Goal: Task Accomplishment & Management: Use online tool/utility

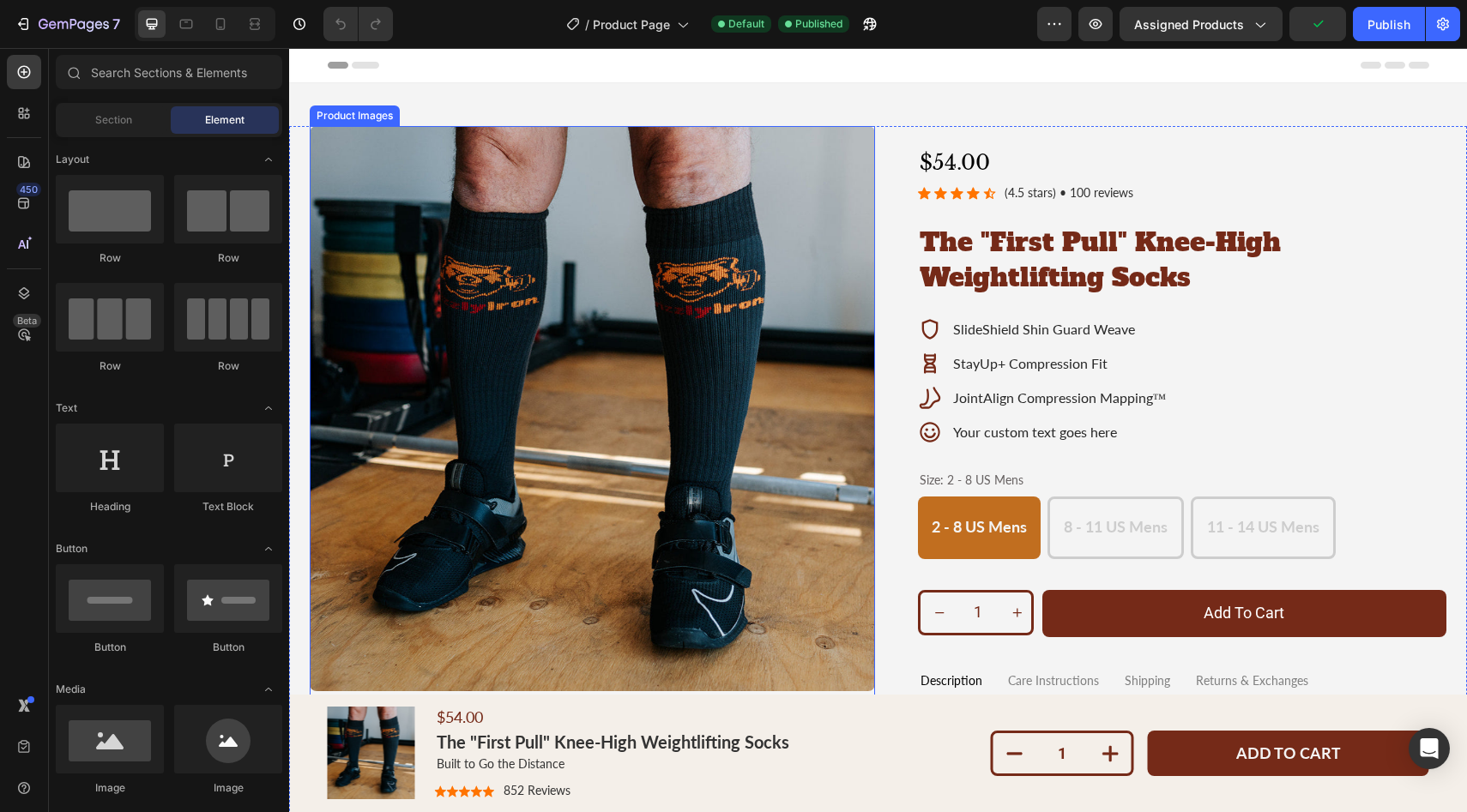
click at [525, 550] on img at bounding box center [593, 409] width 565 height 565
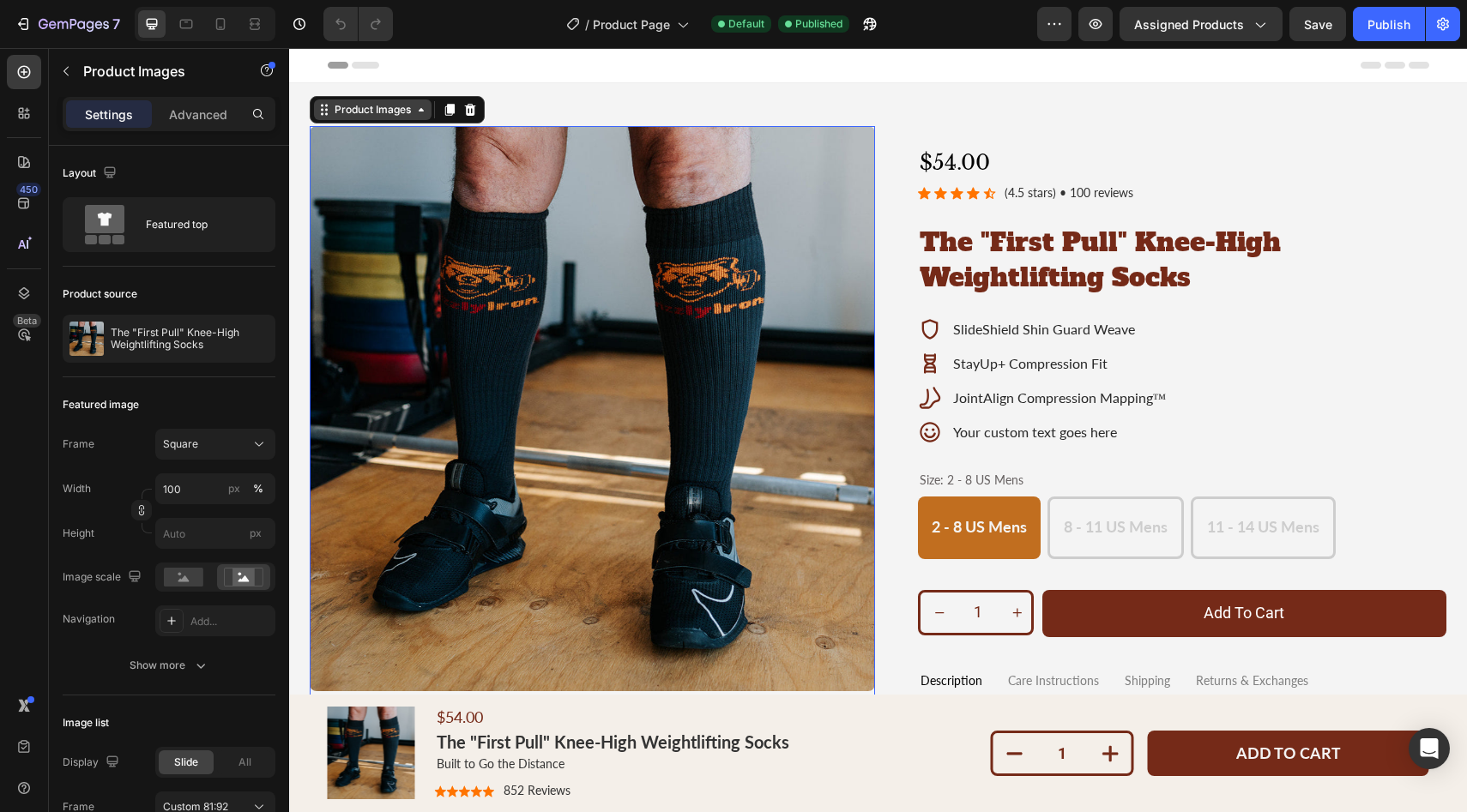
click at [368, 114] on div "Product Images" at bounding box center [372, 110] width 83 height 16
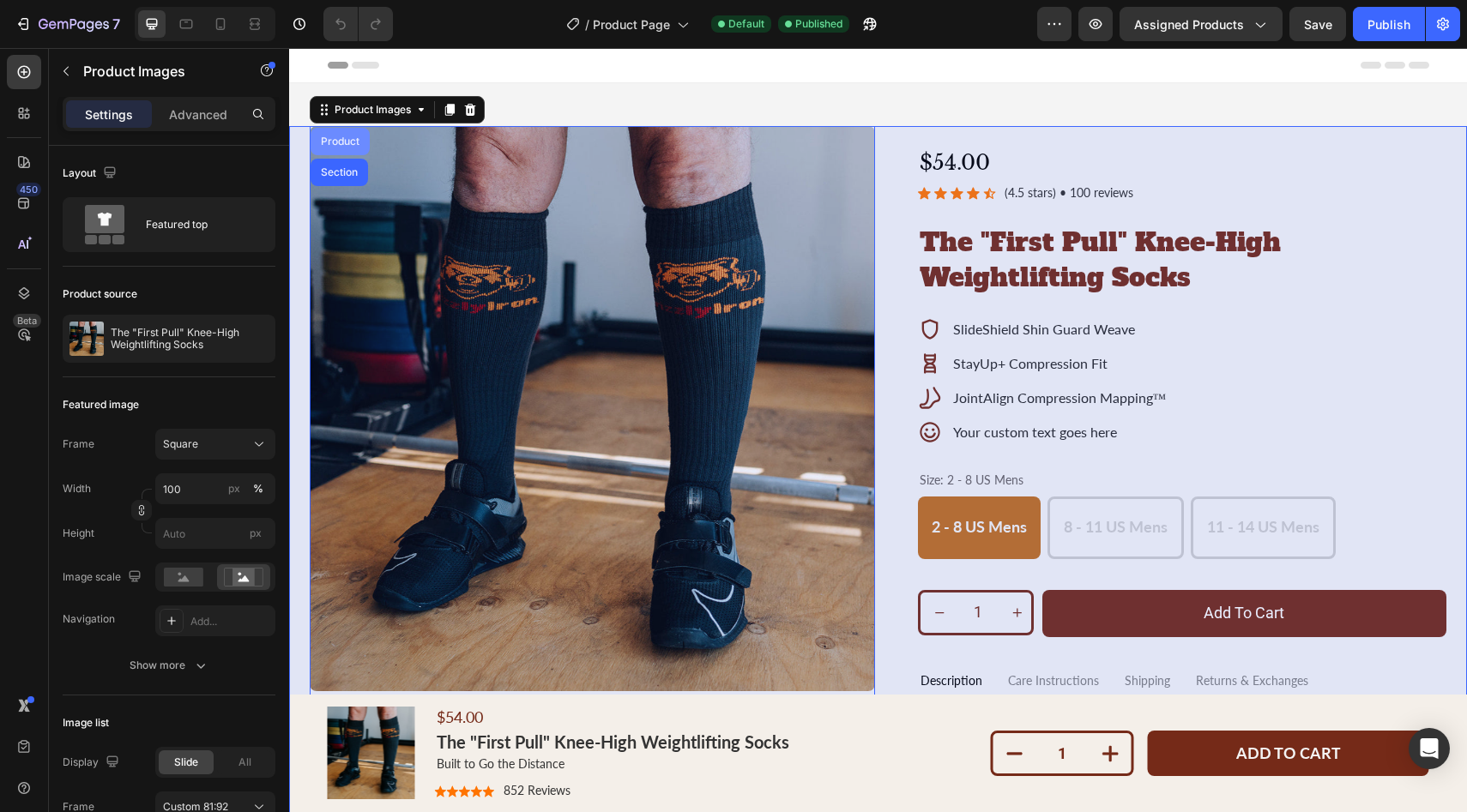
click at [351, 140] on div "Product" at bounding box center [341, 141] width 46 height 11
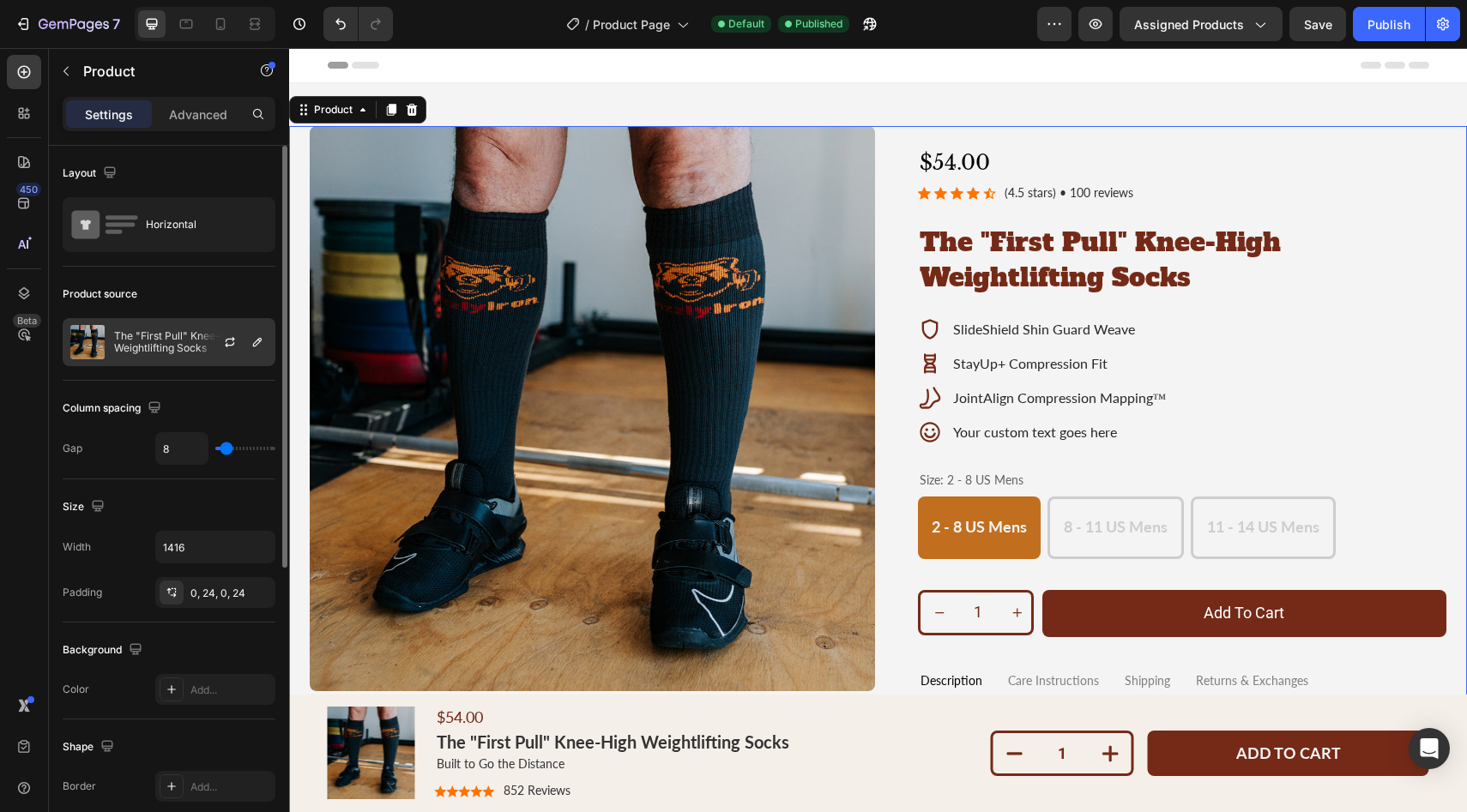
click at [137, 342] on p "The "First Pull" Knee-High Weightlifting Socks" at bounding box center [191, 341] width 154 height 24
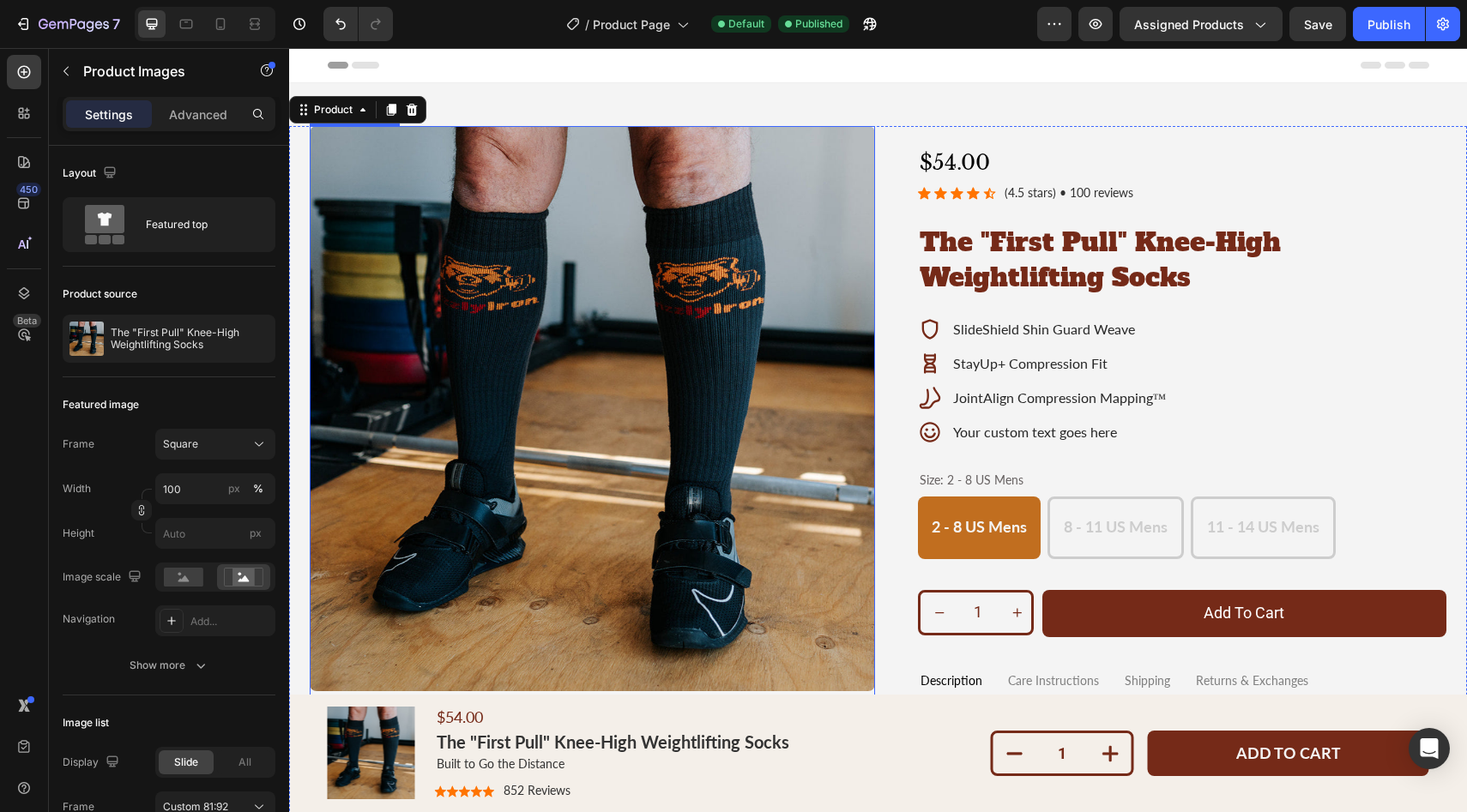
click at [453, 211] on img at bounding box center [593, 409] width 565 height 565
click at [621, 244] on img at bounding box center [593, 409] width 565 height 565
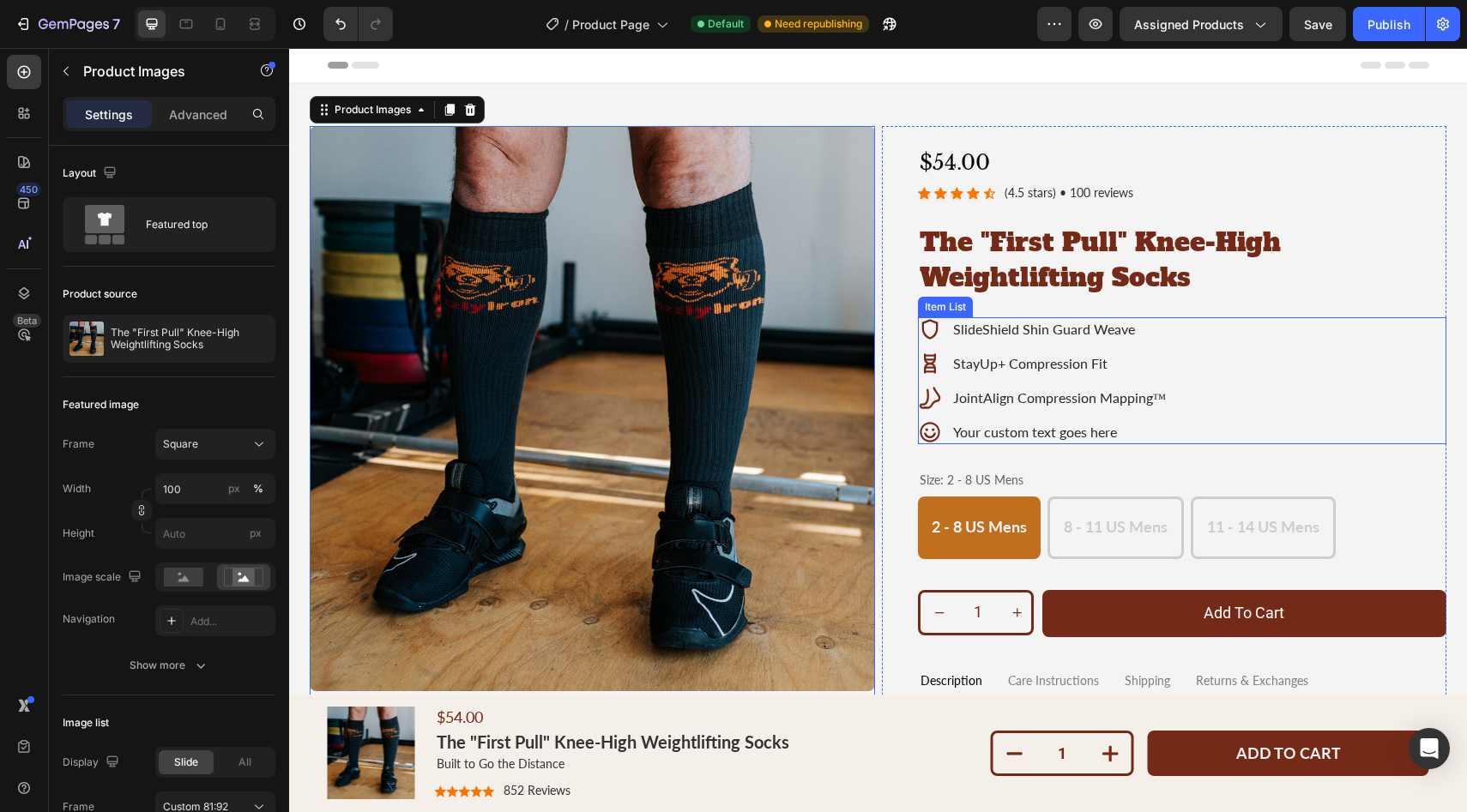
click at [1328, 360] on div "SlideShield Shin Guard Weave StayUp+ Compression Fit JointAlign Compression Map…" at bounding box center [1183, 381] width 529 height 127
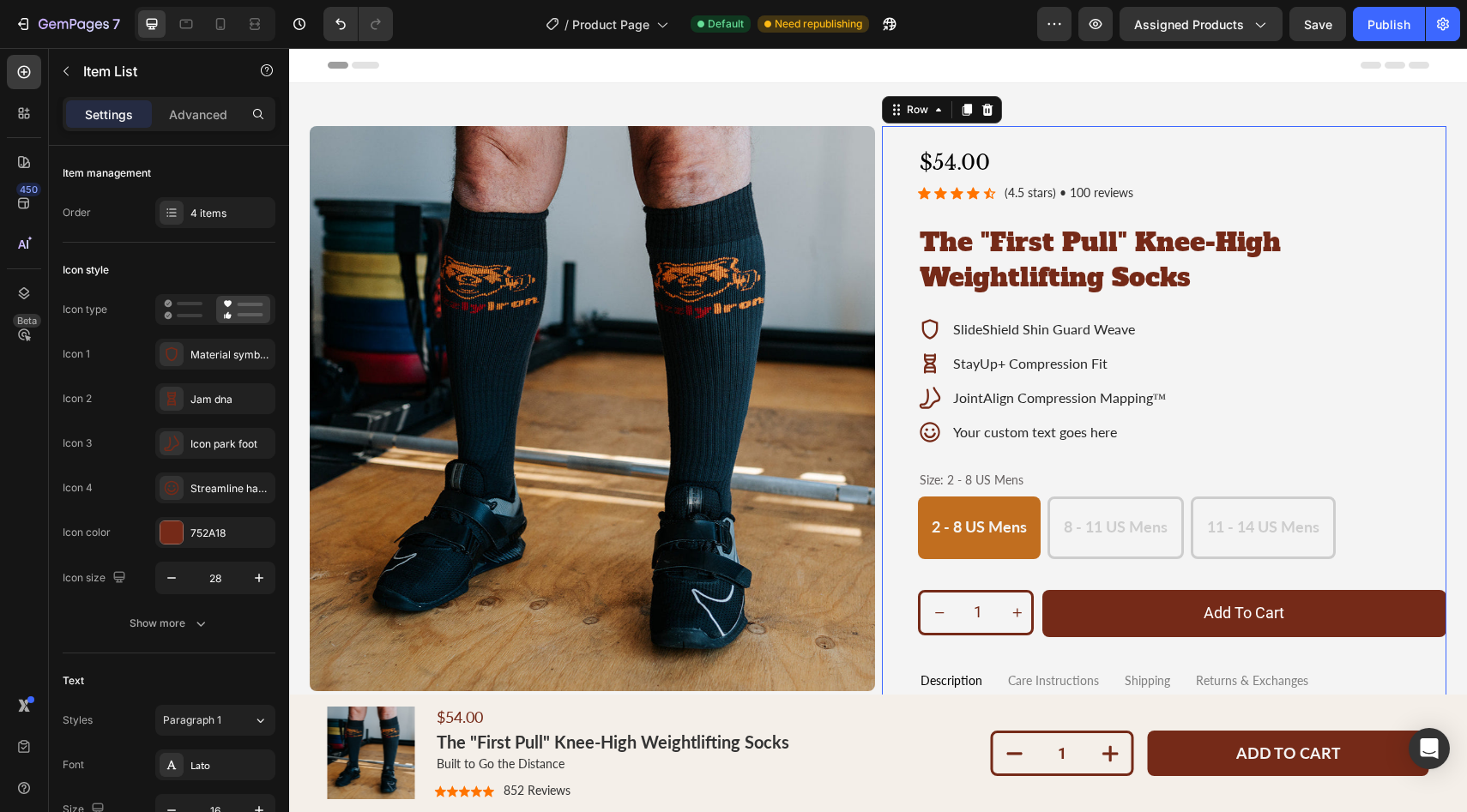
click at [1073, 202] on div "$54.00 Product Price Product Price Icon Icon Icon Icon Icon Icon List (4.5 star…" at bounding box center [1183, 549] width 529 height 801
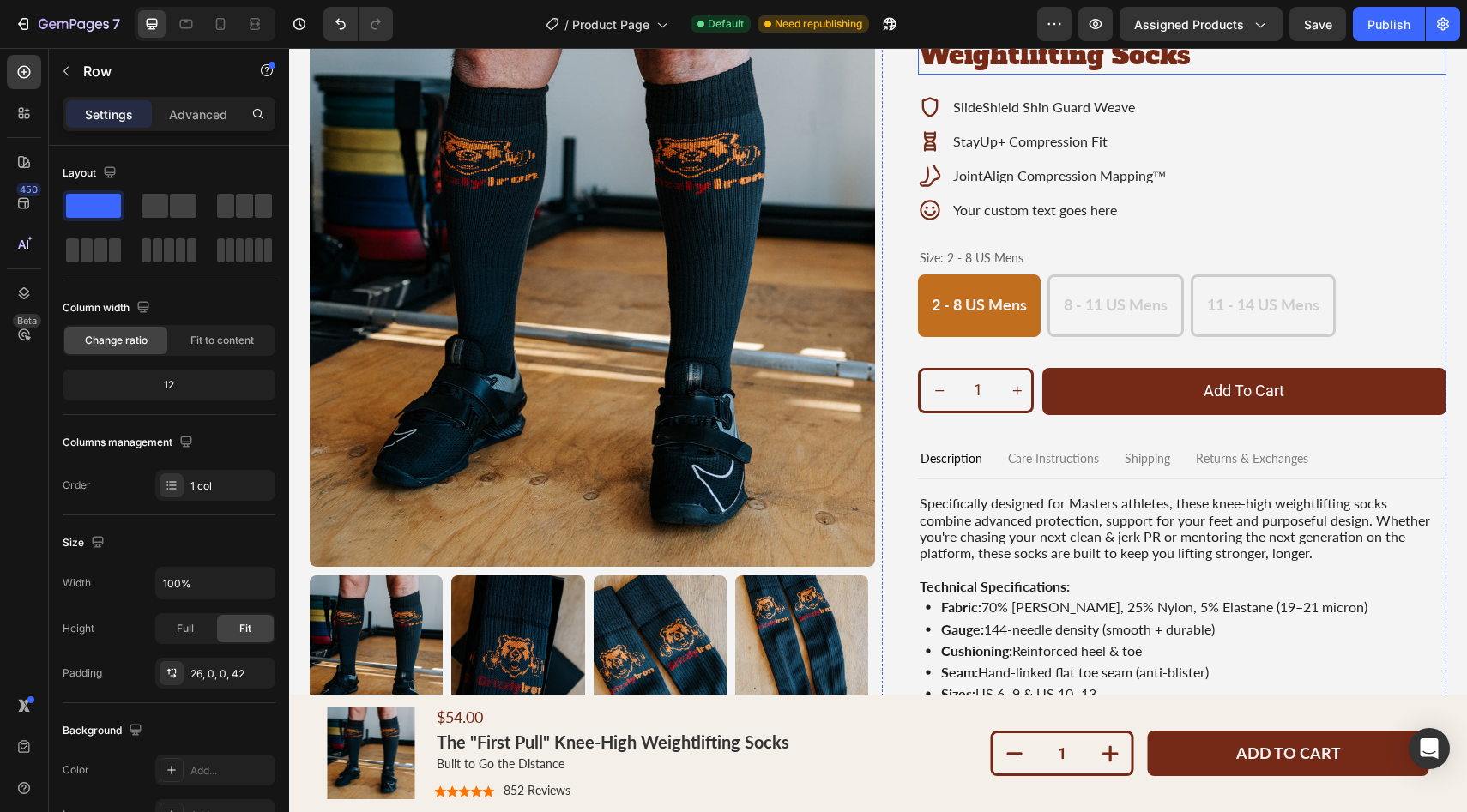
scroll to position [241, 0]
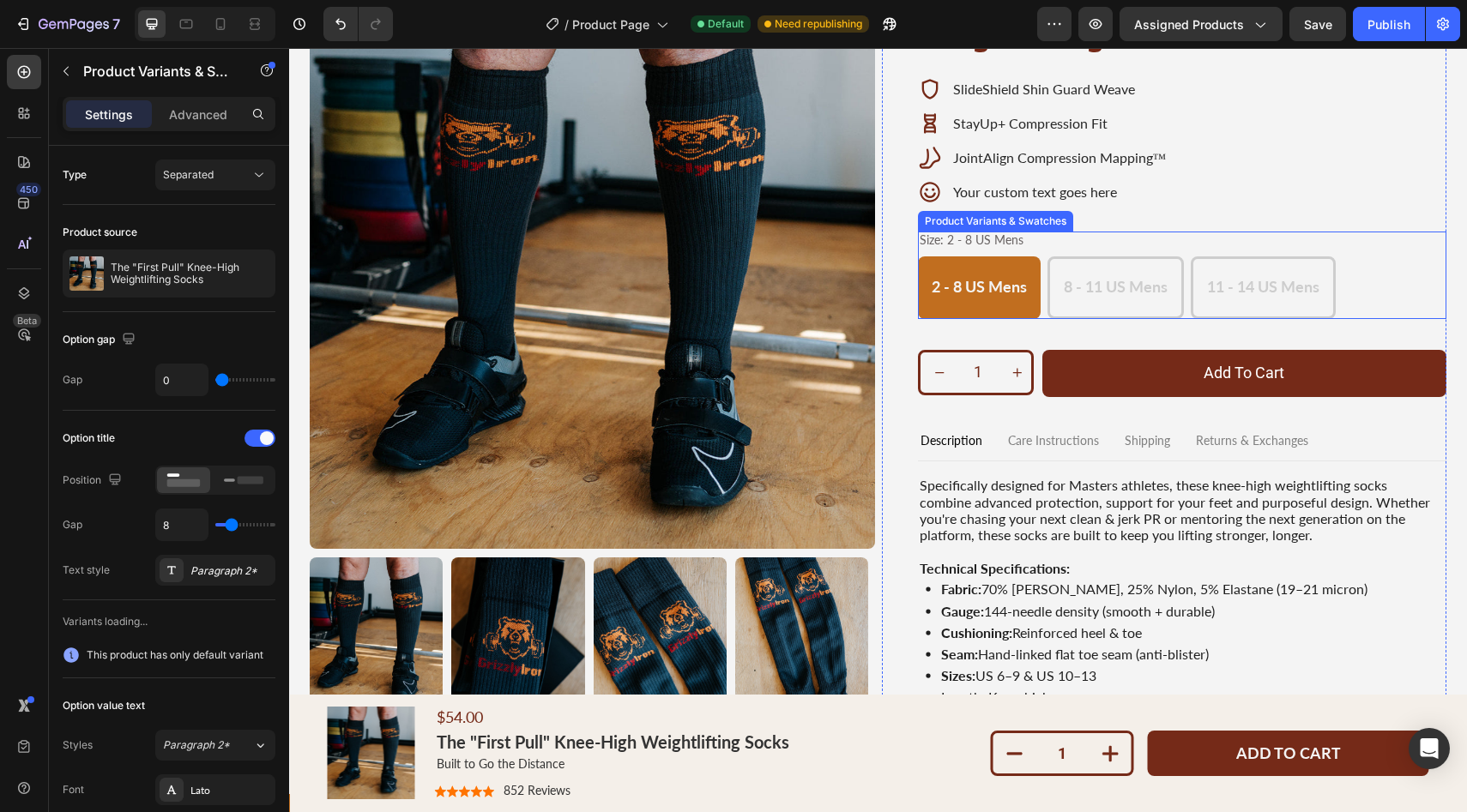
click at [1107, 304] on Mens "8 - 11 US Mens" at bounding box center [1115, 287] width 136 height 62
click at [1047, 256] on input "8 - 11 US Mens 8 - 11 US Mens 8 - 11 US Mens" at bounding box center [1046, 255] width 1 height 1
radio input "true"
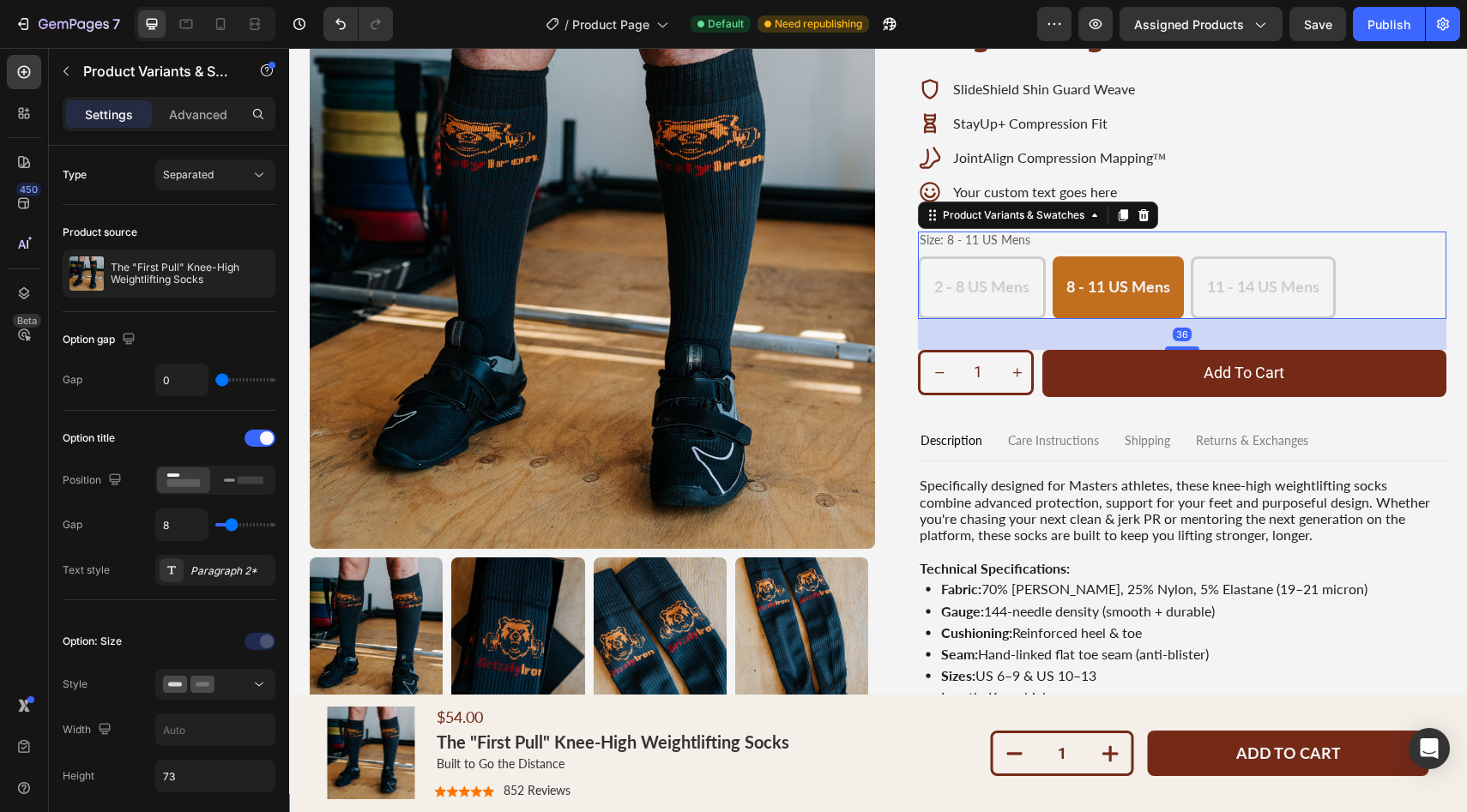
click at [1260, 298] on div "11 - 14 US Mens" at bounding box center [1262, 287] width 140 height 32
click at [1190, 256] on input "11 - 14 US Mens 11 - 14 US Mens 11 - 14 US Mens" at bounding box center [1190, 255] width 1 height 1
radio input "true"
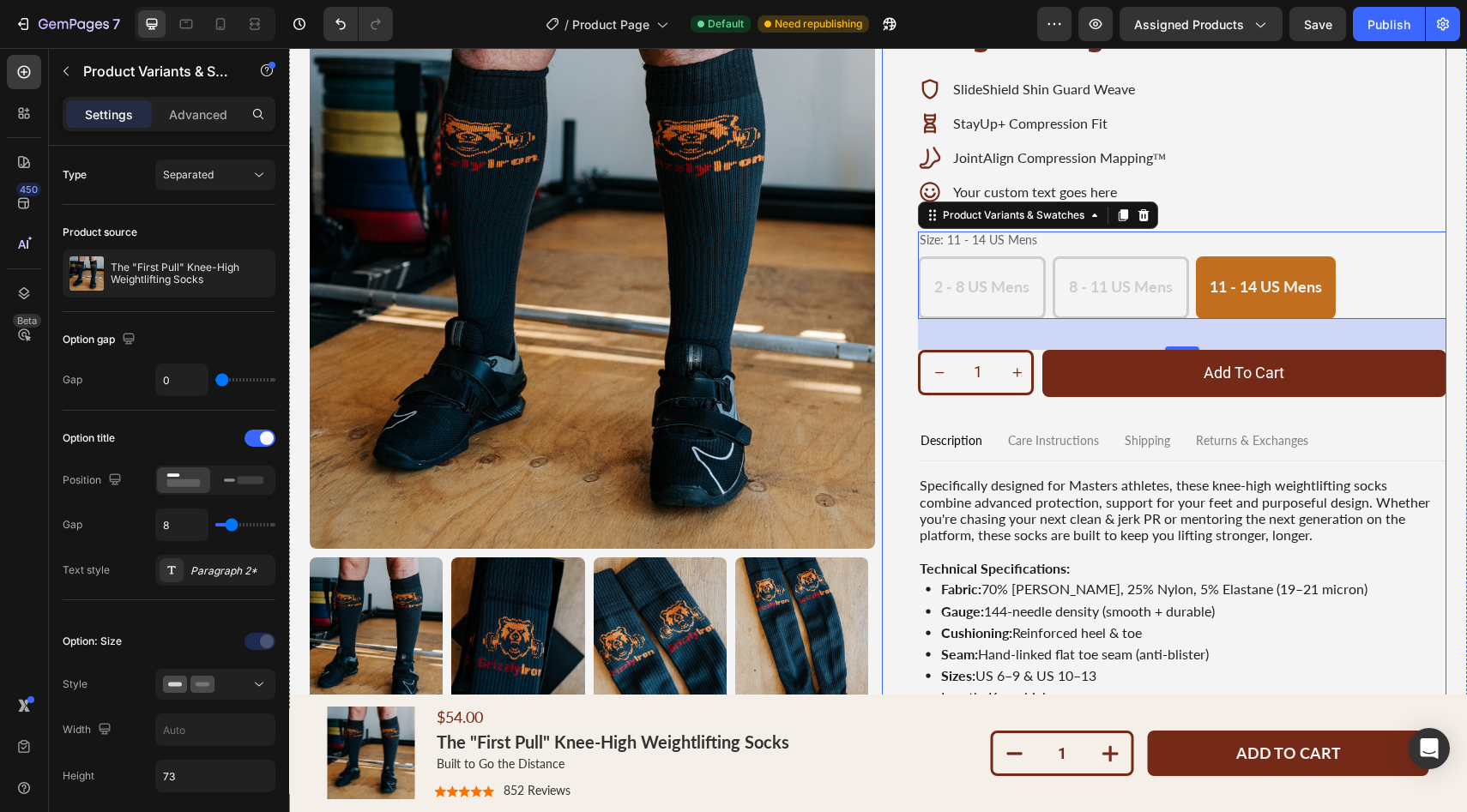
click at [936, 413] on div "$54.00 Product Price Product Price Icon Icon Icon Icon Icon Icon List (4.5 star…" at bounding box center [1183, 308] width 529 height 801
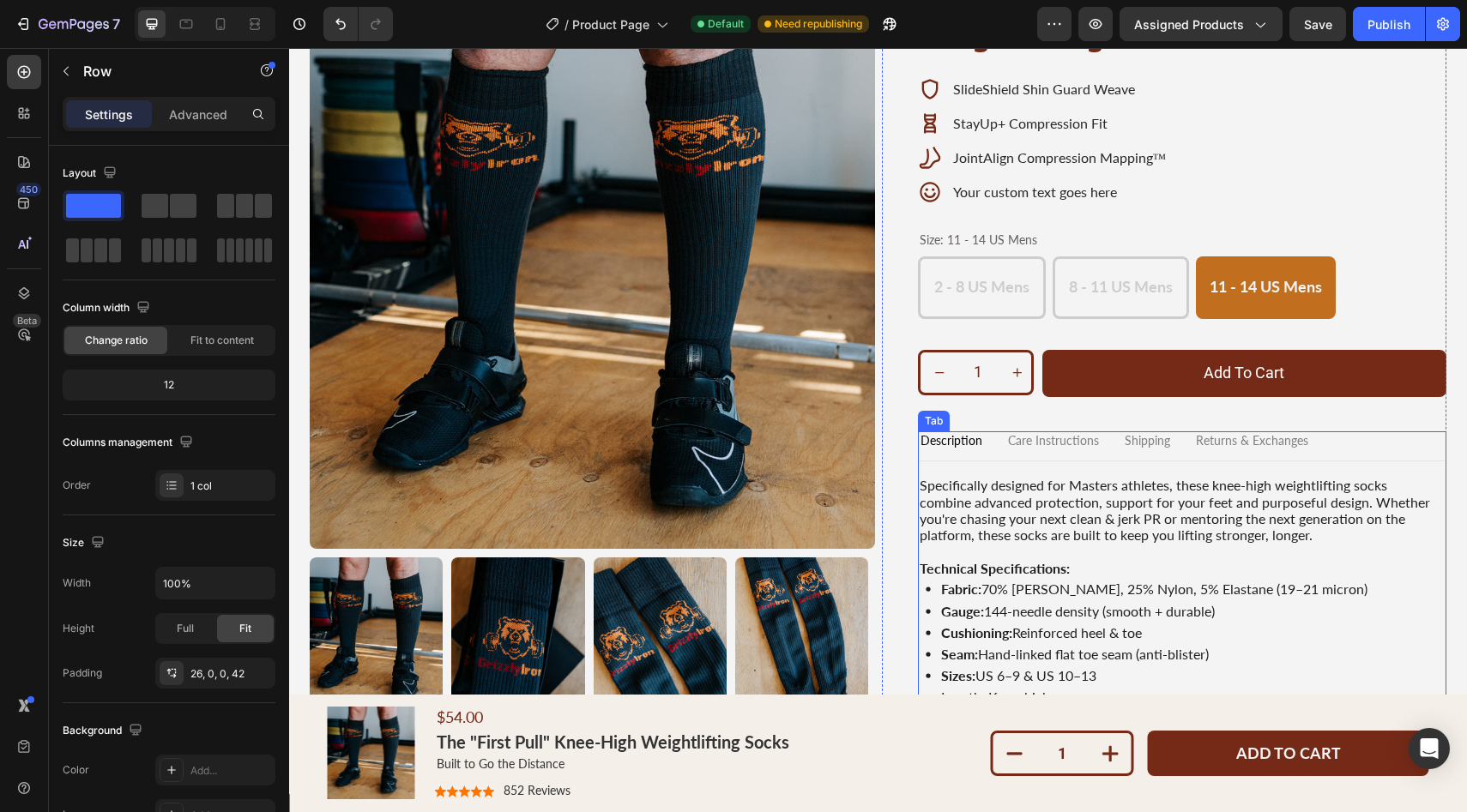
click at [935, 442] on p "Description" at bounding box center [951, 441] width 61 height 15
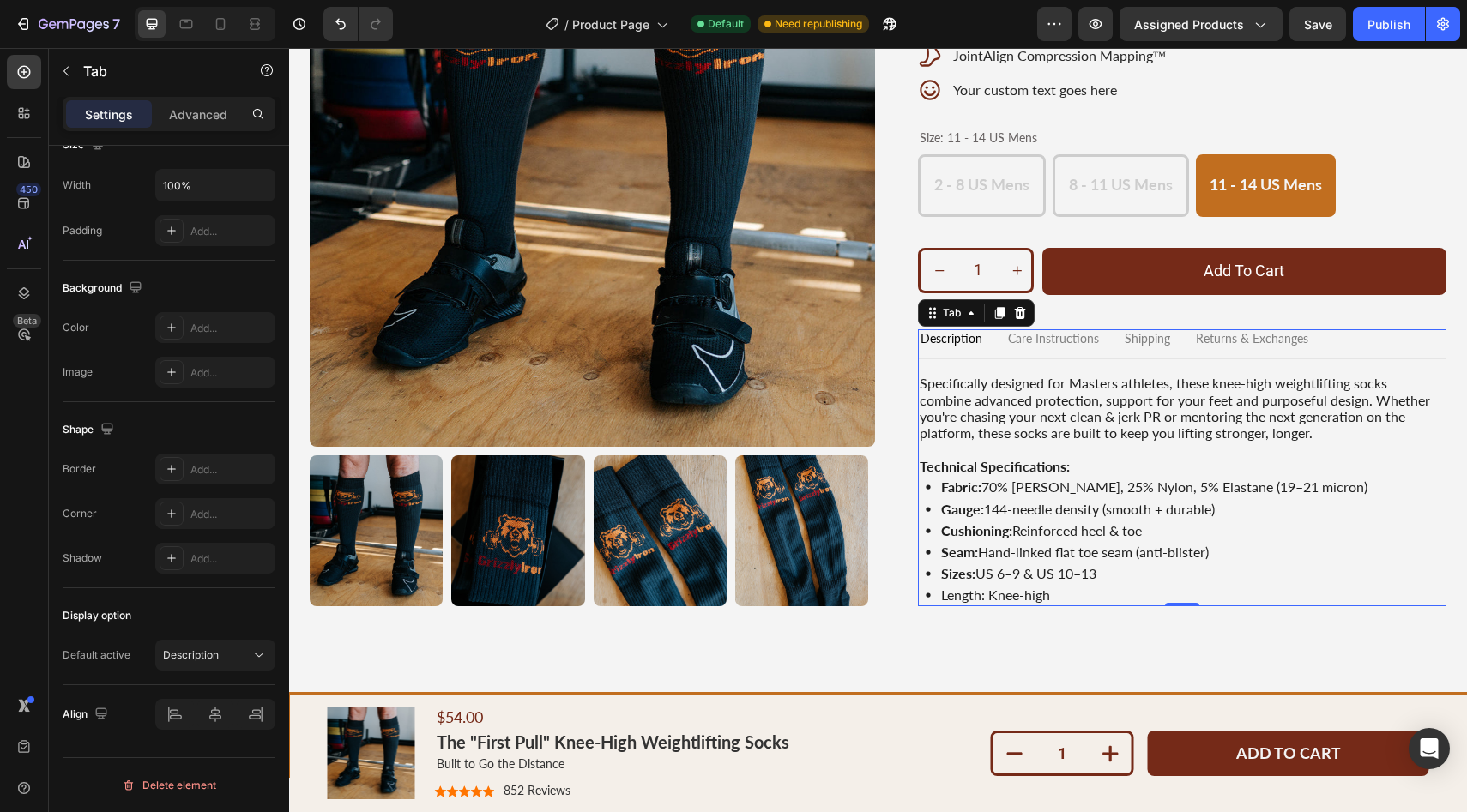
scroll to position [348, 0]
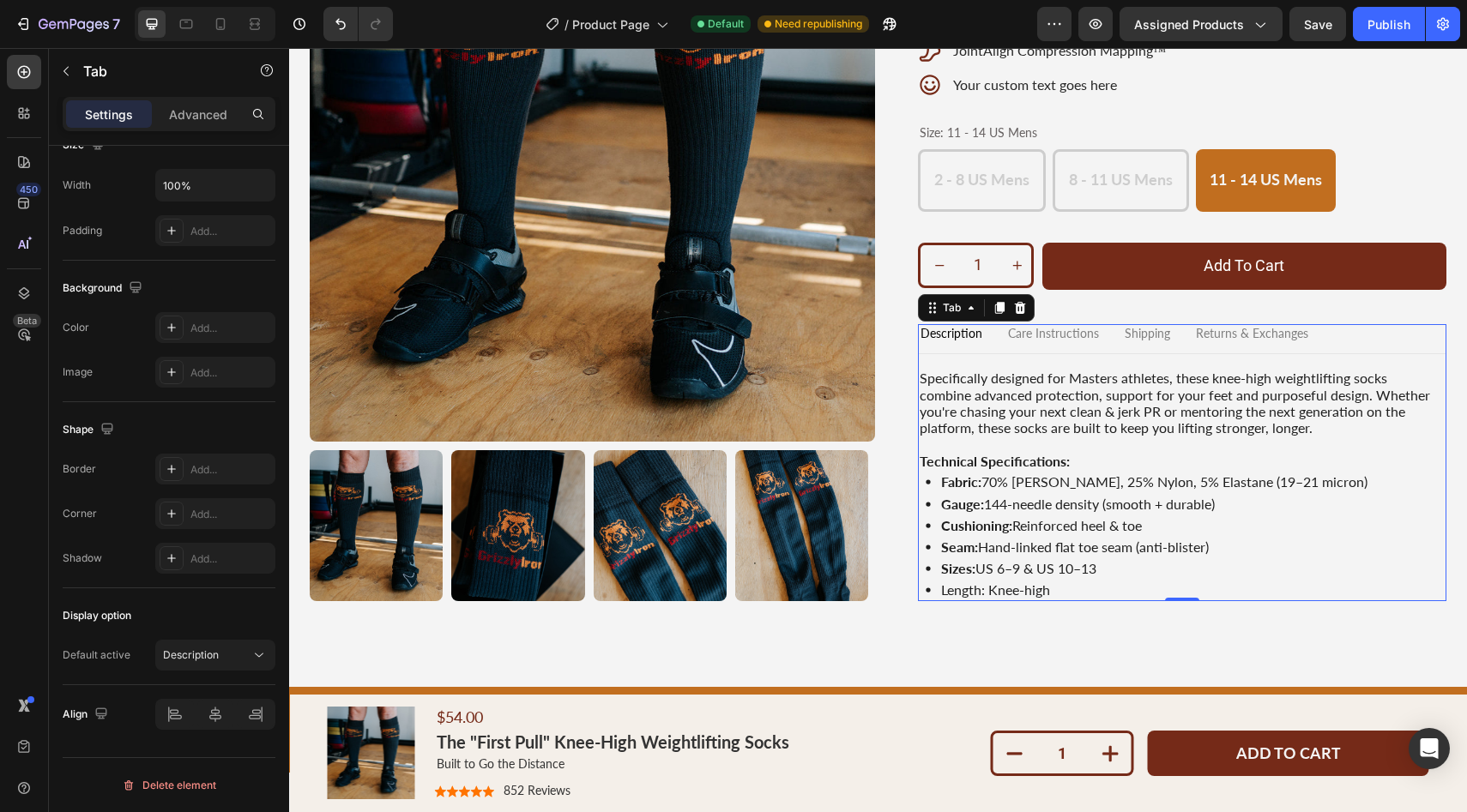
click at [1037, 337] on p "Care Instructions" at bounding box center [1054, 334] width 91 height 15
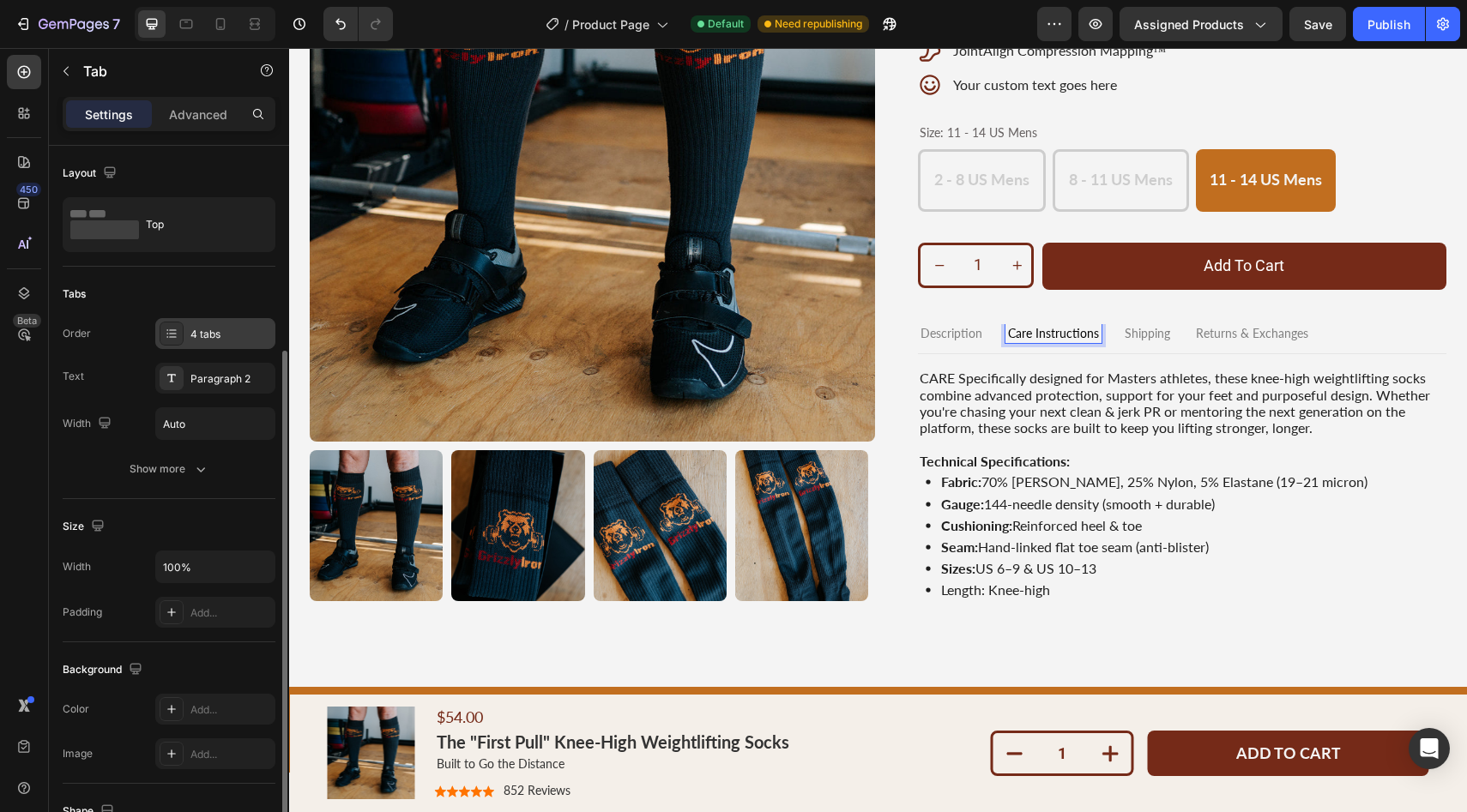
scroll to position [382, 0]
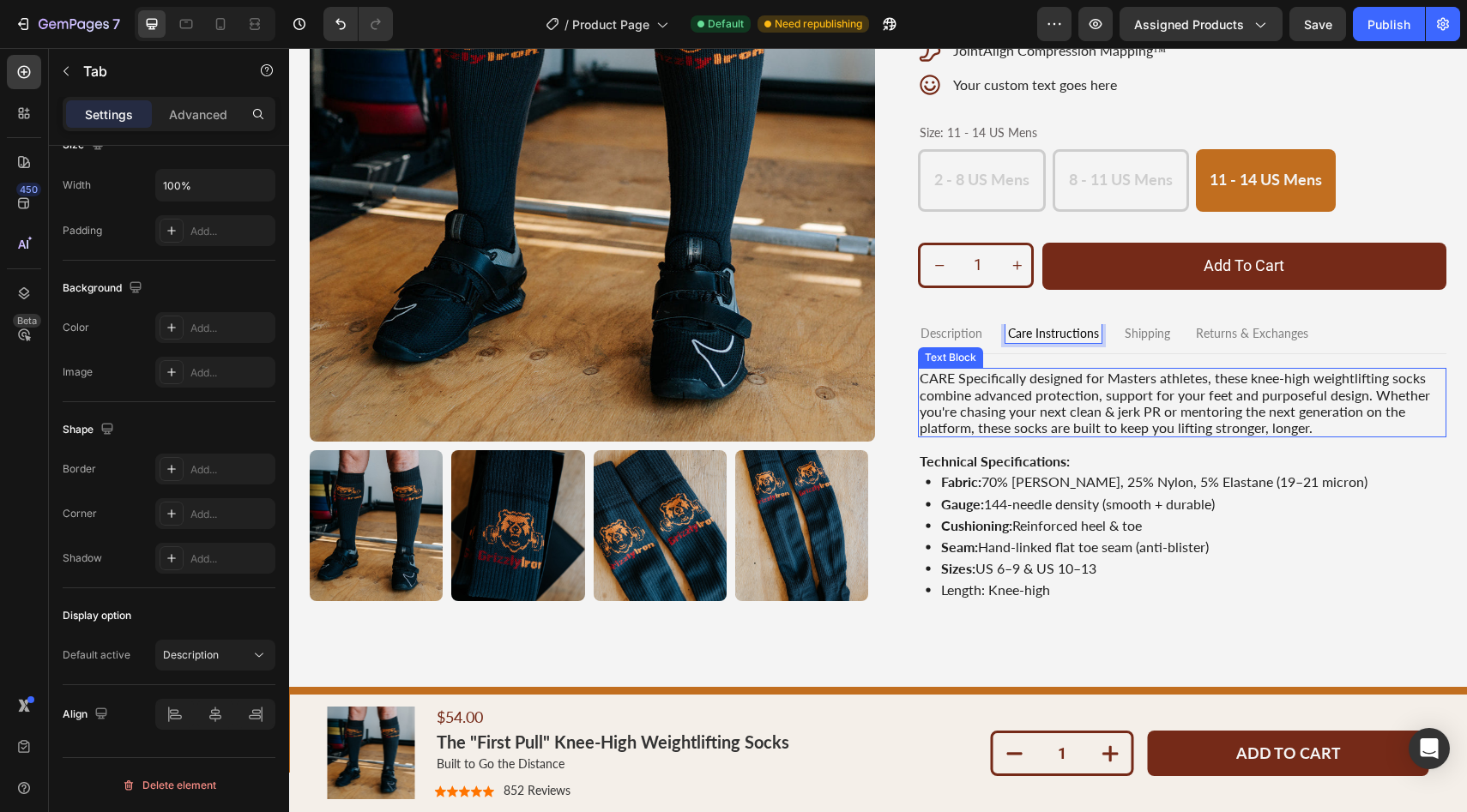
click at [998, 404] on p "CARE Specifically designed for Masters athletes, these knee-high weightlifting …" at bounding box center [1183, 402] width 526 height 66
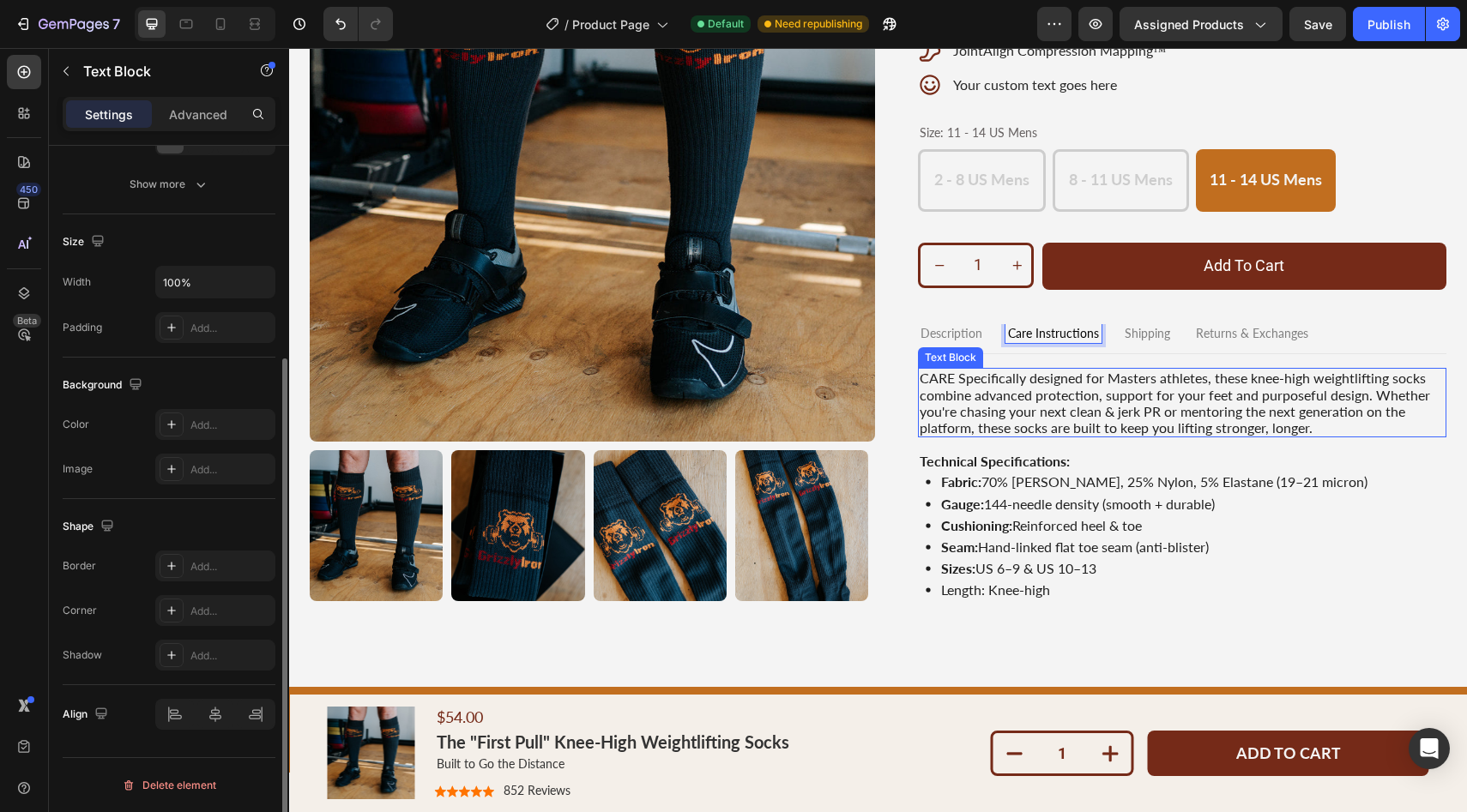
scroll to position [0, 0]
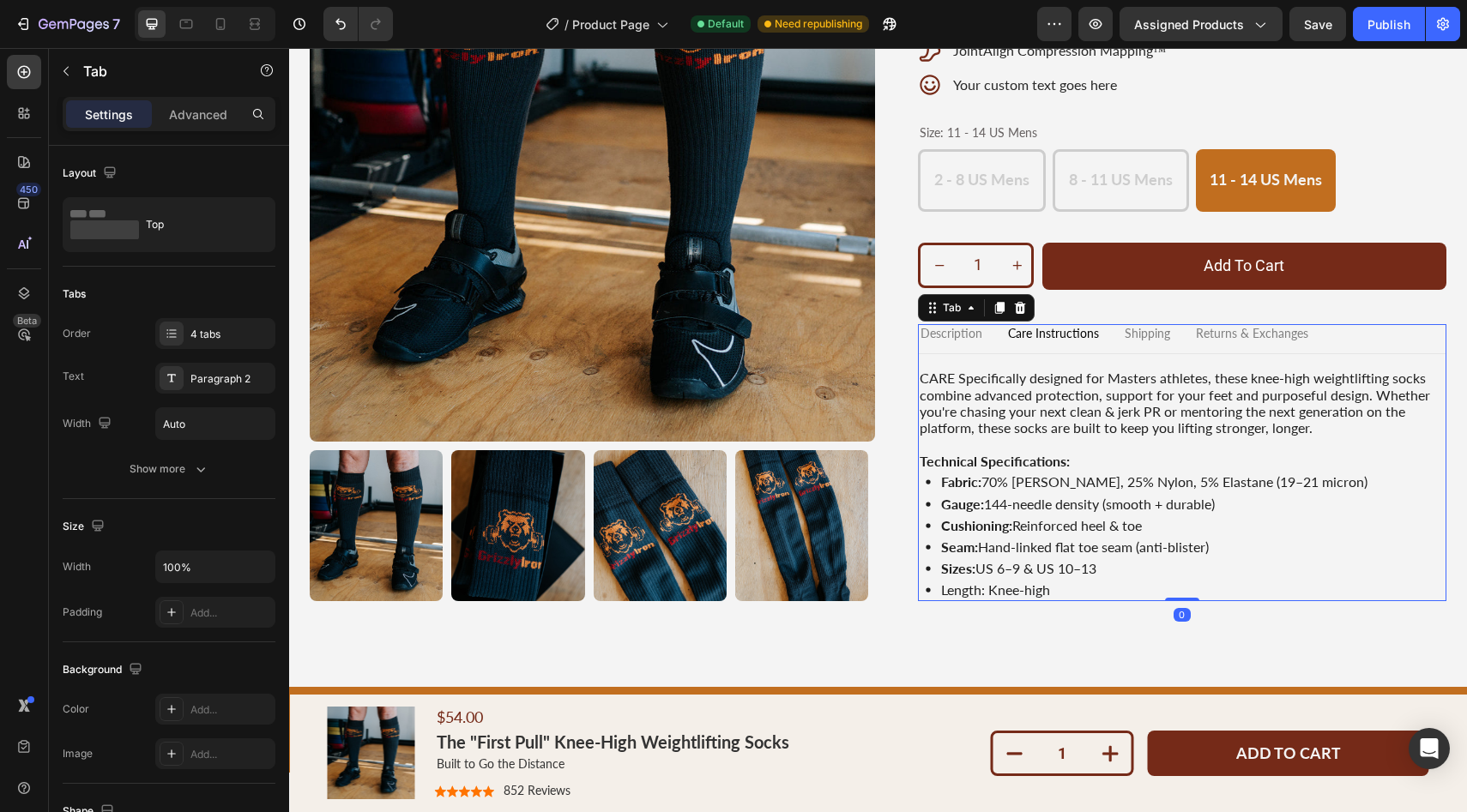
click at [929, 333] on p "Description" at bounding box center [951, 334] width 61 height 15
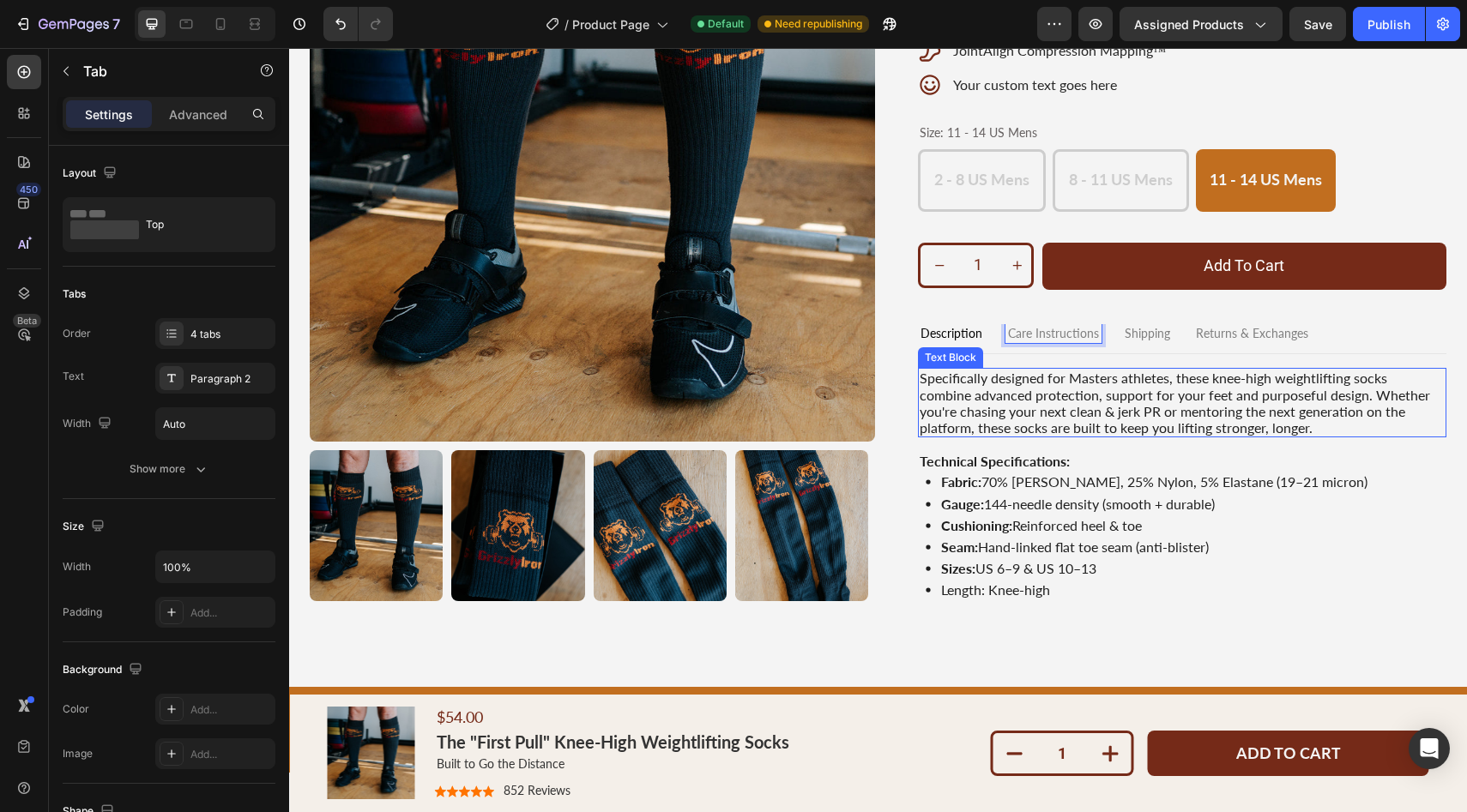
click at [966, 384] on p "Specifically designed for Masters athletes, these knee-high weightlifting socks…" at bounding box center [1183, 402] width 526 height 66
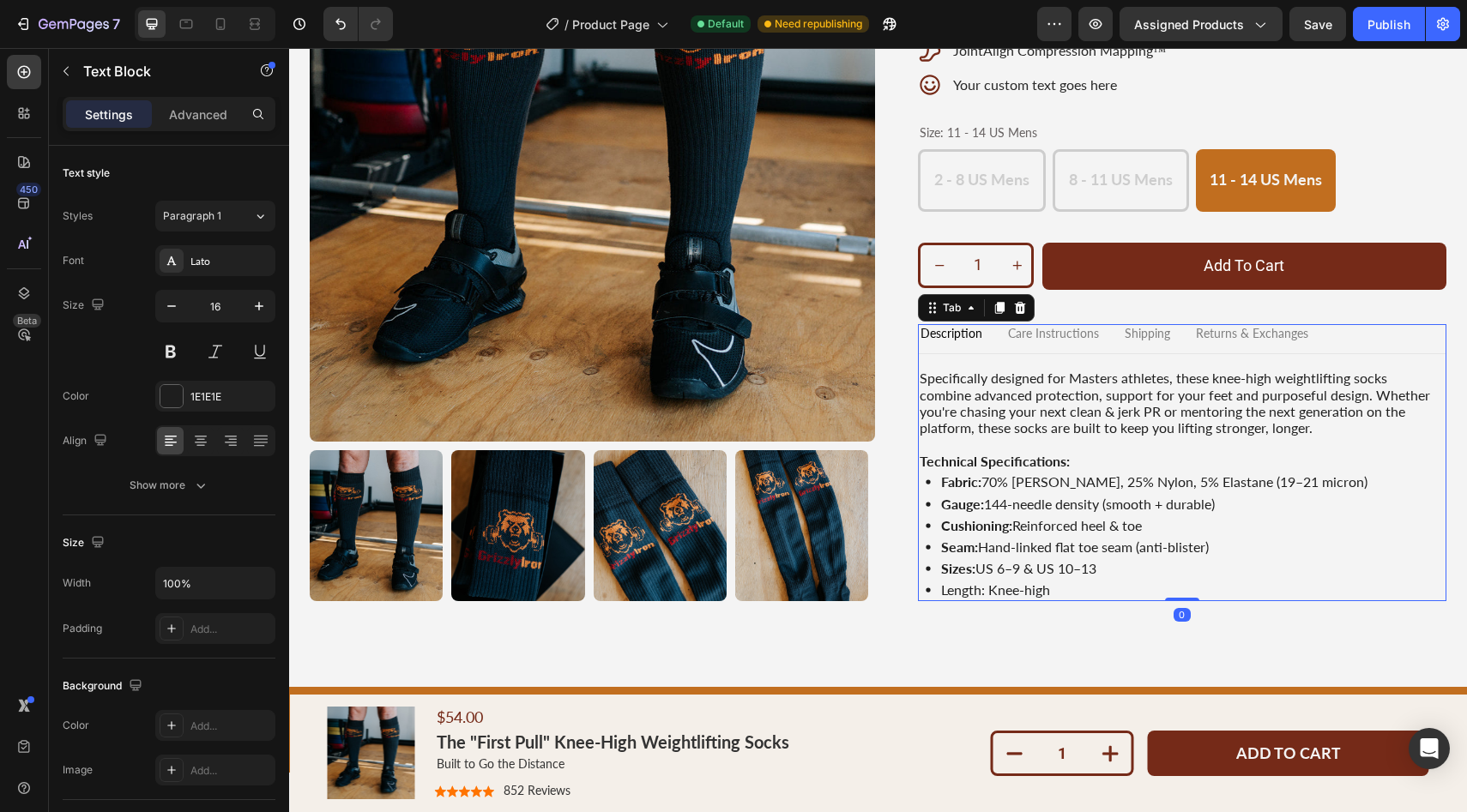
click at [1069, 328] on p "Care Instructions" at bounding box center [1054, 334] width 91 height 15
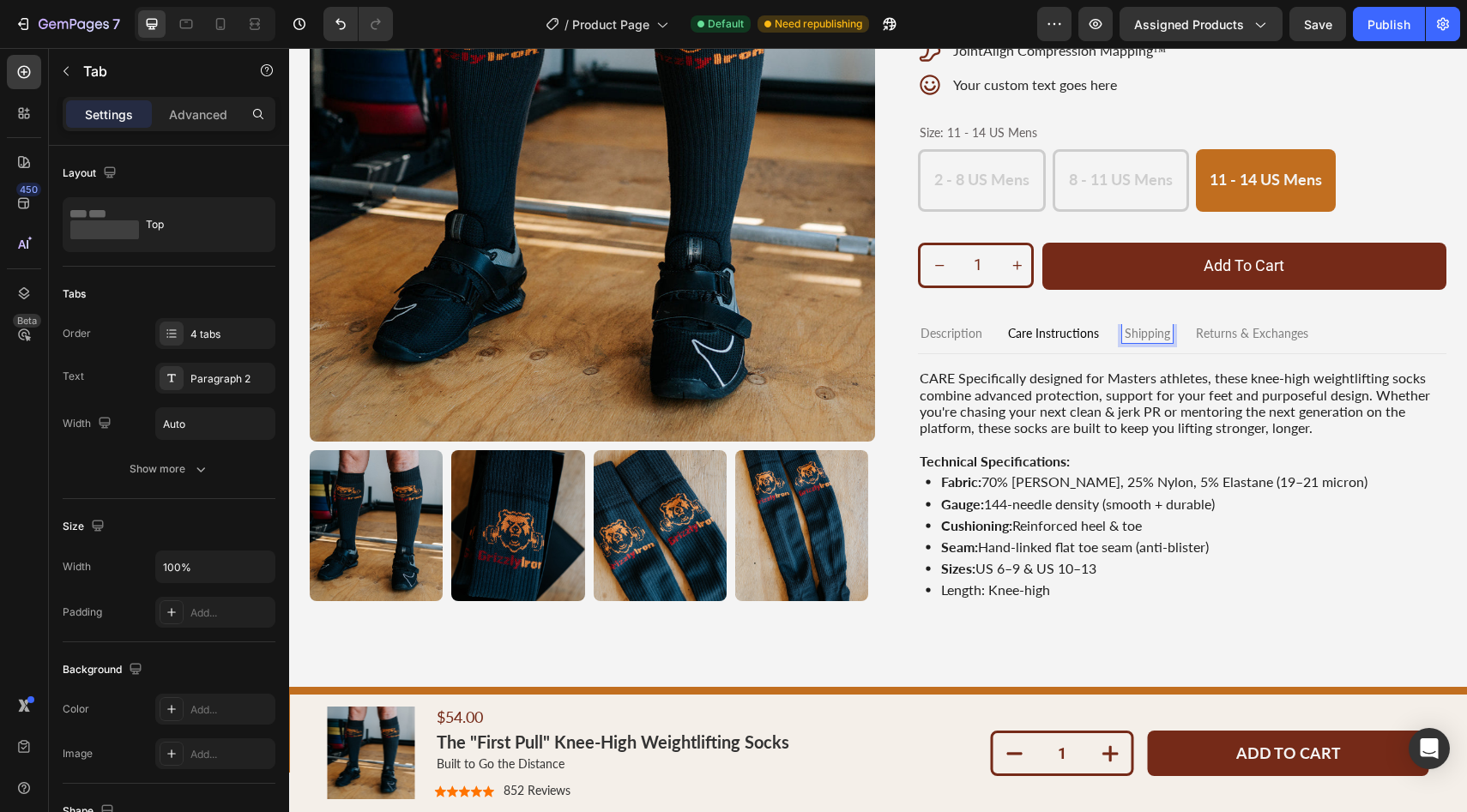
click at [1133, 333] on p "Shipping" at bounding box center [1147, 334] width 46 height 15
click at [1222, 336] on p "Returns & Exchanges" at bounding box center [1252, 334] width 112 height 15
click at [939, 330] on p "Description" at bounding box center [951, 334] width 61 height 15
click at [1027, 331] on p "Care Instructions" at bounding box center [1054, 334] width 91 height 15
click at [1132, 331] on p "Shipping" at bounding box center [1147, 334] width 46 height 15
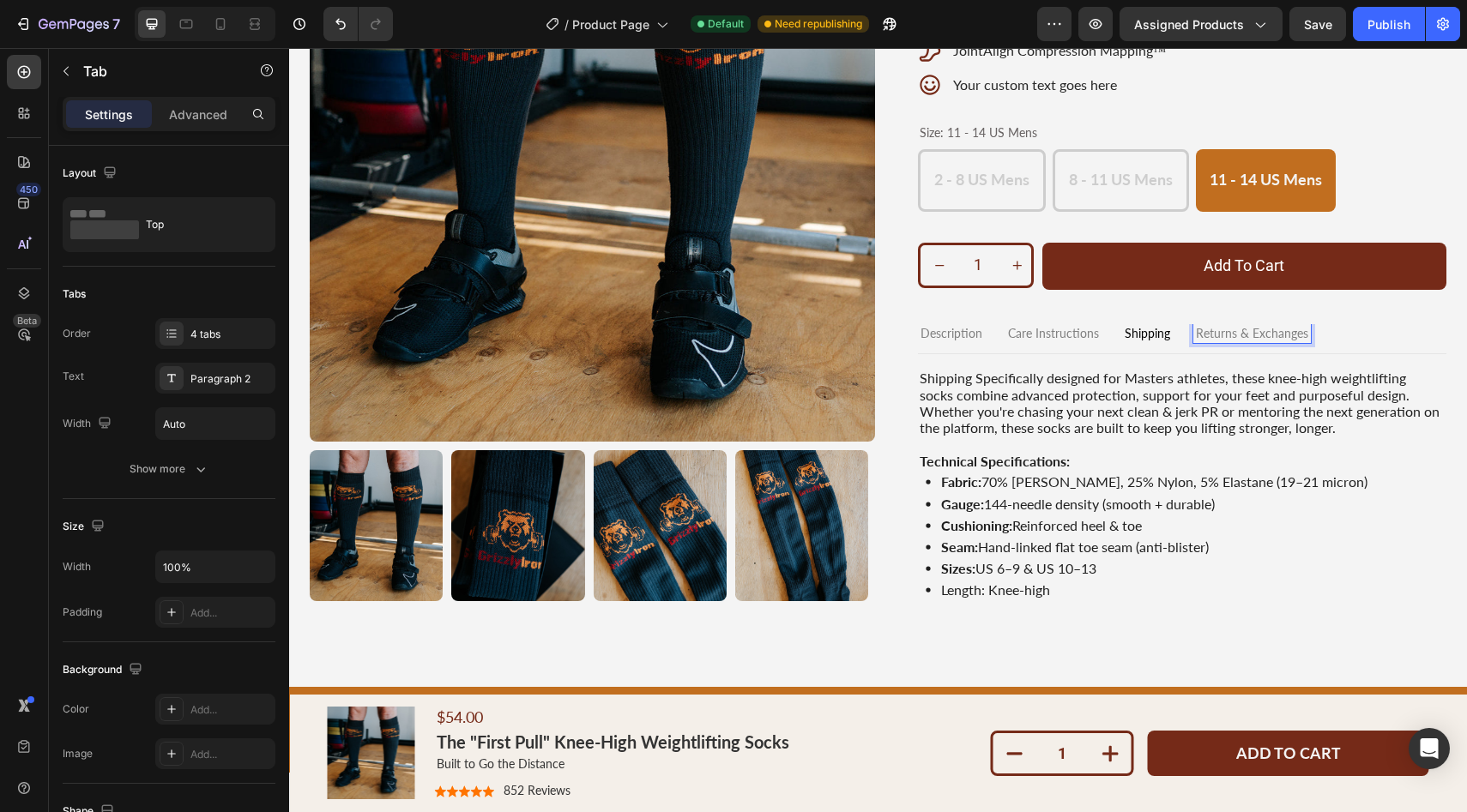
click at [1210, 333] on p "Returns & Exchanges" at bounding box center [1252, 334] width 112 height 15
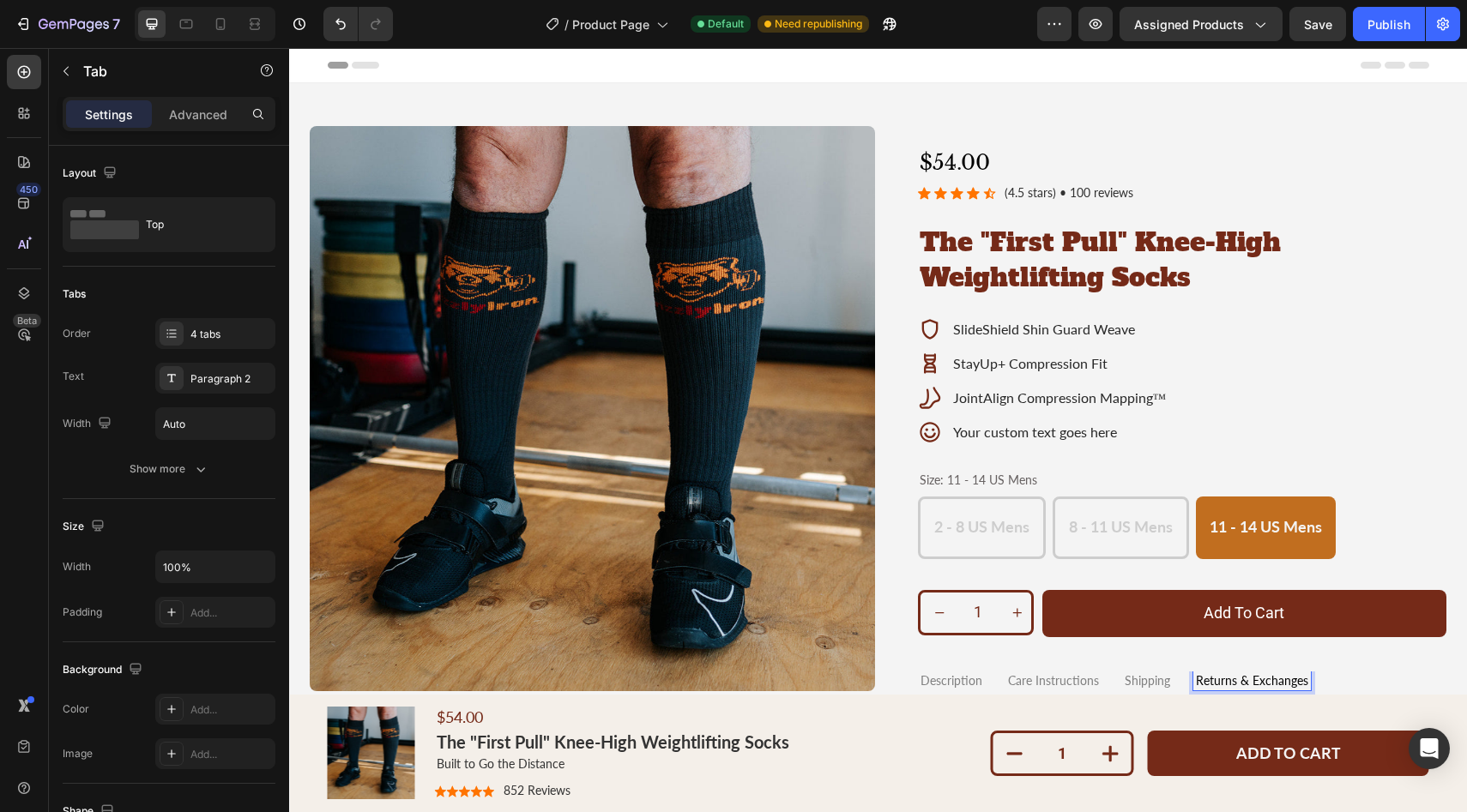
click at [366, 64] on icon at bounding box center [365, 65] width 27 height 7
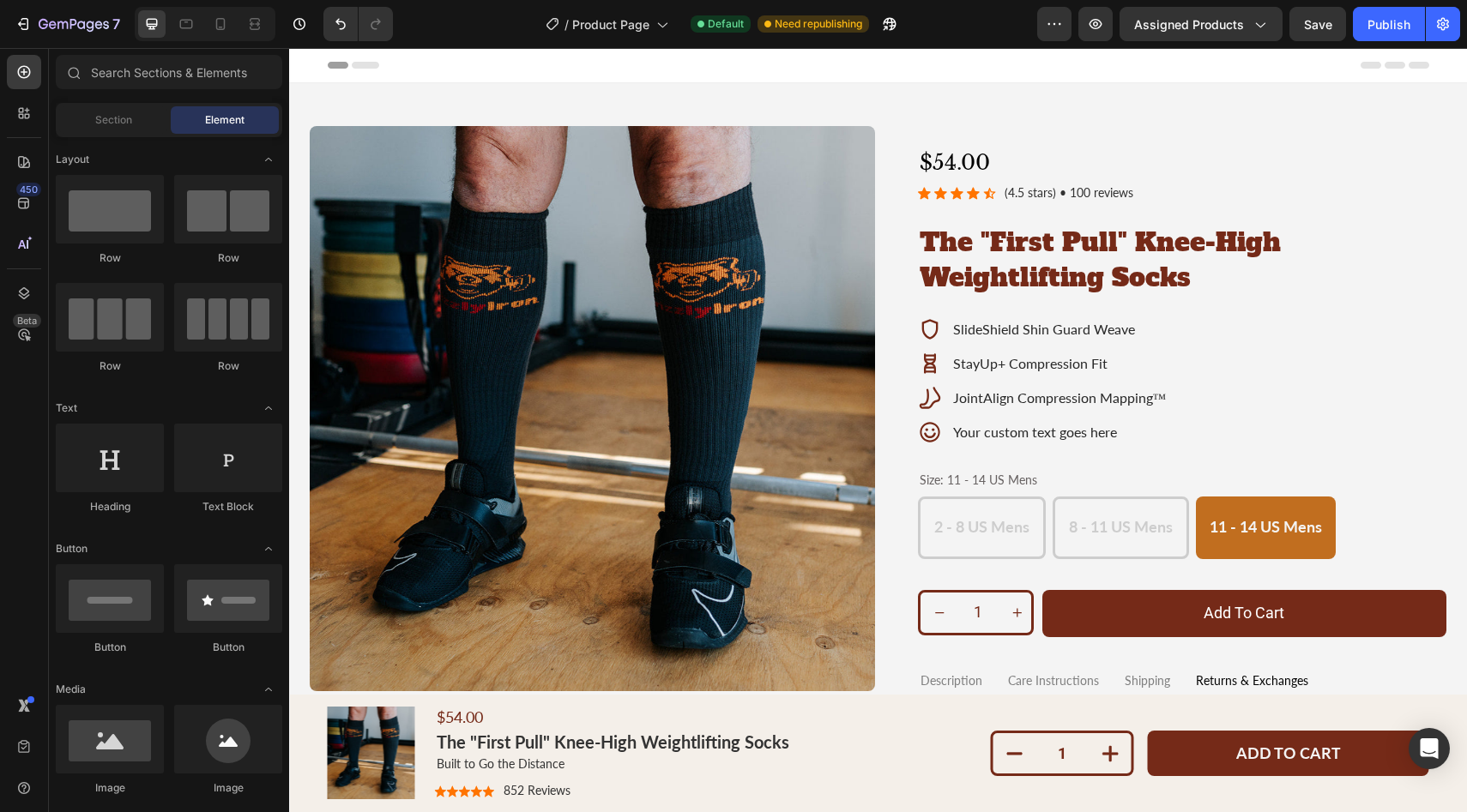
click at [556, 78] on div "Header" at bounding box center [878, 65] width 1102 height 34
click at [110, 119] on span "Section" at bounding box center [113, 120] width 37 height 16
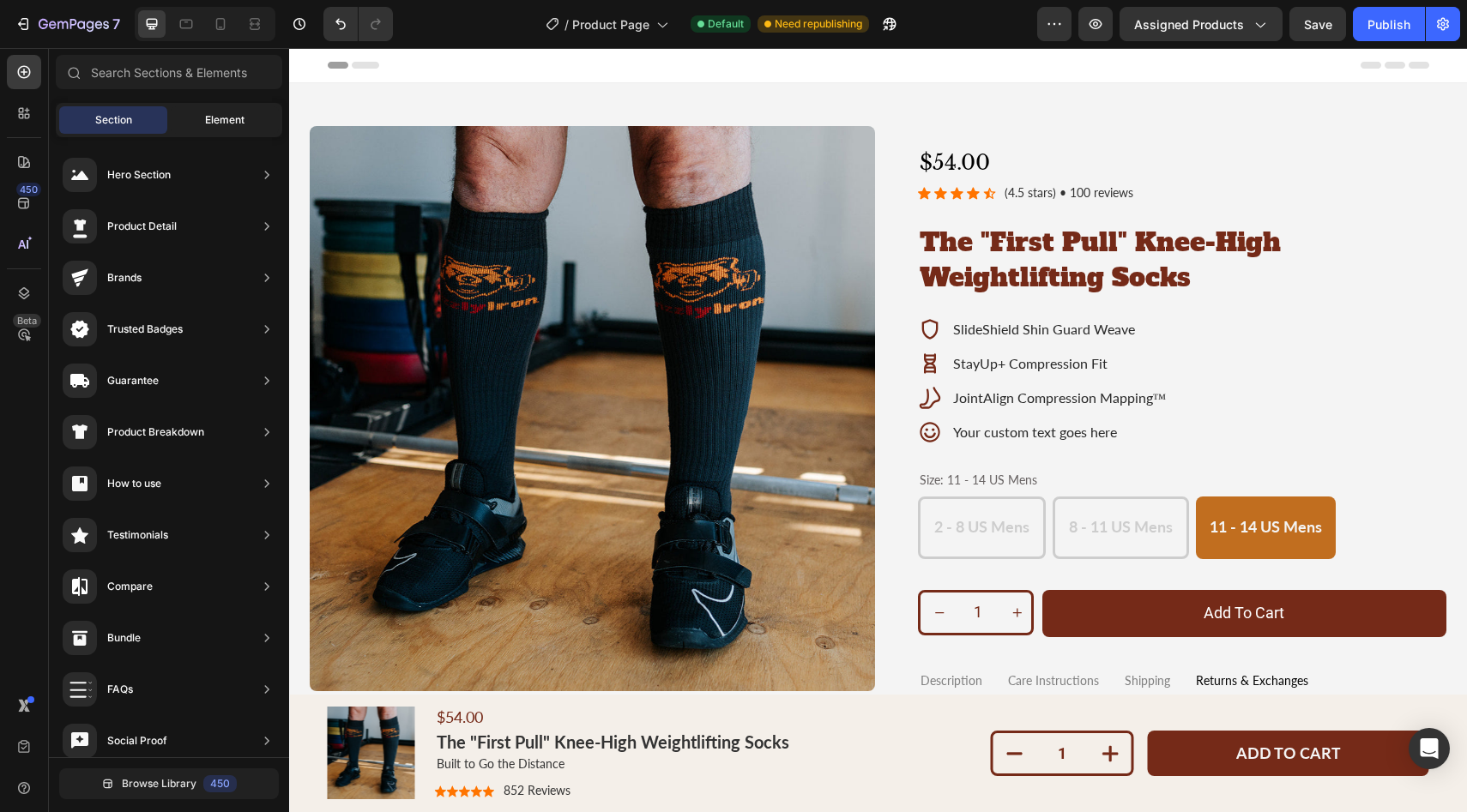
click at [242, 120] on span "Element" at bounding box center [225, 120] width 40 height 16
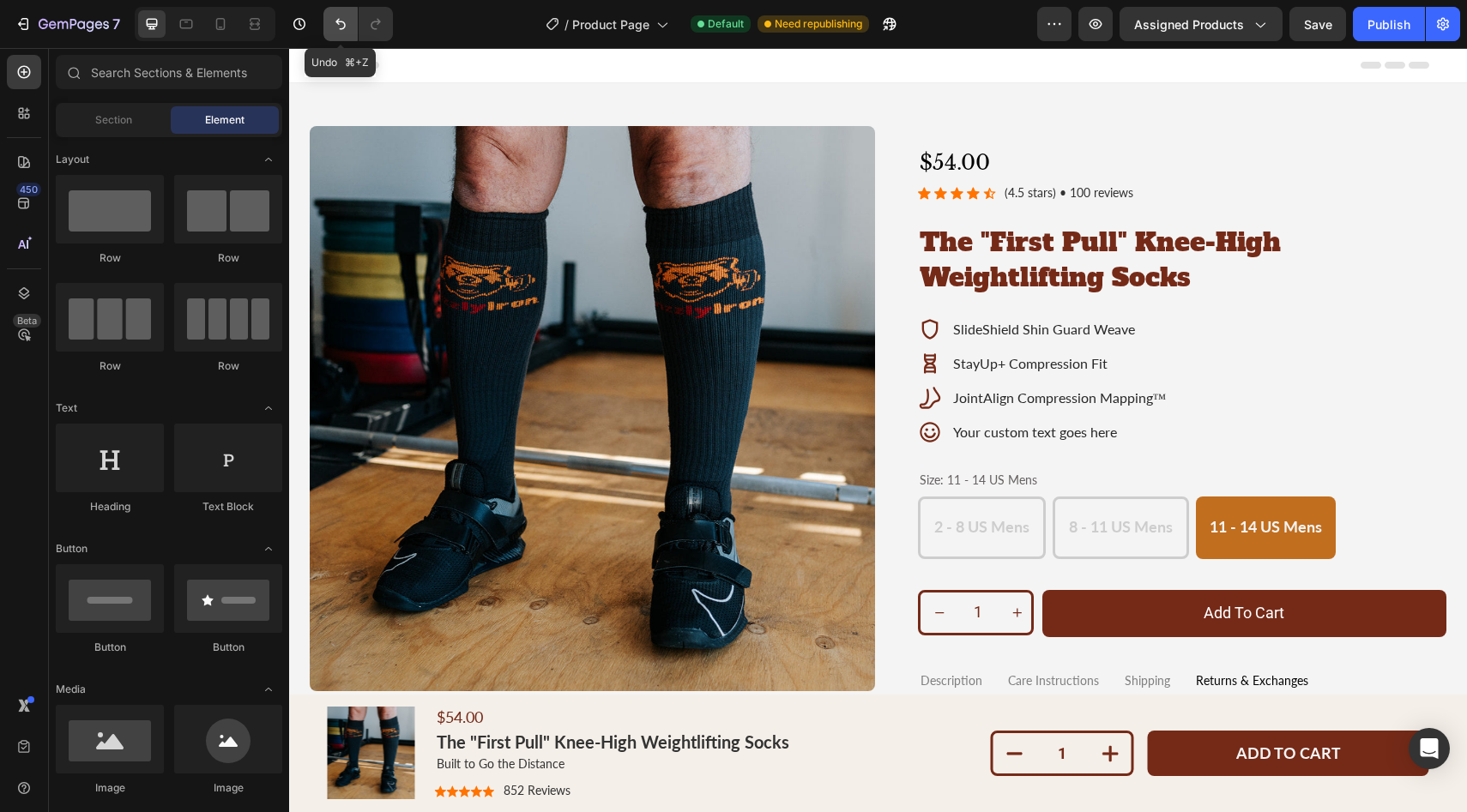
click at [334, 20] on icon "Undo/Redo" at bounding box center [341, 25] width 18 height 18
radio input "true"
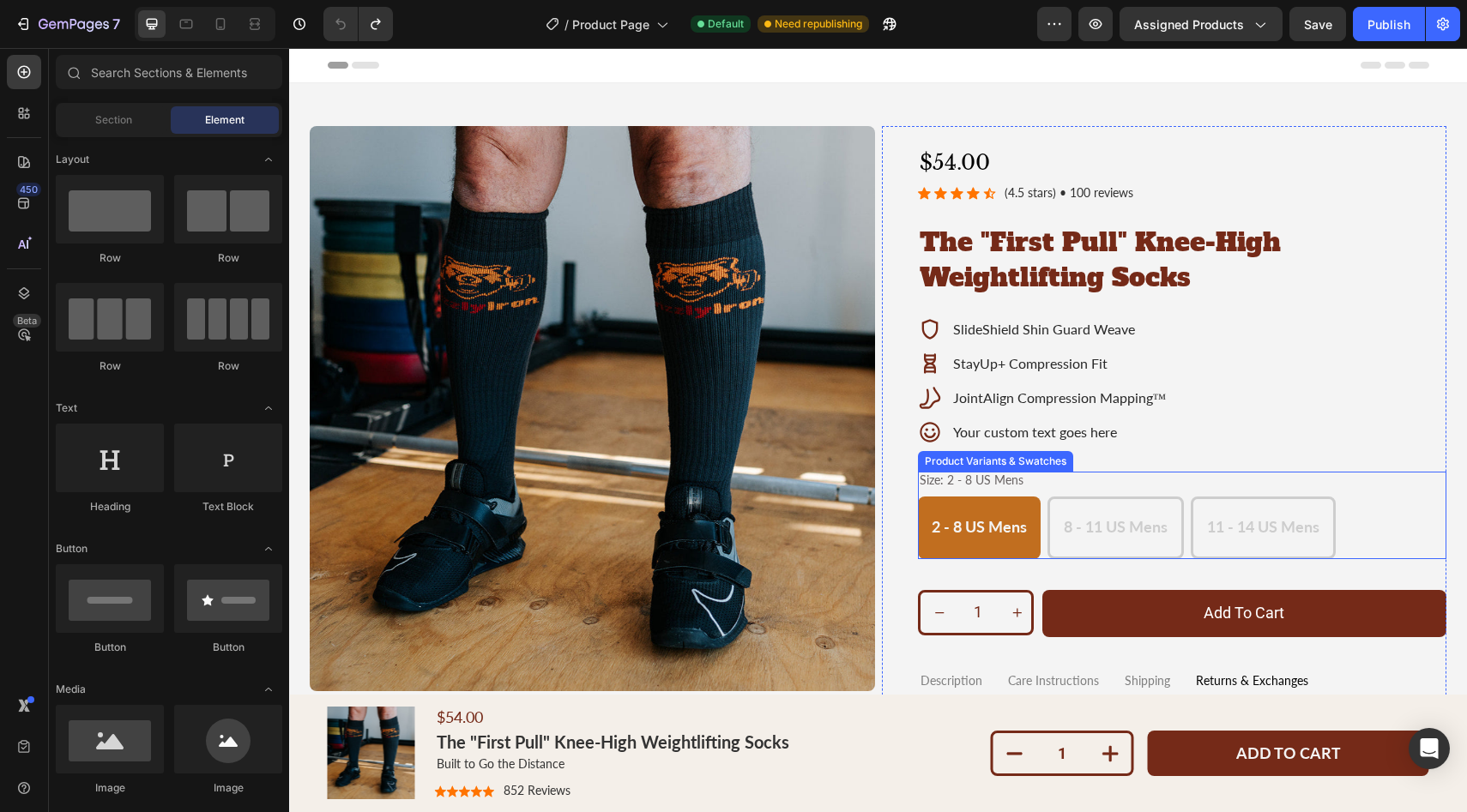
click at [1079, 534] on span "8 - 11 US Mens" at bounding box center [1116, 526] width 104 height 18
click at [1047, 497] on input "8 - 11 US Mens 8 - 11 US Mens 8 - 11 US Mens" at bounding box center [1046, 496] width 1 height 1
radio input "true"
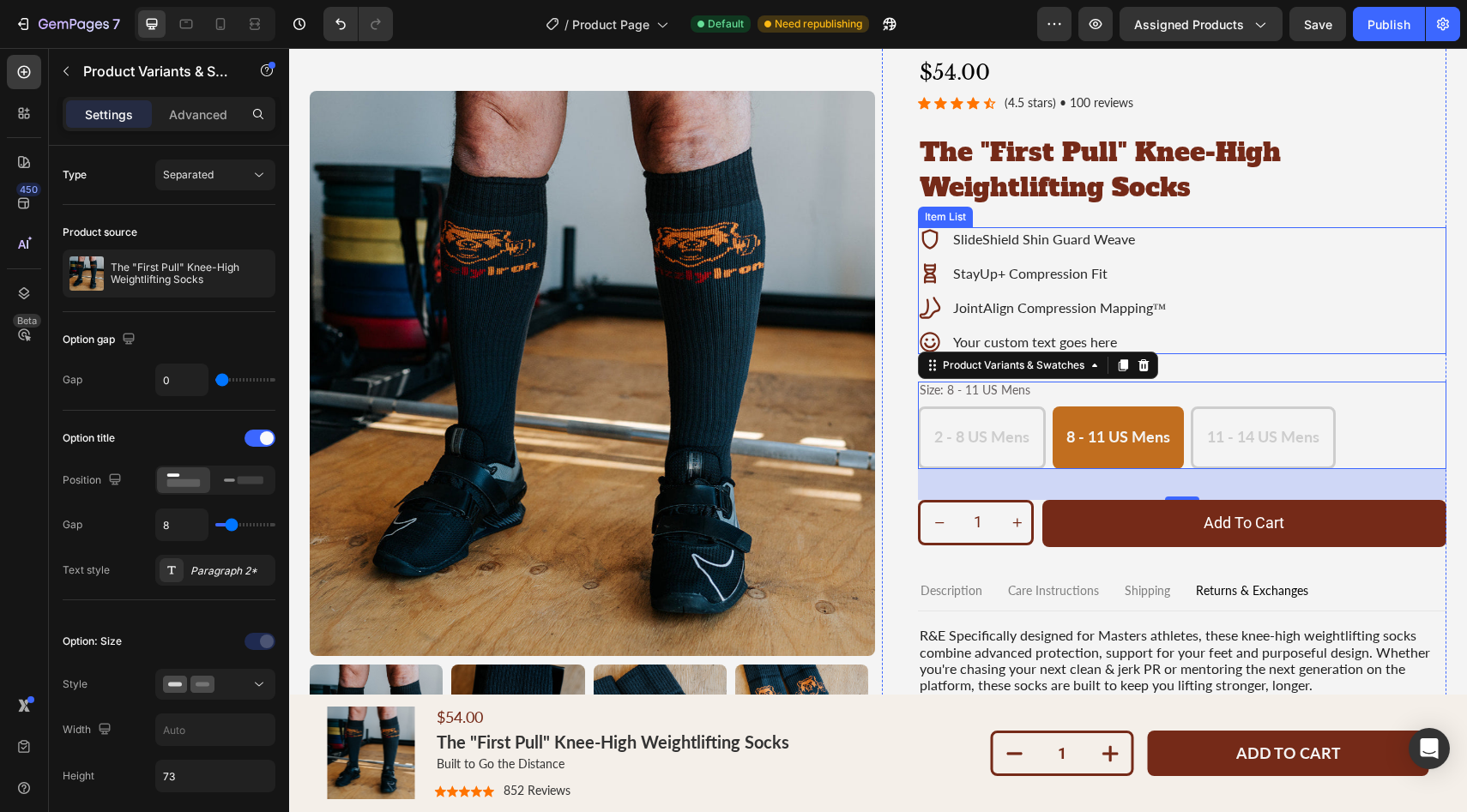
scroll to position [93, 0]
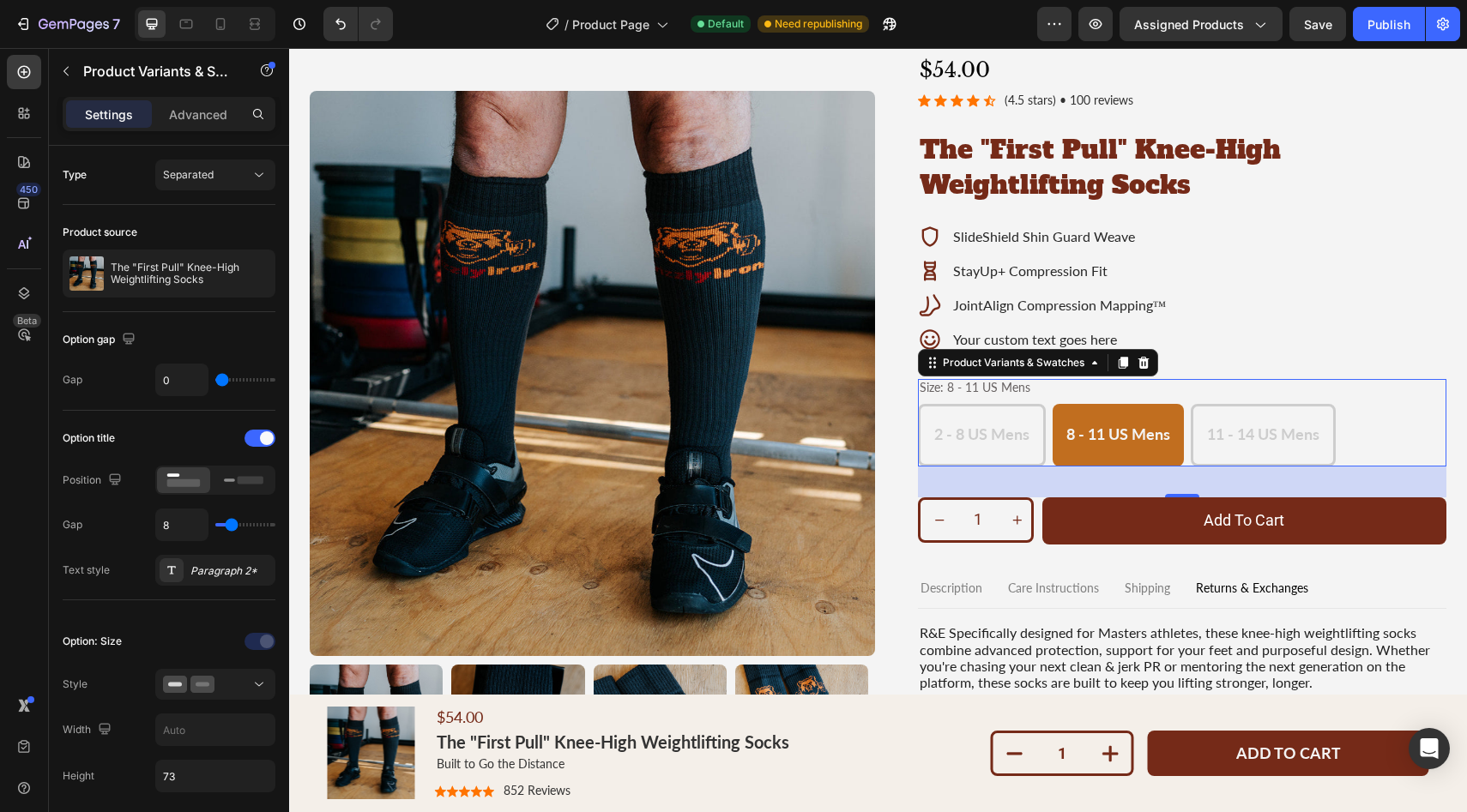
click at [1243, 435] on span "11 - 14 US Mens" at bounding box center [1263, 434] width 112 height 18
click at [1190, 404] on input "11 - 14 US Mens 11 - 14 US Mens 11 - 14 US Mens" at bounding box center [1190, 403] width 1 height 1
radio input "true"
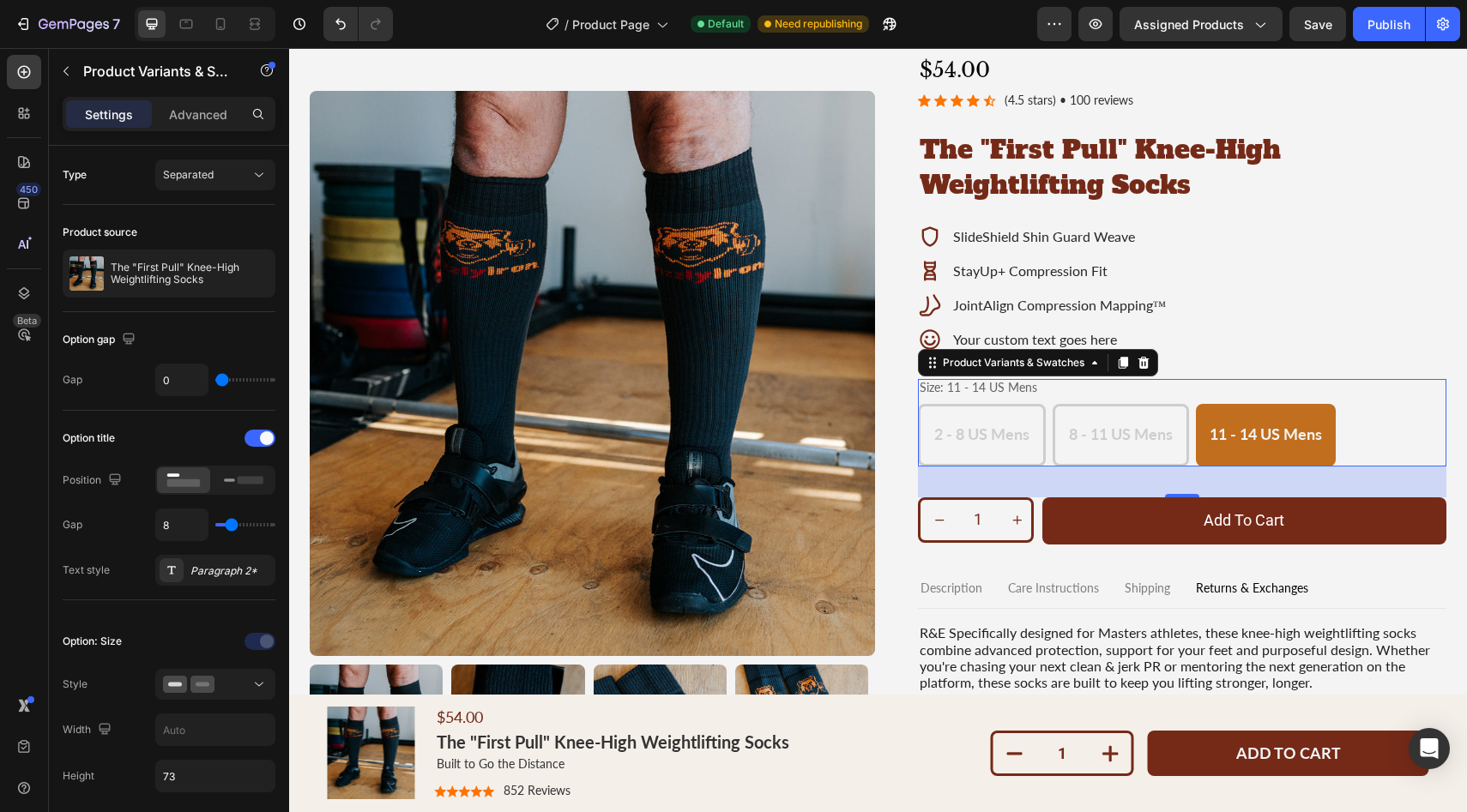
click at [958, 432] on span "2 - 8 US Mens" at bounding box center [982, 434] width 95 height 18
click at [918, 404] on input "2 - 8 US Mens 2 - 8 US Mens 2 - 8 US Mens" at bounding box center [917, 403] width 1 height 1
radio input "true"
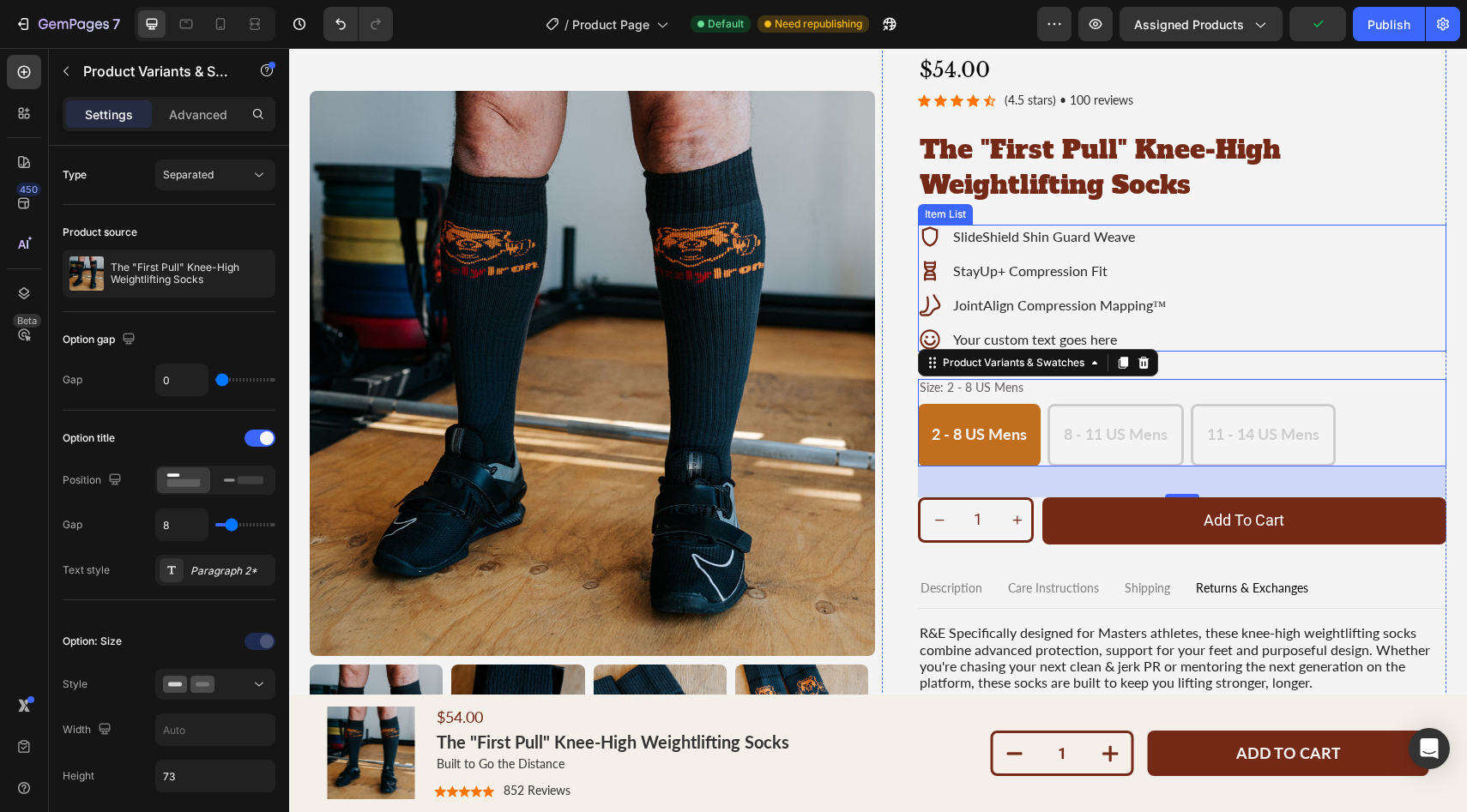
click at [1341, 287] on div "SlideShield Shin Guard Weave StayUp+ Compression Fit JointAlign Compression Map…" at bounding box center [1183, 288] width 529 height 127
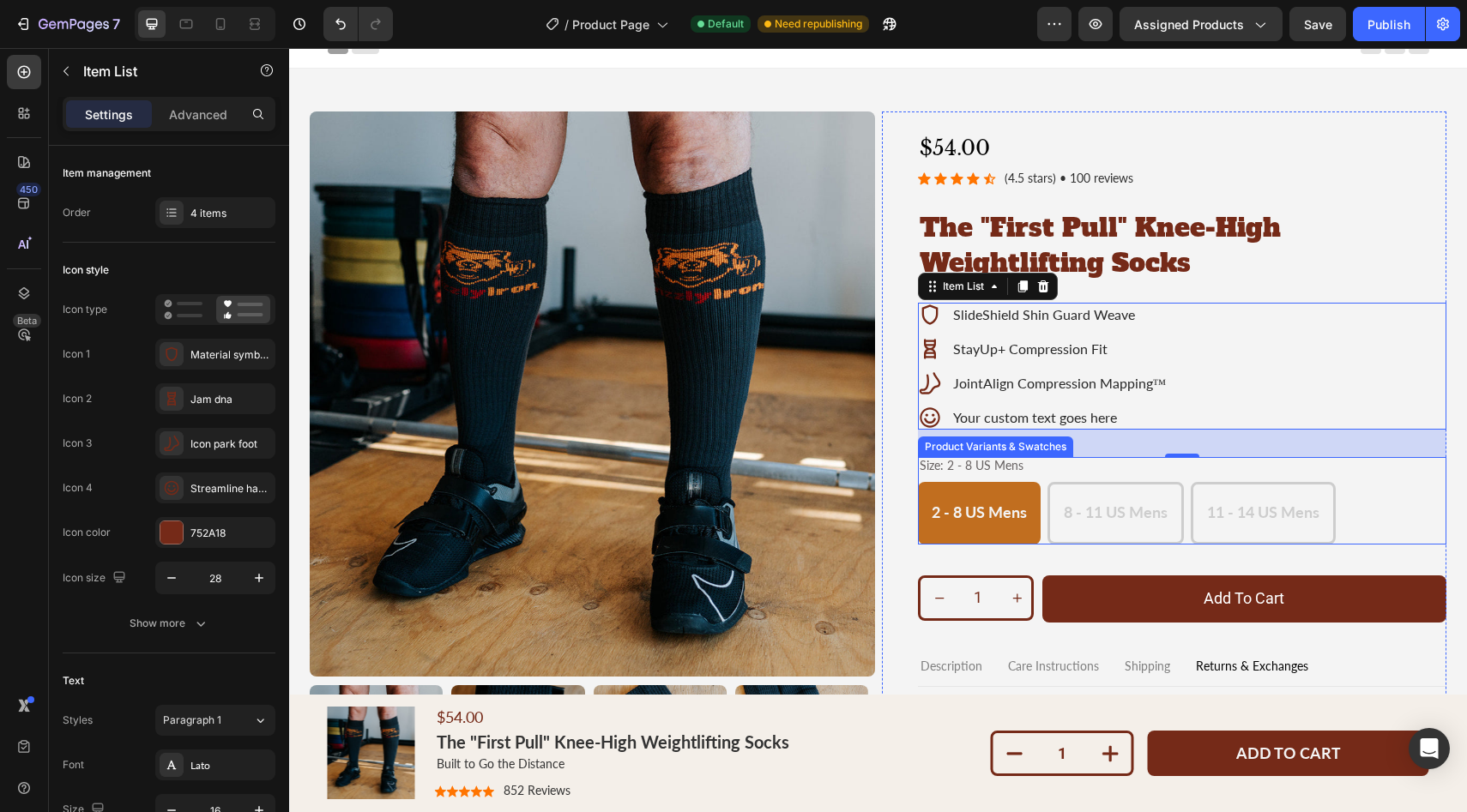
scroll to position [30, 0]
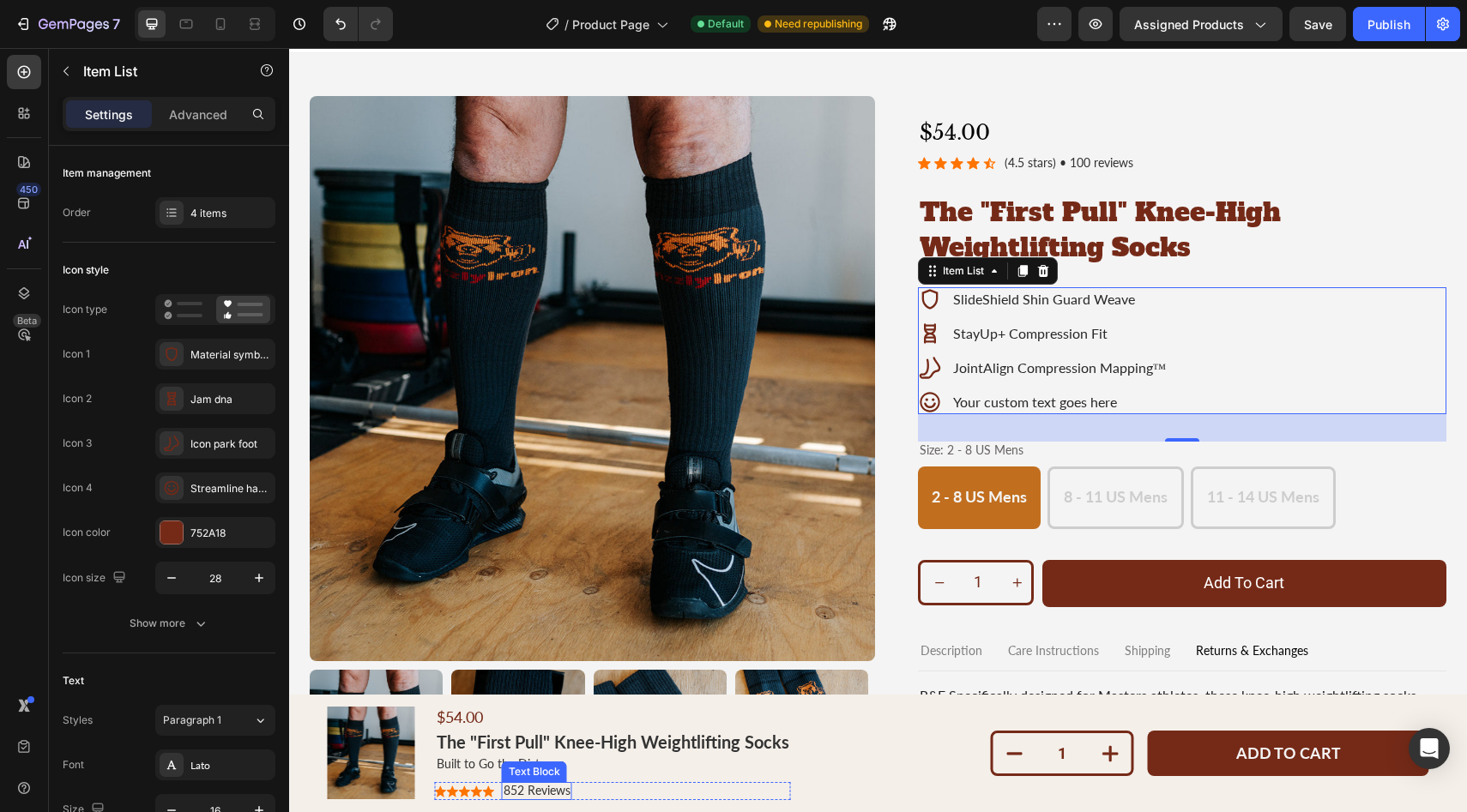
click at [507, 792] on p "852 Reviews" at bounding box center [537, 791] width 67 height 15
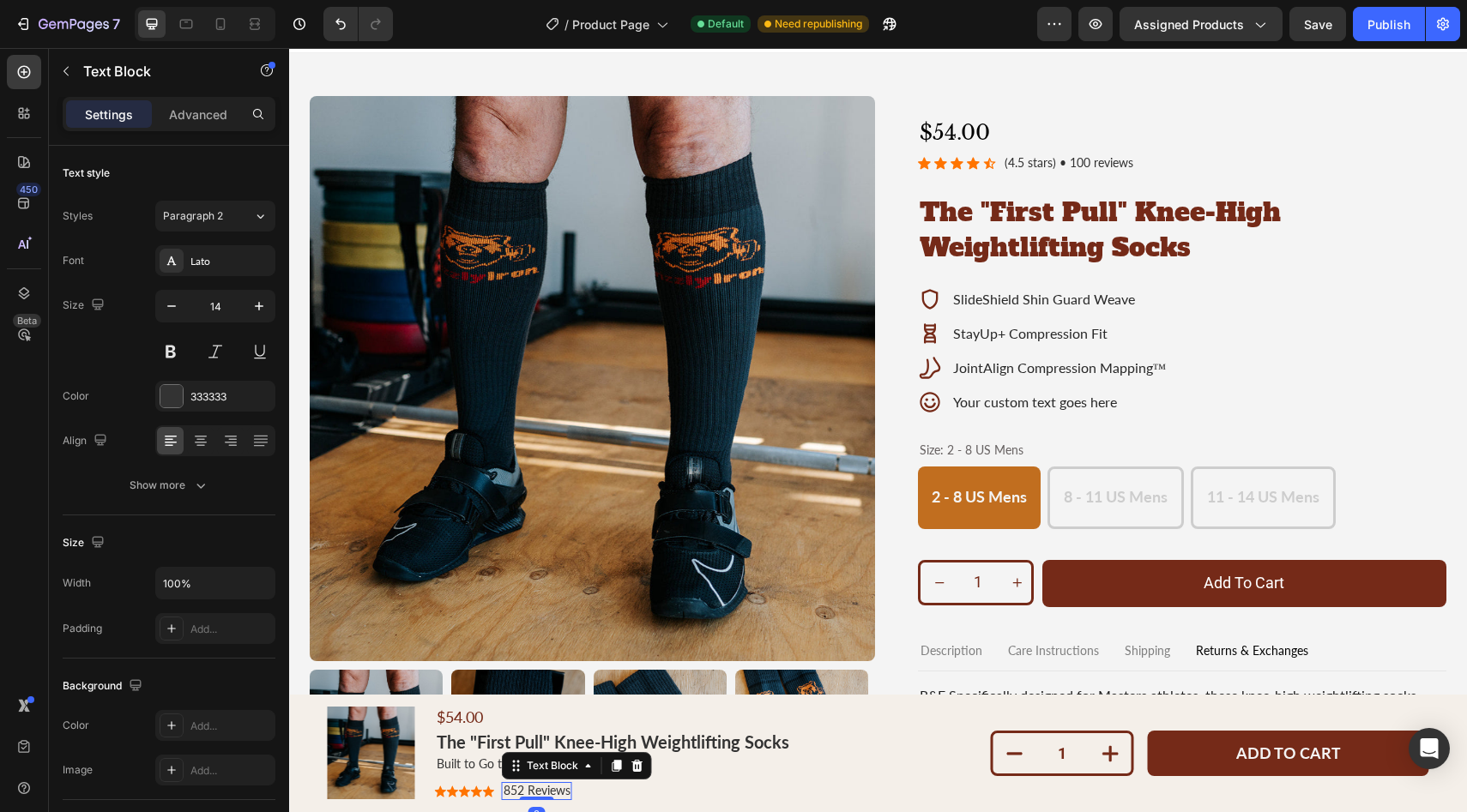
click at [512, 792] on p "852 Reviews" at bounding box center [537, 791] width 67 height 15
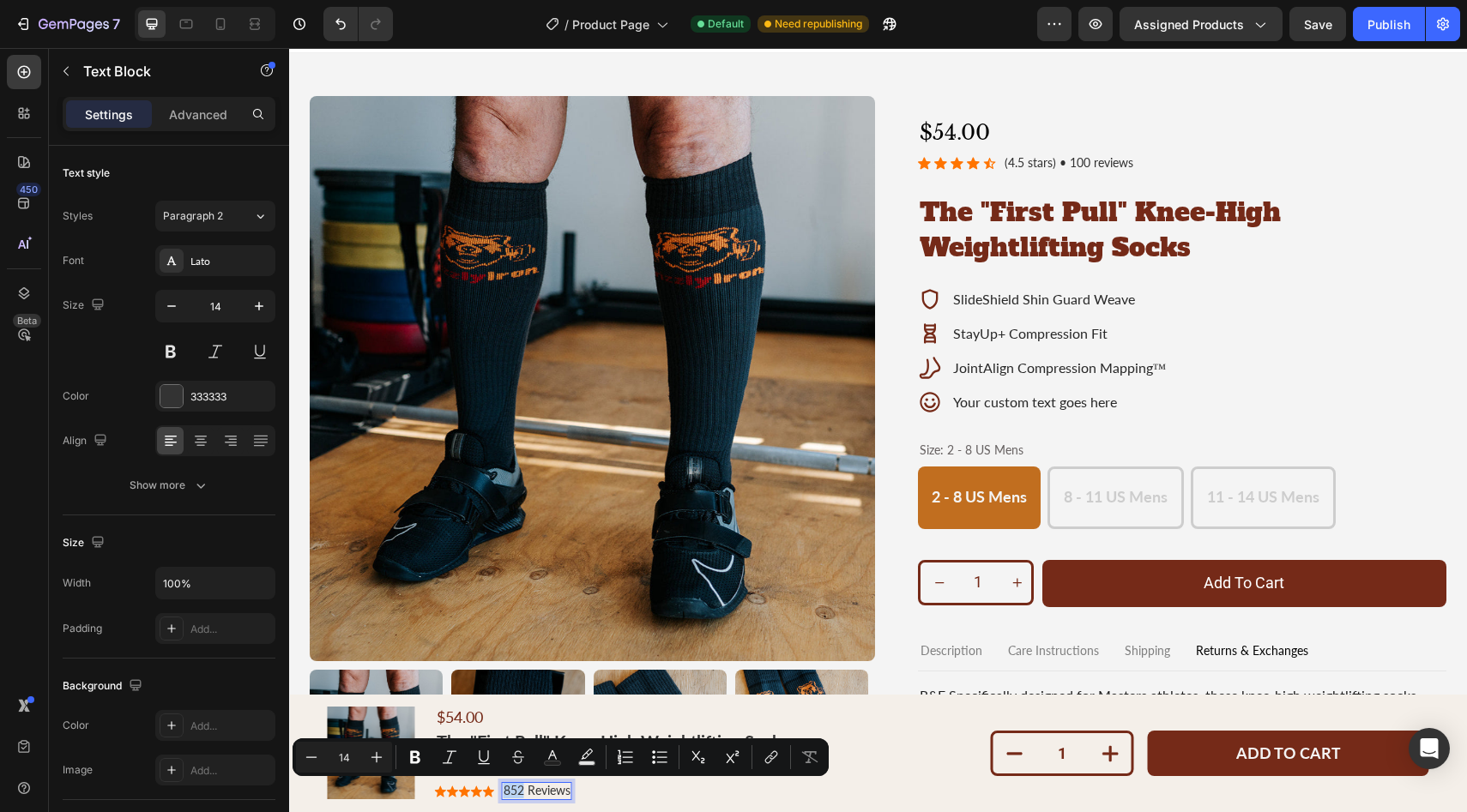
click at [514, 792] on p "852 Reviews" at bounding box center [537, 791] width 67 height 15
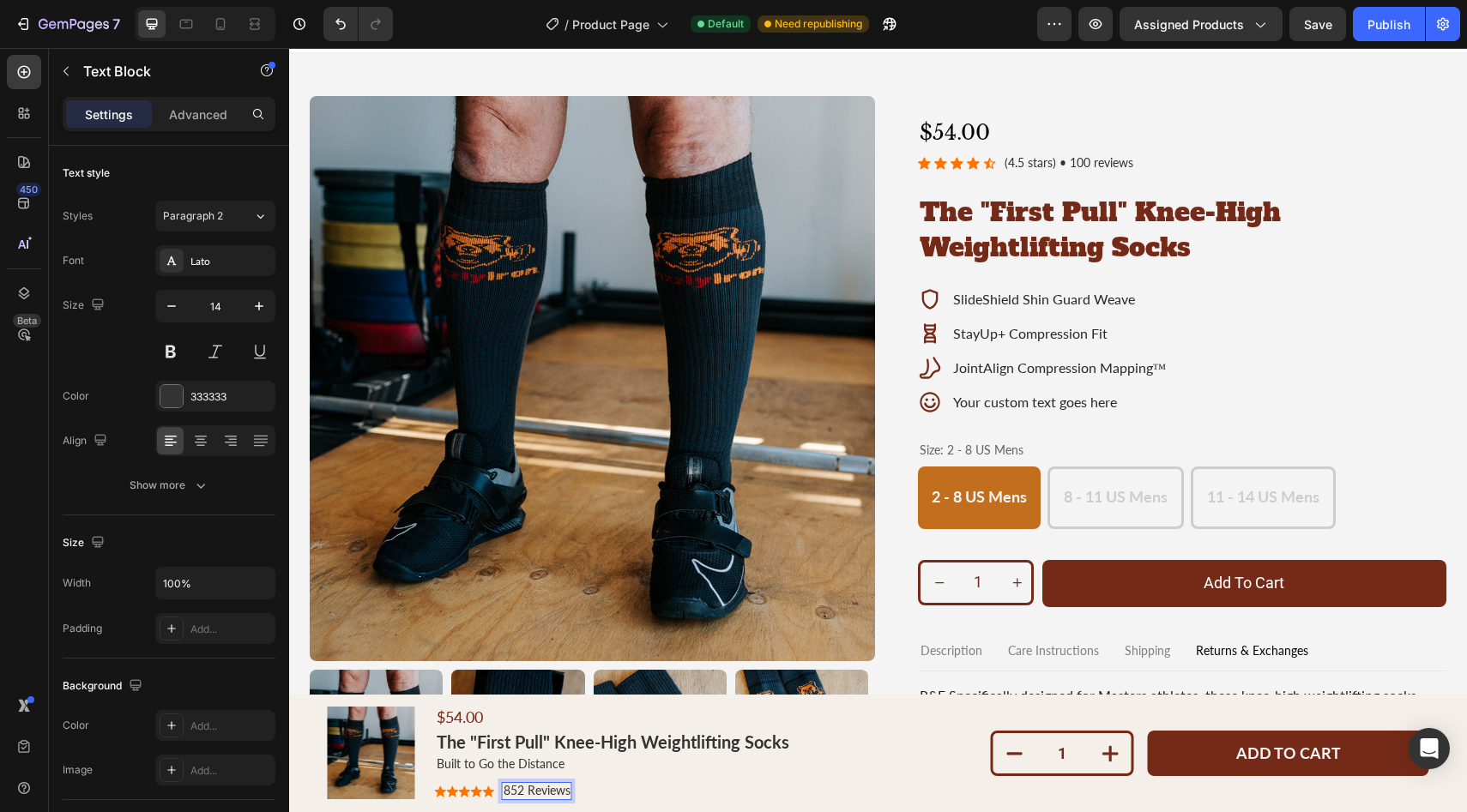
click at [515, 792] on p "852 Reviews" at bounding box center [537, 791] width 67 height 15
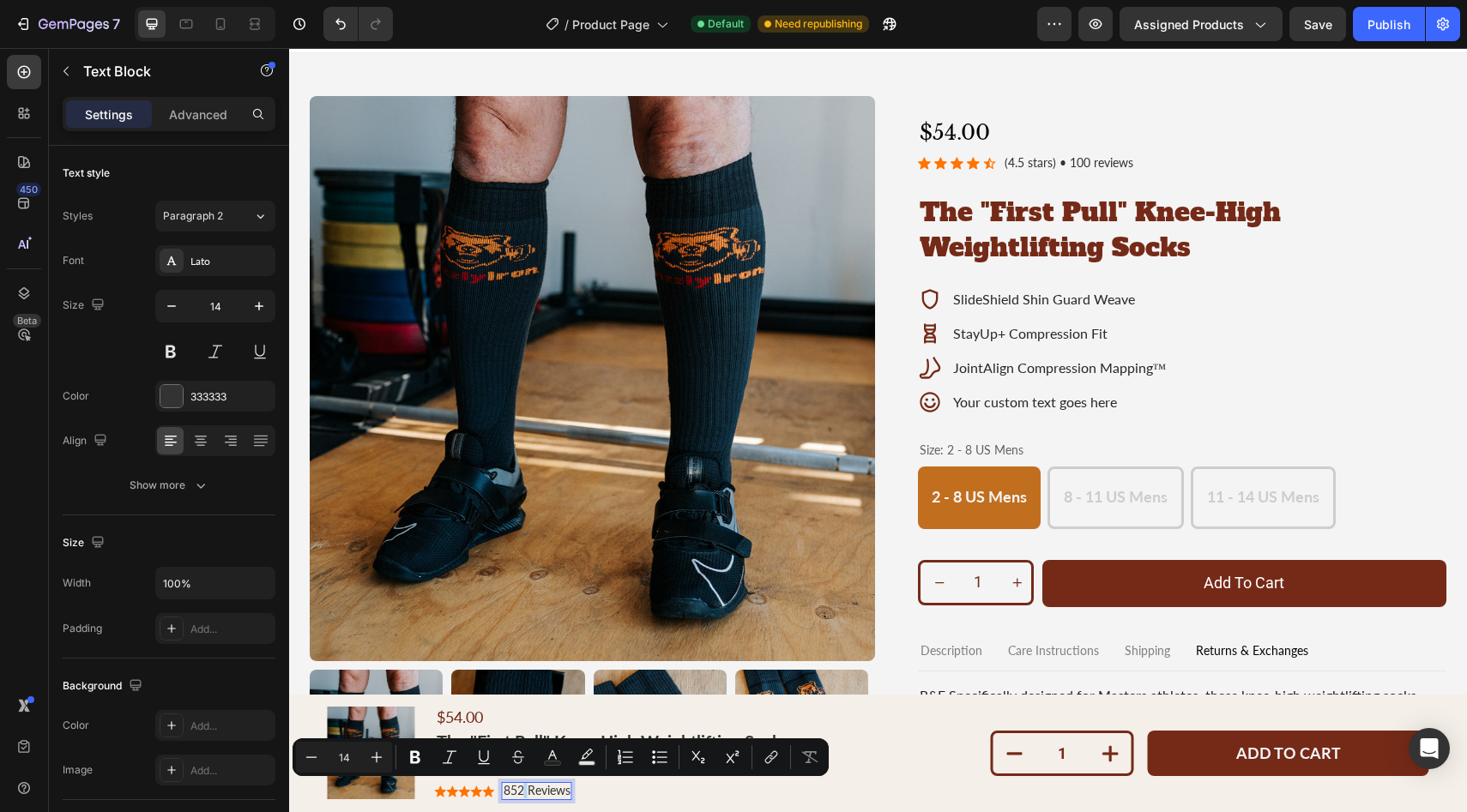
click at [515, 792] on p "852 Reviews" at bounding box center [537, 791] width 67 height 15
click at [511, 791] on p "852 Reviews" at bounding box center [537, 791] width 67 height 15
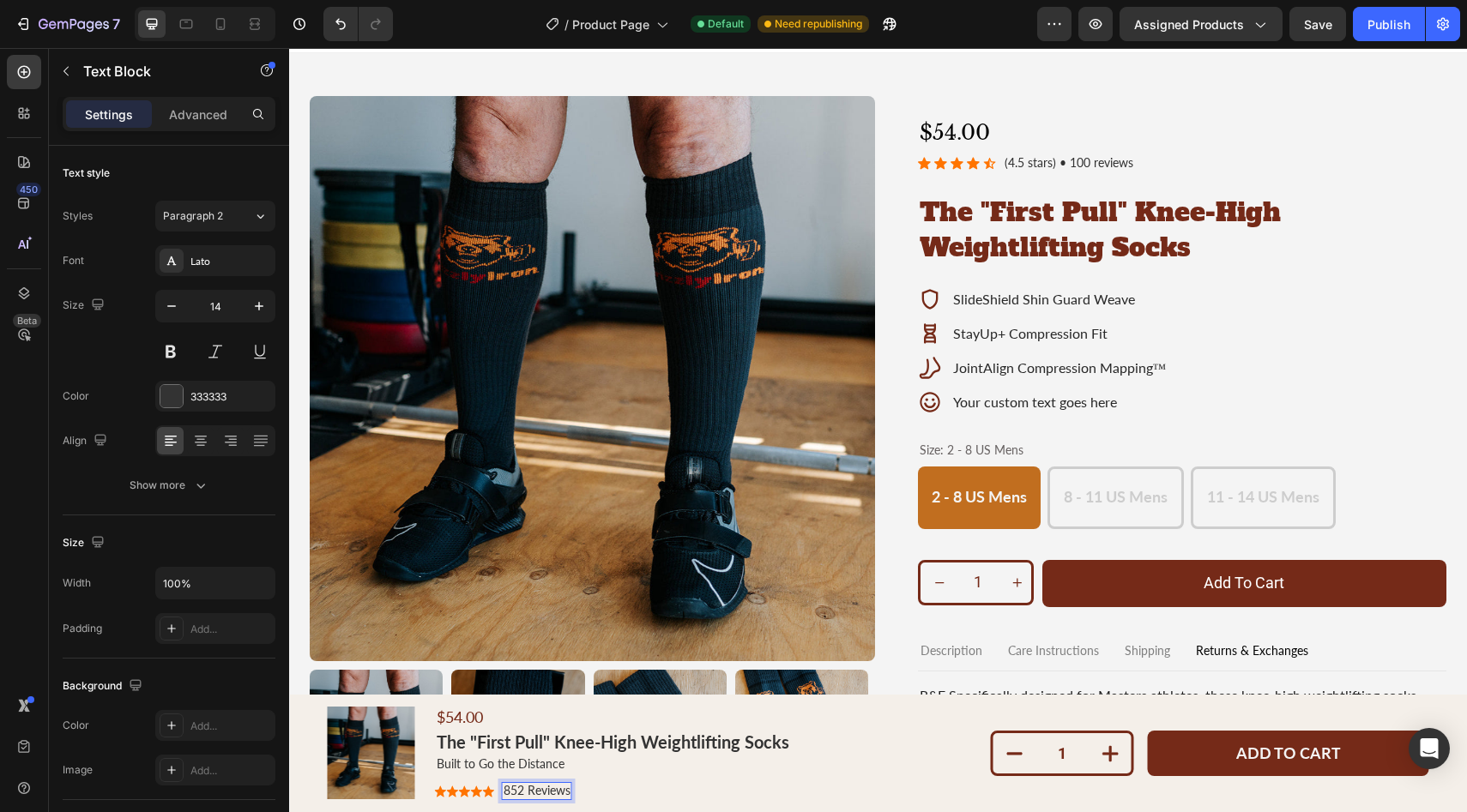
click at [514, 791] on p "852 Reviews" at bounding box center [537, 791] width 67 height 15
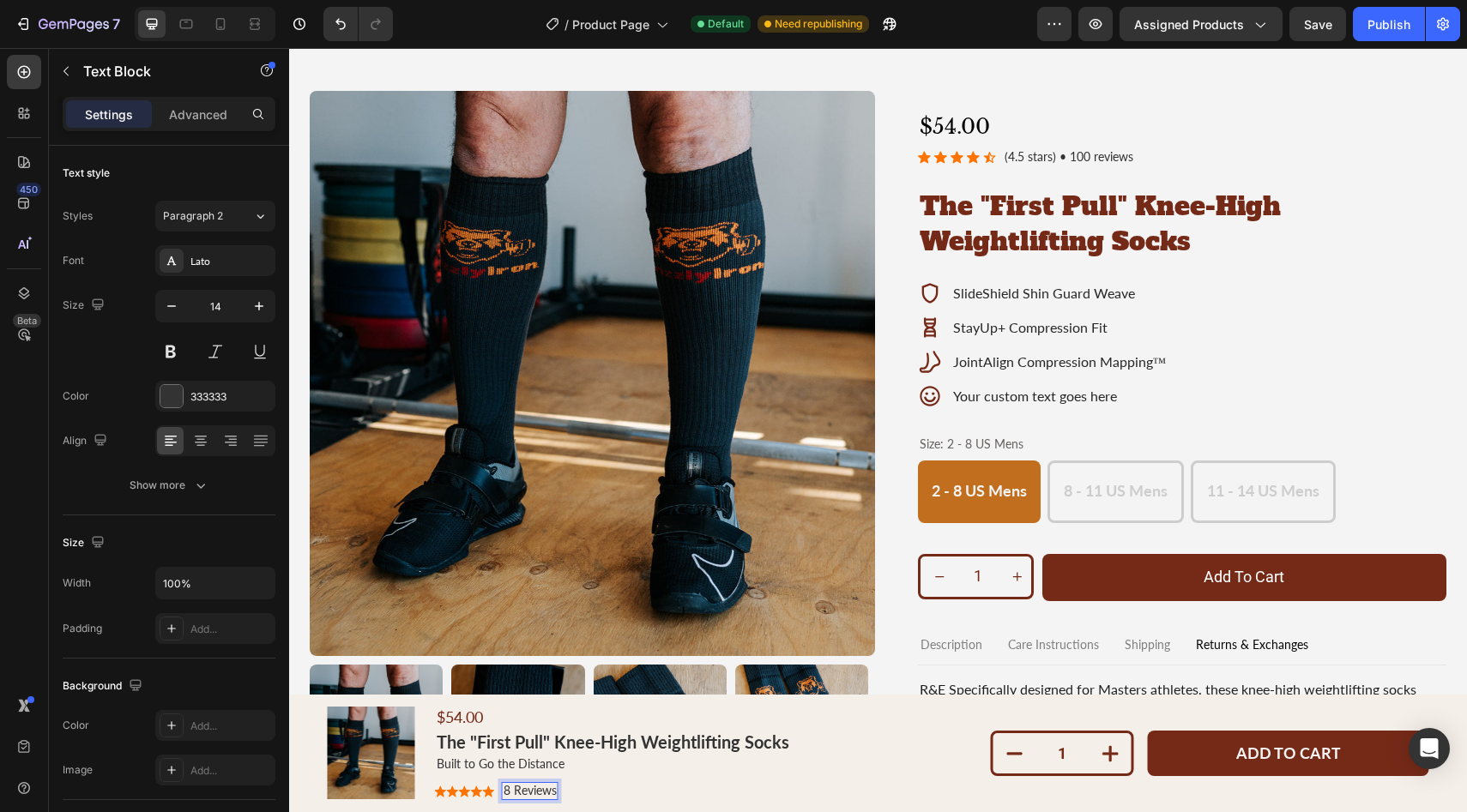
scroll to position [39, 0]
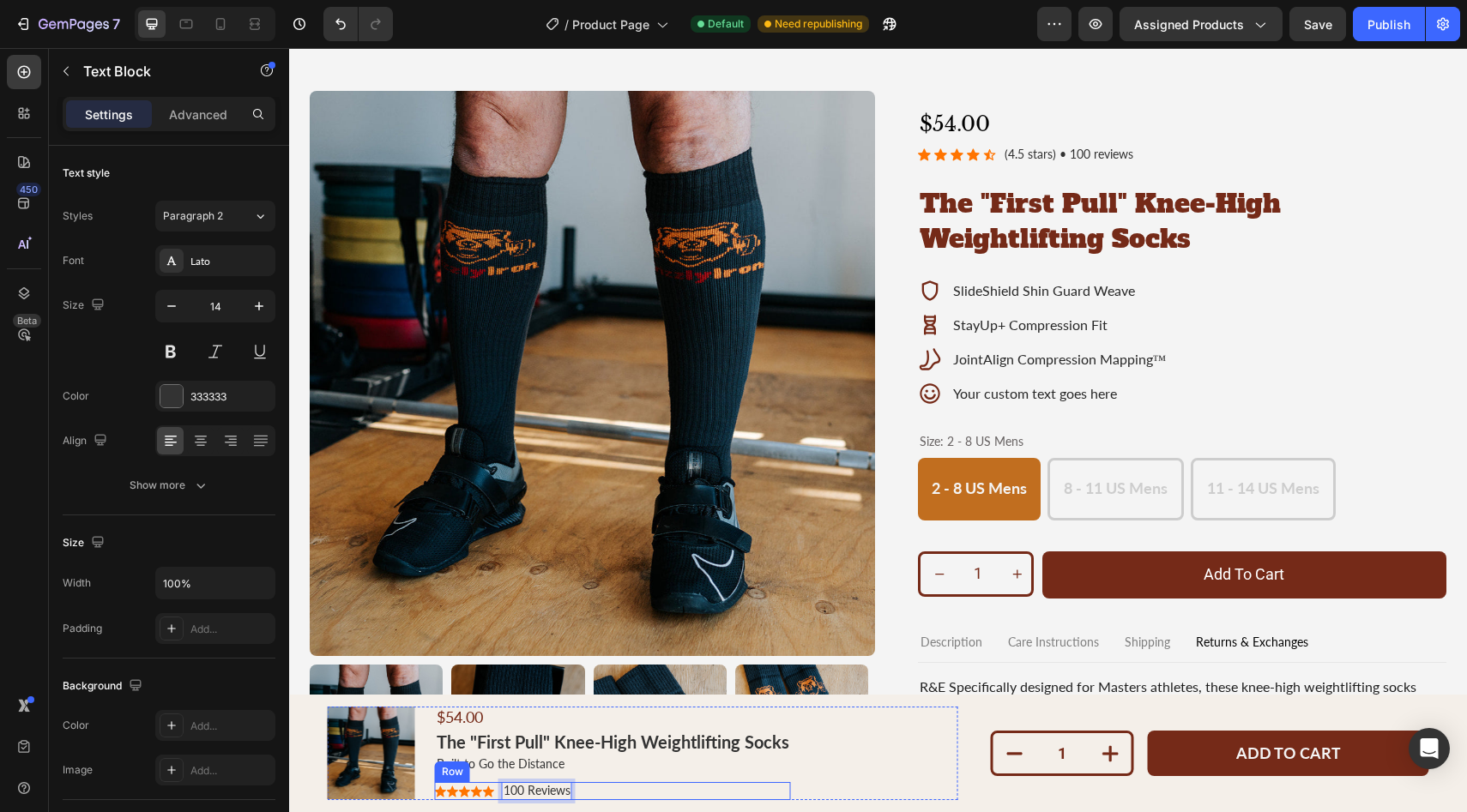
click at [478, 797] on div "Icon Icon Icon Icon Icon Icon List" at bounding box center [464, 791] width 60 height 18
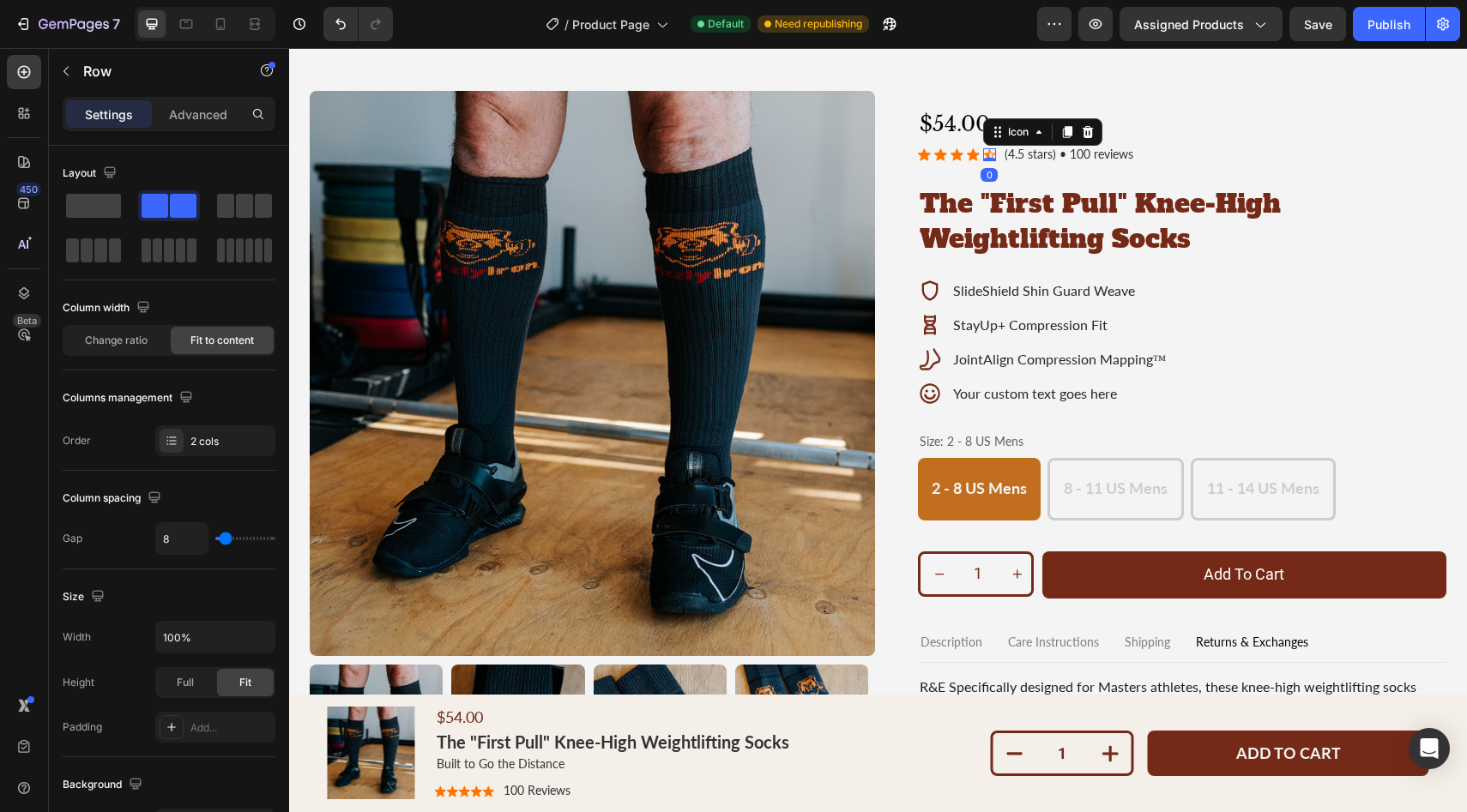
click at [983, 156] on div "Icon 0" at bounding box center [989, 154] width 13 height 13
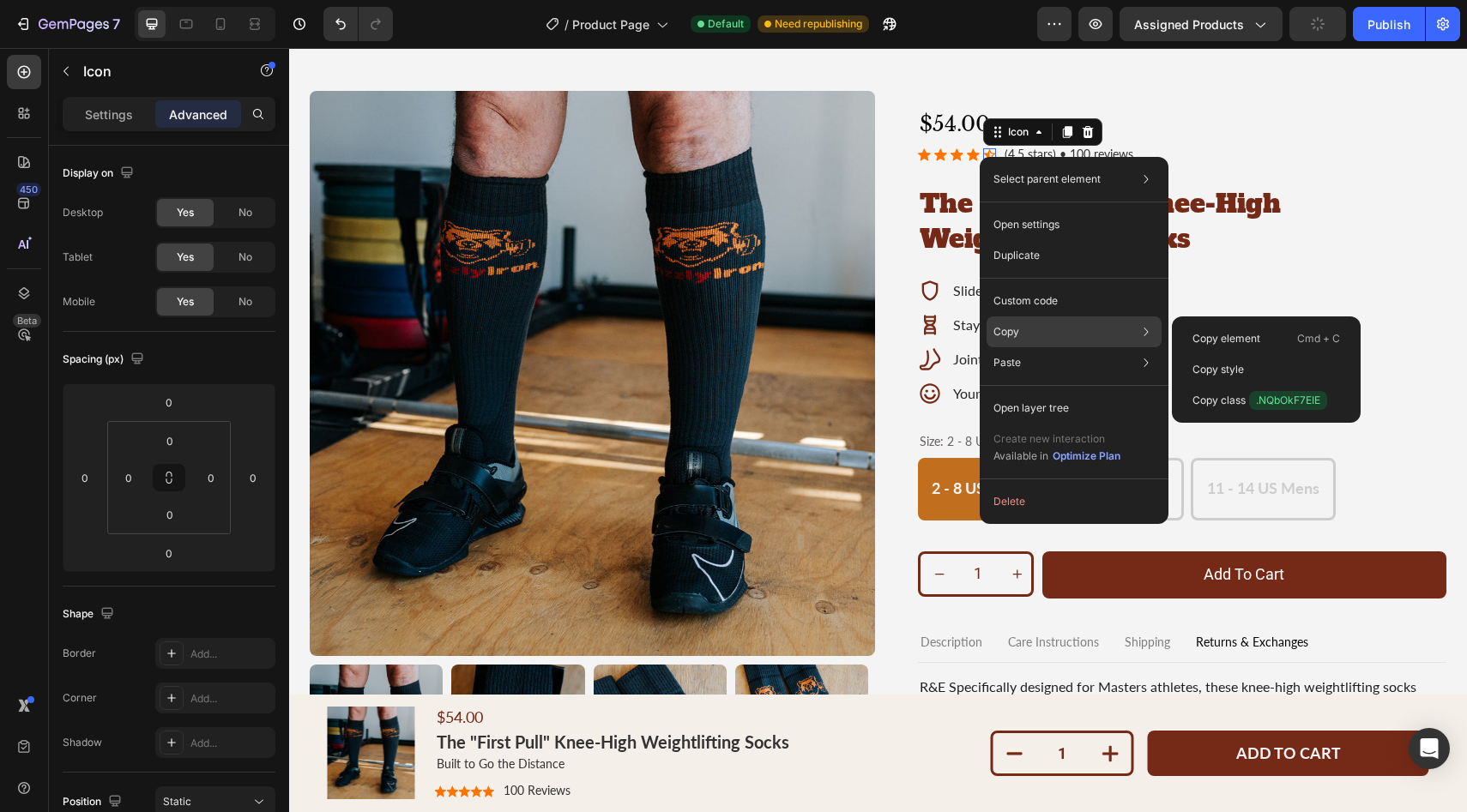
click at [1002, 325] on p "Copy" at bounding box center [1006, 332] width 25 height 16
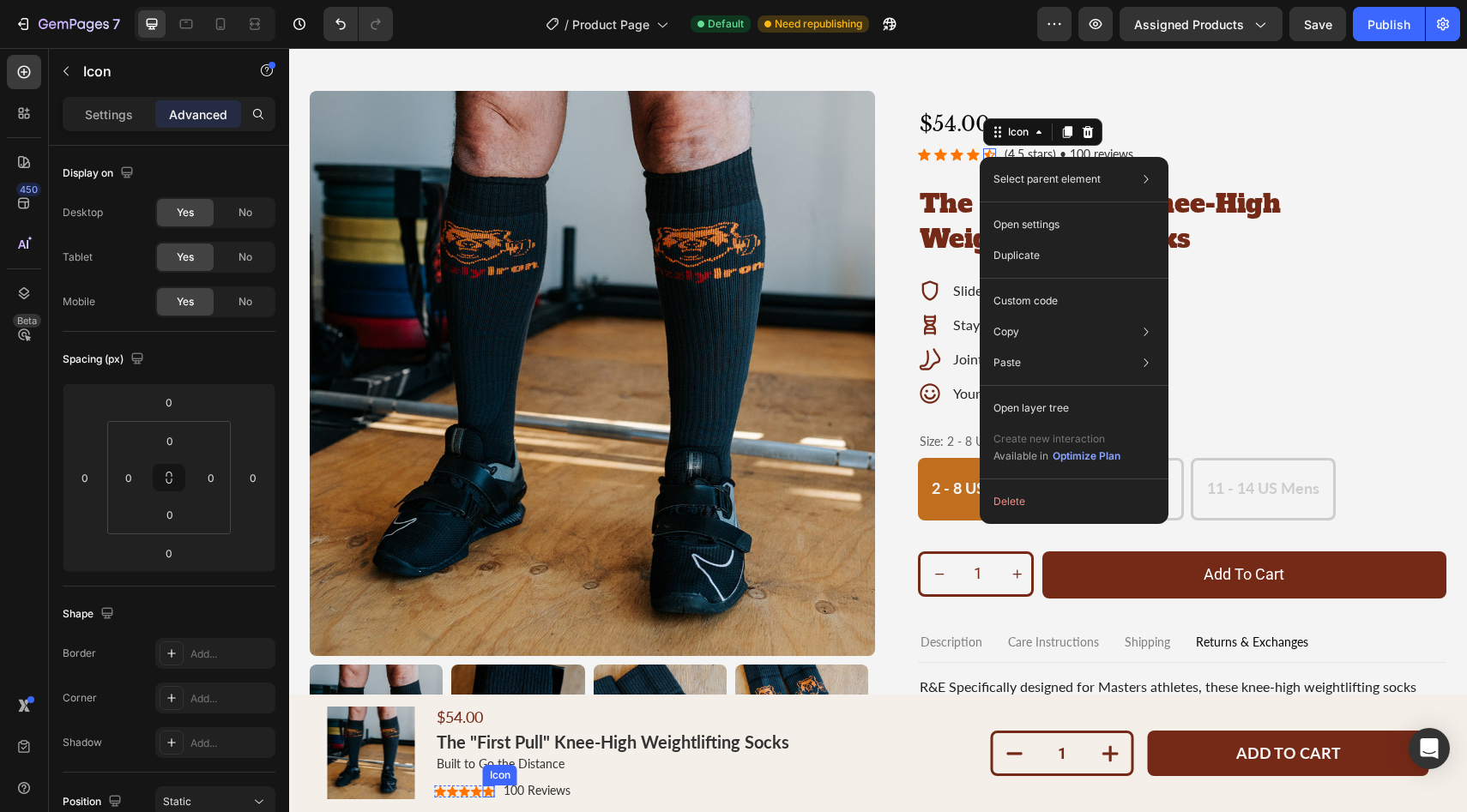
click at [485, 793] on div "Icon" at bounding box center [489, 792] width 12 height 12
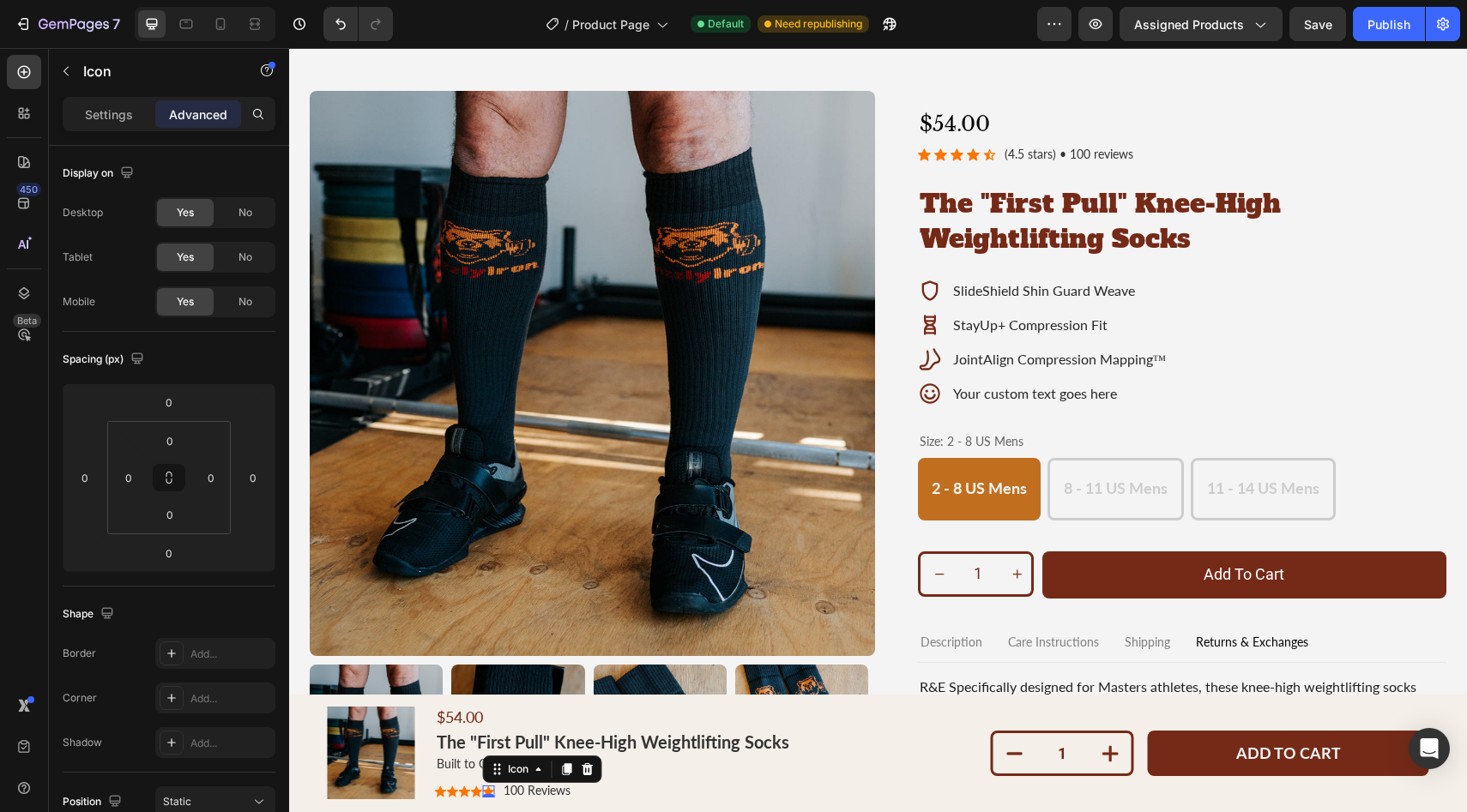
click at [482, 792] on div "0" at bounding box center [489, 798] width 18 height 14
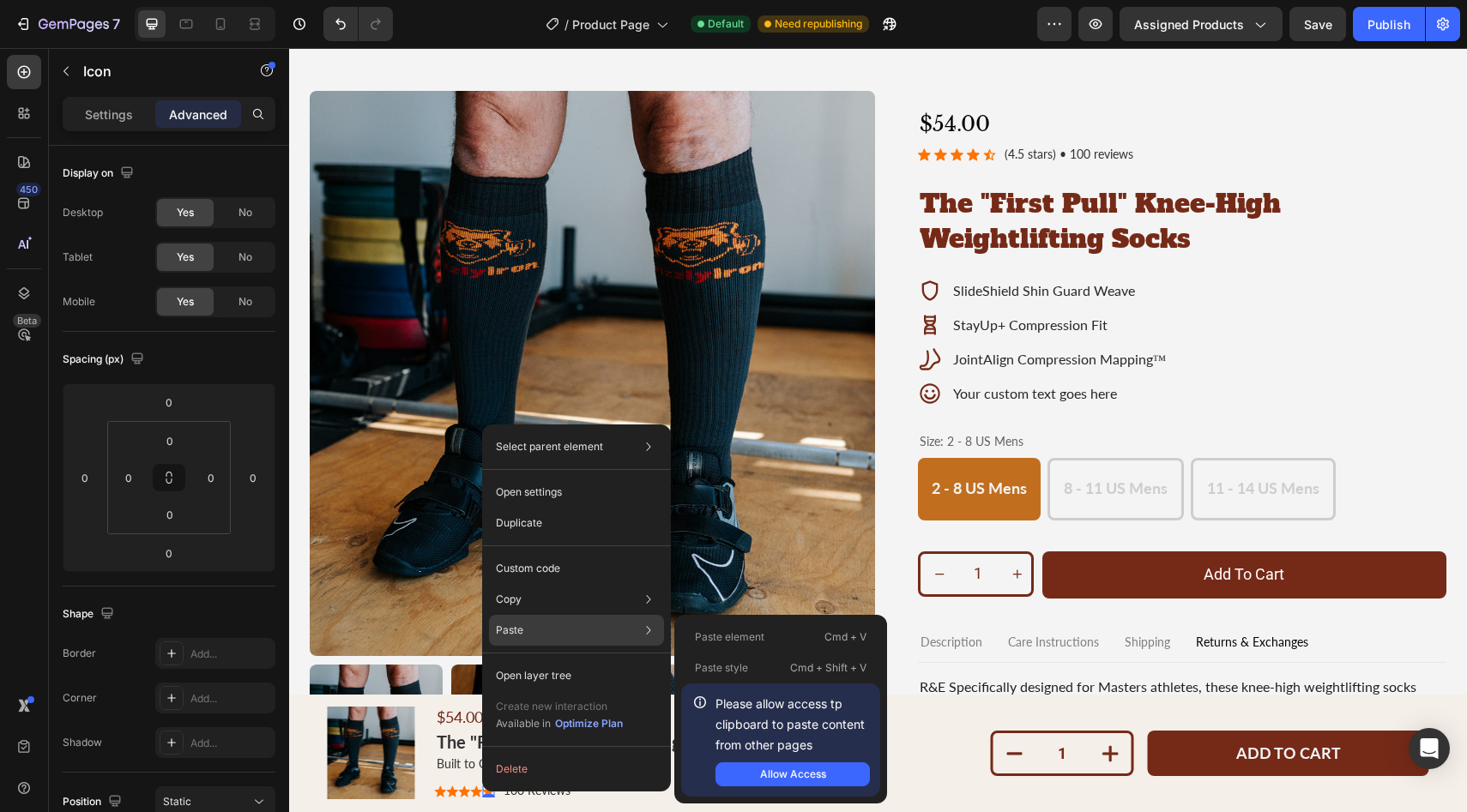
click at [529, 627] on div "Paste Paste element Cmd + V Paste style Cmd + Shift + V Please allow access tp …" at bounding box center [576, 630] width 175 height 31
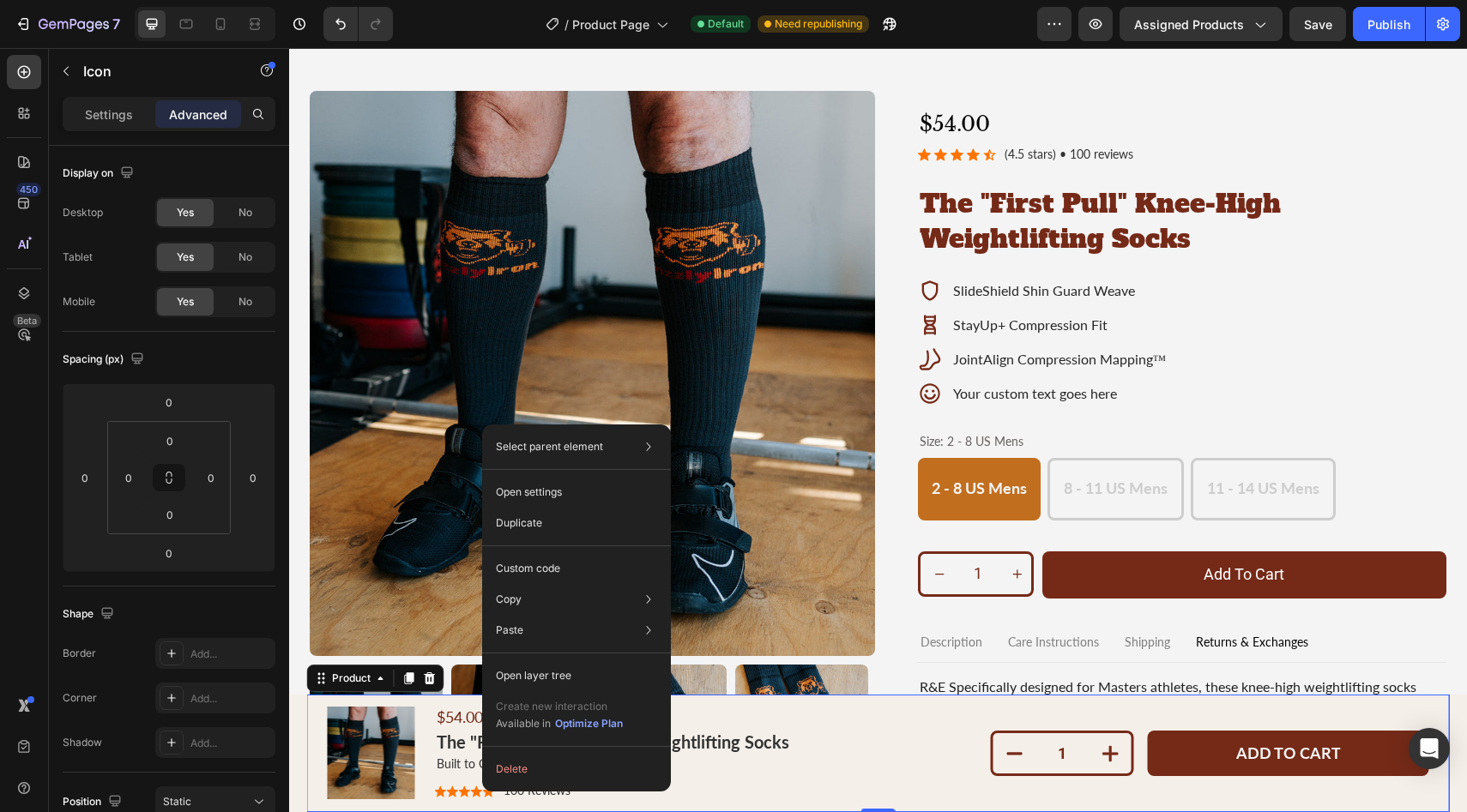
click at [531, 802] on div "Product Images $54.00 Product Price Product Price The "First Pull" Knee-High We…" at bounding box center [879, 753] width 1143 height 118
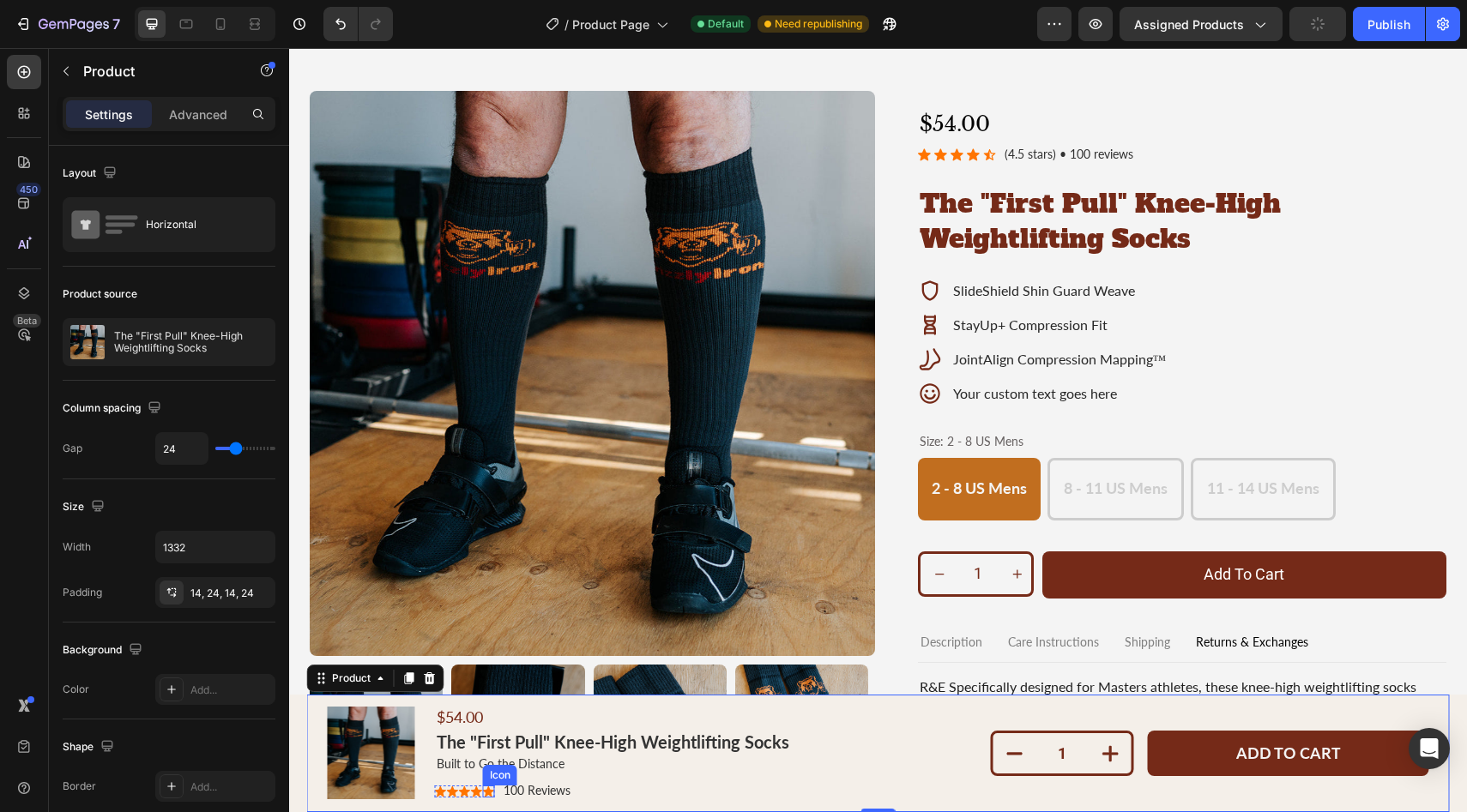
click at [483, 793] on div "Icon" at bounding box center [489, 792] width 12 height 12
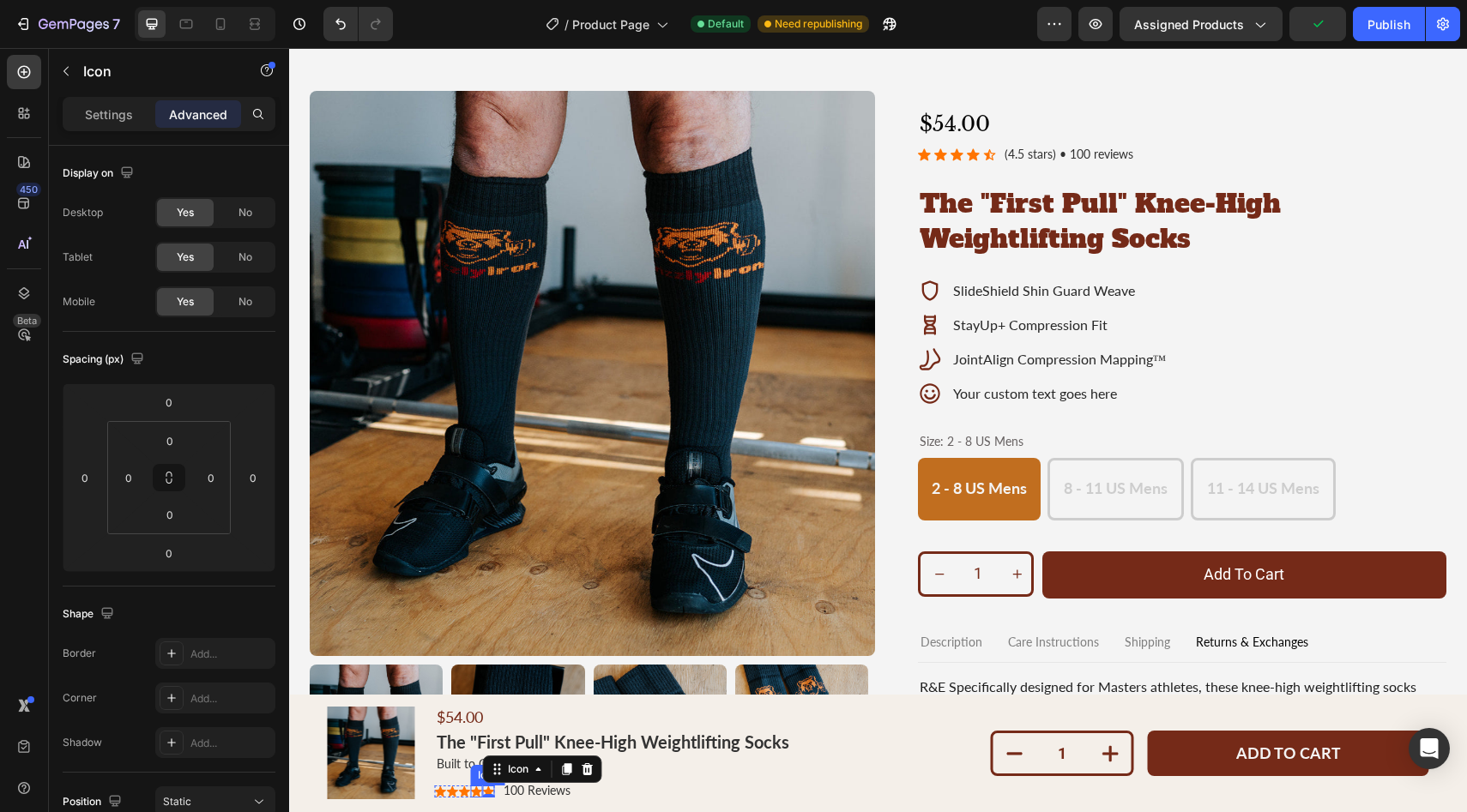
click at [471, 794] on div "Icon" at bounding box center [477, 792] width 12 height 12
click at [593, 796] on div "Icon Icon Icon Icon 0 Icon Icon List 100 Reviews Text Block Row" at bounding box center [613, 791] width 356 height 18
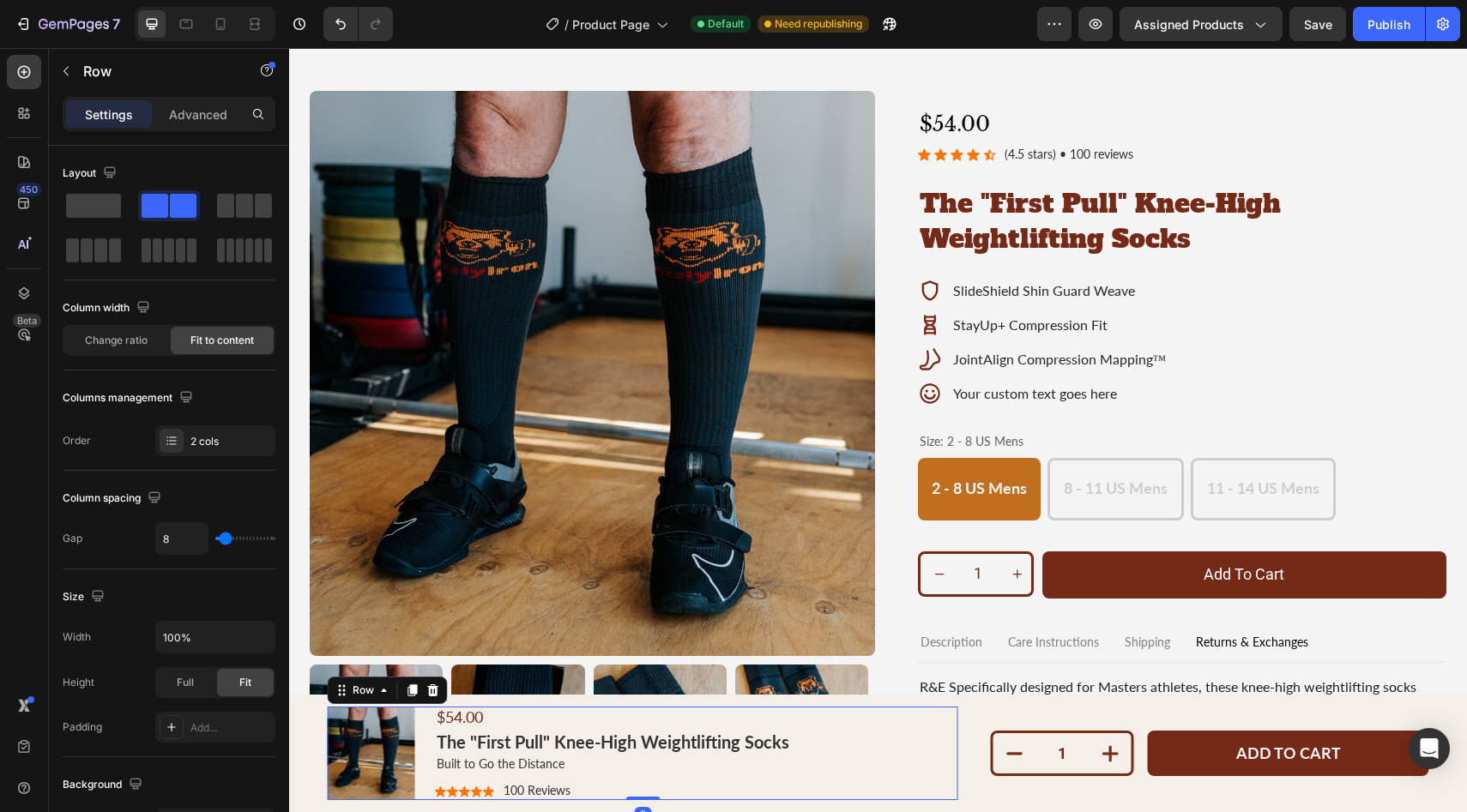
click at [881, 754] on div "Product Images $54.00 Product Price Product Price The "First Pull" Knee-High We…" at bounding box center [643, 753] width 630 height 94
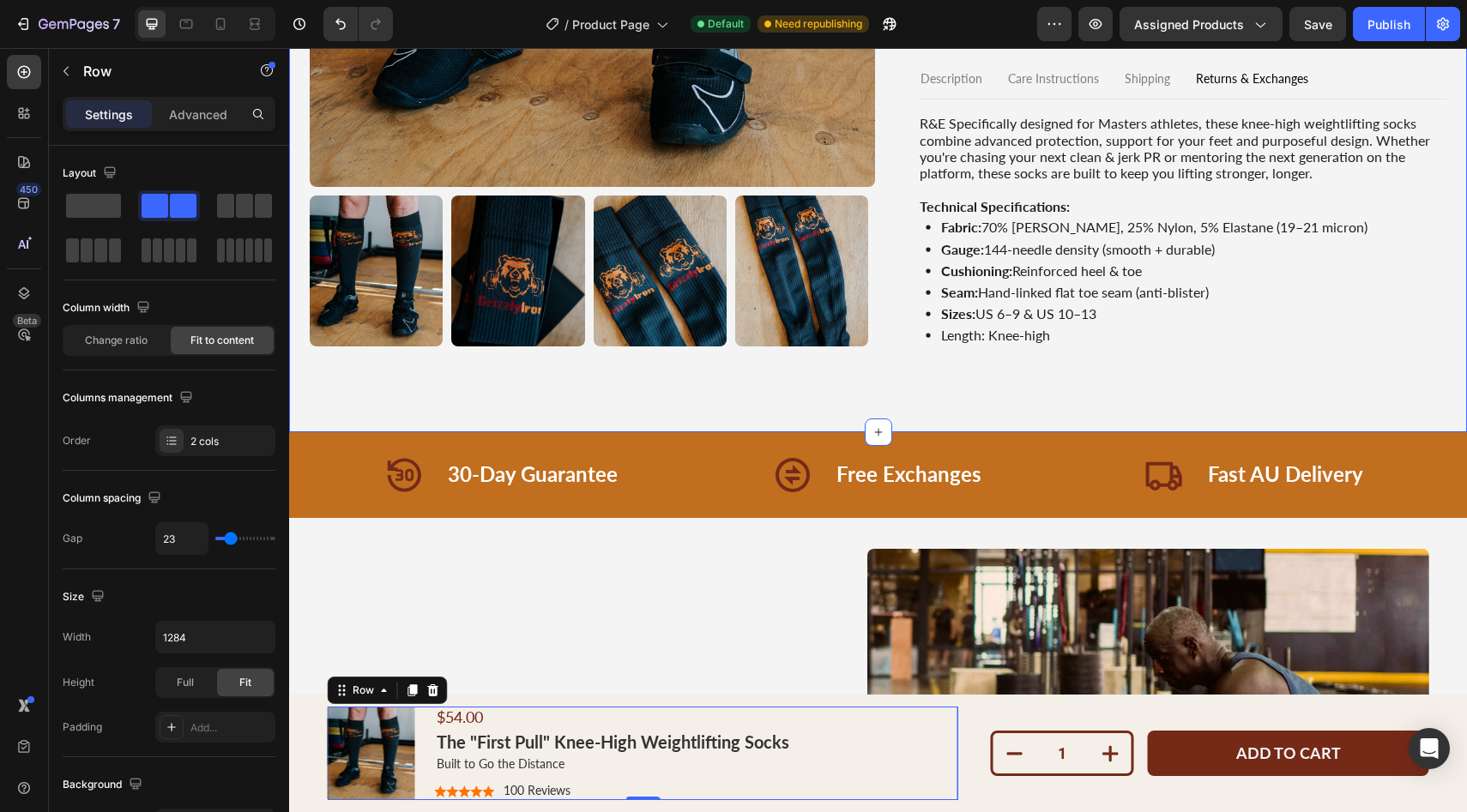
scroll to position [0, 0]
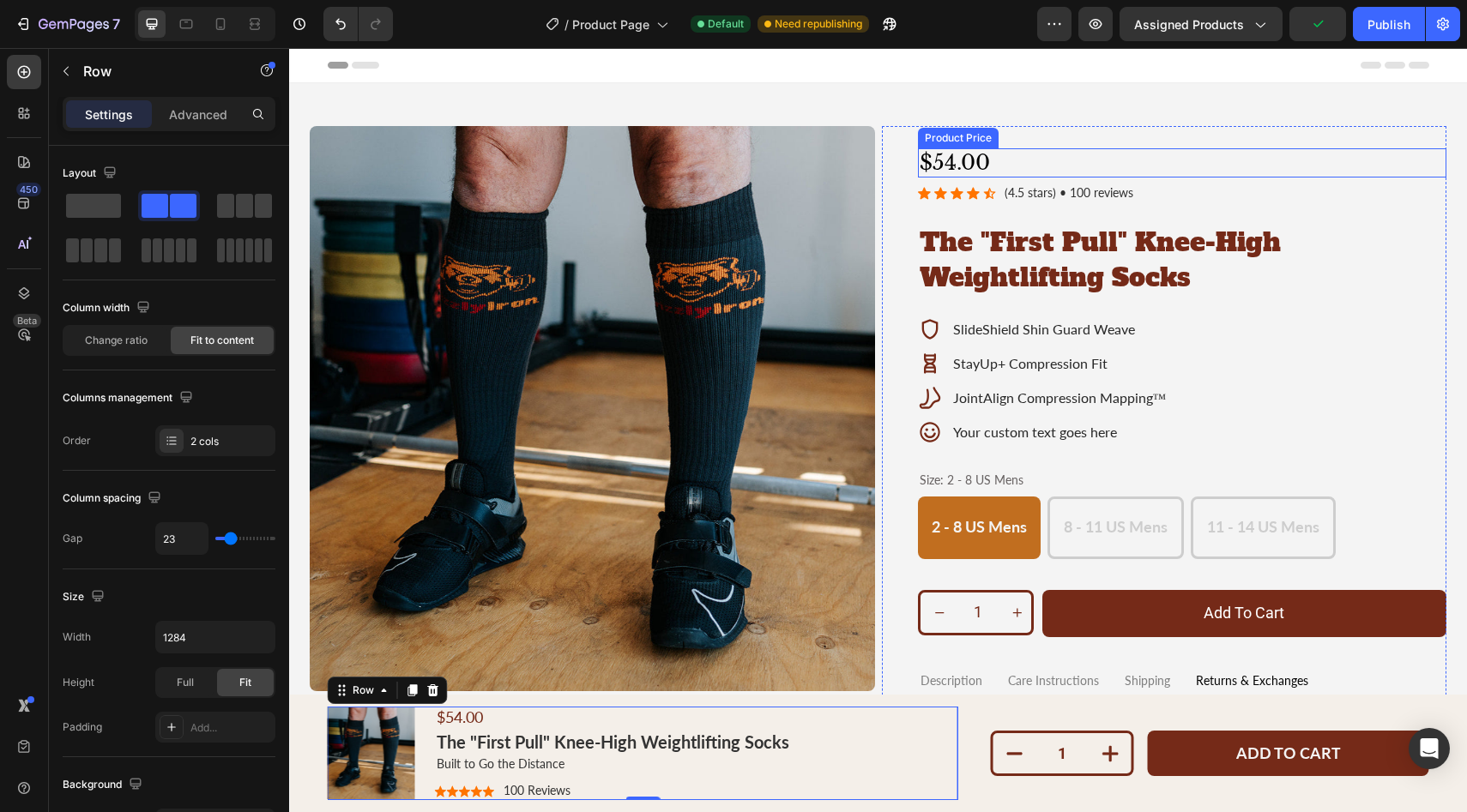
click at [979, 152] on div "$54.00" at bounding box center [1183, 162] width 529 height 29
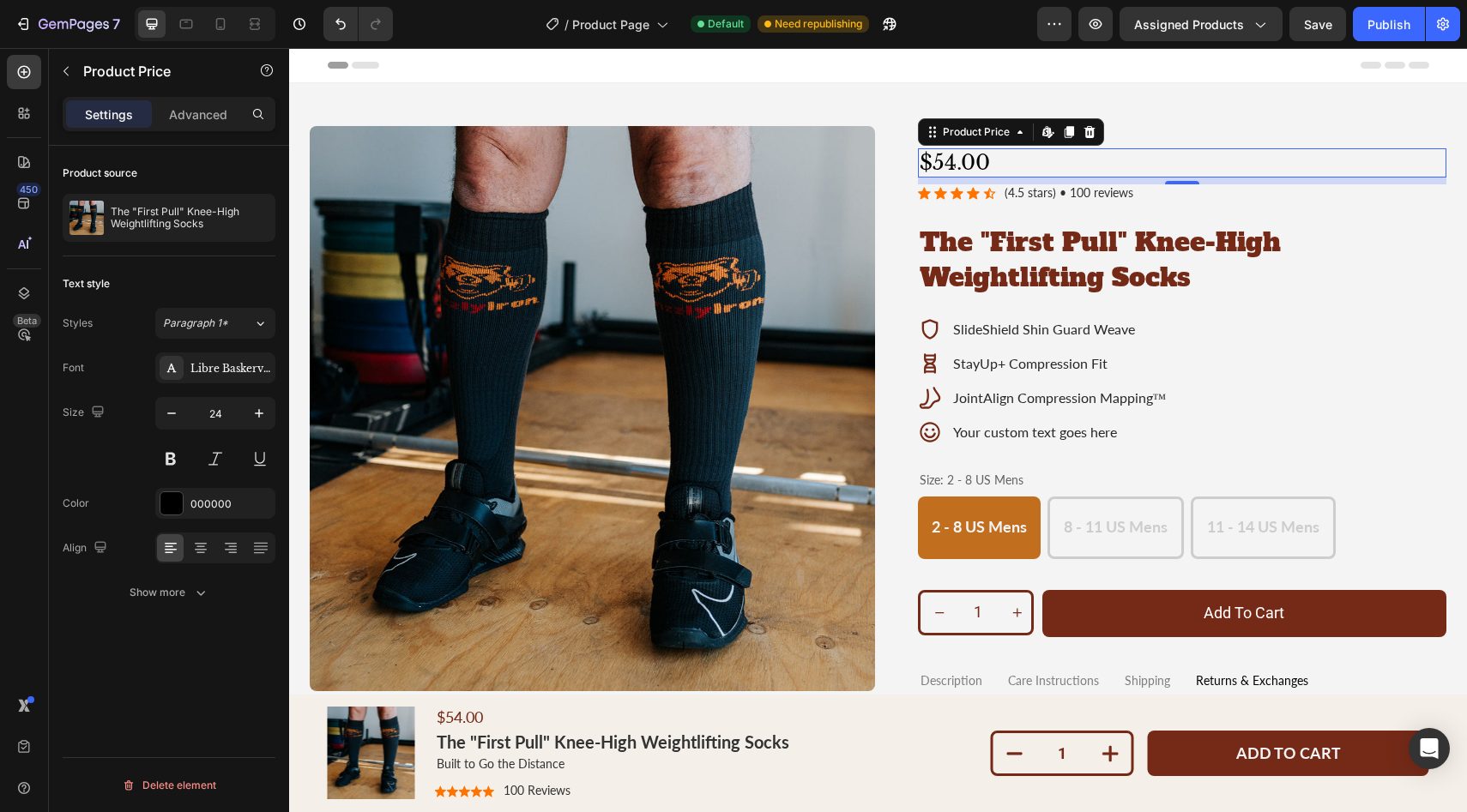
click at [979, 161] on div "$54.00" at bounding box center [1183, 162] width 529 height 29
click at [257, 324] on icon at bounding box center [260, 324] width 15 height 18
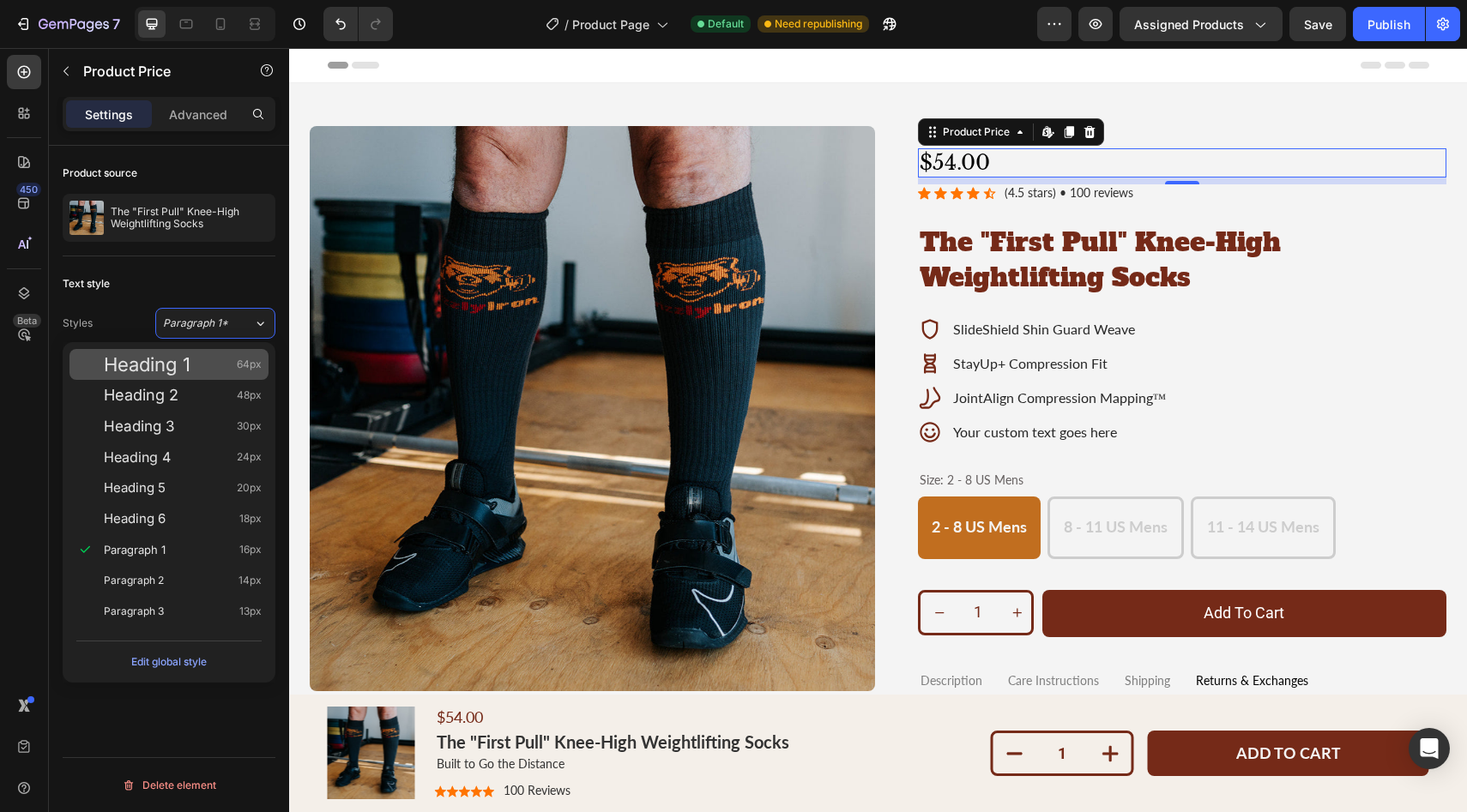
click at [174, 362] on span "Heading 1" at bounding box center [147, 365] width 87 height 18
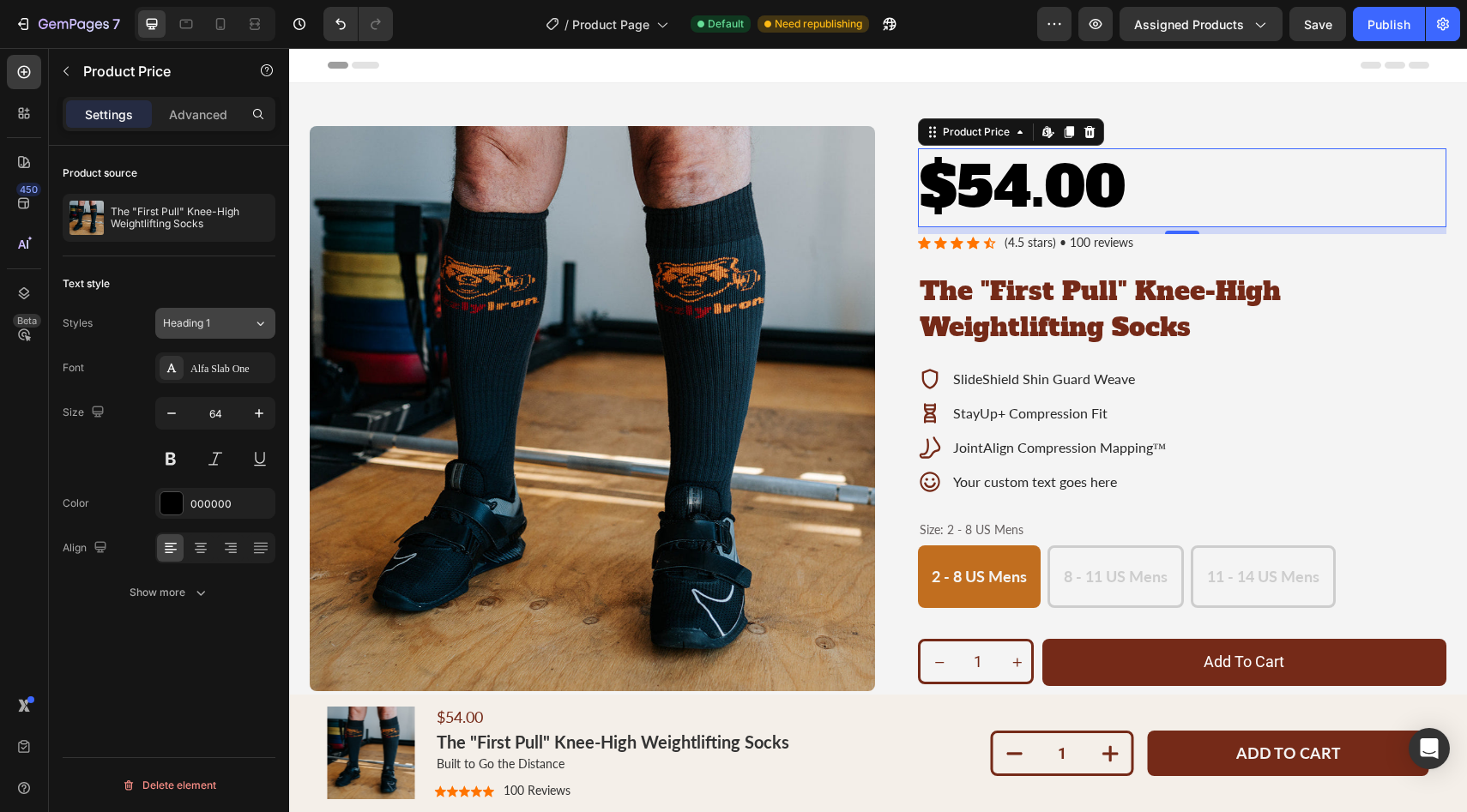
click at [263, 325] on icon at bounding box center [260, 324] width 15 height 18
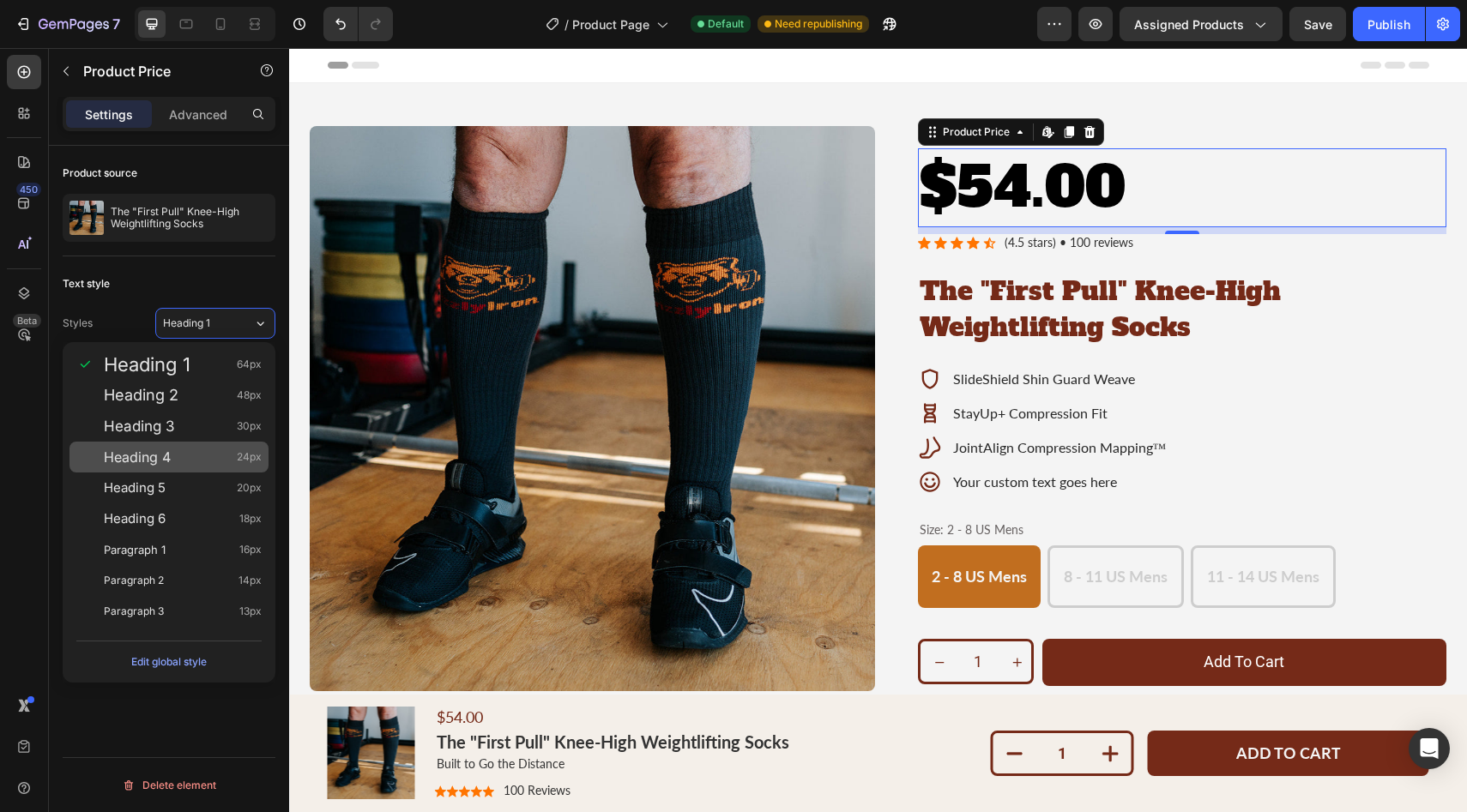
click at [119, 451] on span "Heading 4" at bounding box center [137, 457] width 67 height 18
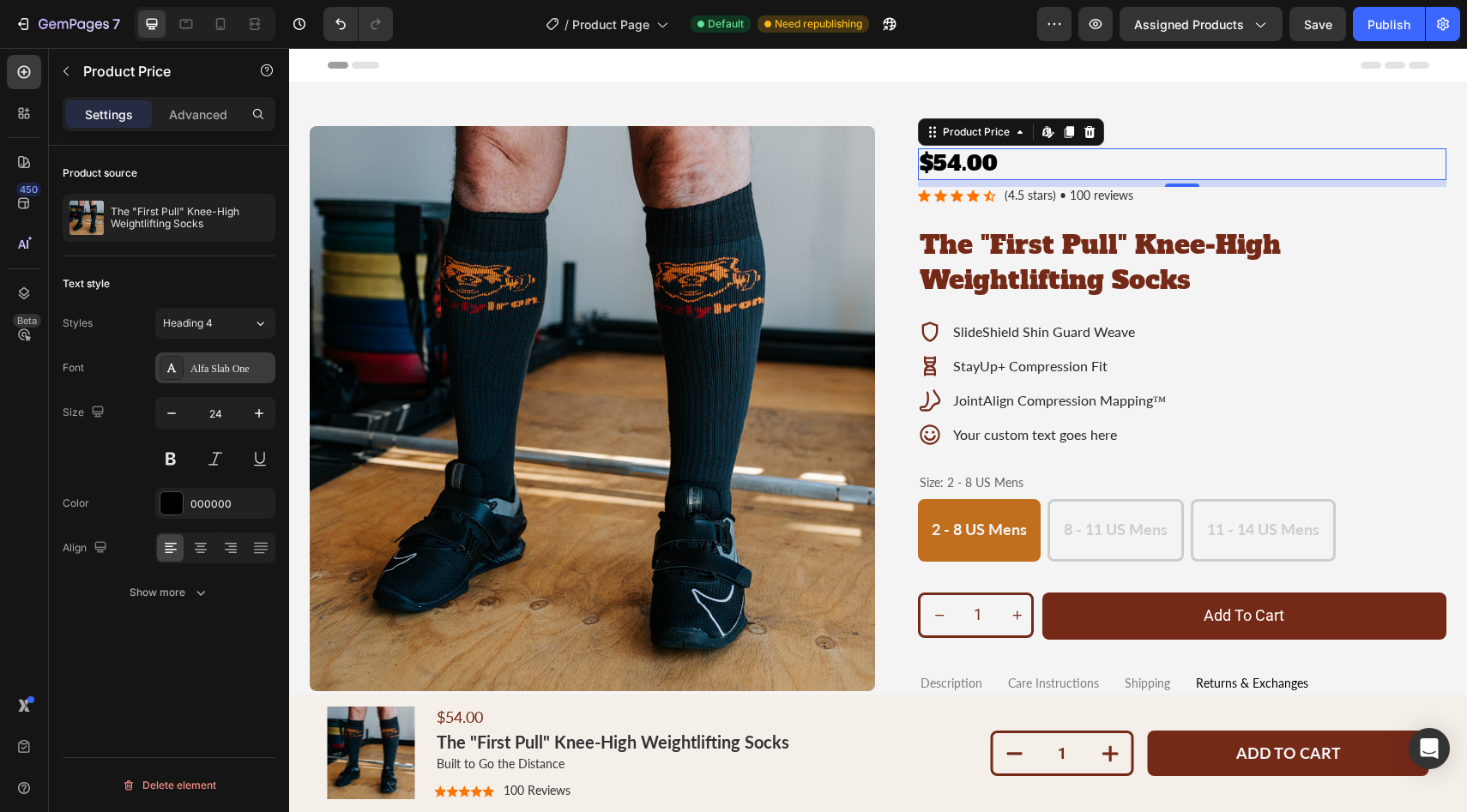
click at [244, 368] on div "Alfa Slab One" at bounding box center [231, 369] width 81 height 16
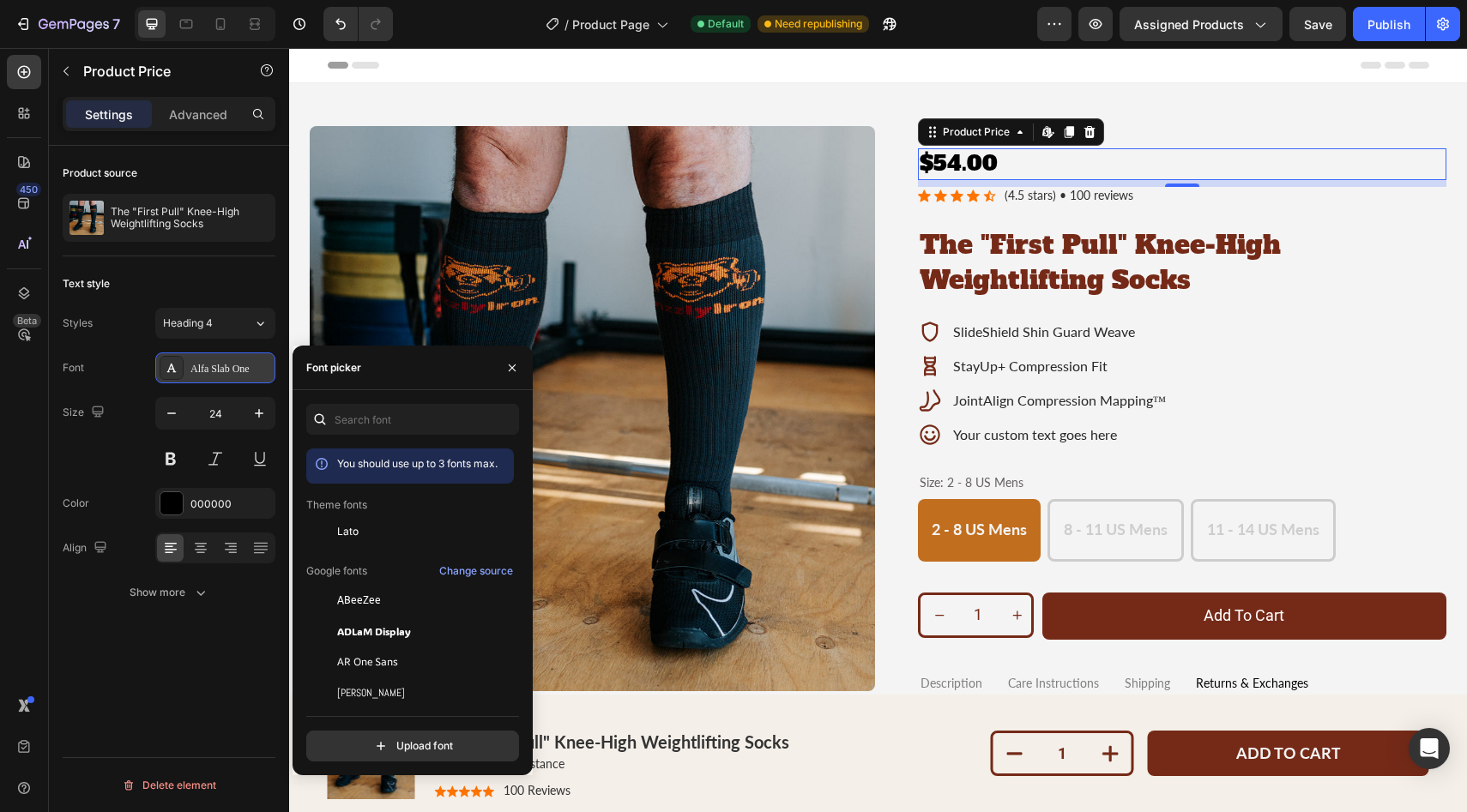
click at [244, 368] on div "Alfa Slab One" at bounding box center [231, 369] width 81 height 16
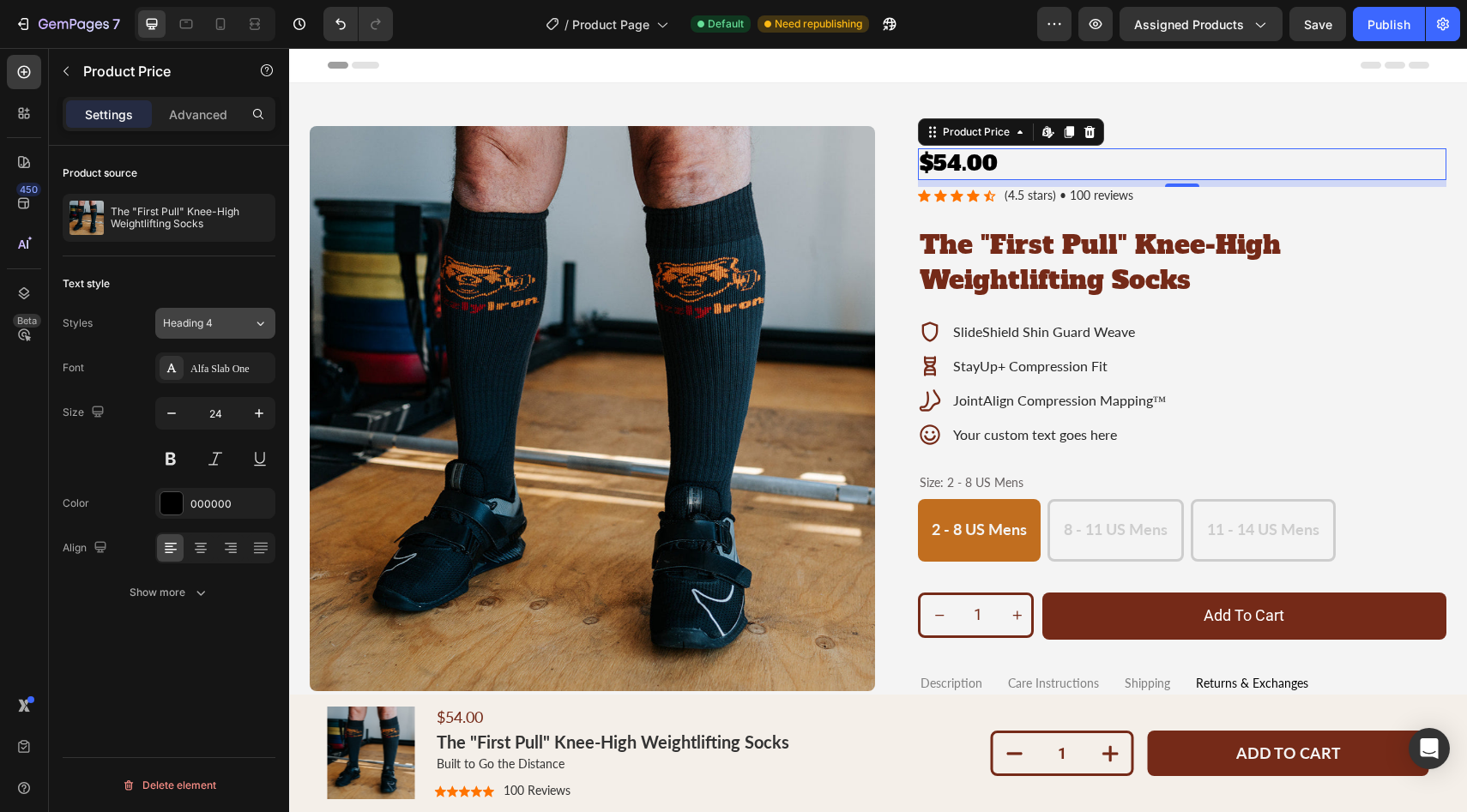
click at [241, 329] on div "Heading 4" at bounding box center [208, 324] width 90 height 16
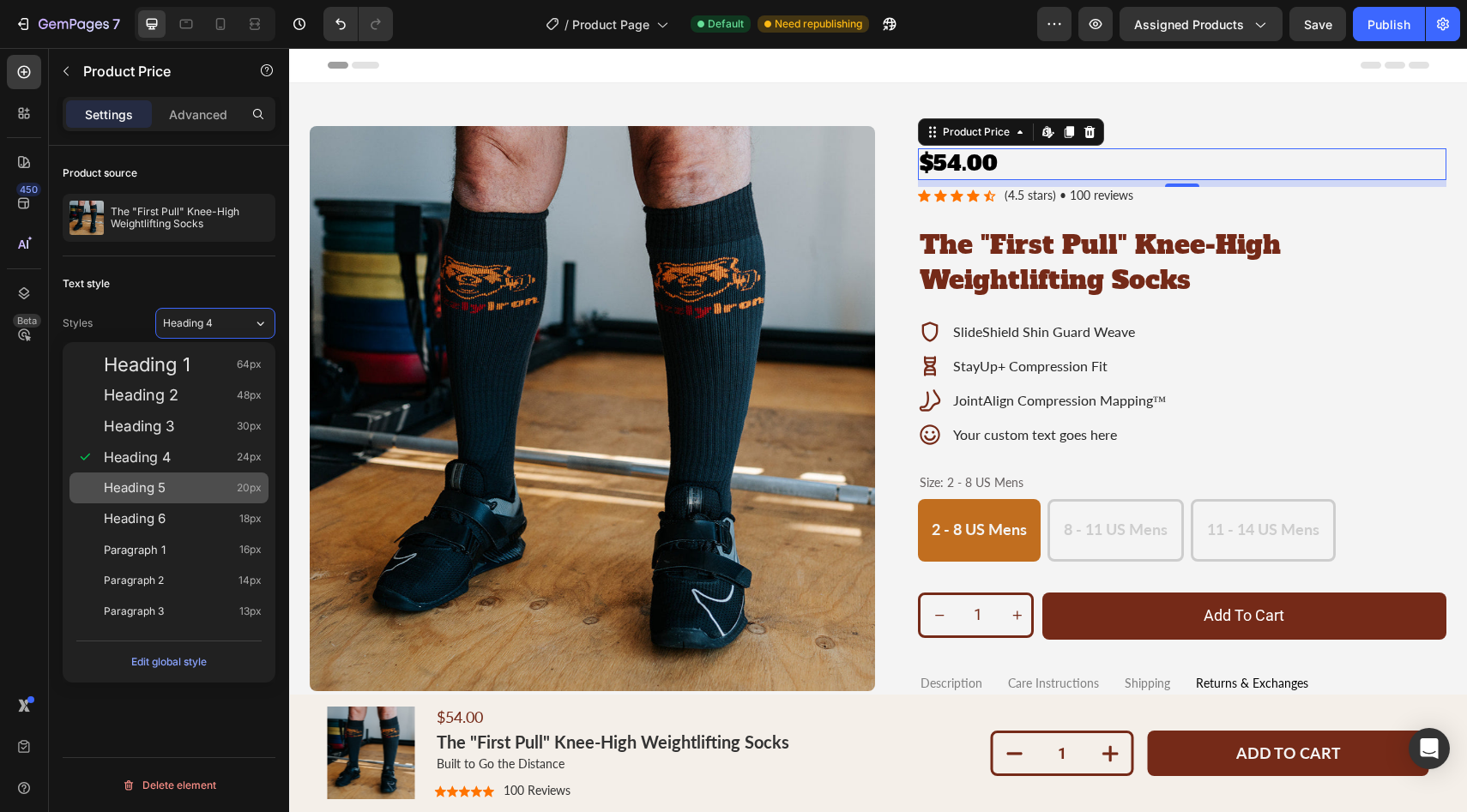
click at [154, 481] on span "Heading 5" at bounding box center [134, 488] width 61 height 18
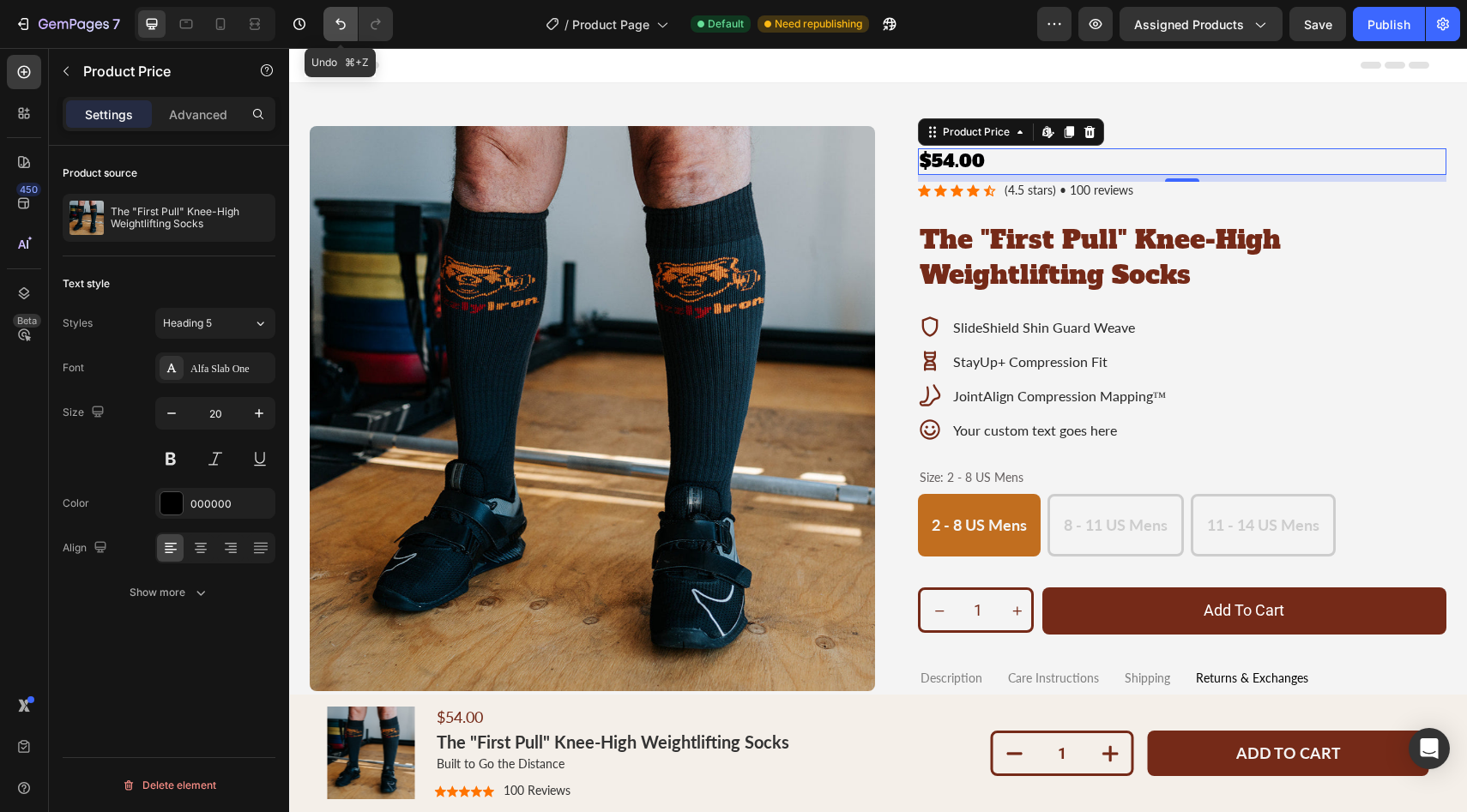
click at [342, 18] on icon "Undo/Redo" at bounding box center [341, 25] width 18 height 18
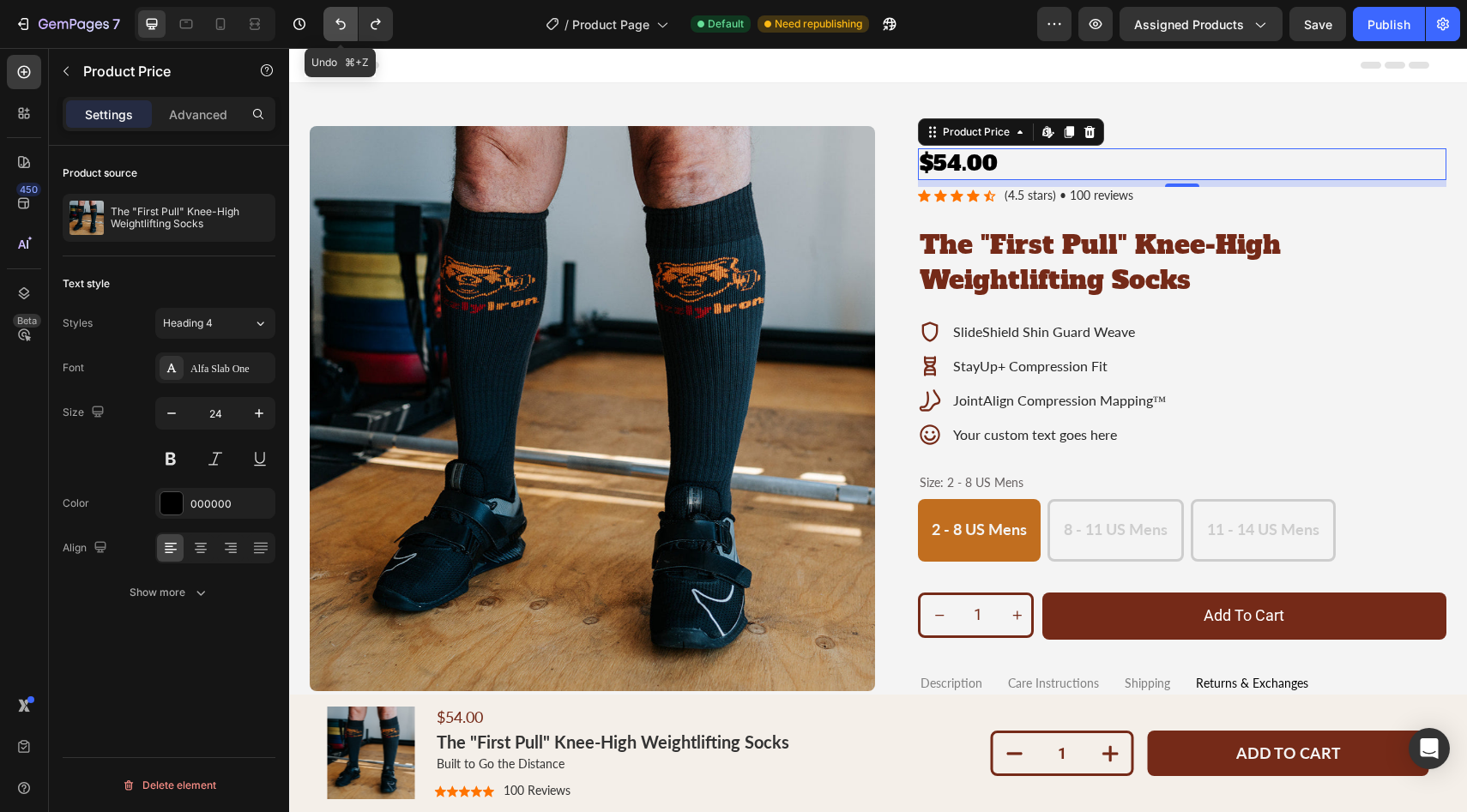
click at [342, 18] on icon "Undo/Redo" at bounding box center [341, 25] width 18 height 18
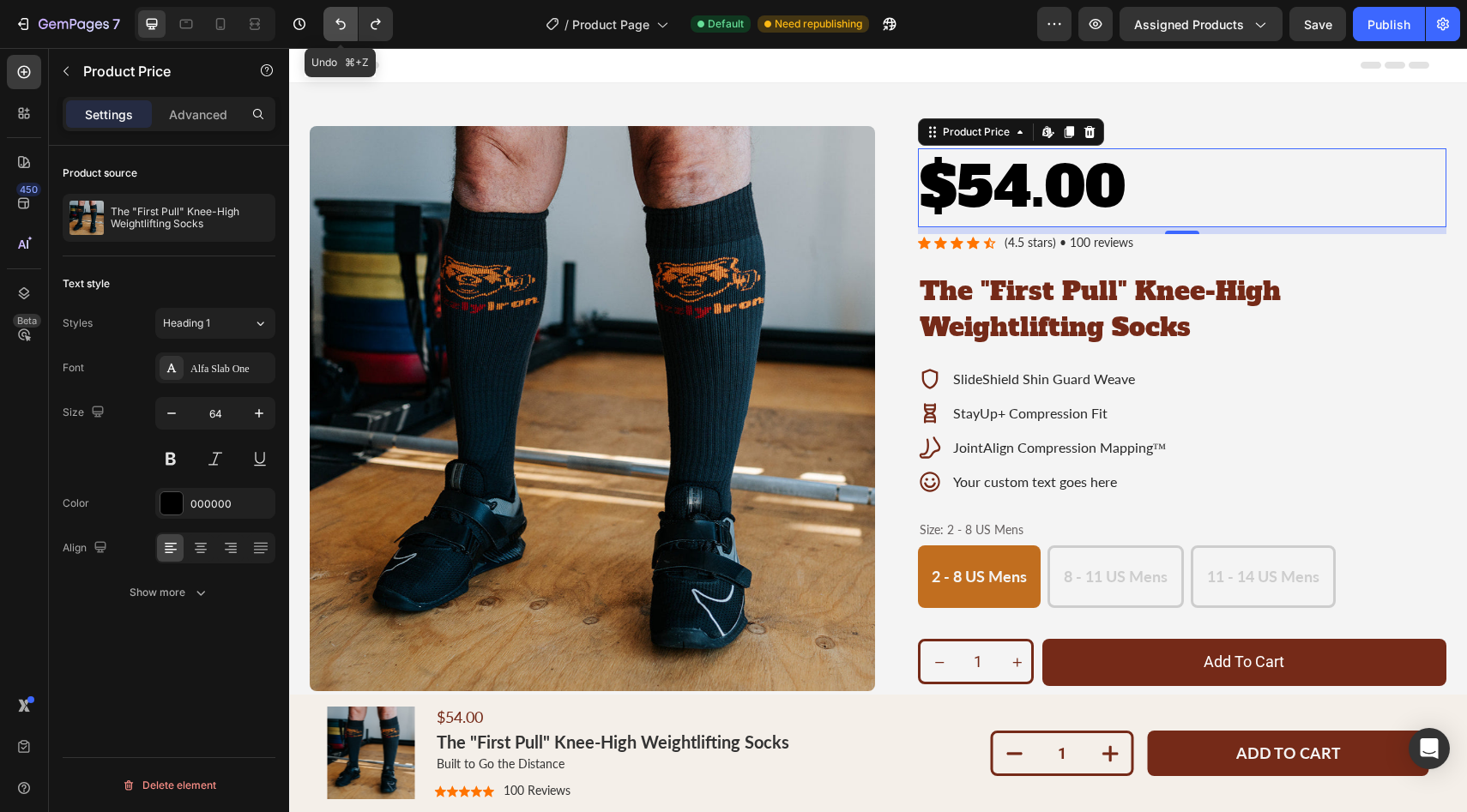
click at [342, 18] on icon "Undo/Redo" at bounding box center [341, 25] width 18 height 18
type input "24"
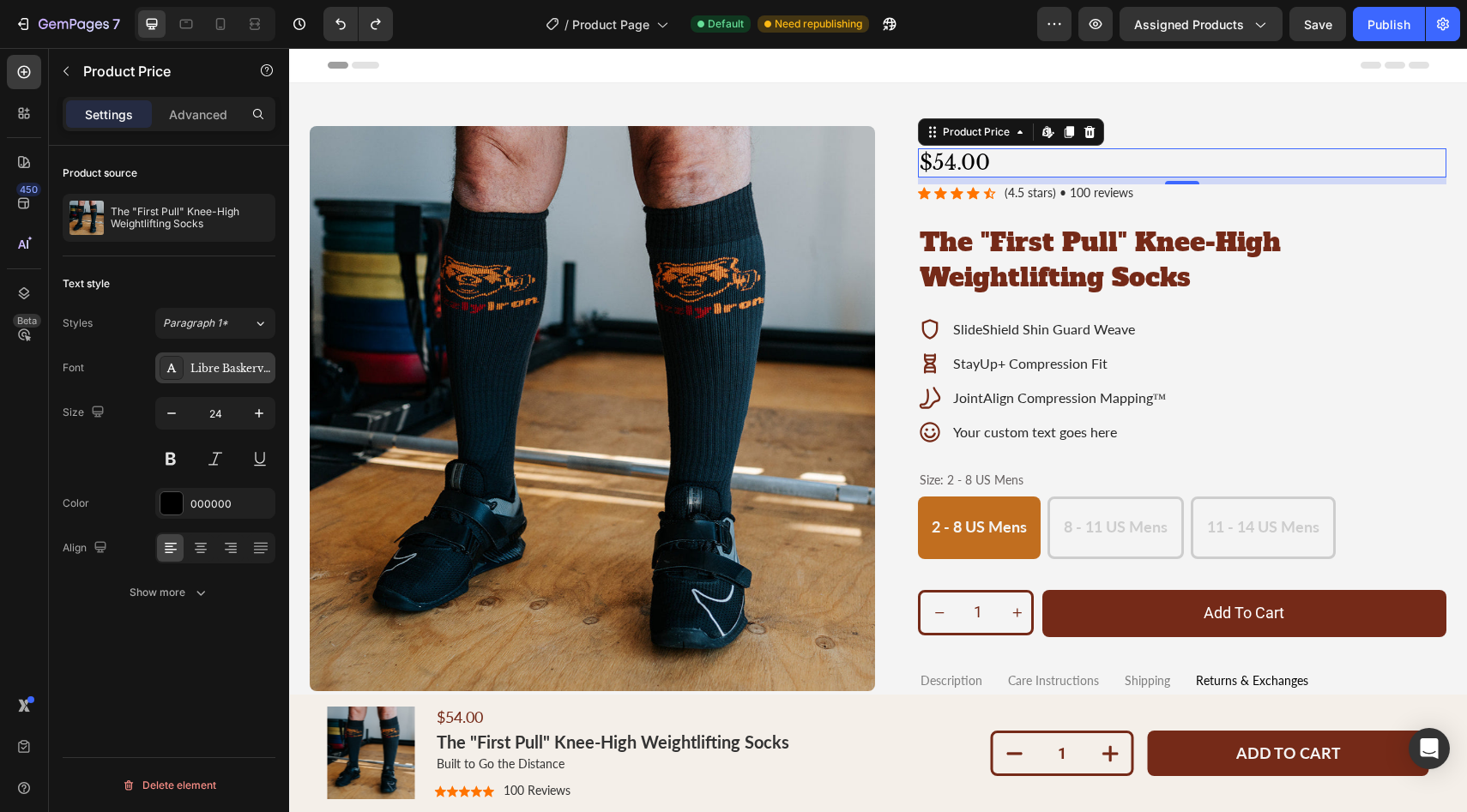
click at [179, 373] on div at bounding box center [171, 368] width 24 height 24
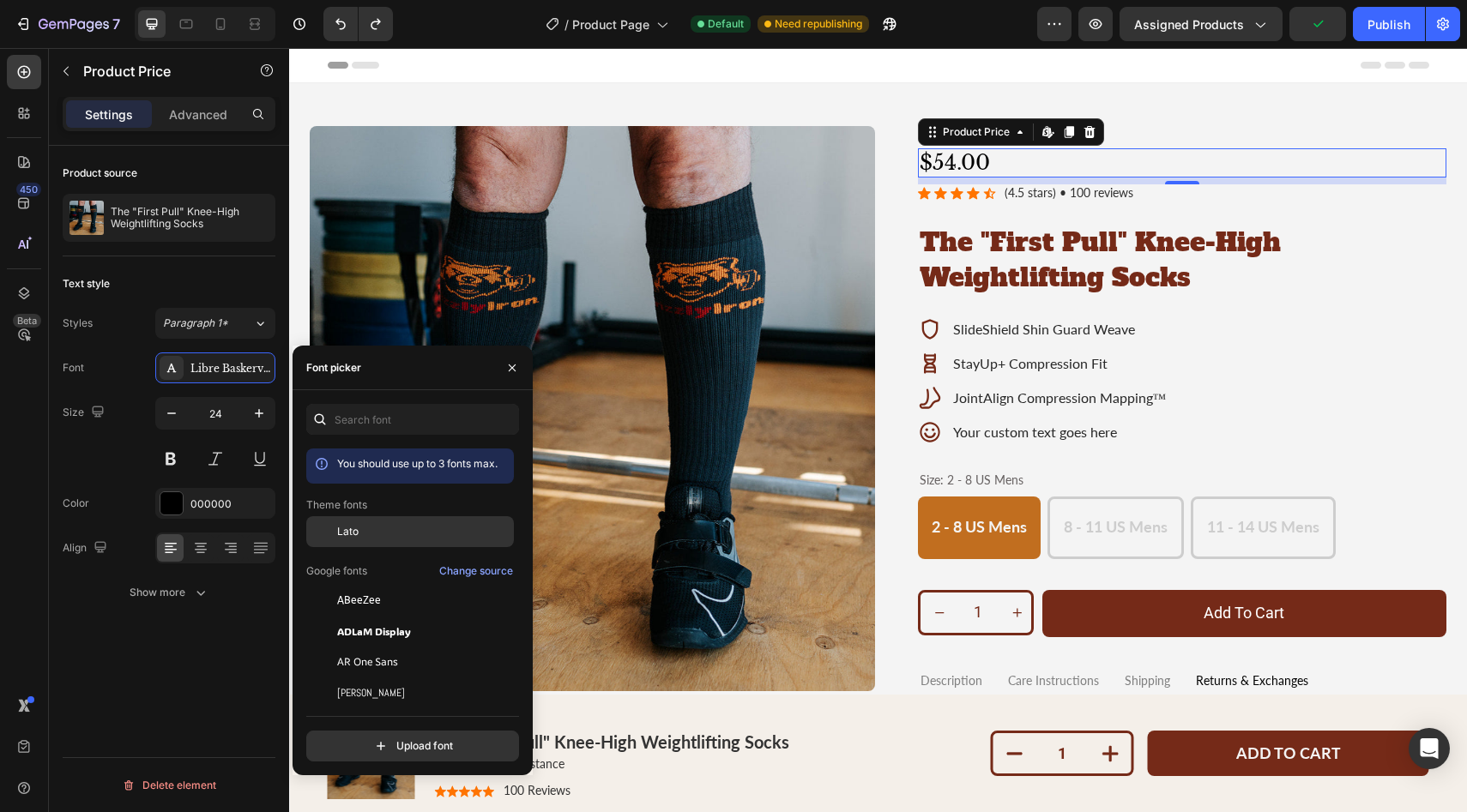
click at [344, 543] on div "Lato" at bounding box center [410, 531] width 207 height 31
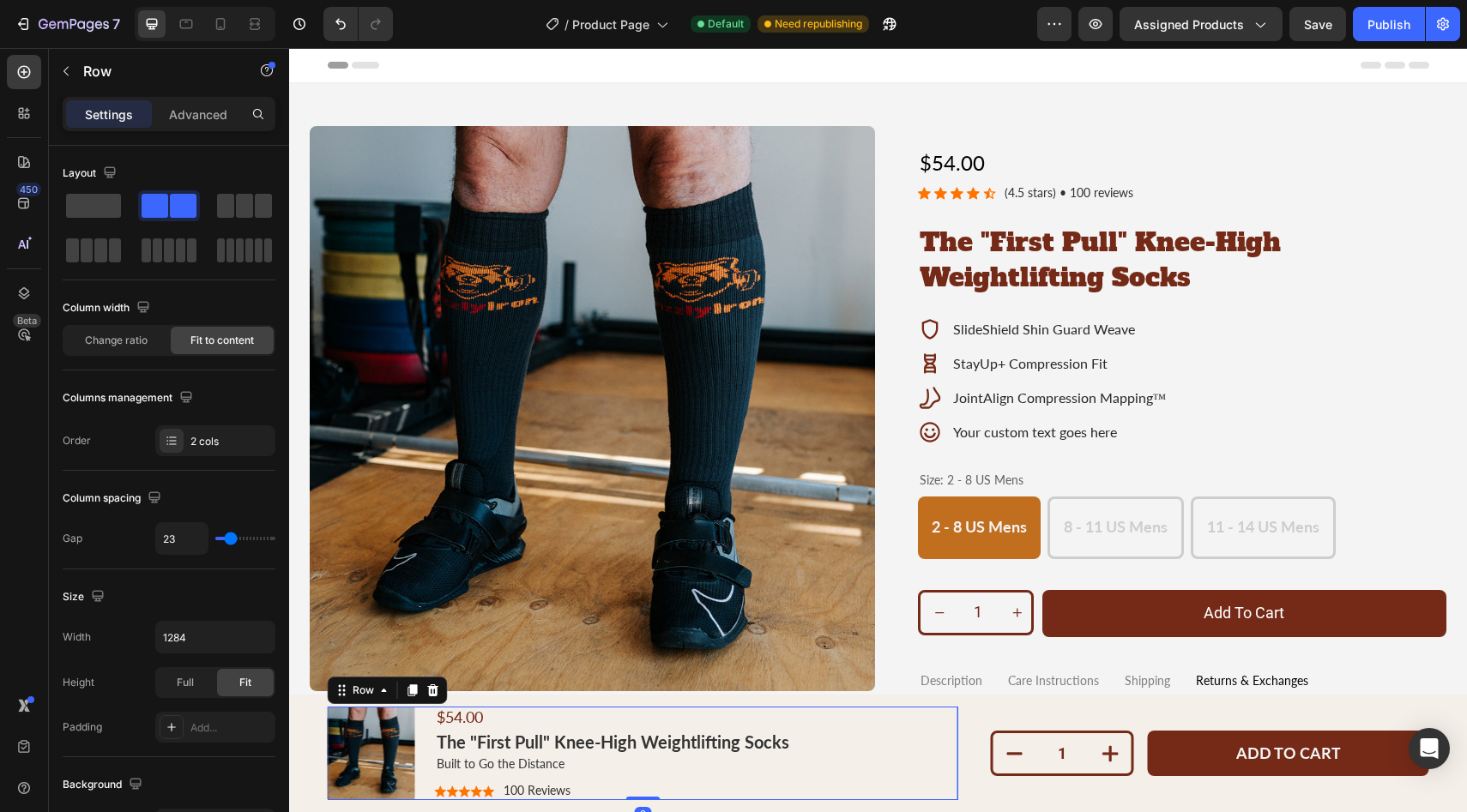
click at [831, 771] on div "Product Images $54.00 Product Price Product Price The "First Pull" Knee-High We…" at bounding box center [643, 753] width 630 height 94
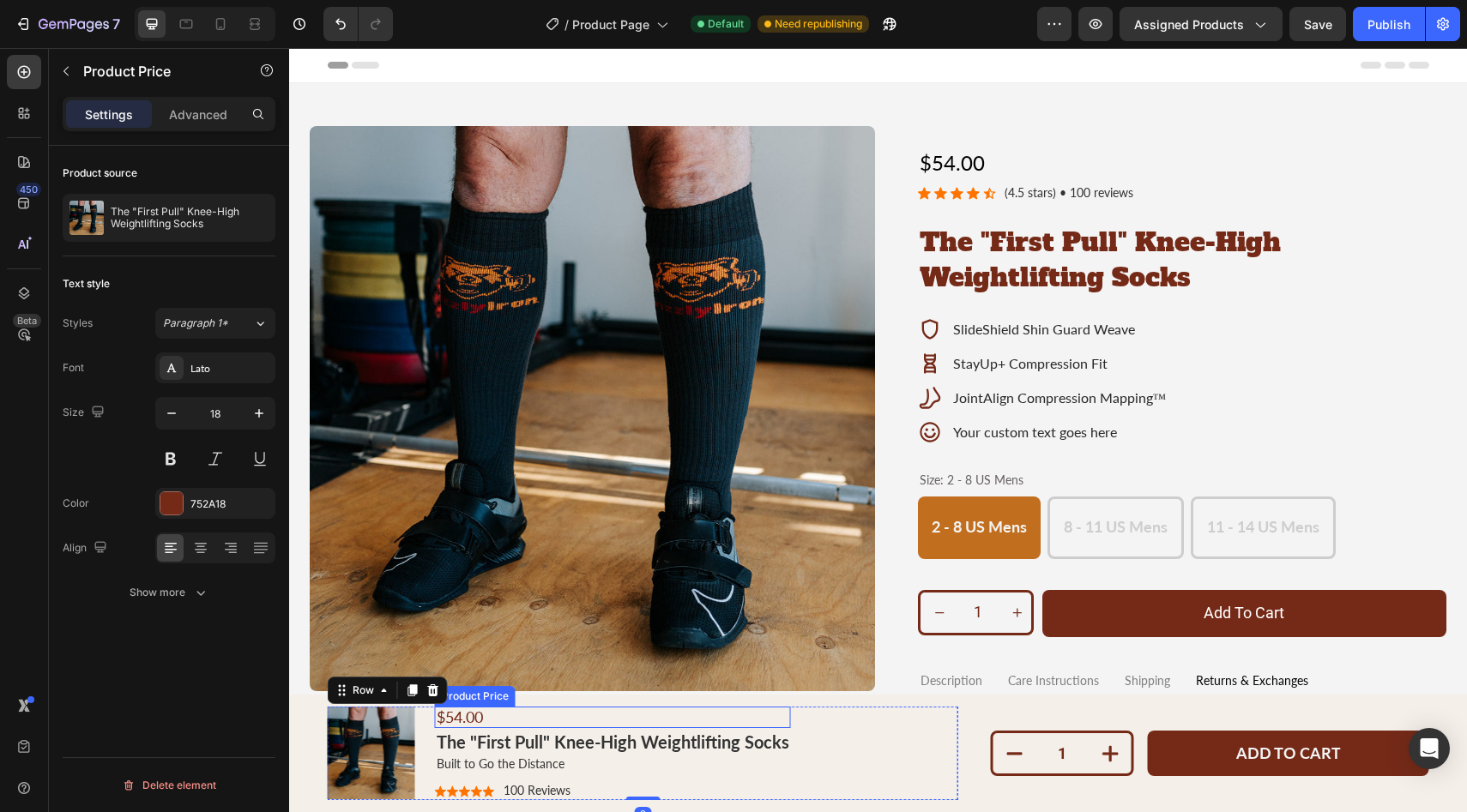
click at [559, 720] on div "$54.00" at bounding box center [613, 717] width 356 height 22
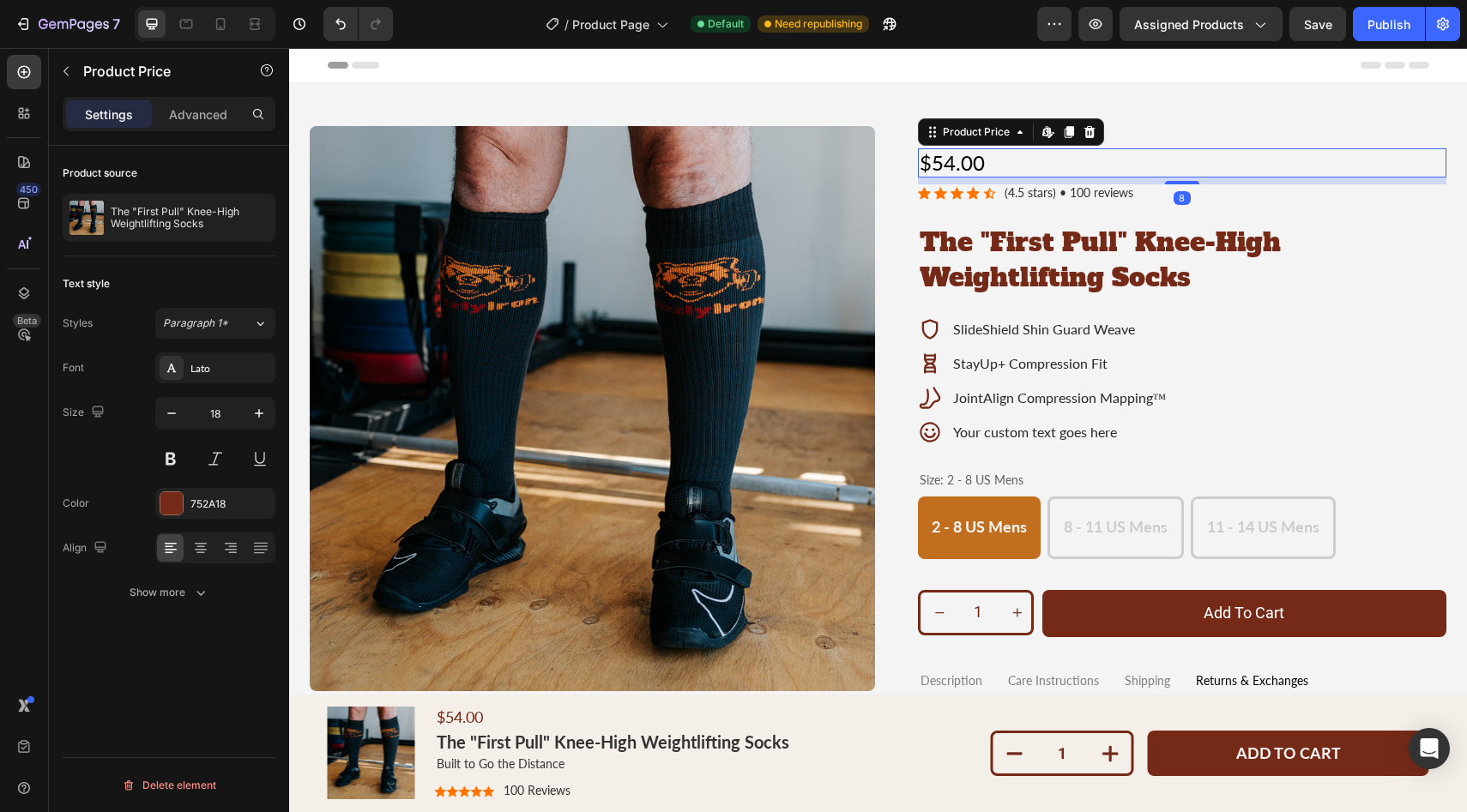
click at [947, 163] on div "$54.00" at bounding box center [1183, 162] width 529 height 29
click at [262, 410] on icon "button" at bounding box center [259, 413] width 18 height 18
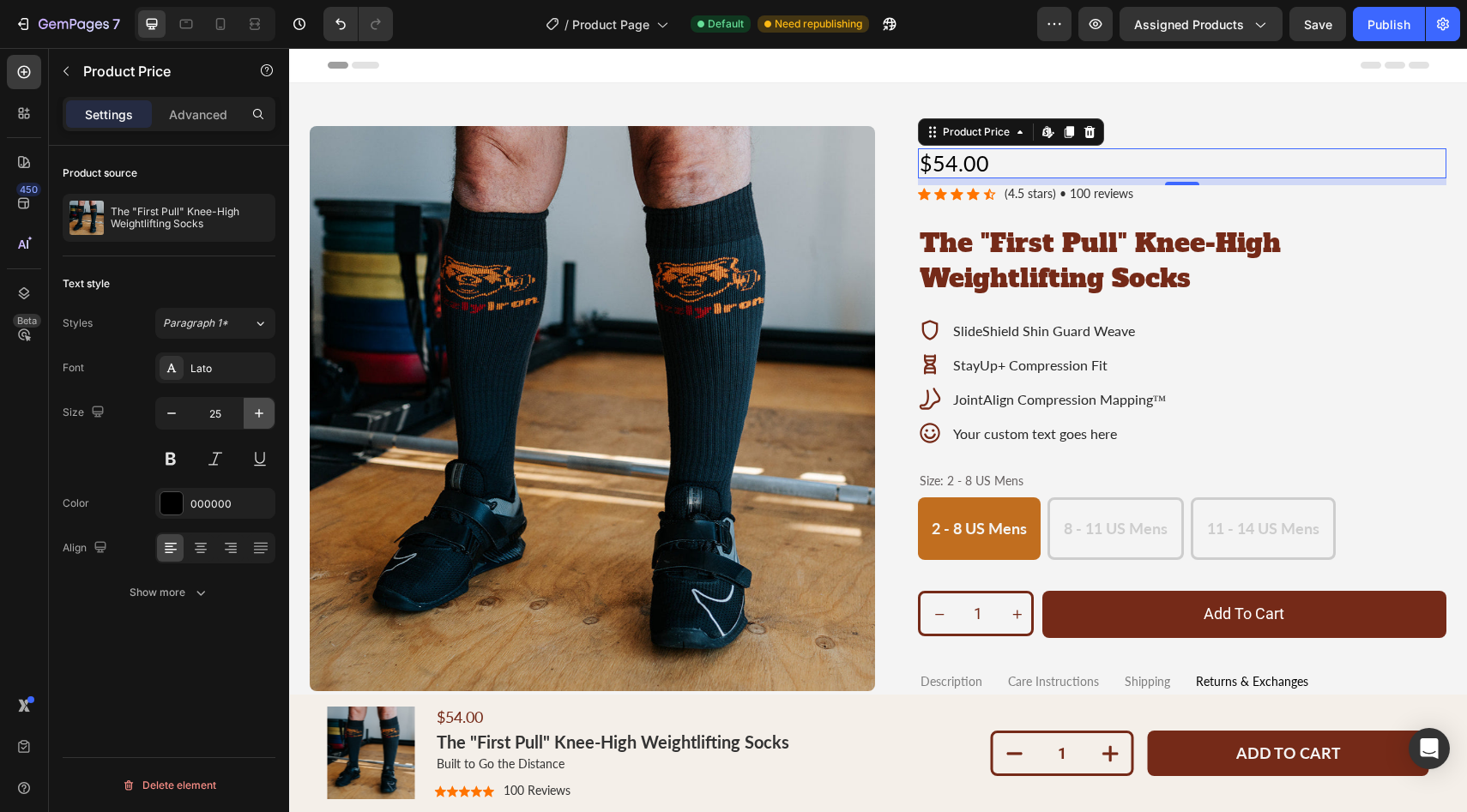
click at [262, 412] on icon "button" at bounding box center [259, 413] width 18 height 18
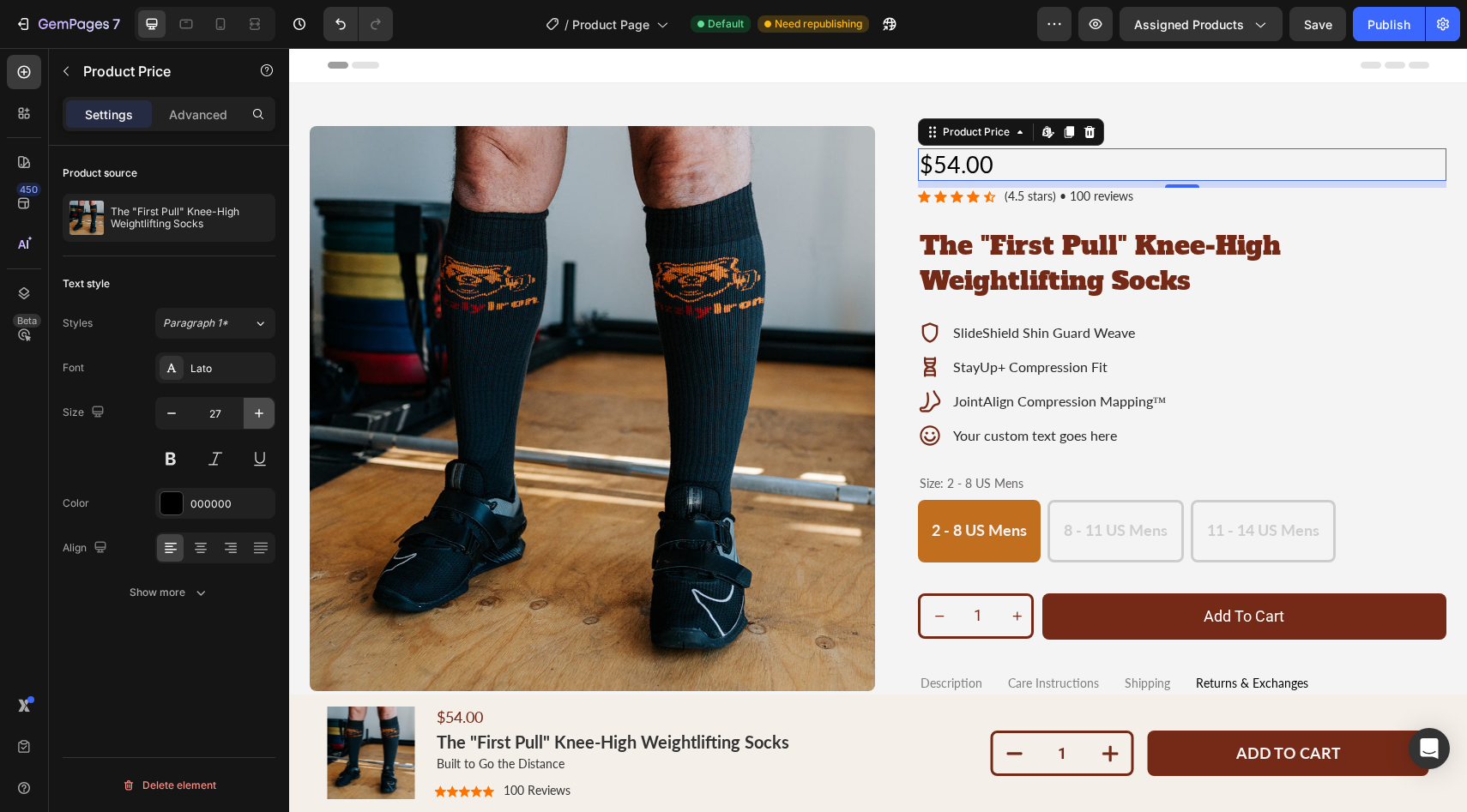
click at [262, 412] on icon "button" at bounding box center [259, 413] width 18 height 18
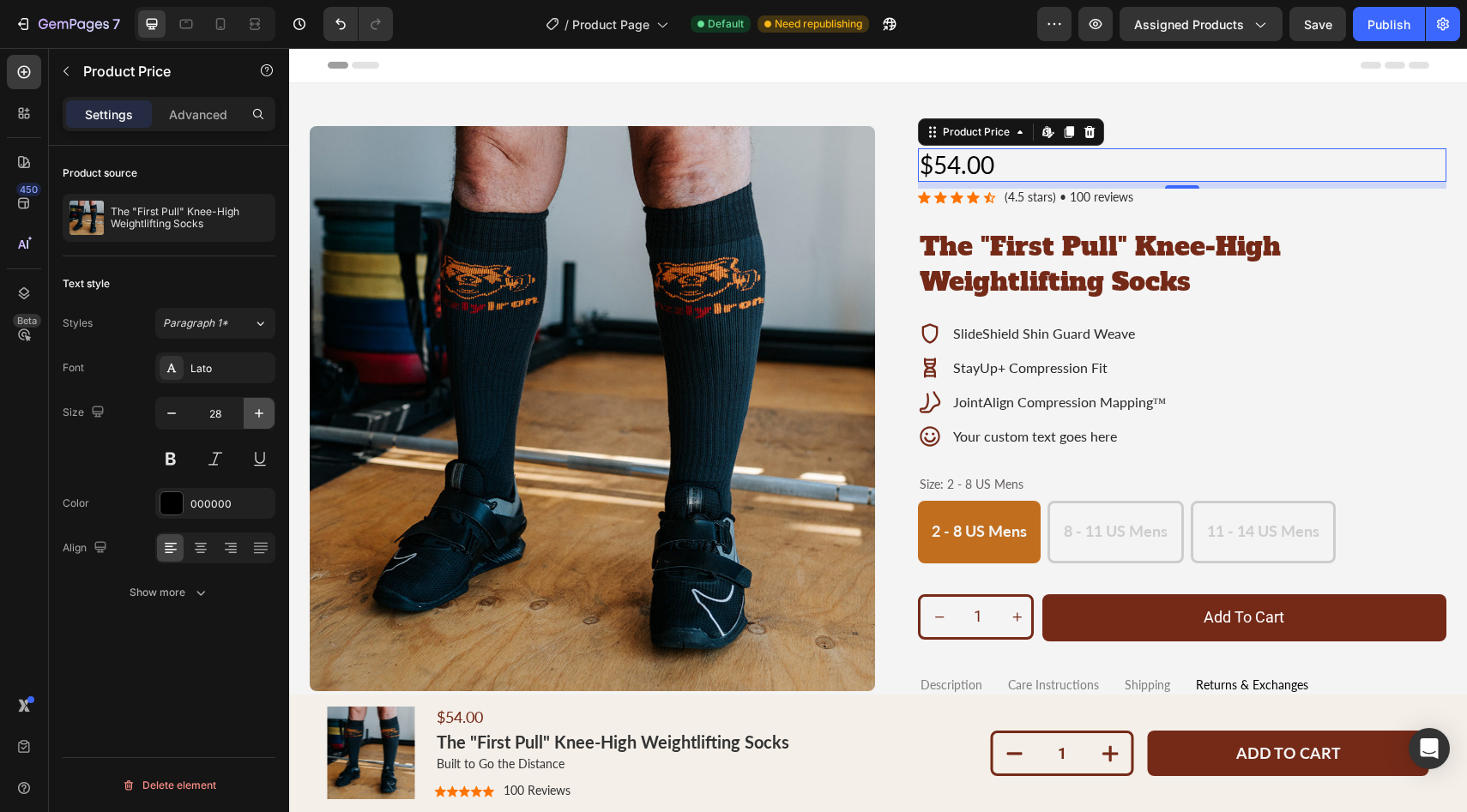
click at [262, 412] on icon "button" at bounding box center [259, 413] width 18 height 18
type input "30"
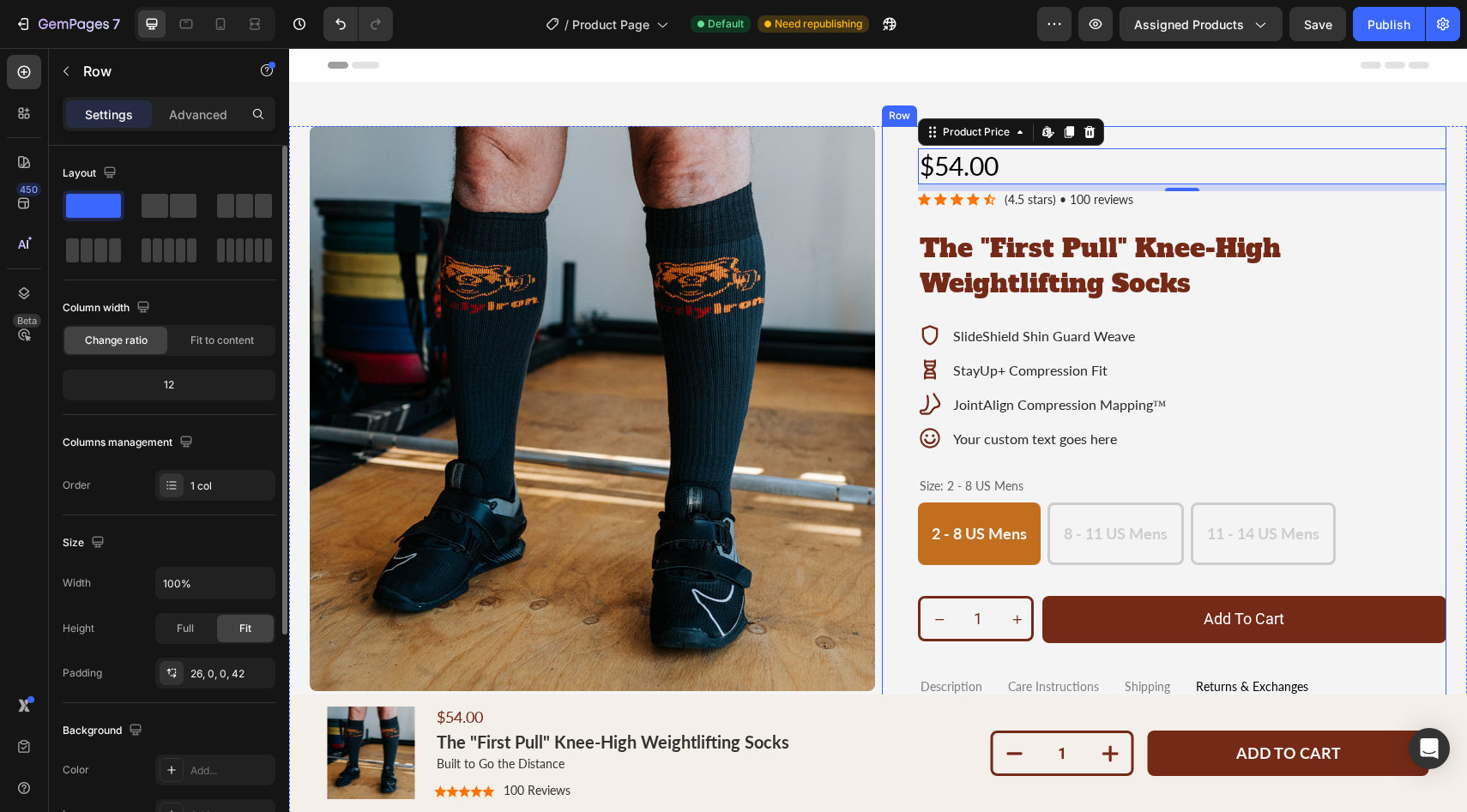
click at [1304, 222] on div "$54.00 Product Price Edit content in Shopify 8 Product Price Edit content in Sh…" at bounding box center [1183, 551] width 529 height 807
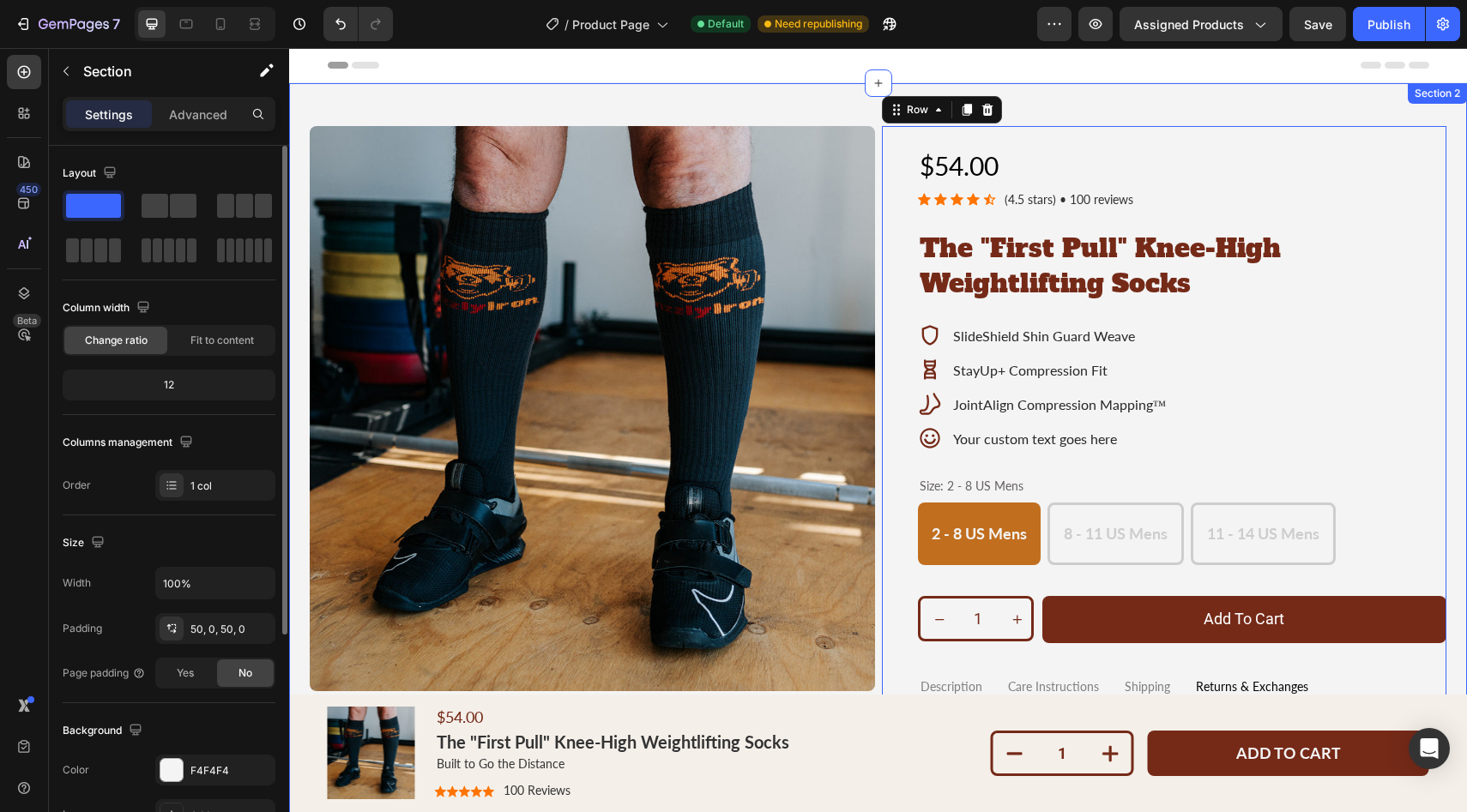
click at [813, 102] on div "Product Images $54.00 Product Price Product Price Icon Icon Icon Icon Icon Icon…" at bounding box center [878, 562] width 1178 height 958
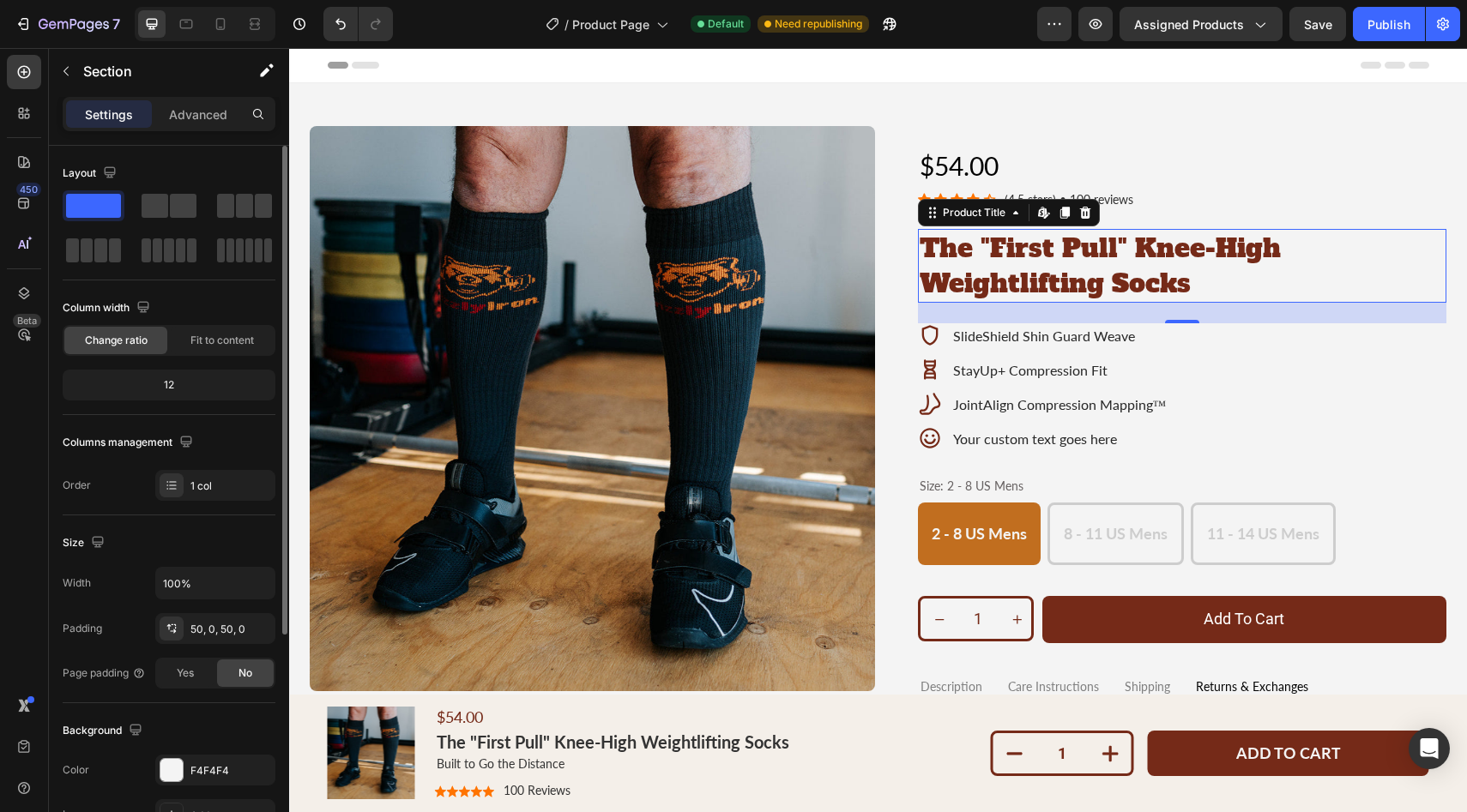
click at [996, 276] on h1 "The "First Pull" Knee-High Weightlifting Socks" at bounding box center [1183, 266] width 529 height 74
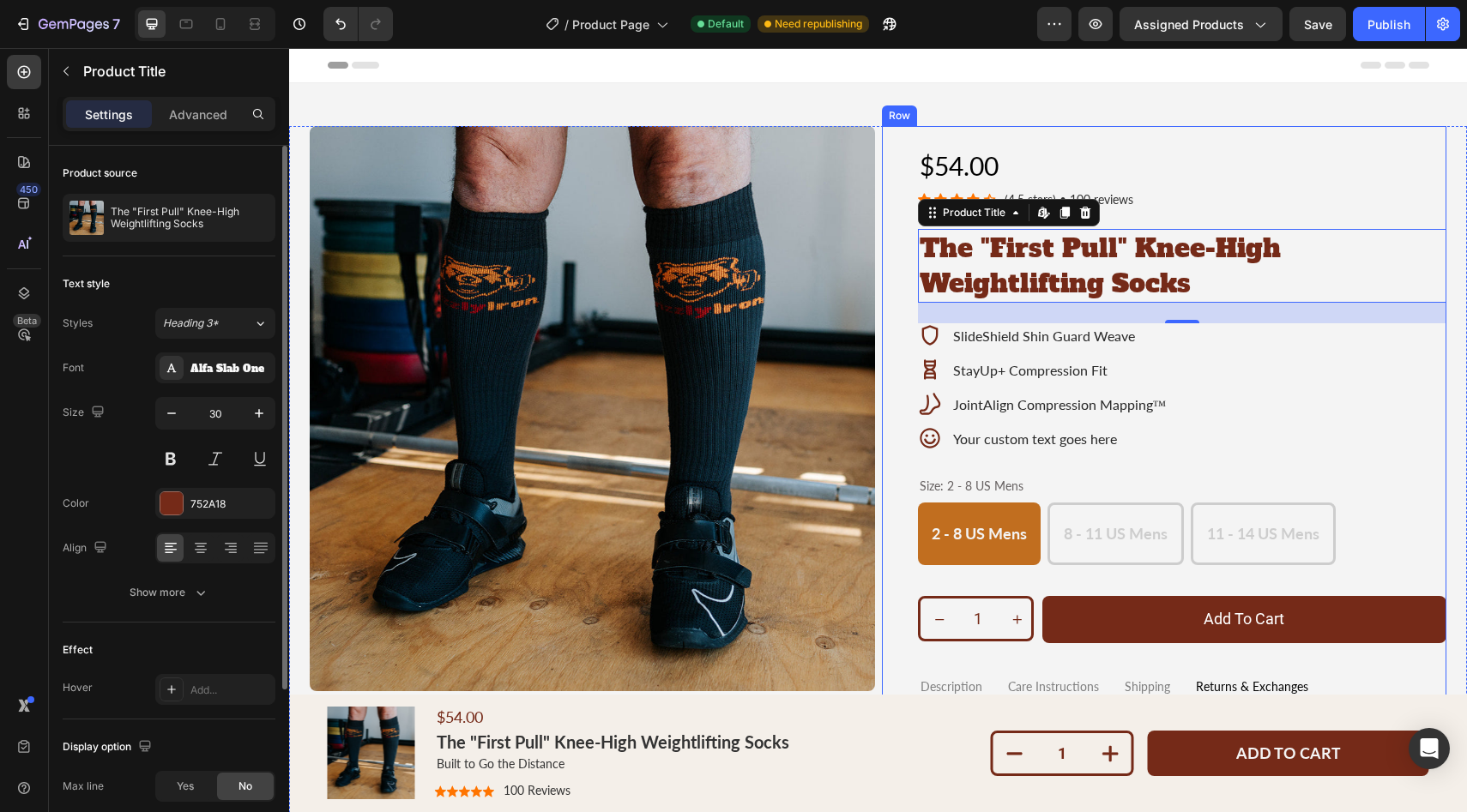
click at [1176, 162] on div "$54.00" at bounding box center [1183, 166] width 529 height 36
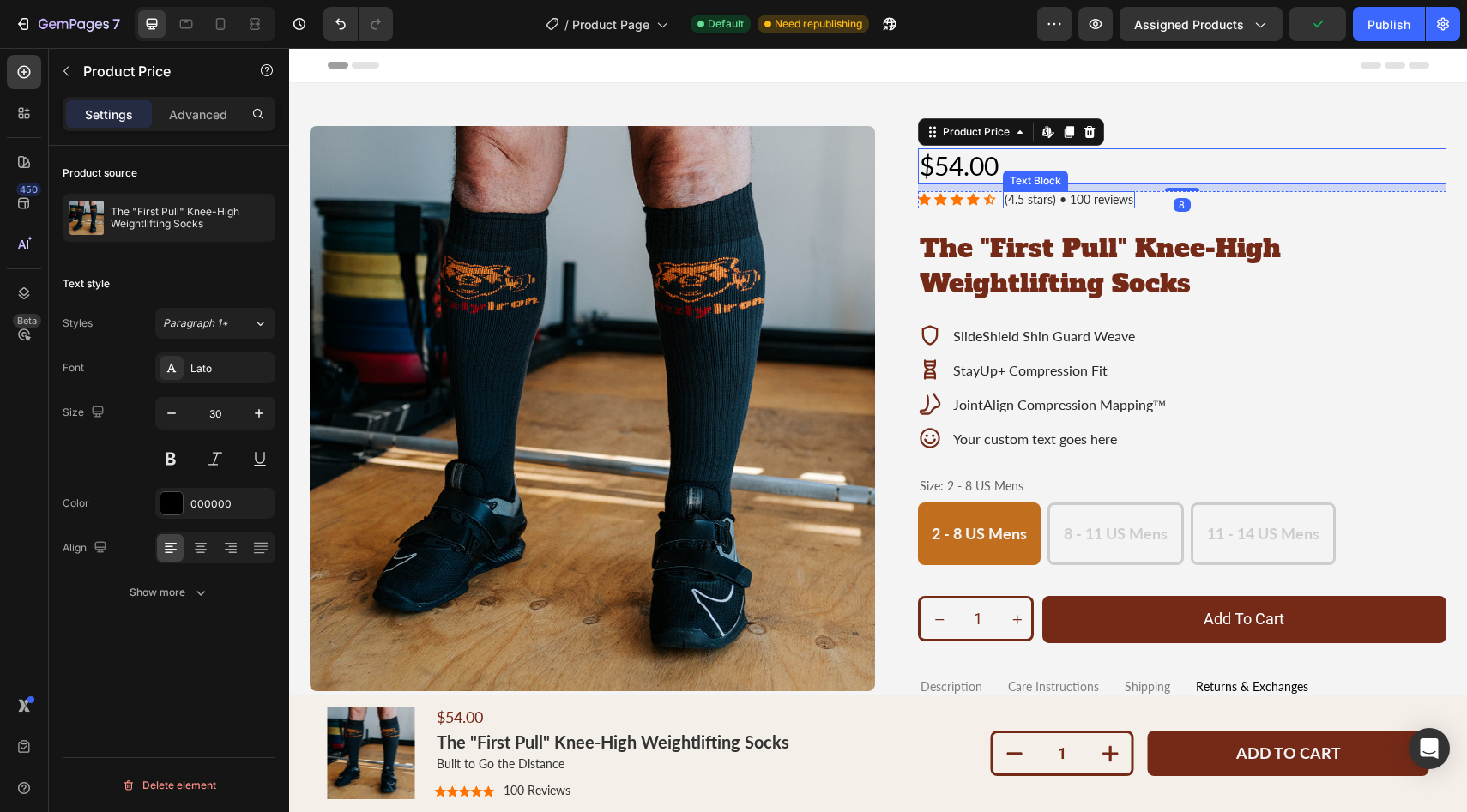
click at [1019, 199] on p "(4.5 stars) • 100 reviews" at bounding box center [1068, 200] width 129 height 15
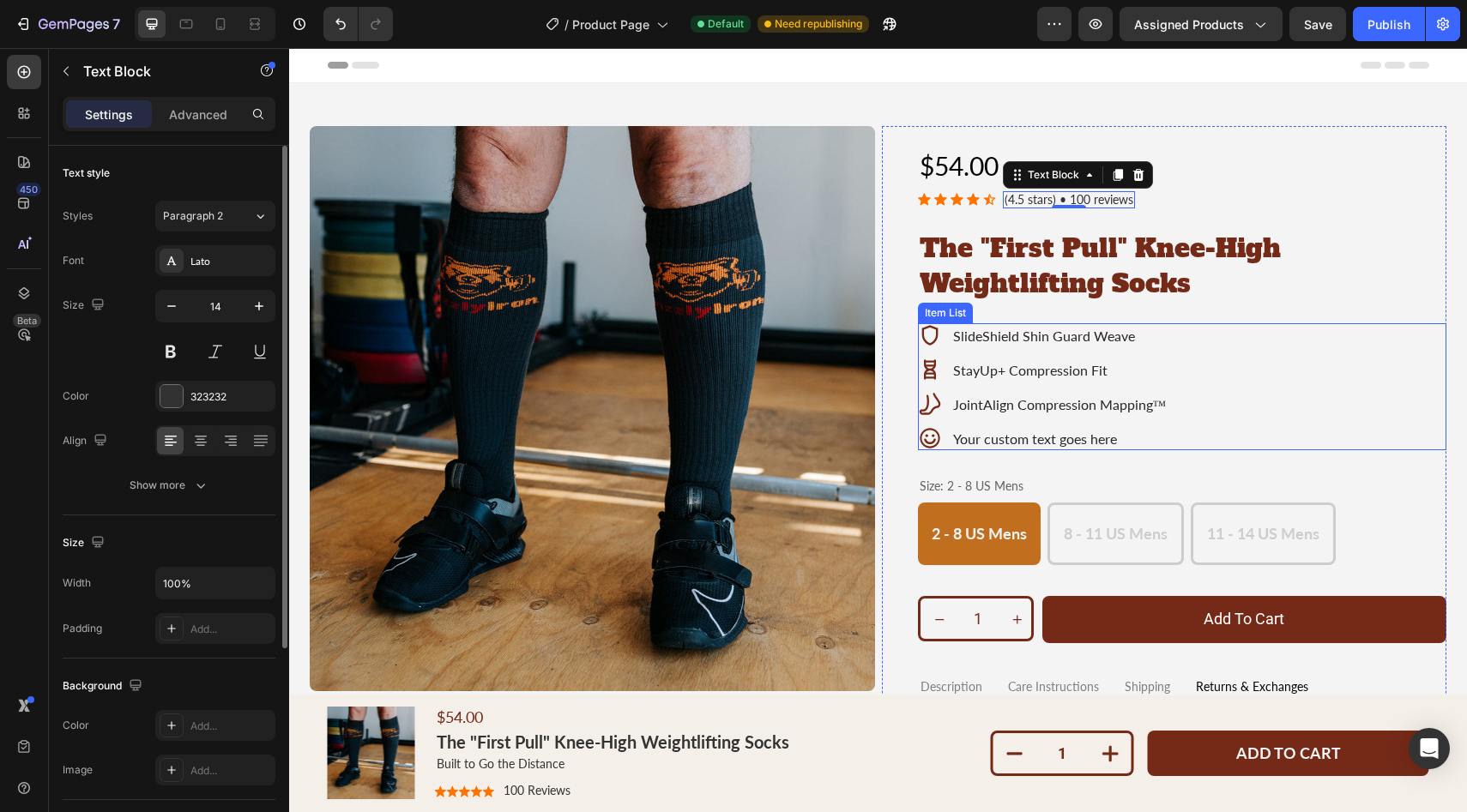
click at [1145, 370] on p "StayUp+ Compression Fit" at bounding box center [1060, 370] width 213 height 17
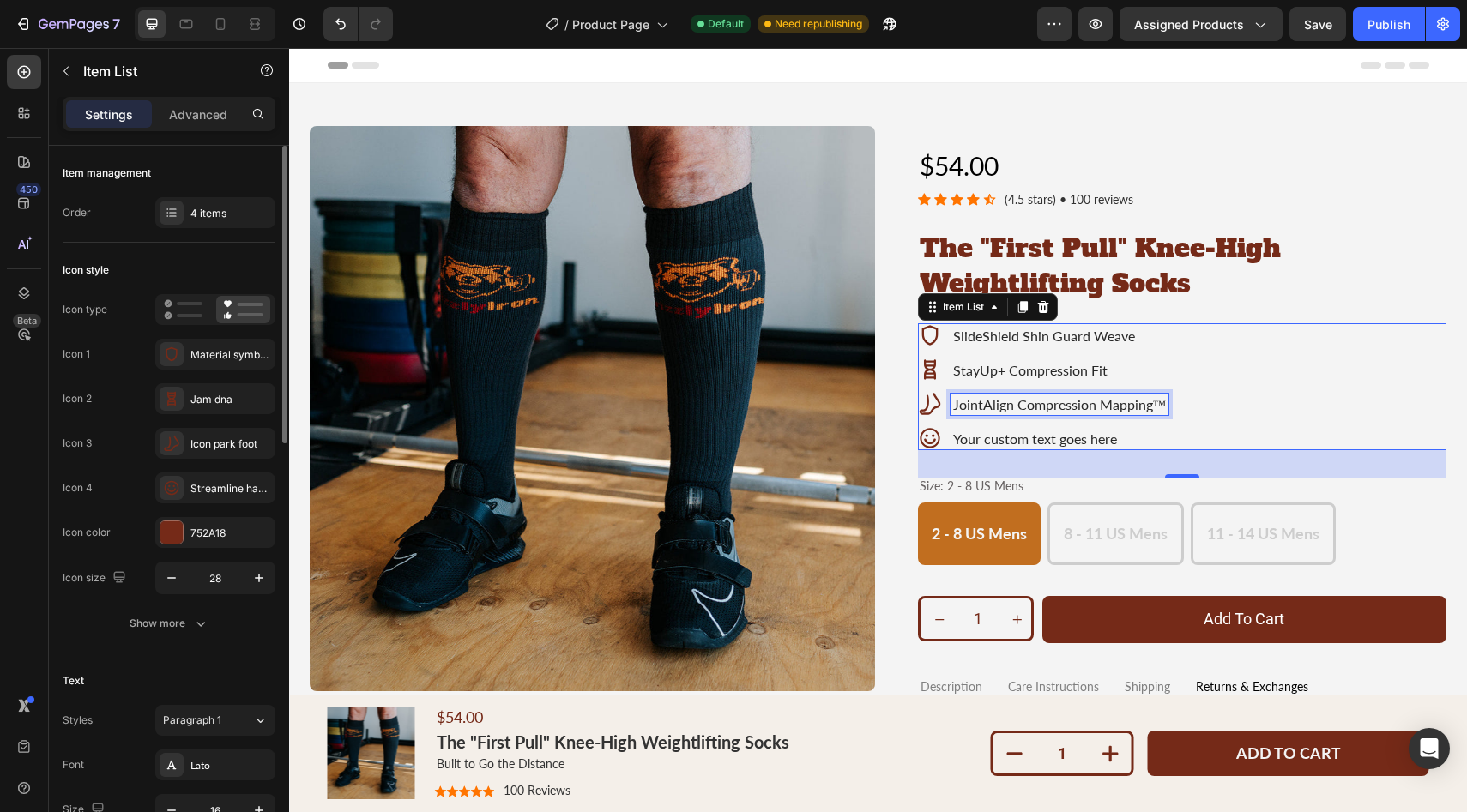
click at [1018, 407] on p "JointAlign Compression Mapping™" at bounding box center [1060, 404] width 213 height 17
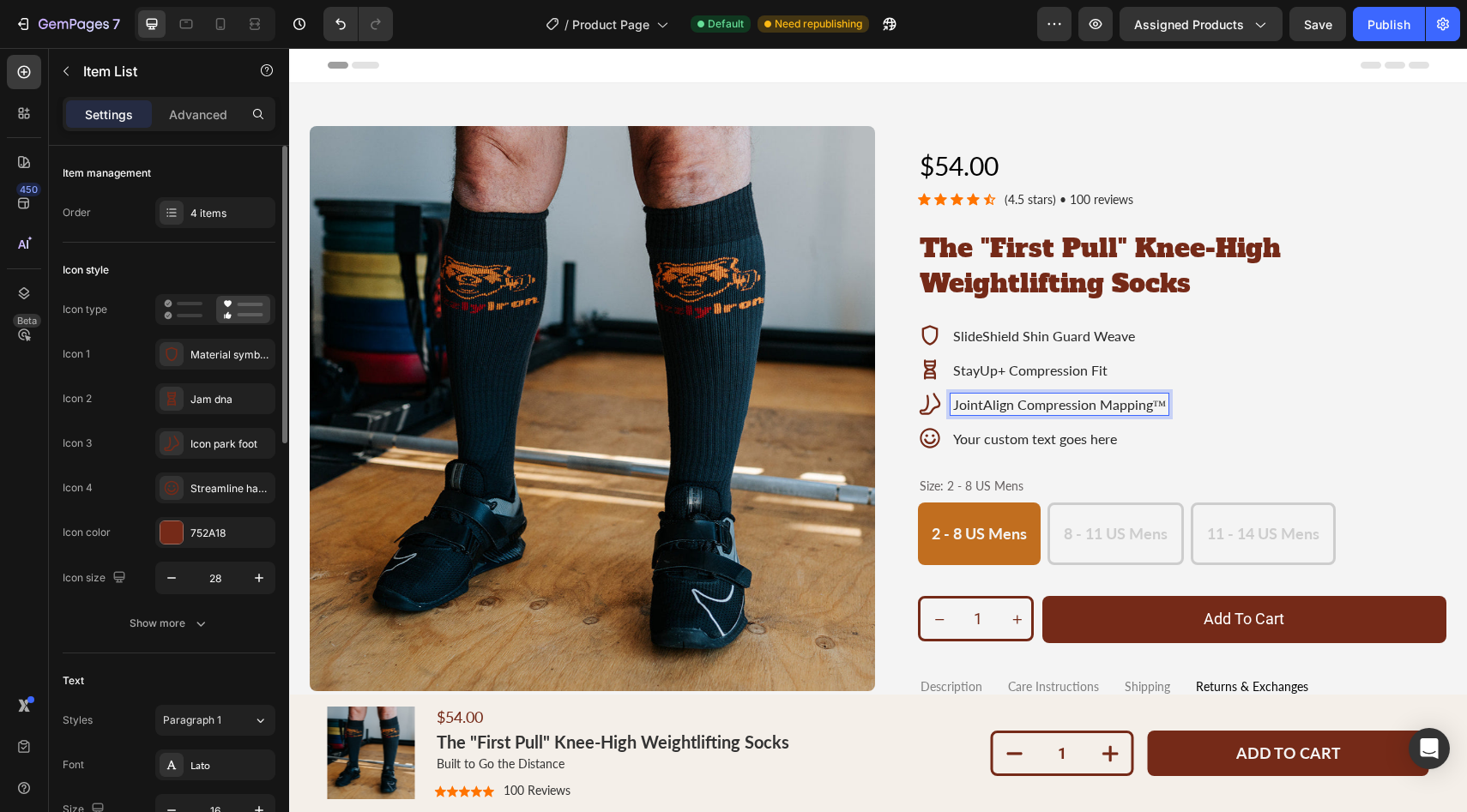
click at [953, 404] on p "JointAlign Compression Mapping™" at bounding box center [1060, 404] width 213 height 17
drag, startPoint x: 947, startPoint y: 404, endPoint x: 1153, endPoint y: 407, distance: 206.0
click at [1153, 407] on p "JointAlign Compression Mapping™" at bounding box center [1060, 404] width 213 height 17
click at [964, 406] on p "JointAlign Compression Mapping™" at bounding box center [1060, 404] width 213 height 17
click at [1153, 403] on p "JointAlign Compression Mapping™" at bounding box center [1060, 404] width 213 height 17
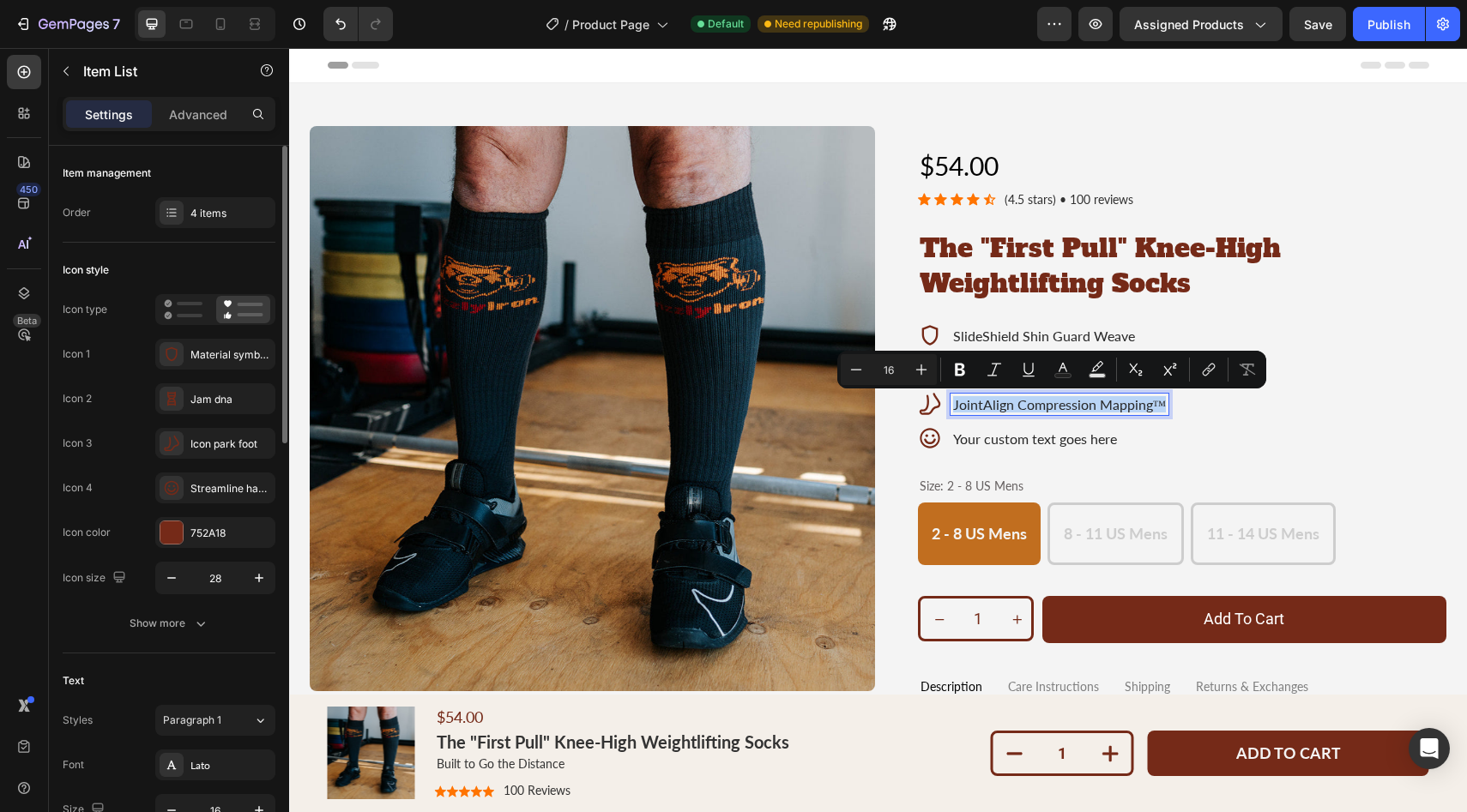
drag, startPoint x: 1153, startPoint y: 403, endPoint x: 946, endPoint y: 409, distance: 207.1
click at [953, 409] on p "JointAlign Compression Mapping™" at bounding box center [1060, 404] width 213 height 17
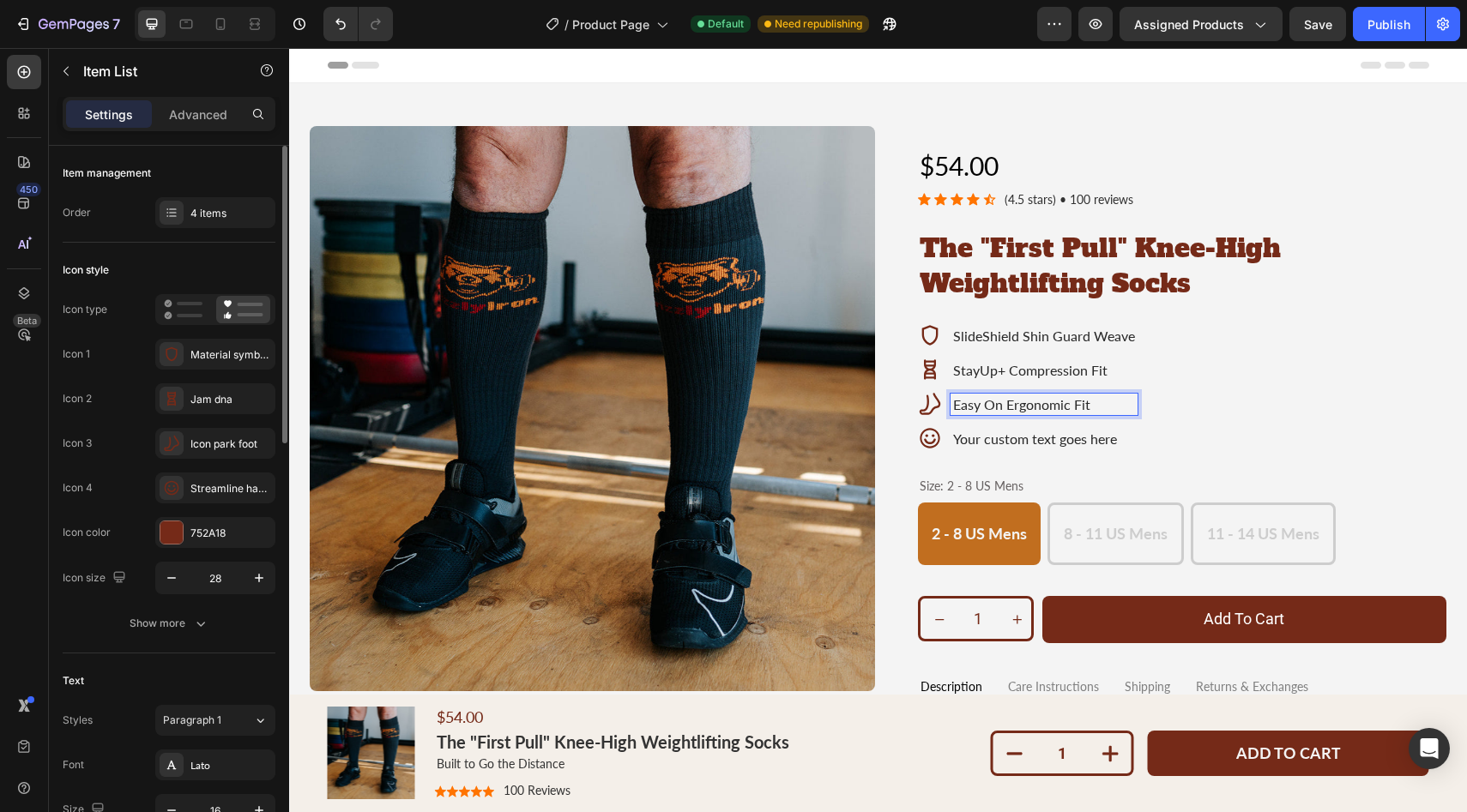
click at [1204, 404] on div "SlideShield Shin Guard Weave StayUp+ Compression Fit Easy On Ergonomic Fit Your…" at bounding box center [1183, 386] width 529 height 127
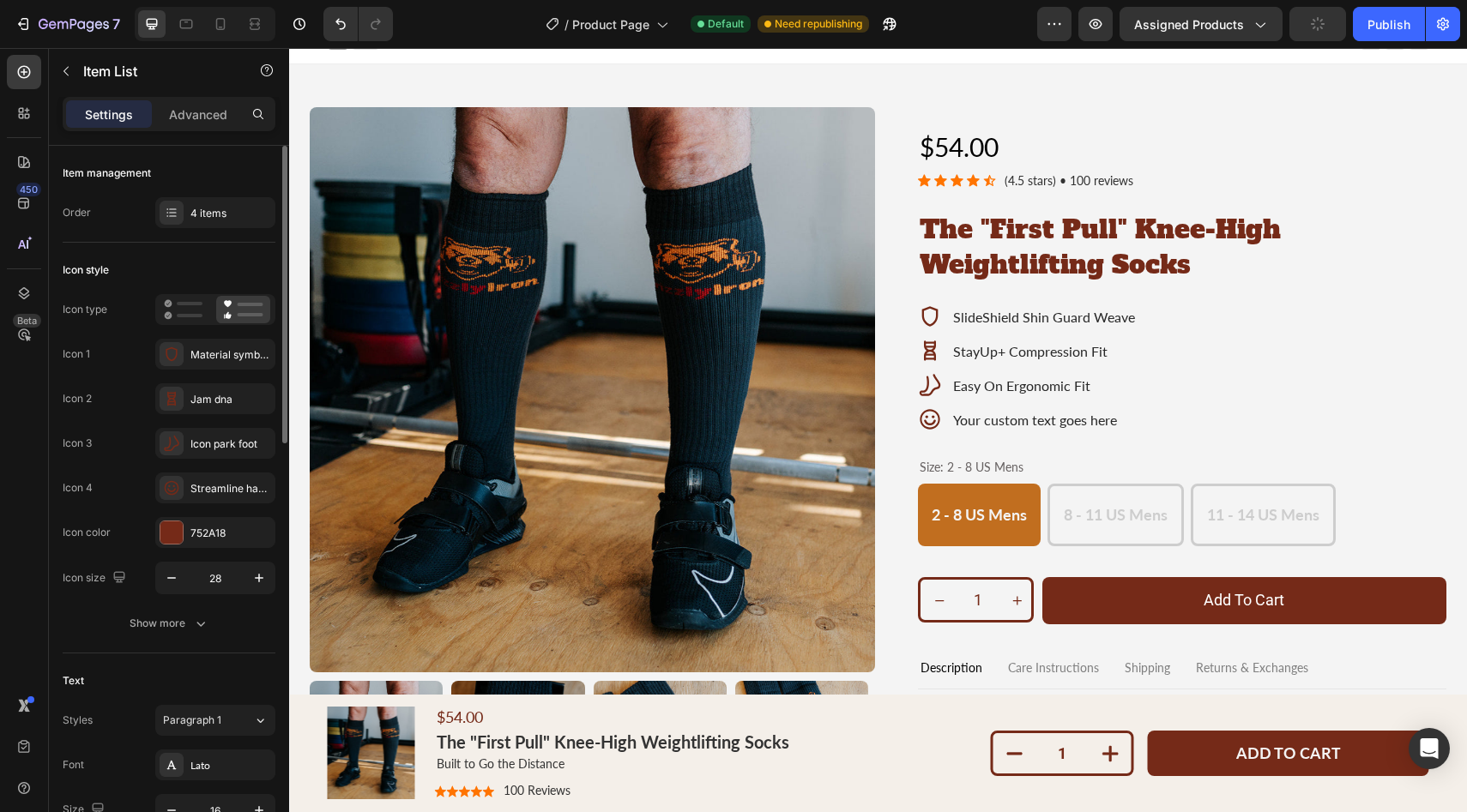
scroll to position [20, 0]
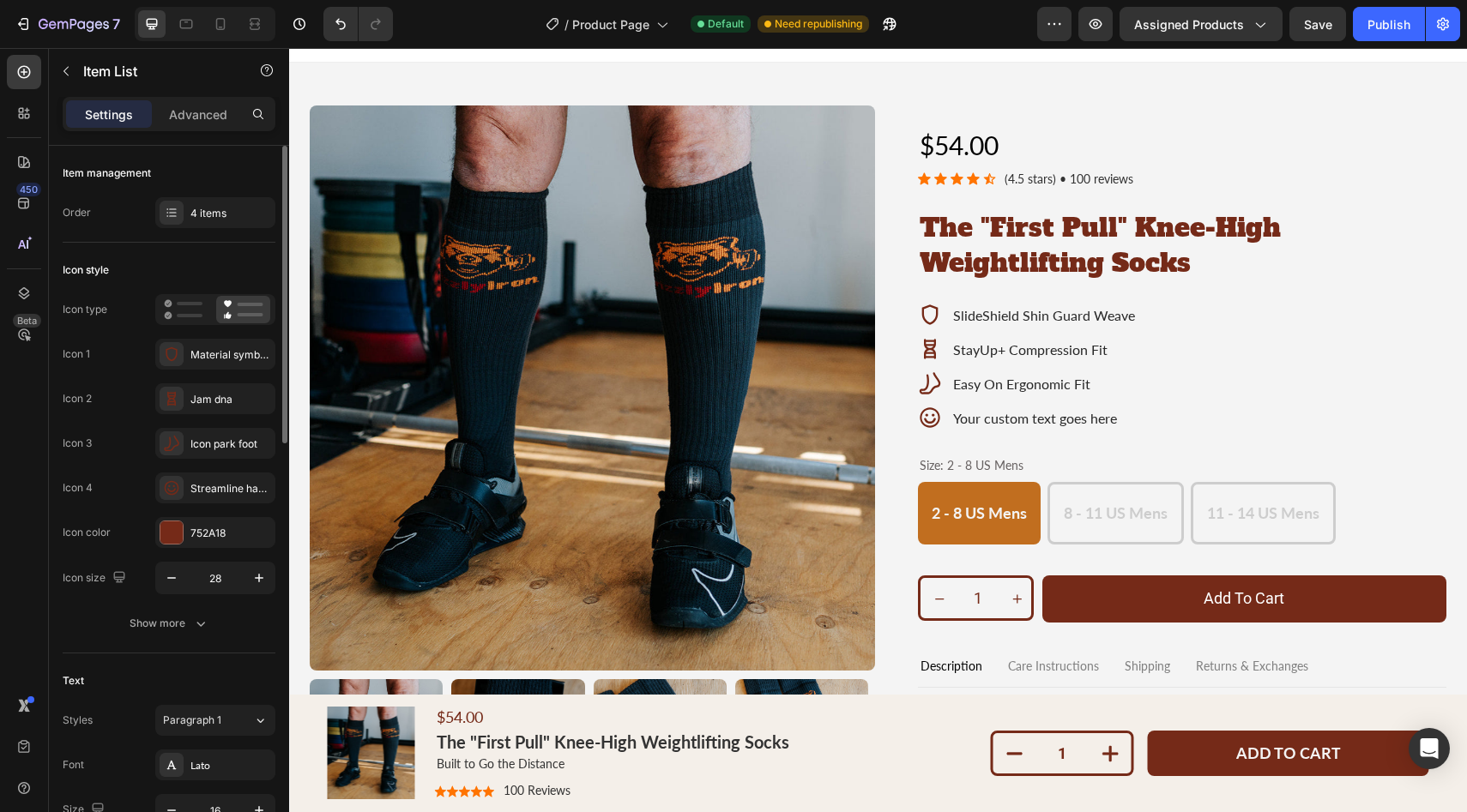
click at [922, 416] on icon at bounding box center [930, 417] width 24 height 24
click at [974, 422] on p "Your custom text goes here" at bounding box center [1044, 418] width 182 height 17
click at [920, 415] on icon at bounding box center [930, 418] width 19 height 19
click at [923, 422] on icon at bounding box center [930, 418] width 19 height 19
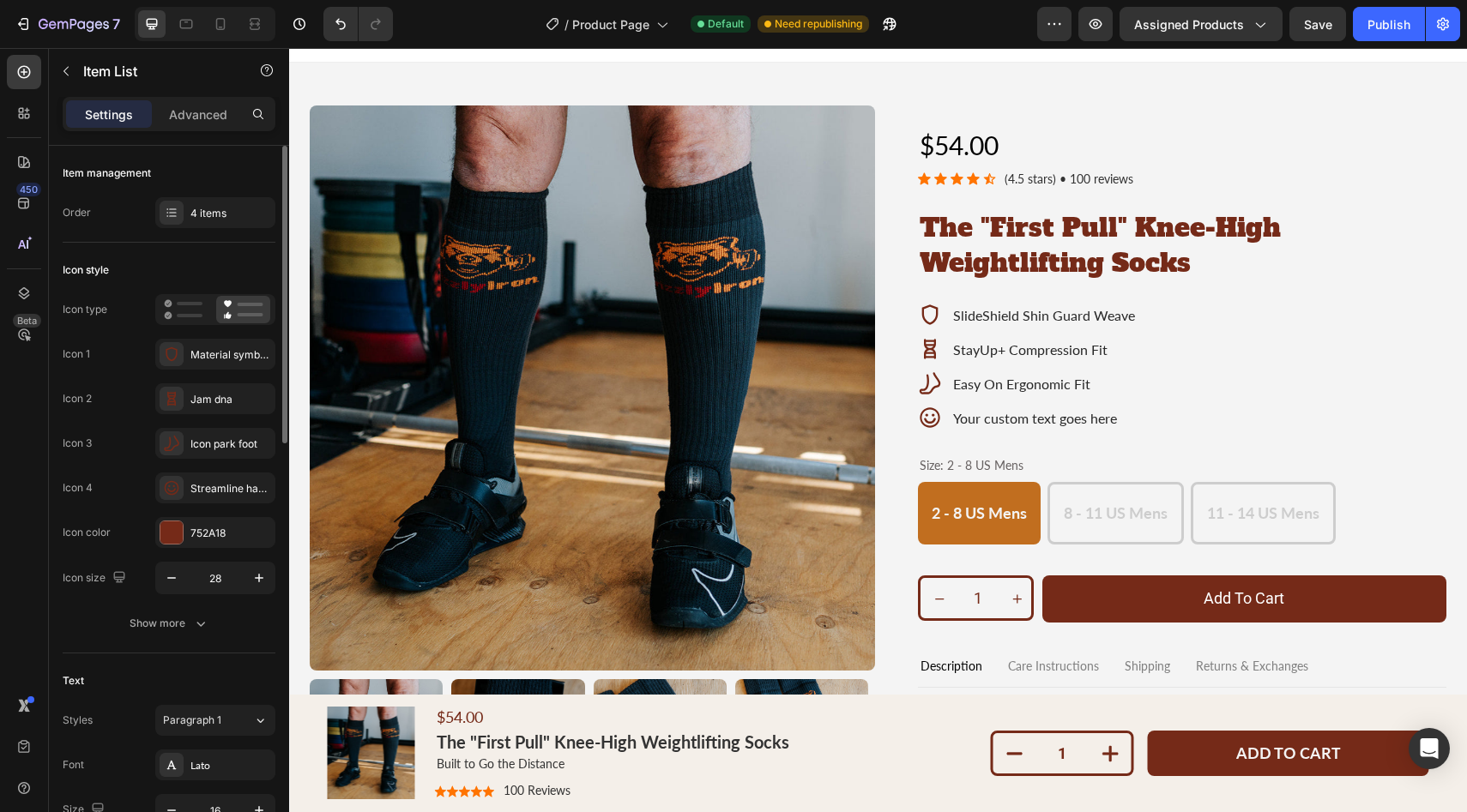
click at [967, 420] on p "Your custom text goes here" at bounding box center [1044, 418] width 182 height 17
drag, startPoint x: 971, startPoint y: 407, endPoint x: 974, endPoint y: 394, distance: 13.3
click at [971, 407] on div "Your custom text goes here" at bounding box center [1044, 418] width 187 height 21
click at [974, 388] on p "Easy On Ergonomic Fit" at bounding box center [1044, 384] width 182 height 17
click at [918, 425] on icon at bounding box center [930, 417] width 24 height 24
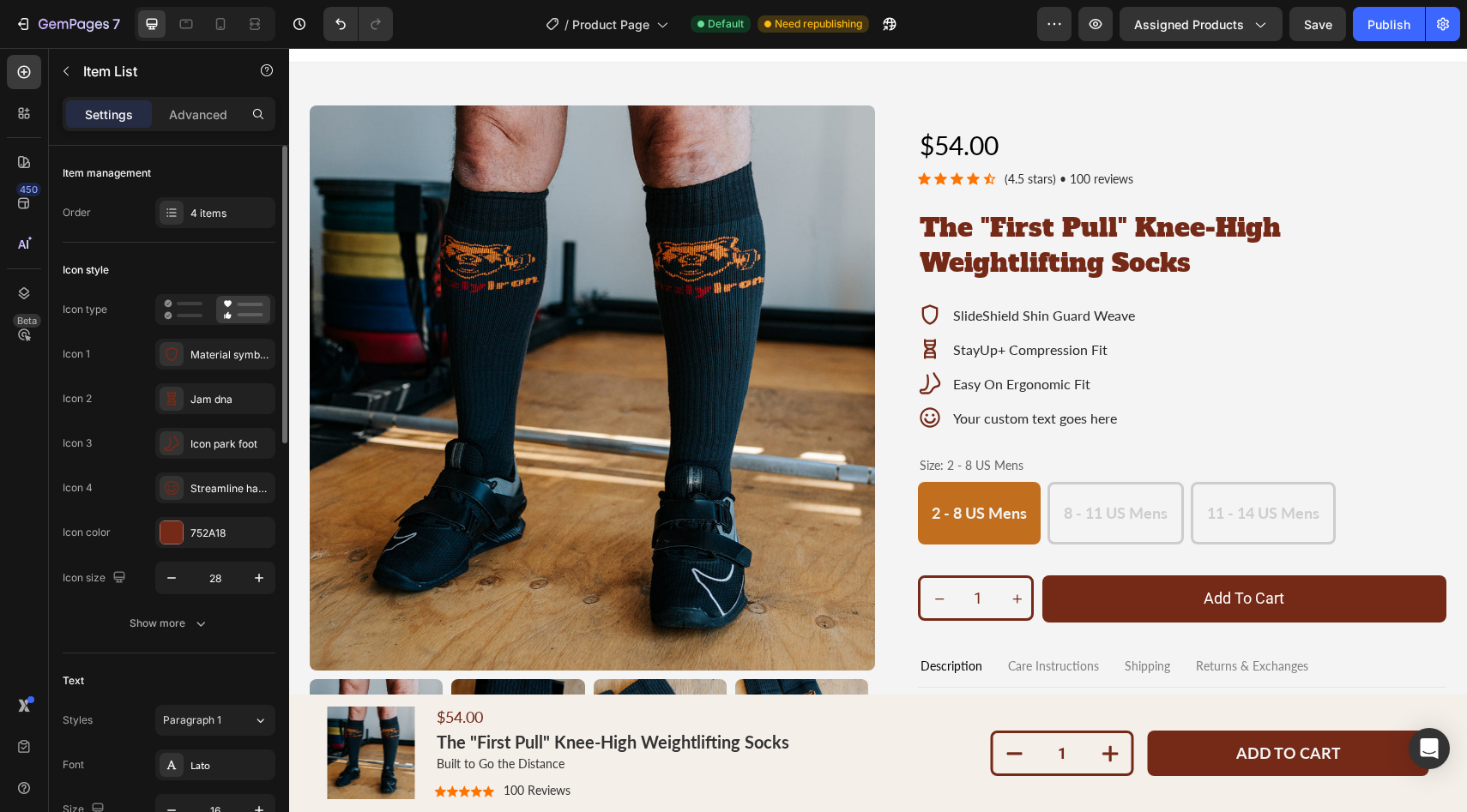
click at [920, 418] on icon at bounding box center [930, 417] width 24 height 24
click at [978, 421] on p "Your custom text goes here" at bounding box center [1044, 418] width 182 height 17
click at [220, 494] on div "Streamline happy face remix" at bounding box center [231, 489] width 81 height 16
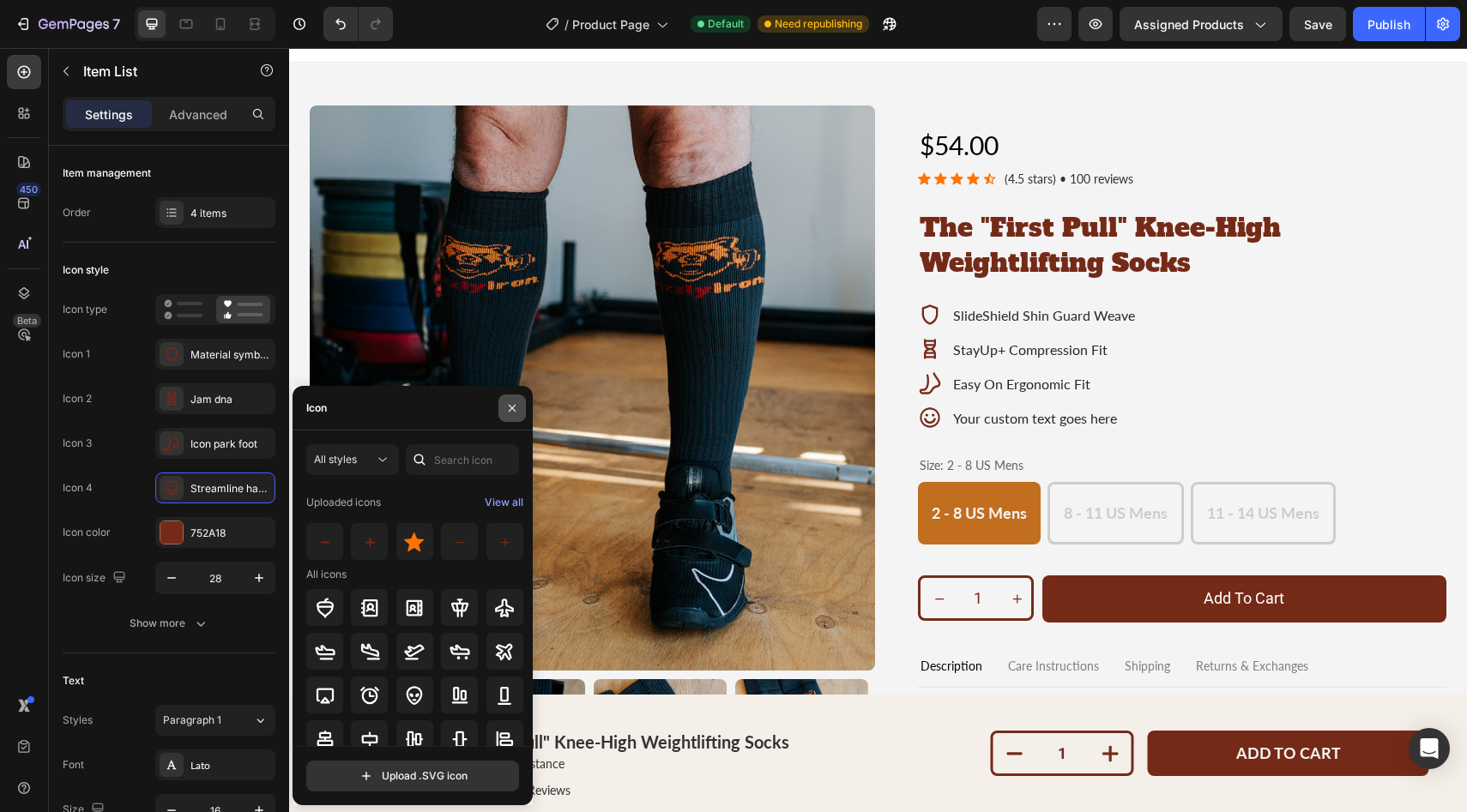
click at [514, 408] on icon "button" at bounding box center [513, 408] width 14 height 14
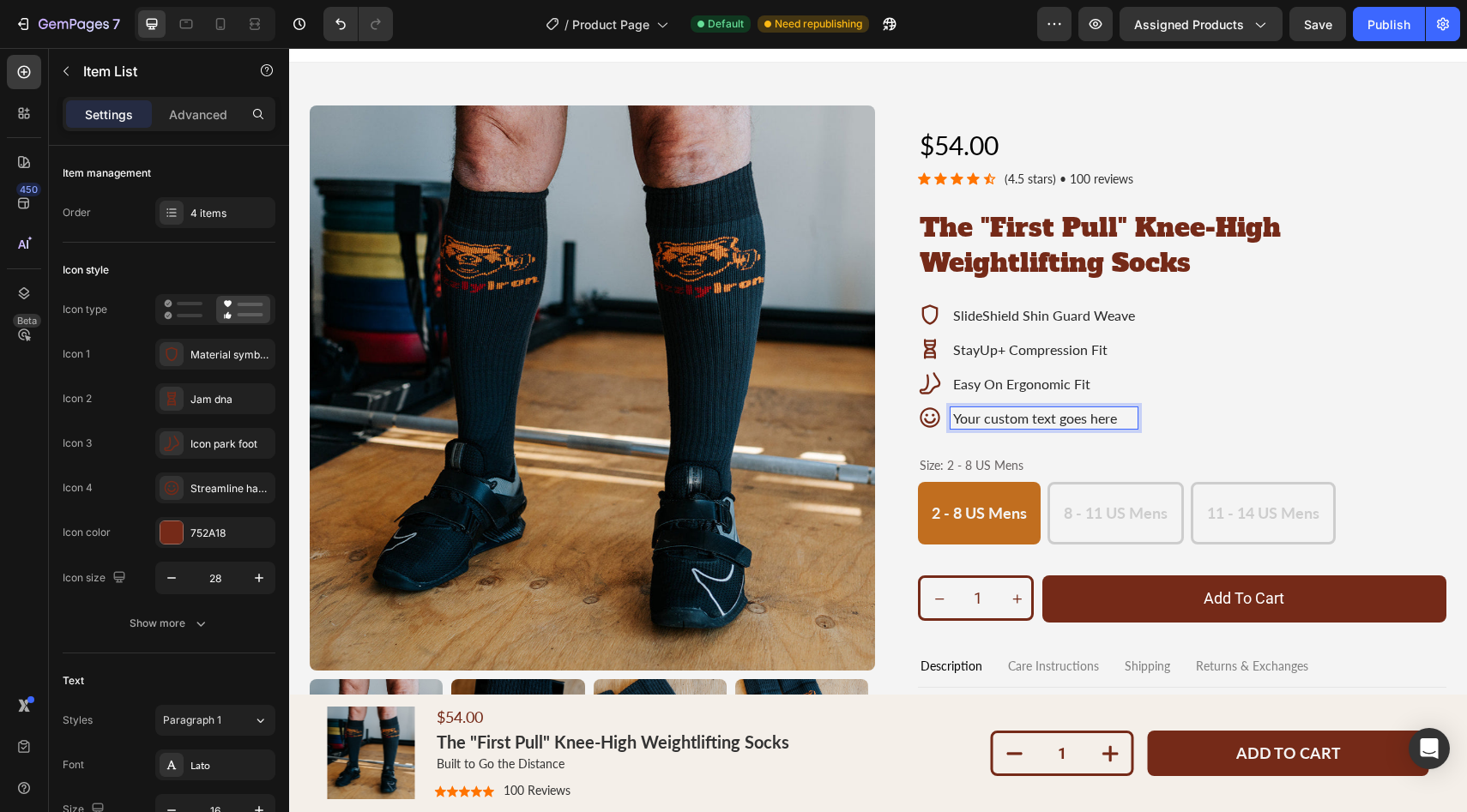
click at [961, 407] on div "Your custom text goes here" at bounding box center [1044, 418] width 187 height 21
click at [1147, 428] on div "SlideShield Shin Guard Weave StayUp+ Compression Fit Easy On Ergonomic Fit Your…" at bounding box center [1183, 366] width 529 height 127
drag, startPoint x: 1153, startPoint y: 421, endPoint x: 1009, endPoint y: 414, distance: 144.2
click at [1009, 414] on div "SlideShield Shin Guard Weave StayUp+ Compression Fit Easy On Ergonomic Fit Your…" at bounding box center [1183, 366] width 529 height 127
click at [1010, 414] on p "Your custom text goes here" at bounding box center [1044, 418] width 182 height 17
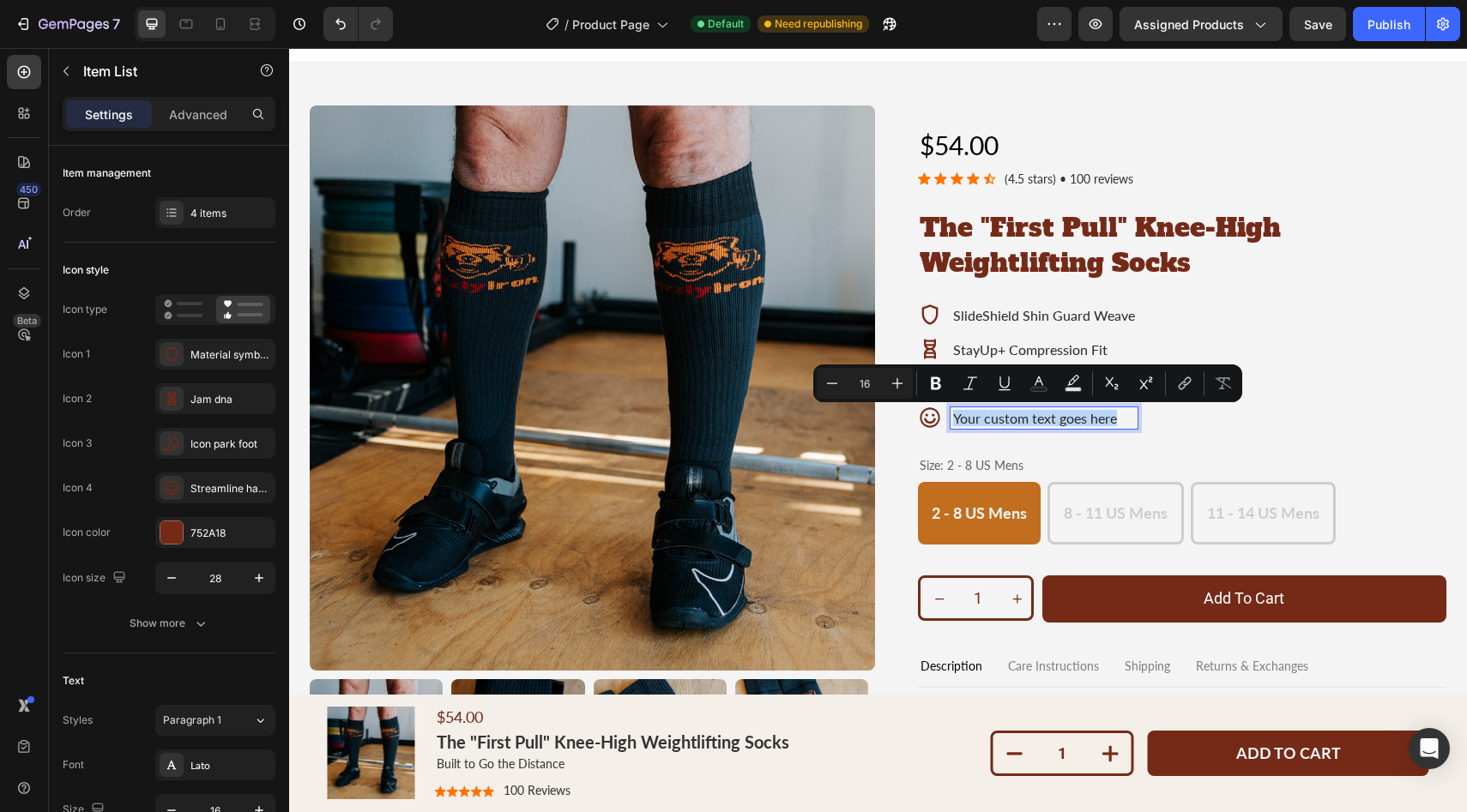
drag, startPoint x: 945, startPoint y: 420, endPoint x: 1139, endPoint y: 413, distance: 194.1
click at [1139, 413] on div "SlideShield Shin Guard Weave StayUp+ Compression Fit Easy On Ergonomic Fit Your…" at bounding box center [1183, 366] width 529 height 127
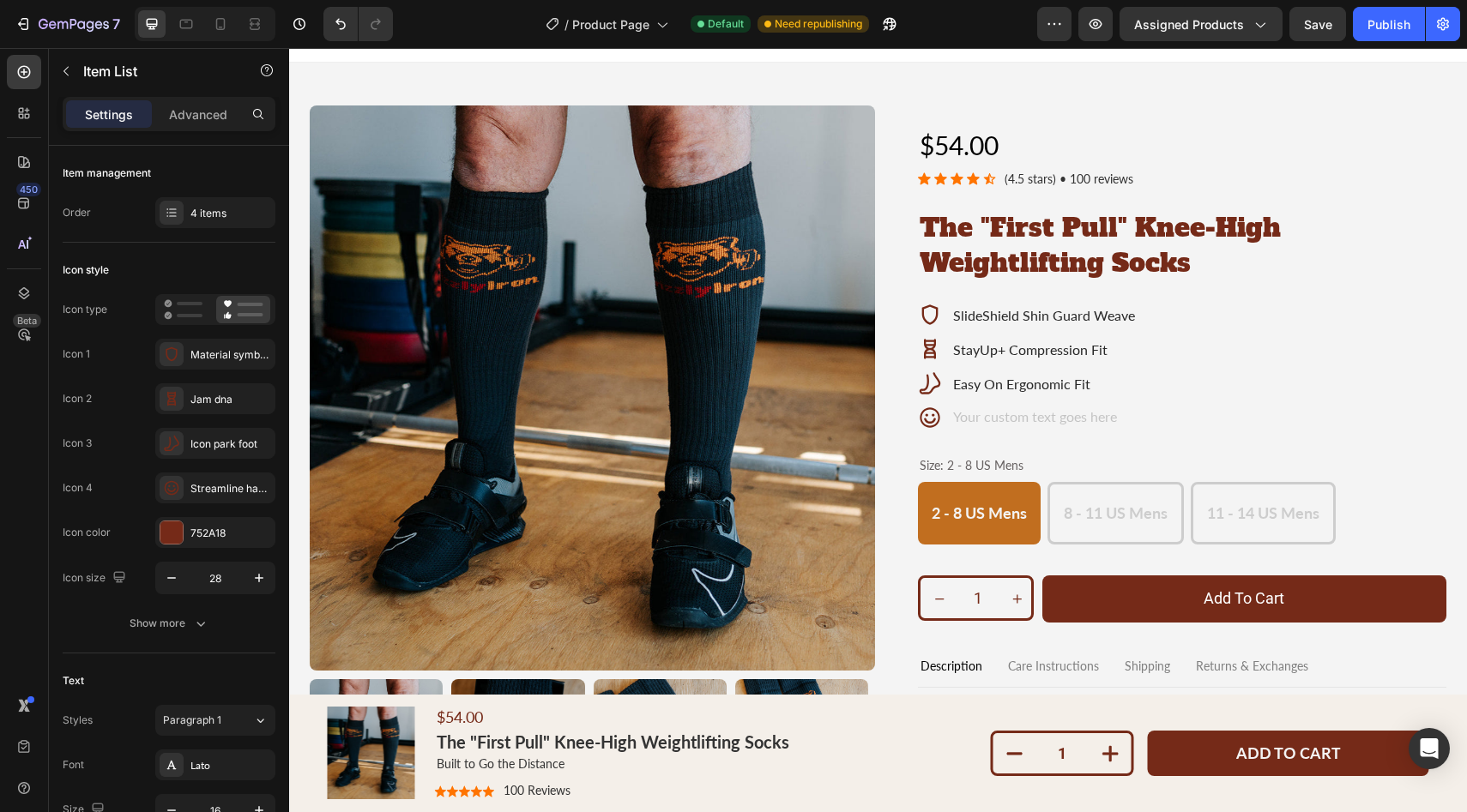
click at [928, 420] on icon at bounding box center [930, 418] width 19 height 19
click at [174, 495] on icon at bounding box center [172, 488] width 18 height 18
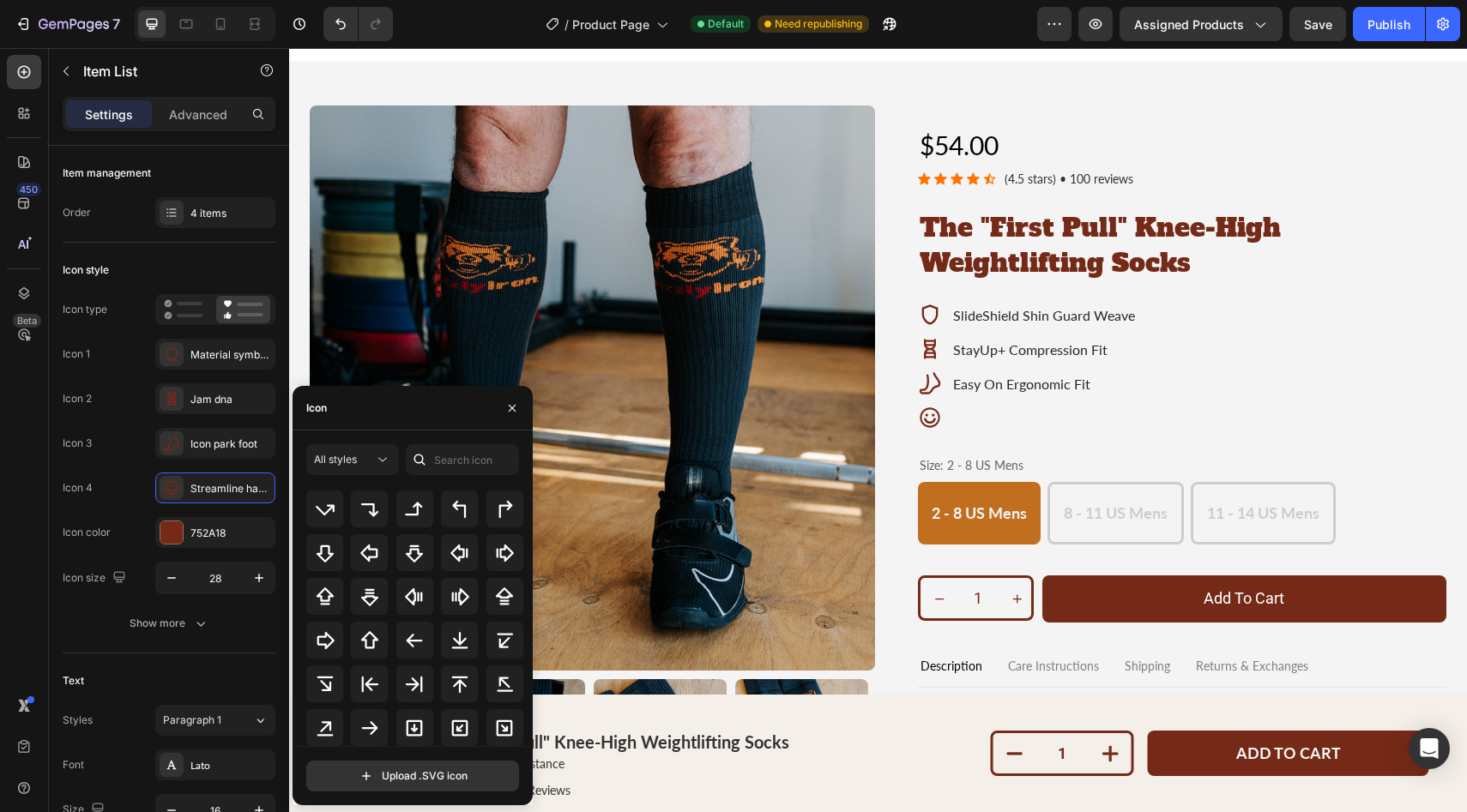
scroll to position [614, 0]
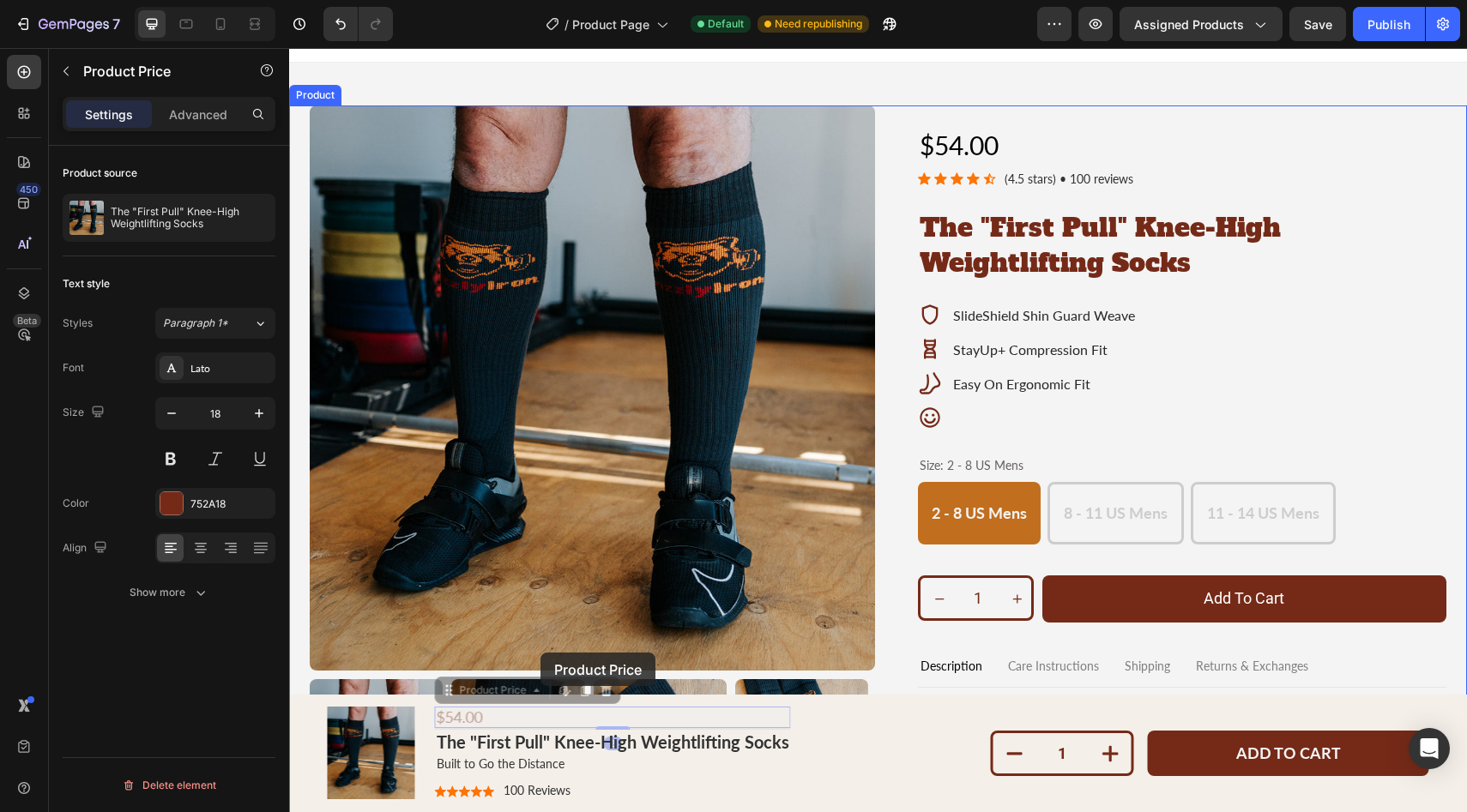
drag, startPoint x: 534, startPoint y: 719, endPoint x: 541, endPoint y: 653, distance: 66.4
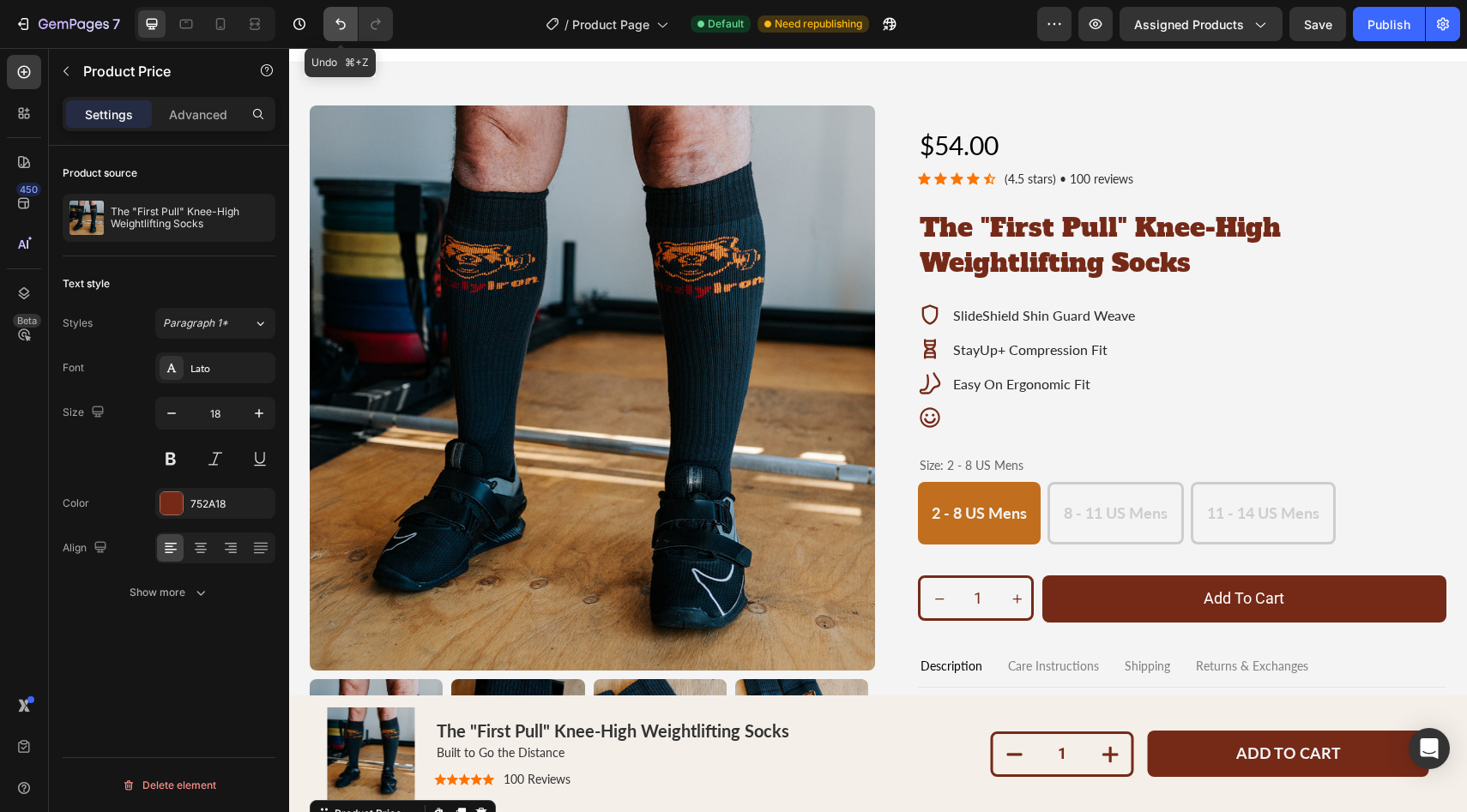
click at [334, 17] on icon "Undo/Redo" at bounding box center [341, 25] width 18 height 18
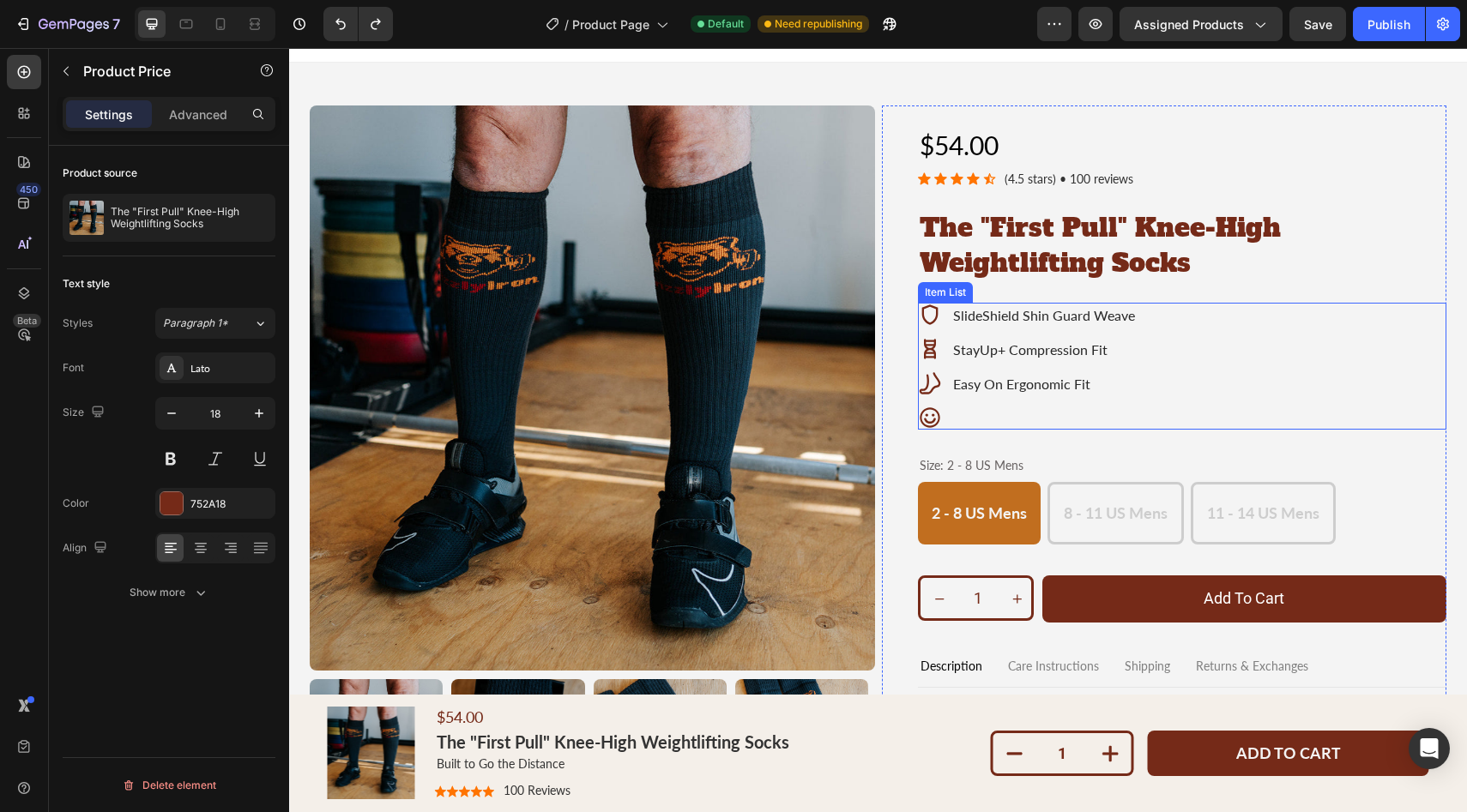
click at [951, 412] on div "Rich Text Editor. Editing area: main" at bounding box center [1044, 418] width 187 height 21
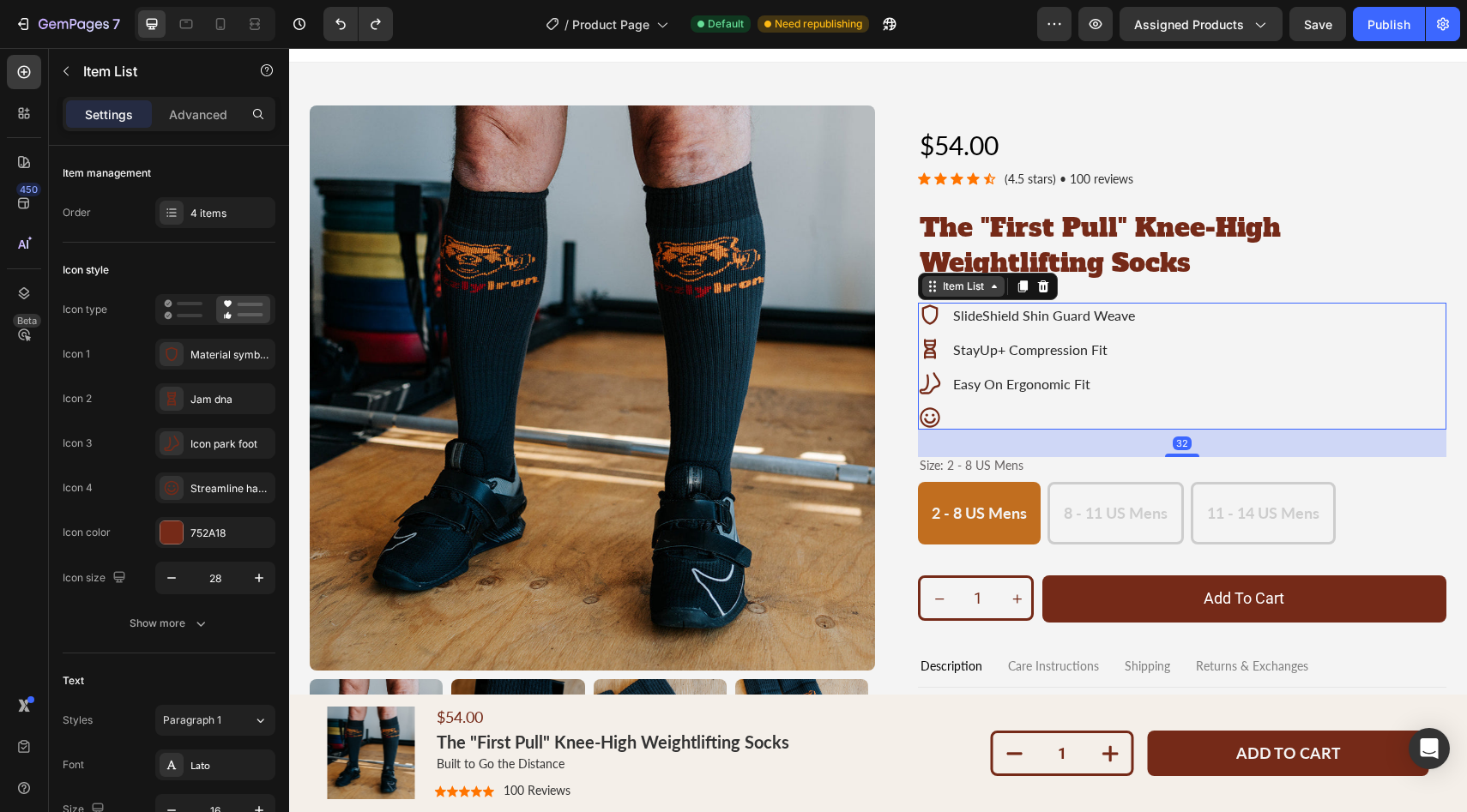
click at [961, 294] on div "Item List" at bounding box center [963, 287] width 48 height 16
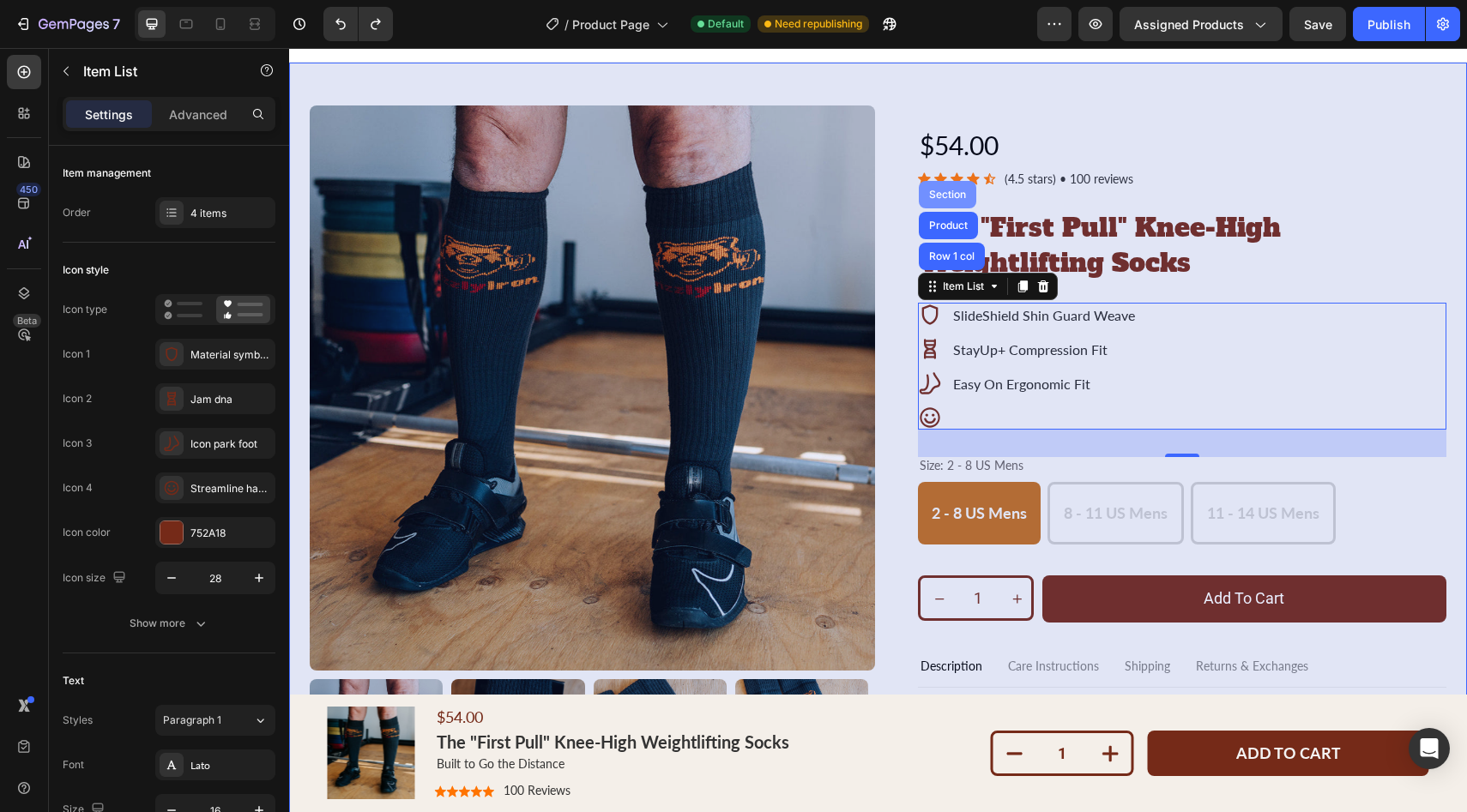
click at [946, 191] on div "Section" at bounding box center [947, 195] width 44 height 11
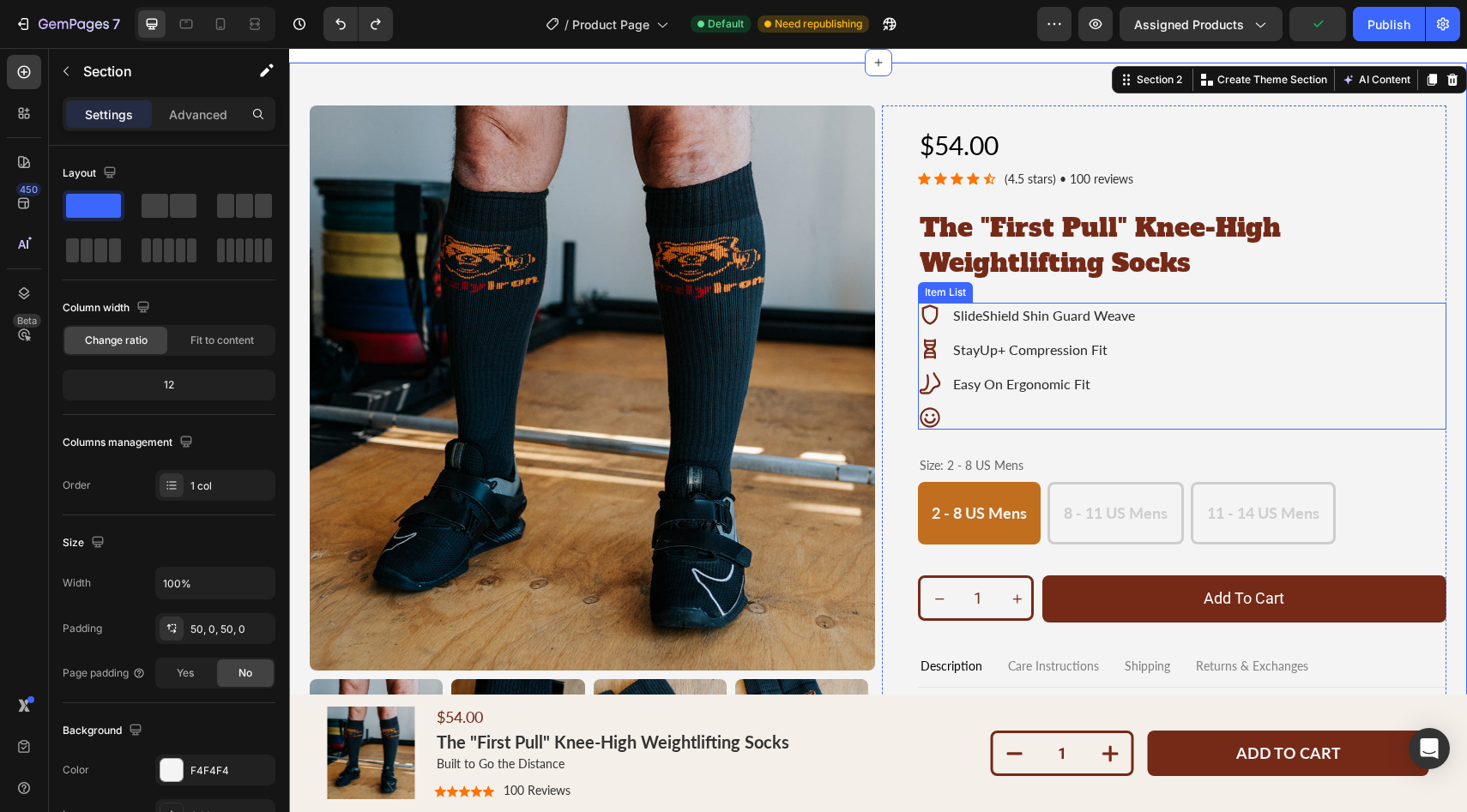
click at [985, 363] on div "SlideShield Shin Guard Weave StayUp+ Compression Fit Easy On Ergonomic Fit" at bounding box center [1028, 366] width 219 height 127
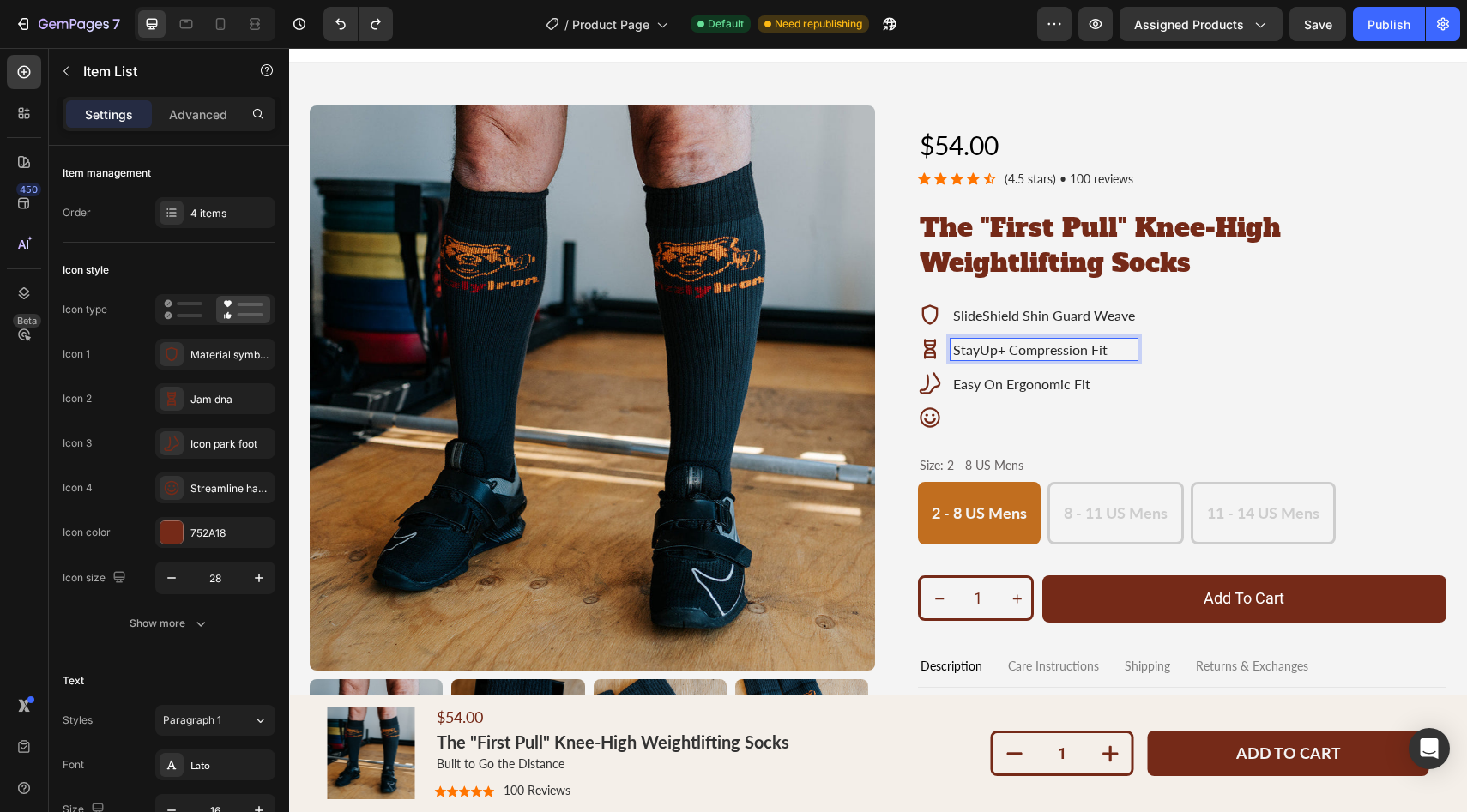
click at [924, 354] on icon at bounding box center [930, 349] width 12 height 19
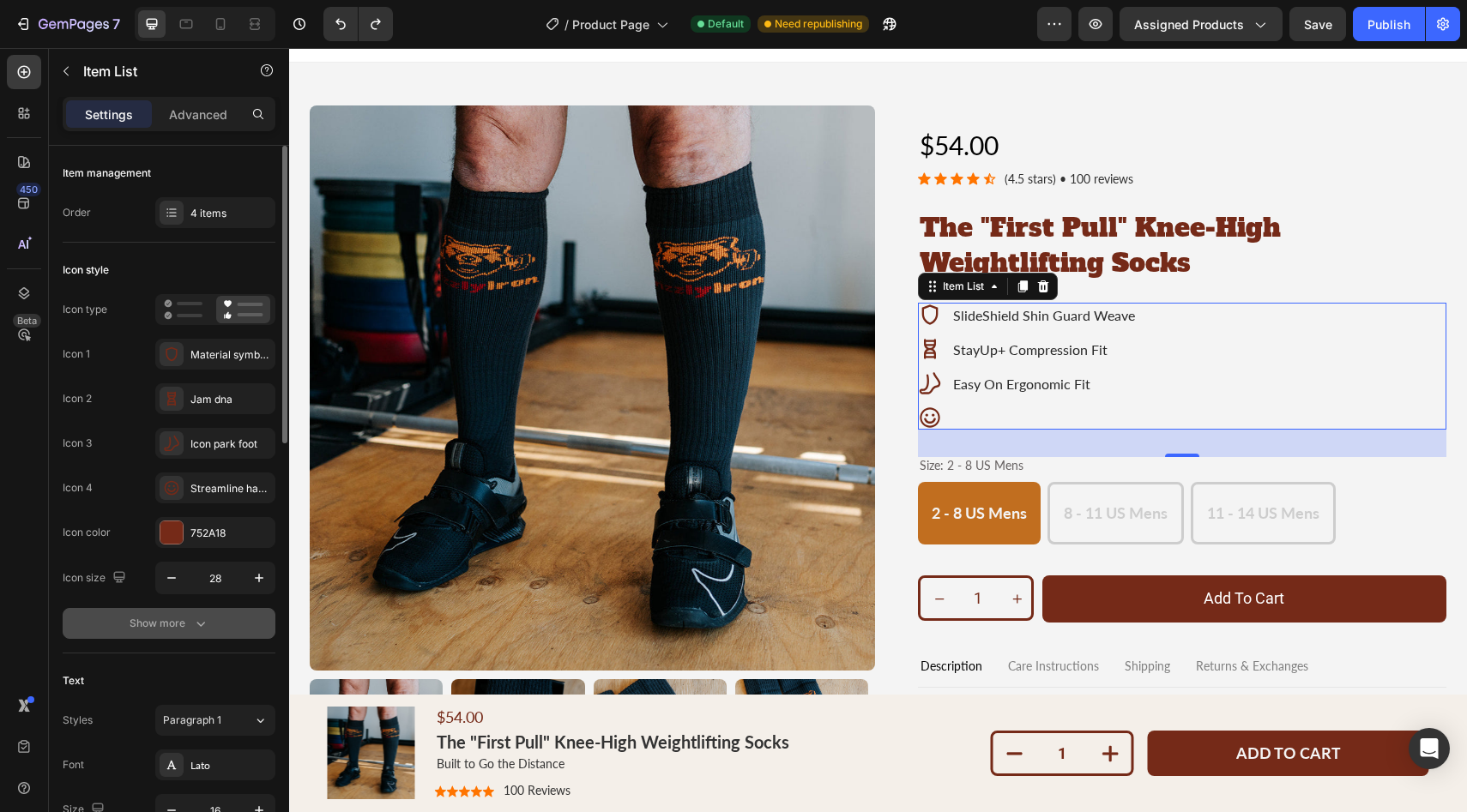
click at [188, 633] on button "Show more" at bounding box center [169, 623] width 212 height 31
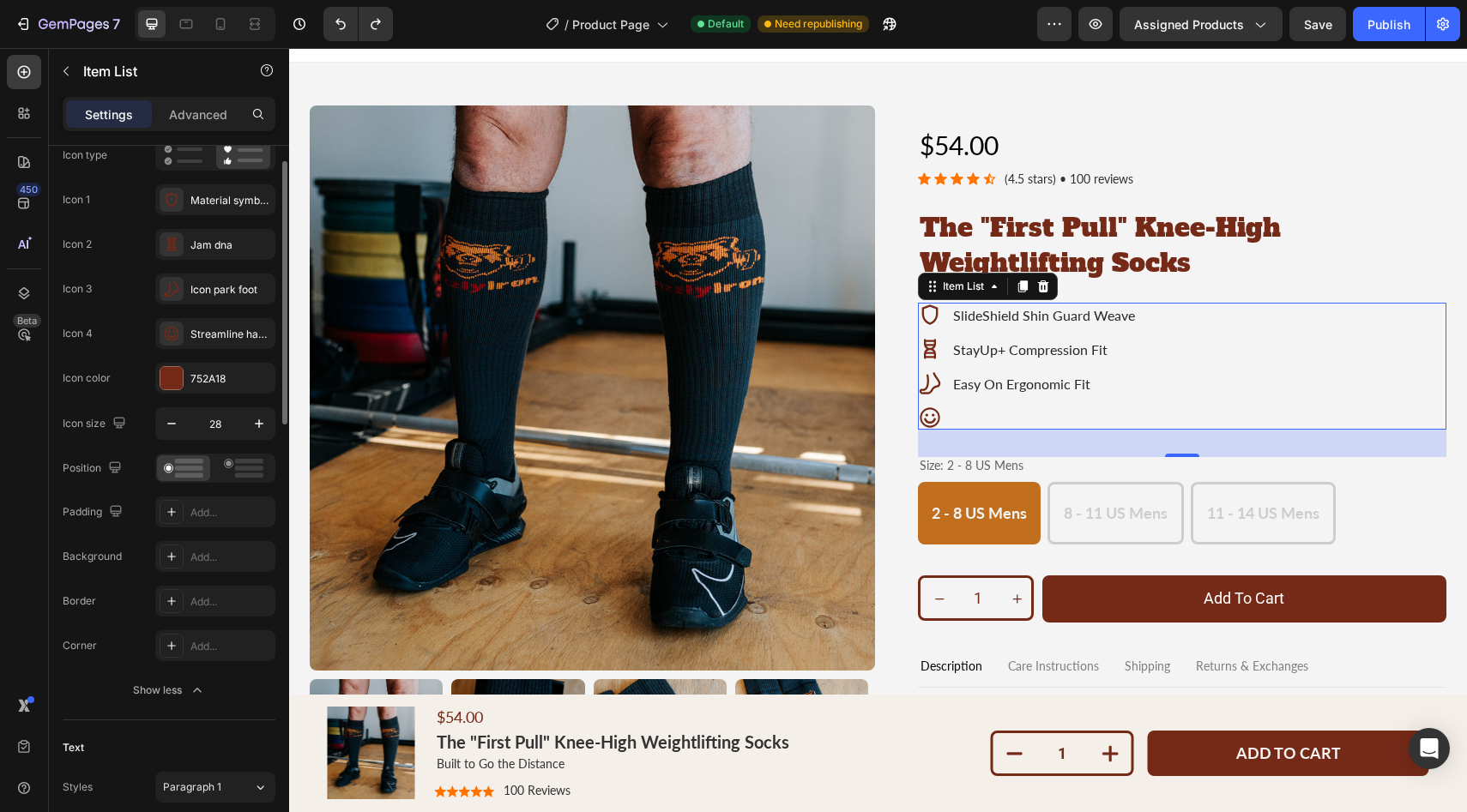
scroll to position [43, 0]
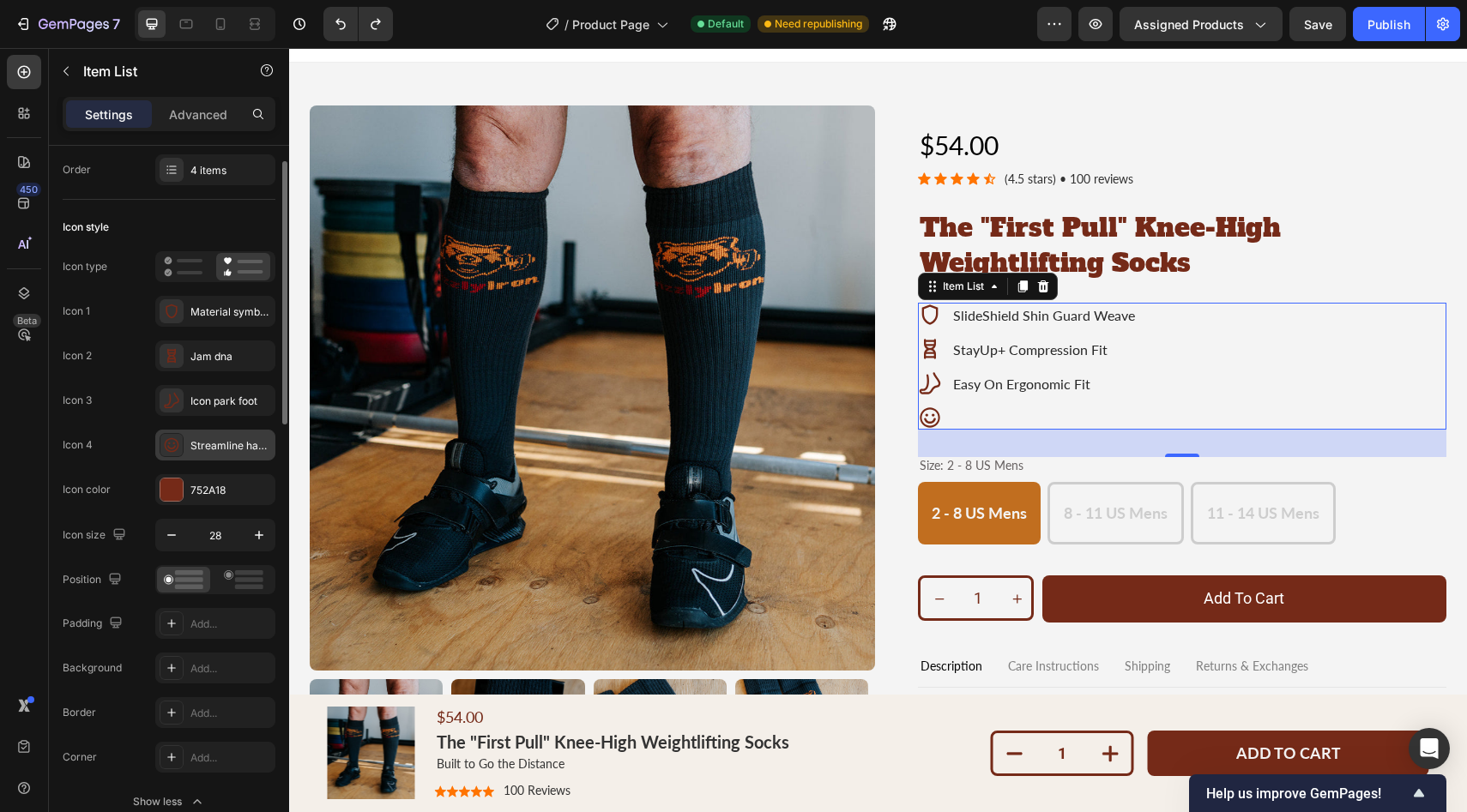
drag, startPoint x: 198, startPoint y: 449, endPoint x: 177, endPoint y: 445, distance: 21.4
click at [174, 446] on div "Streamline happy face remix" at bounding box center [215, 445] width 120 height 31
click at [90, 446] on div "Icon 4" at bounding box center [77, 445] width 30 height 16
click at [73, 443] on div "Icon 4" at bounding box center [77, 445] width 30 height 16
click at [85, 446] on div "Icon 4" at bounding box center [77, 445] width 30 height 16
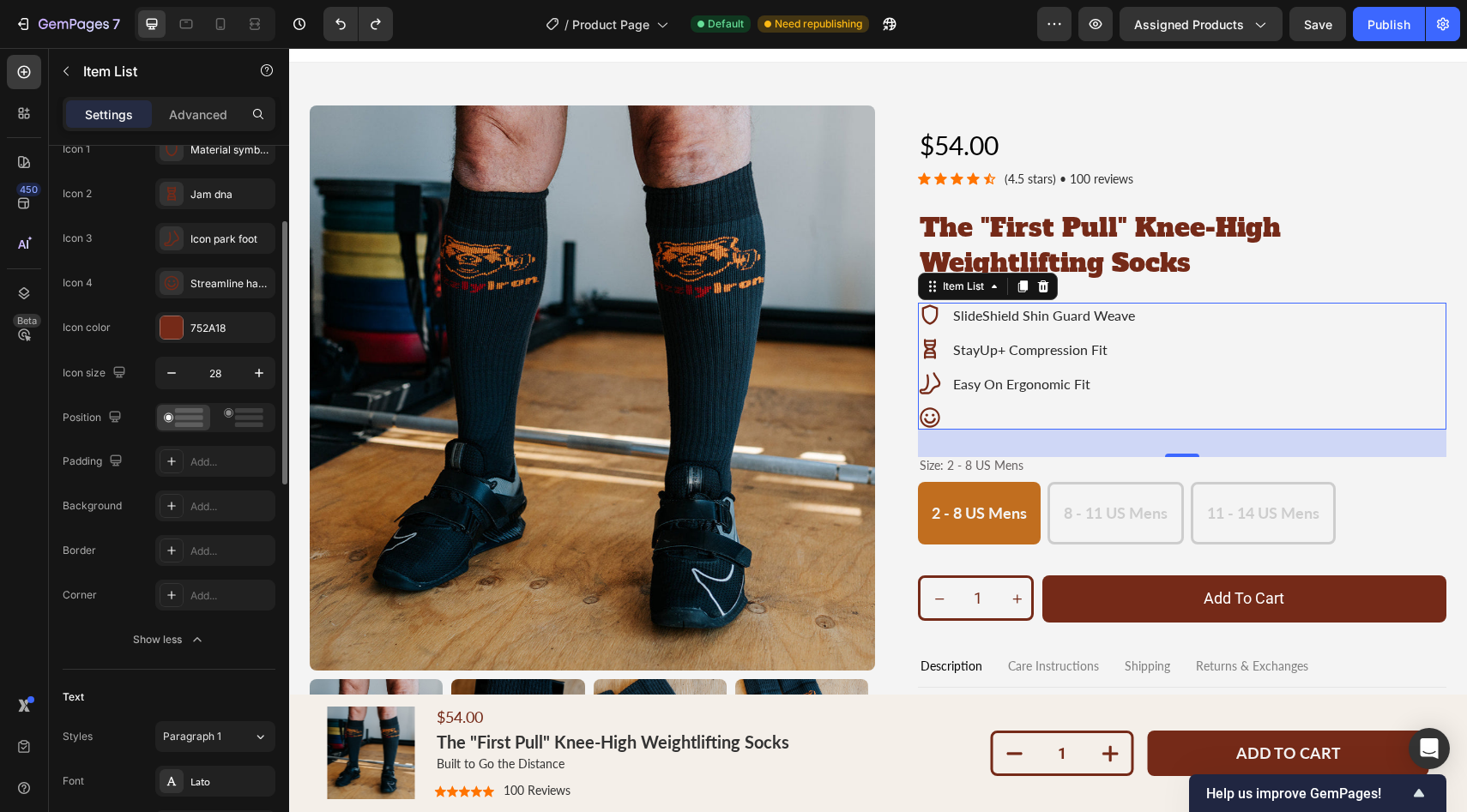
scroll to position [0, 0]
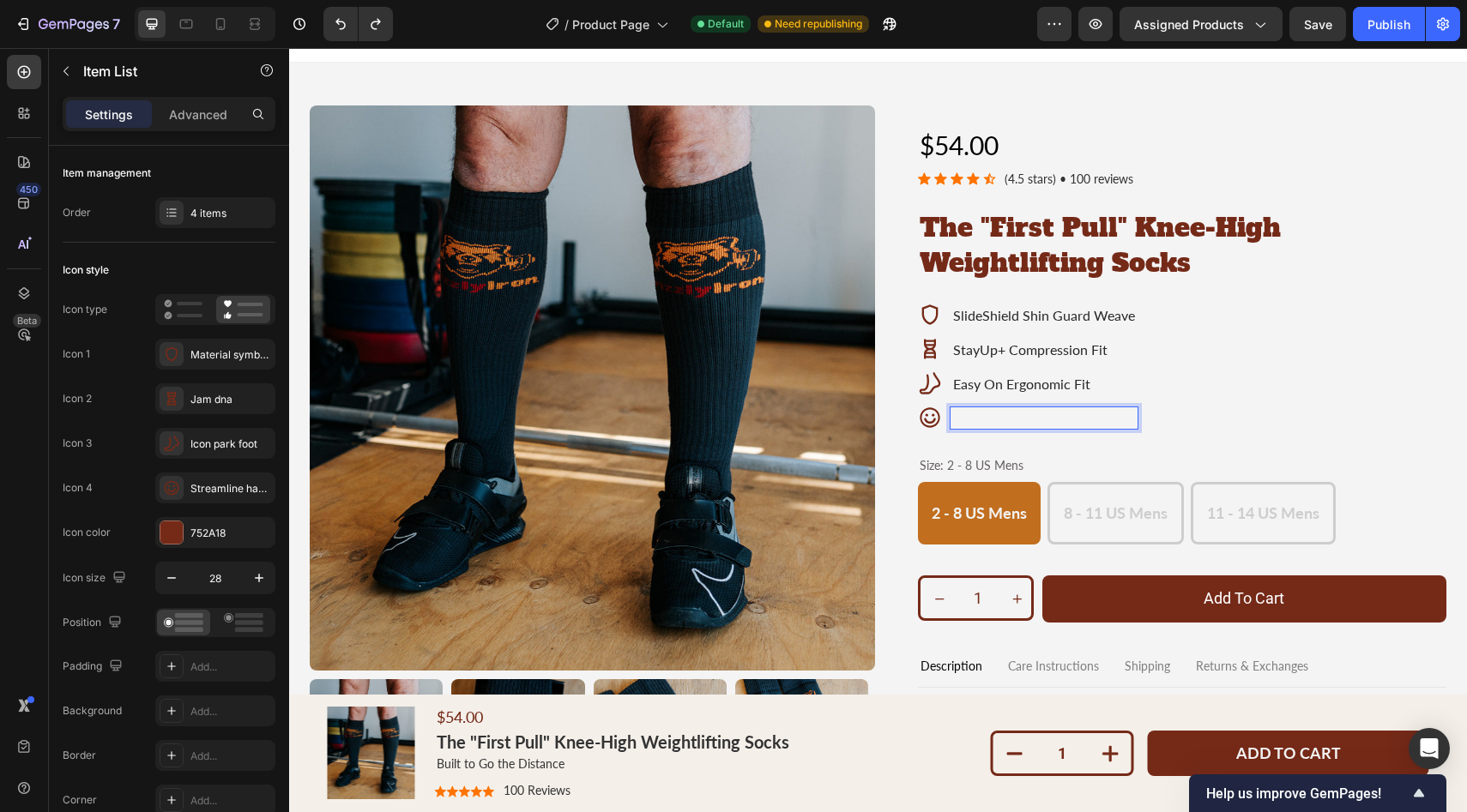
click at [926, 420] on icon at bounding box center [930, 418] width 19 height 19
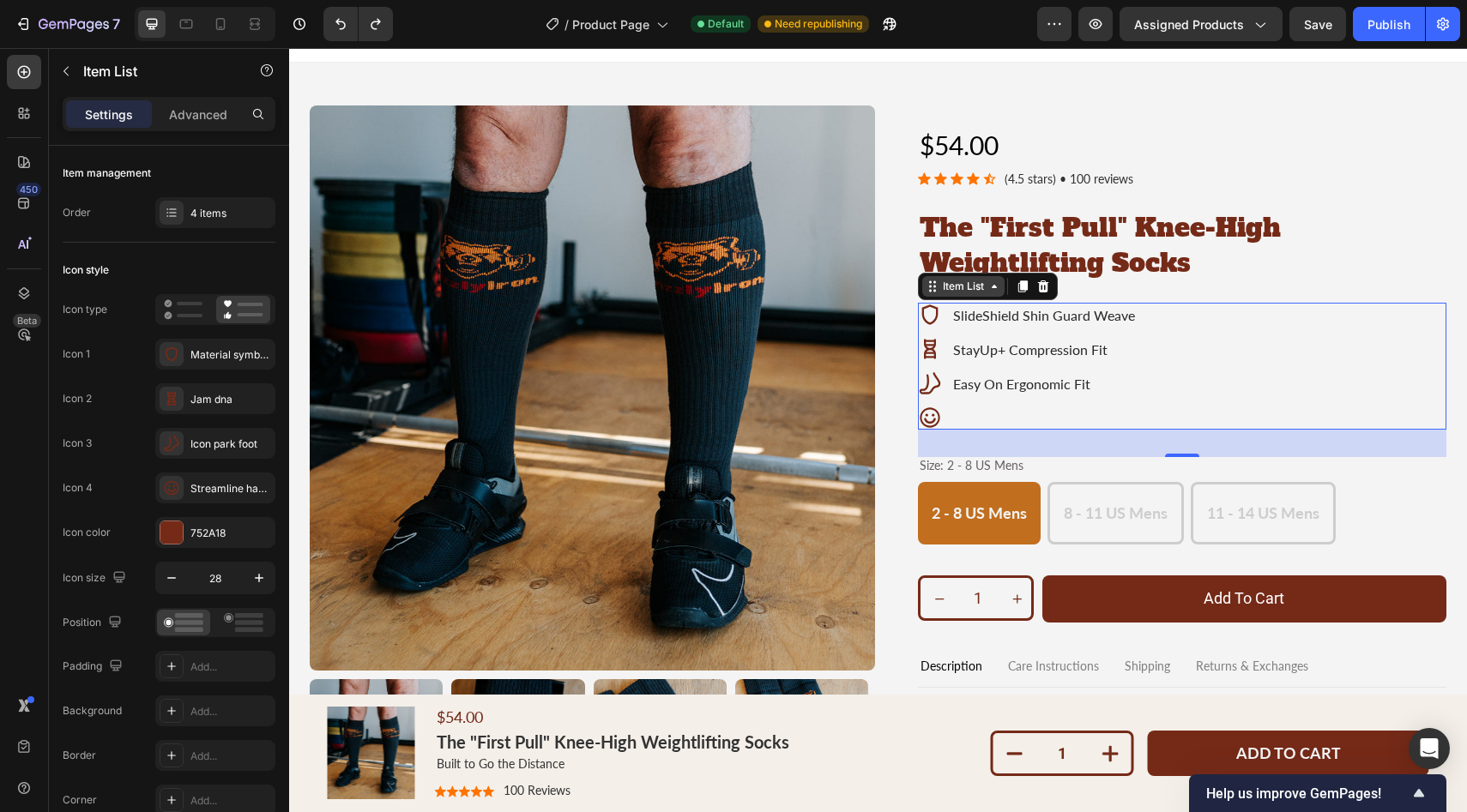
click at [972, 291] on div "Item List" at bounding box center [963, 287] width 48 height 16
click at [1041, 286] on icon at bounding box center [1043, 287] width 14 height 14
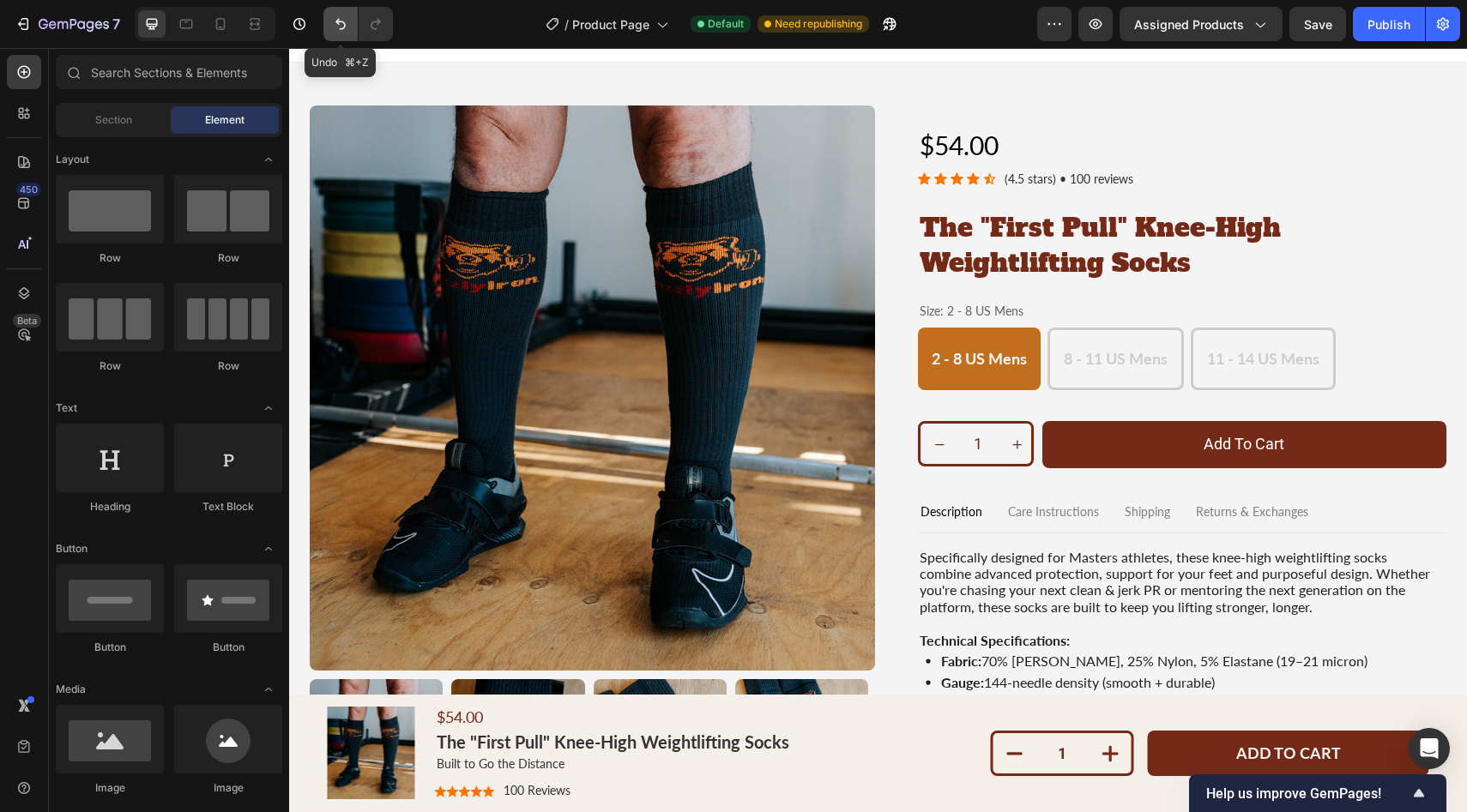
click at [338, 21] on icon "Undo/Redo" at bounding box center [341, 24] width 11 height 11
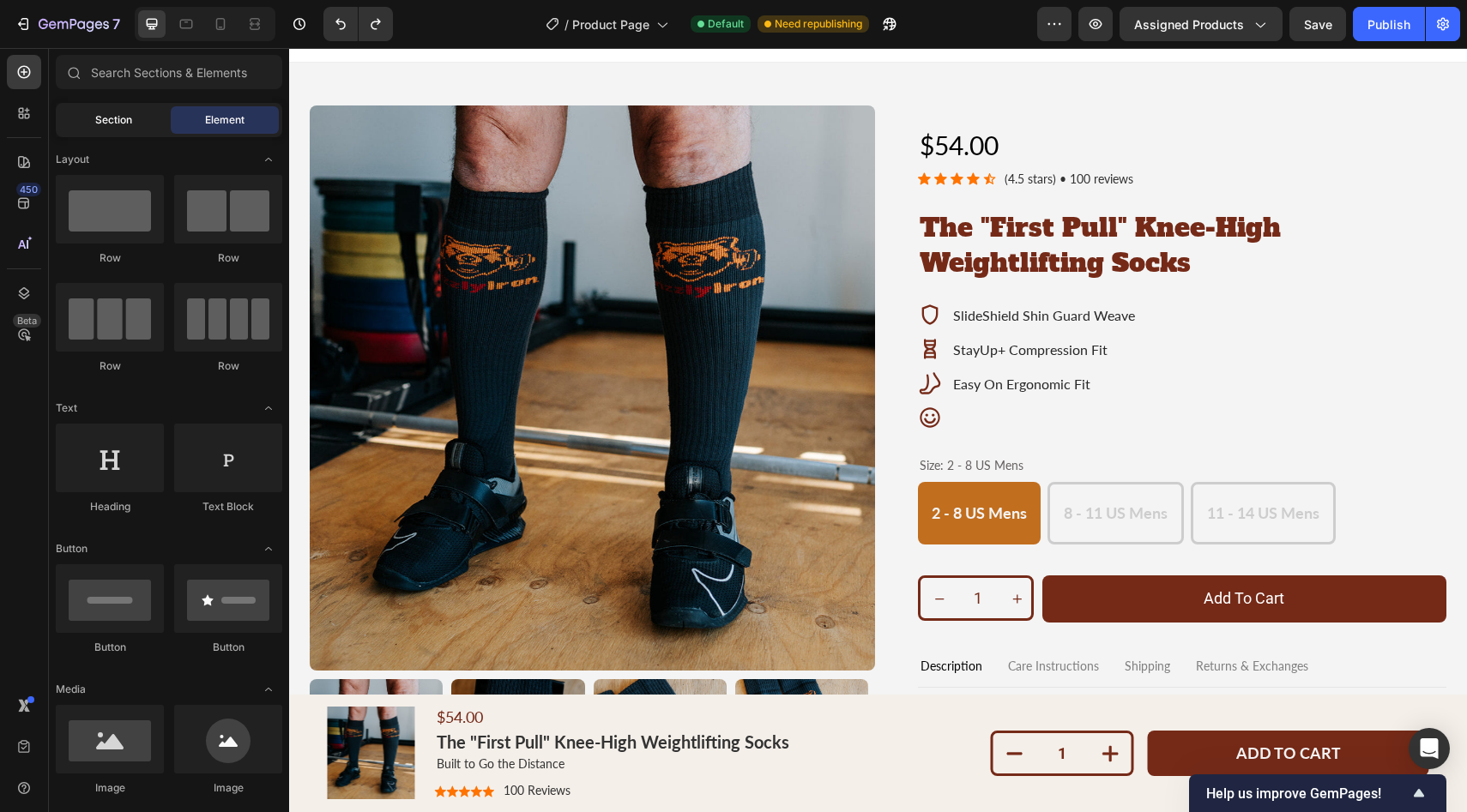
click at [101, 121] on span "Section" at bounding box center [113, 120] width 37 height 16
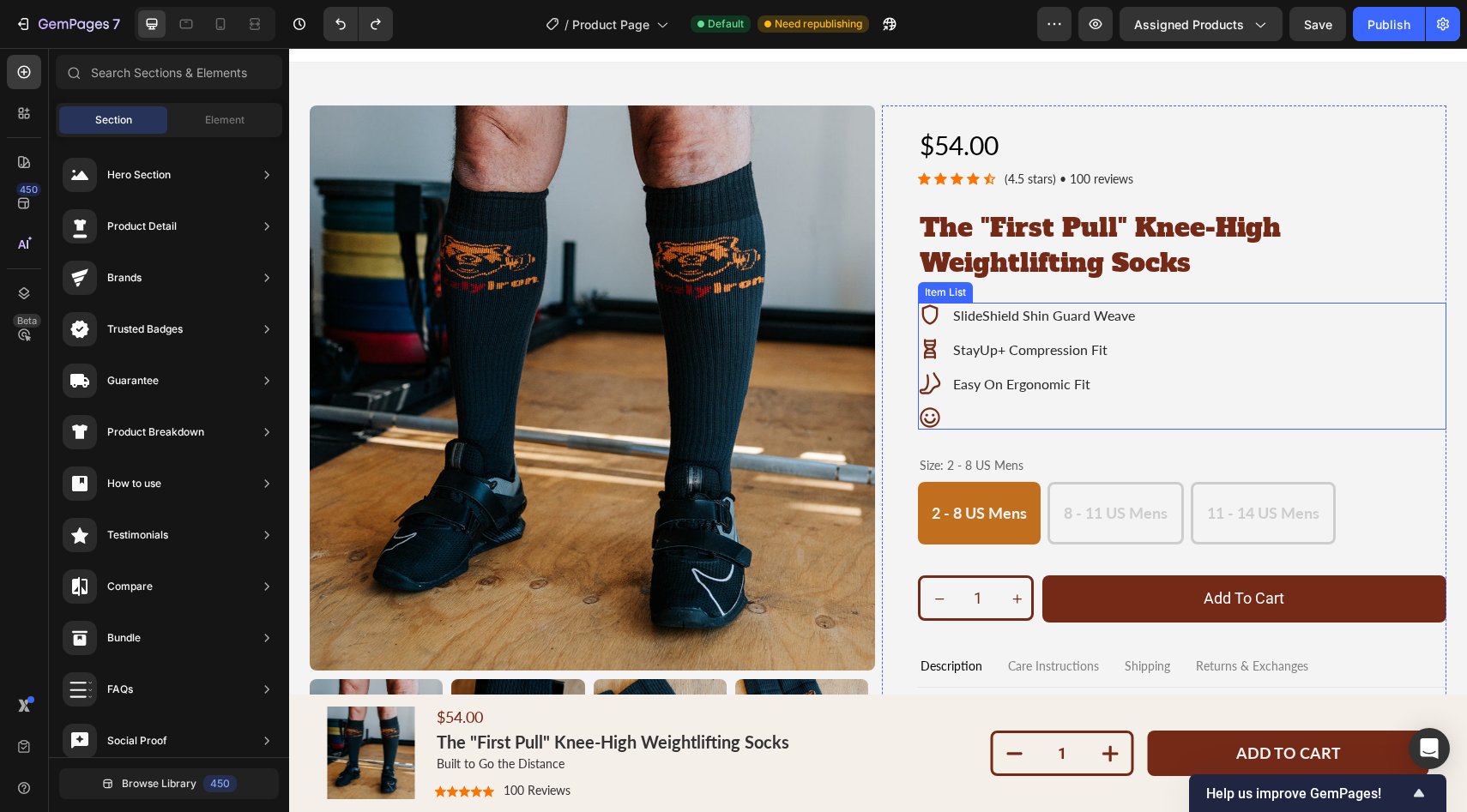
click at [926, 416] on icon at bounding box center [930, 418] width 19 height 19
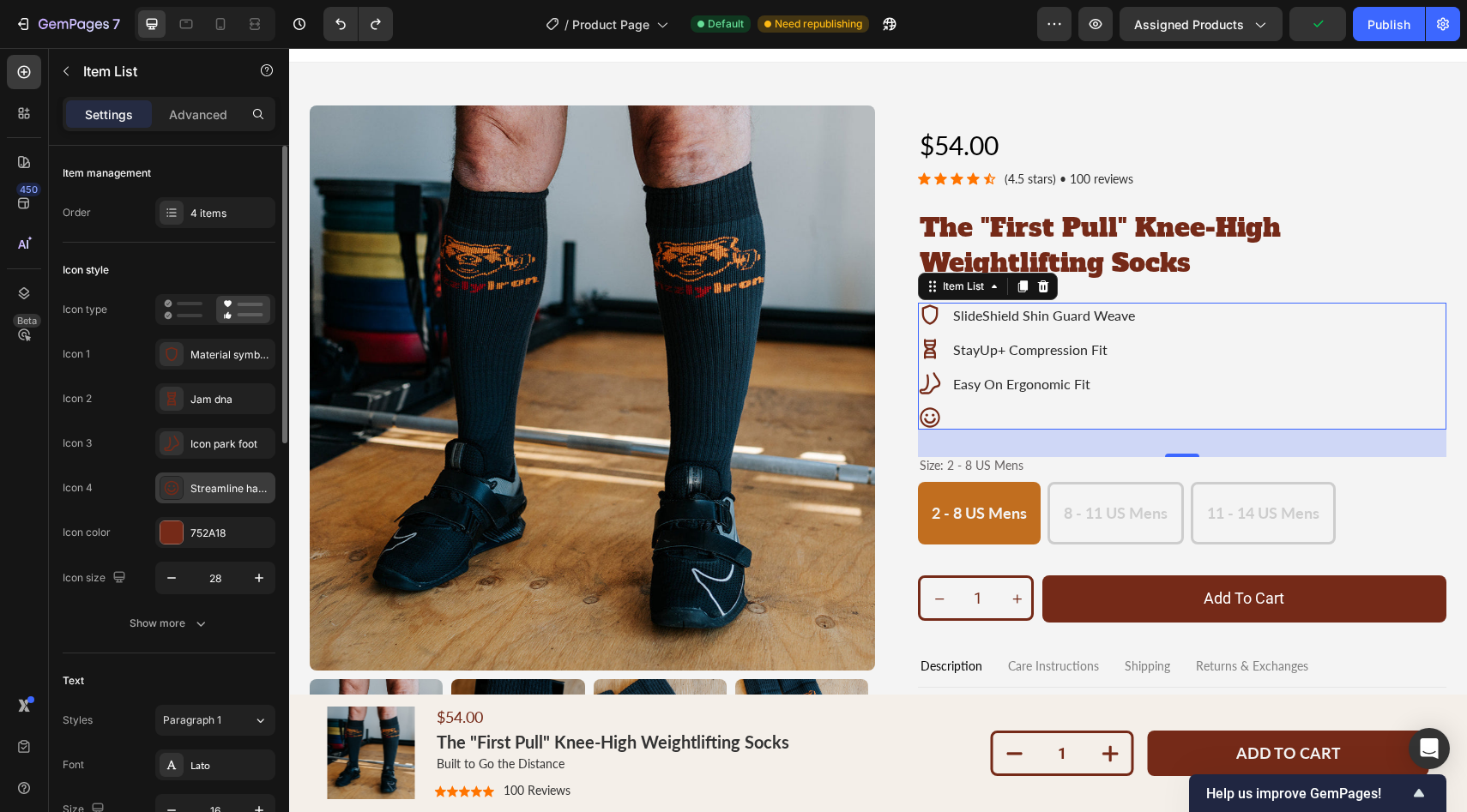
click at [178, 486] on icon at bounding box center [172, 488] width 18 height 18
click at [1032, 415] on div at bounding box center [1044, 418] width 187 height 5
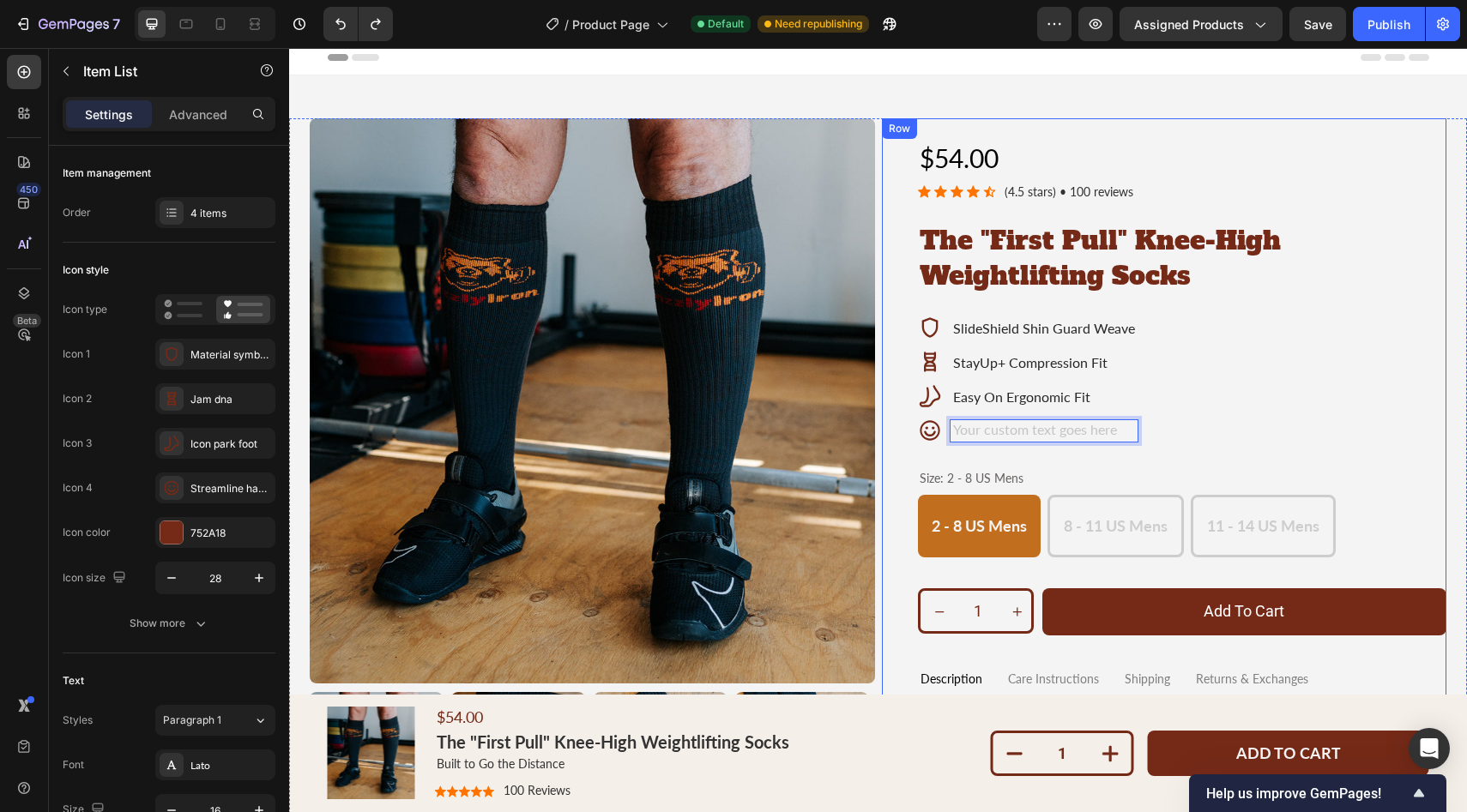
scroll to position [5, 0]
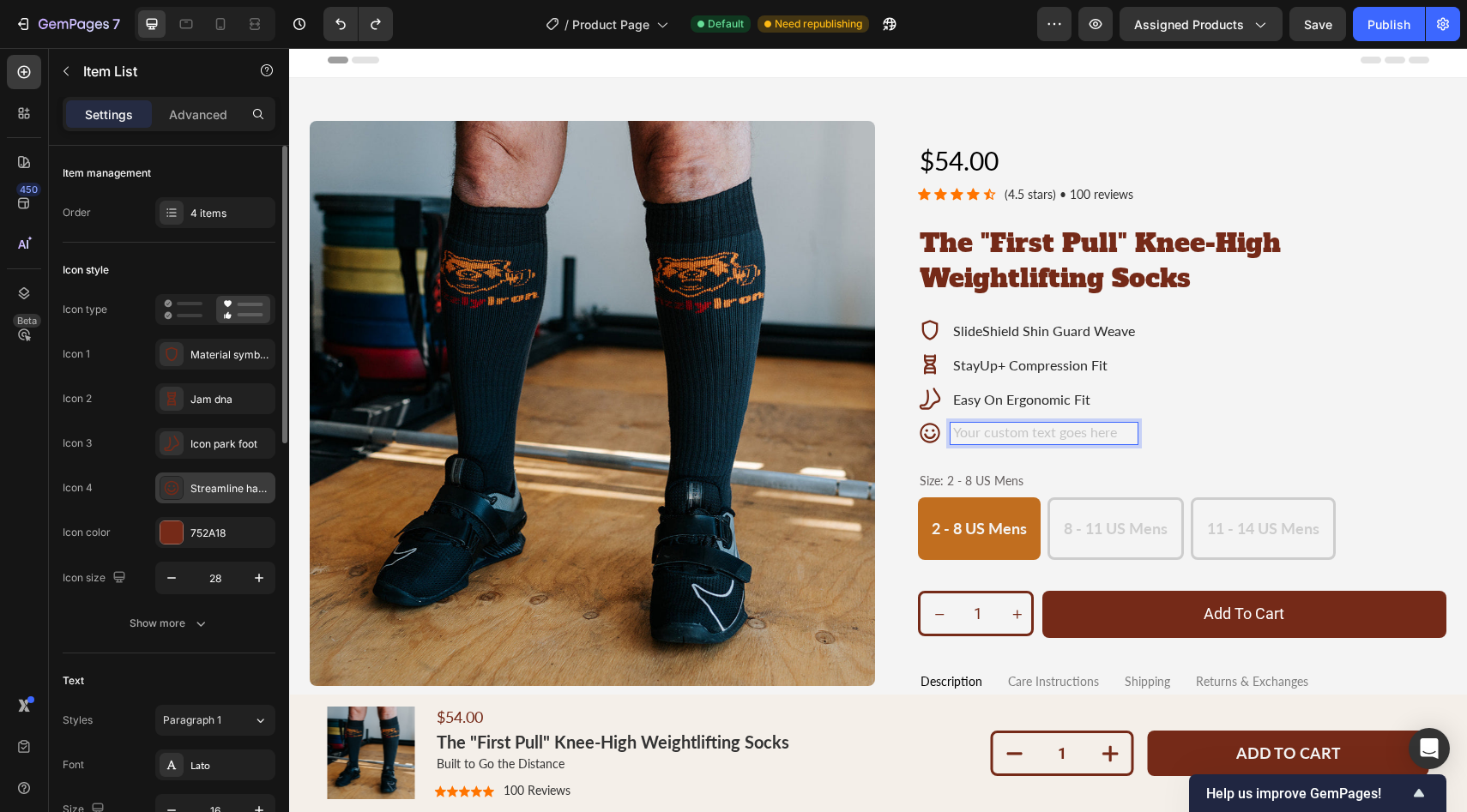
click at [178, 488] on icon at bounding box center [172, 488] width 15 height 15
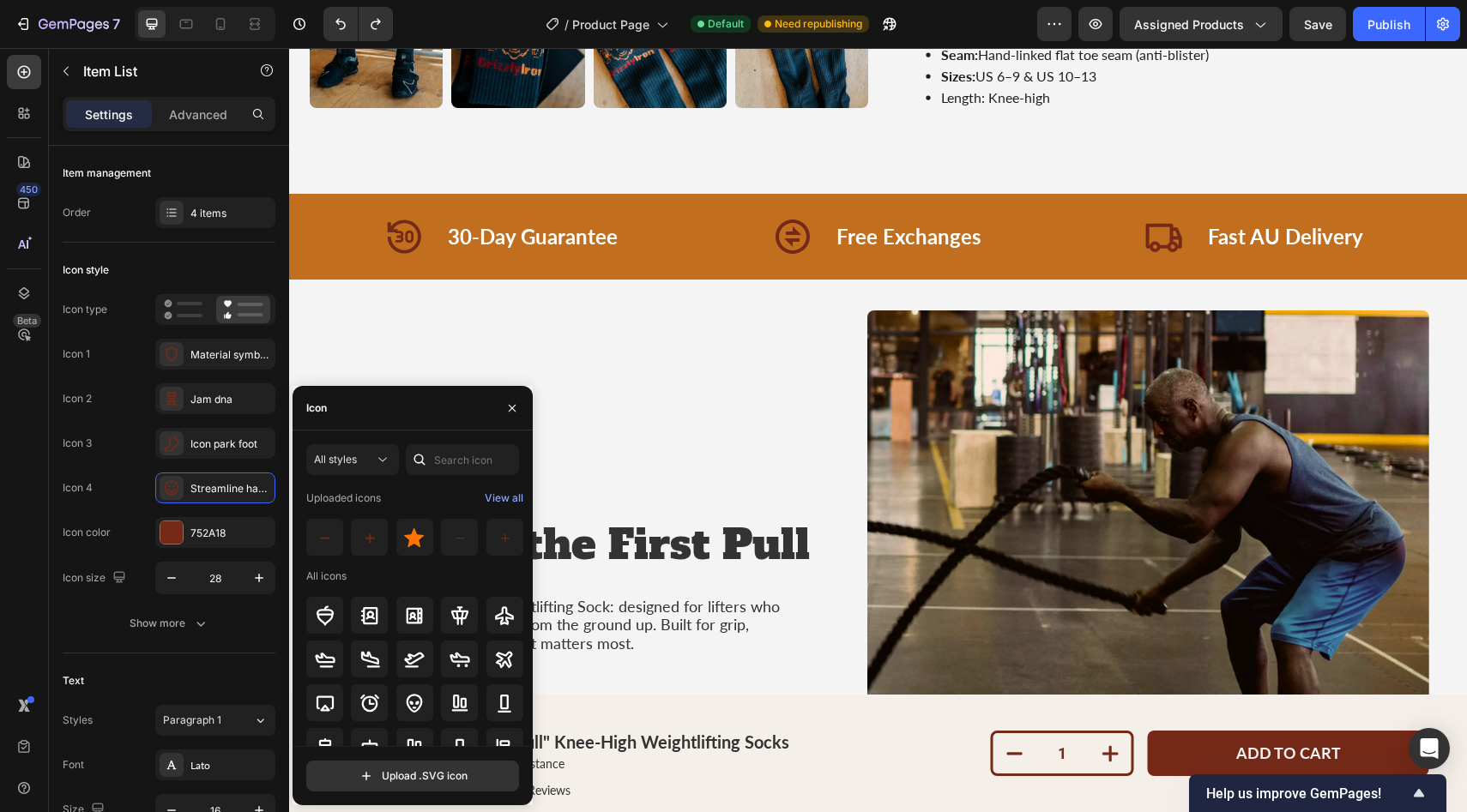
scroll to position [0, 0]
click at [501, 507] on div "View all" at bounding box center [504, 502] width 39 height 20
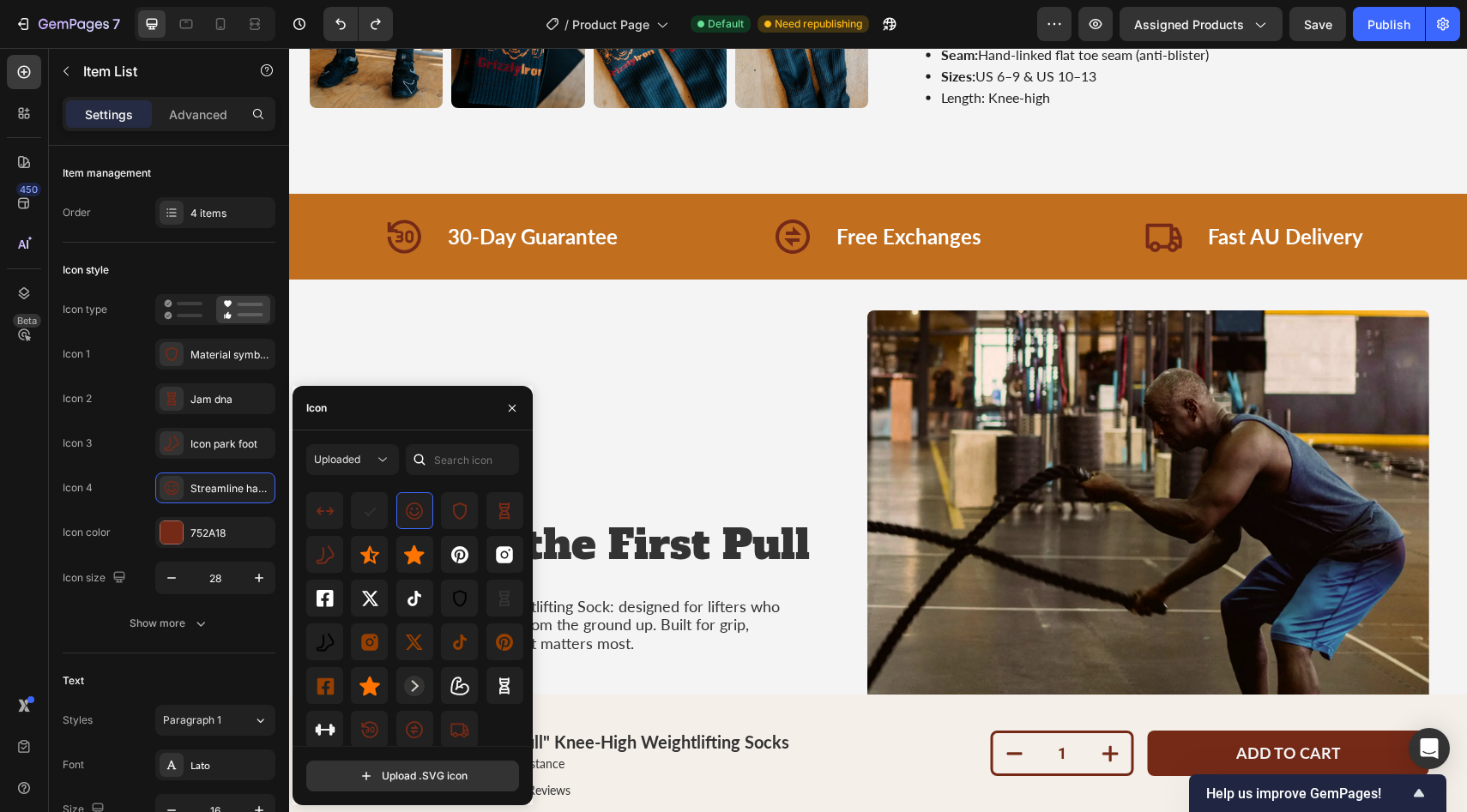
scroll to position [164, 0]
click at [455, 460] on input "text" at bounding box center [462, 459] width 113 height 31
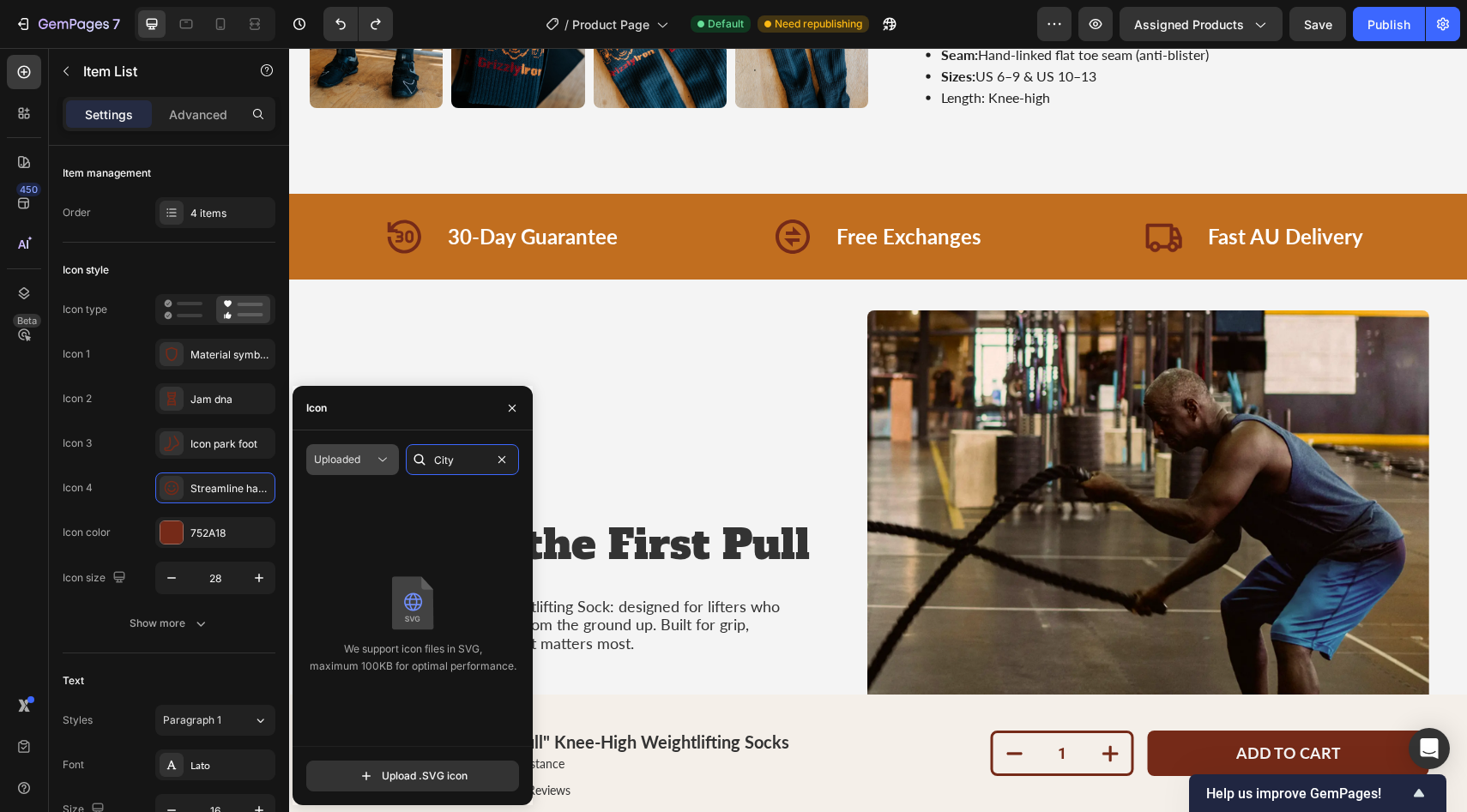
type input "City"
click at [367, 464] on div "Uploaded" at bounding box center [344, 460] width 60 height 16
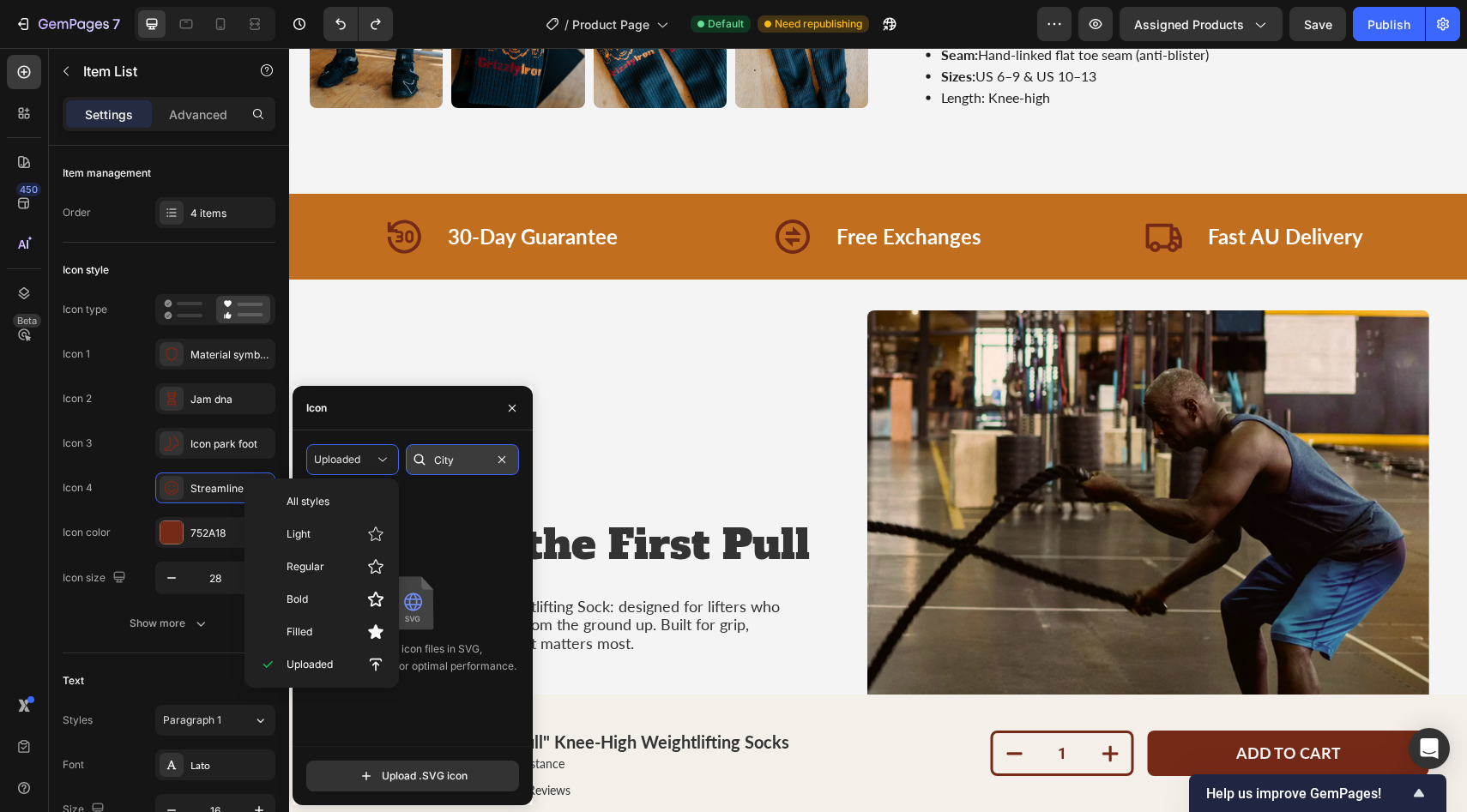
type textarea "City"
click at [464, 458] on input "City" at bounding box center [462, 459] width 113 height 31
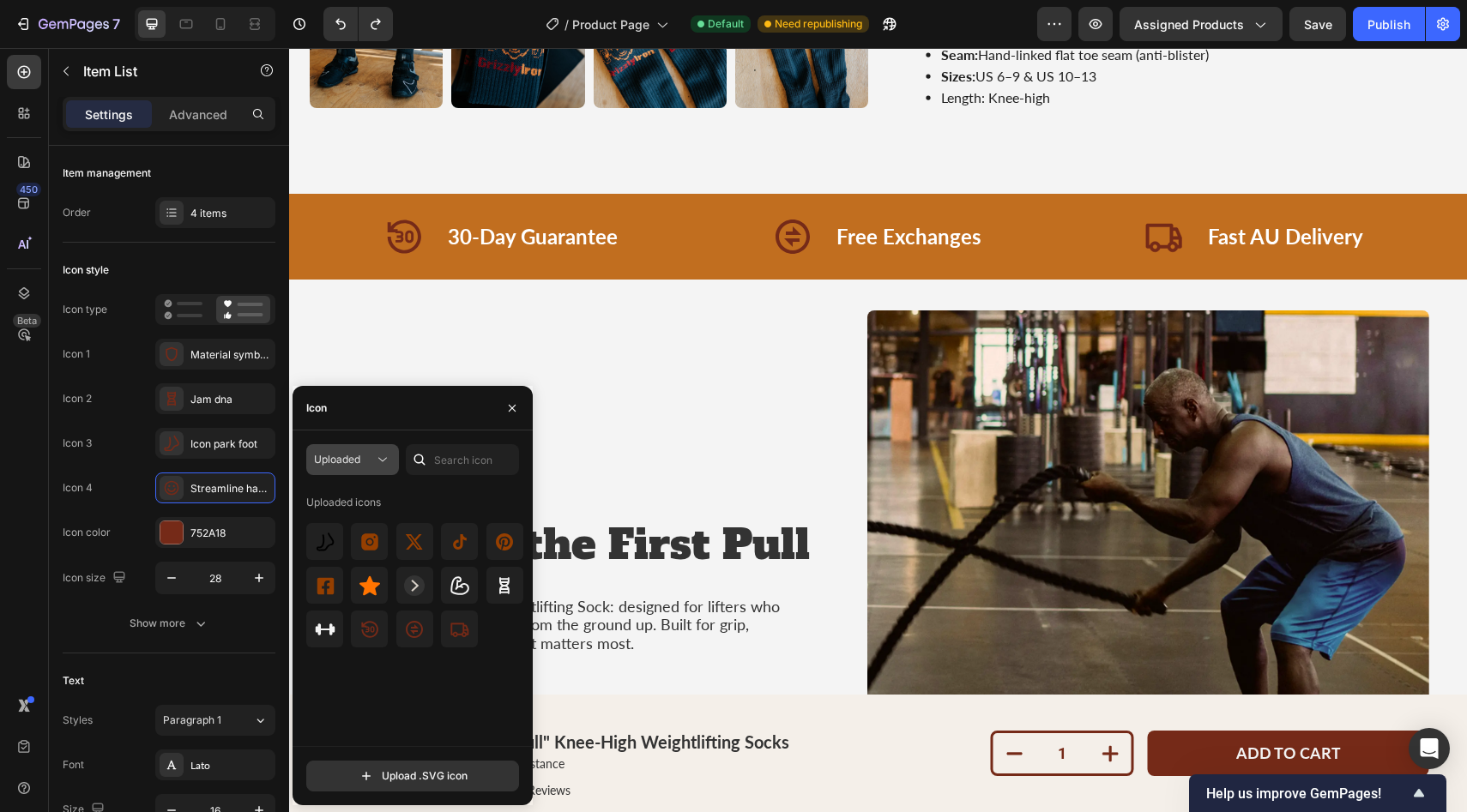
click at [355, 469] on button "Uploaded" at bounding box center [353, 459] width 93 height 31
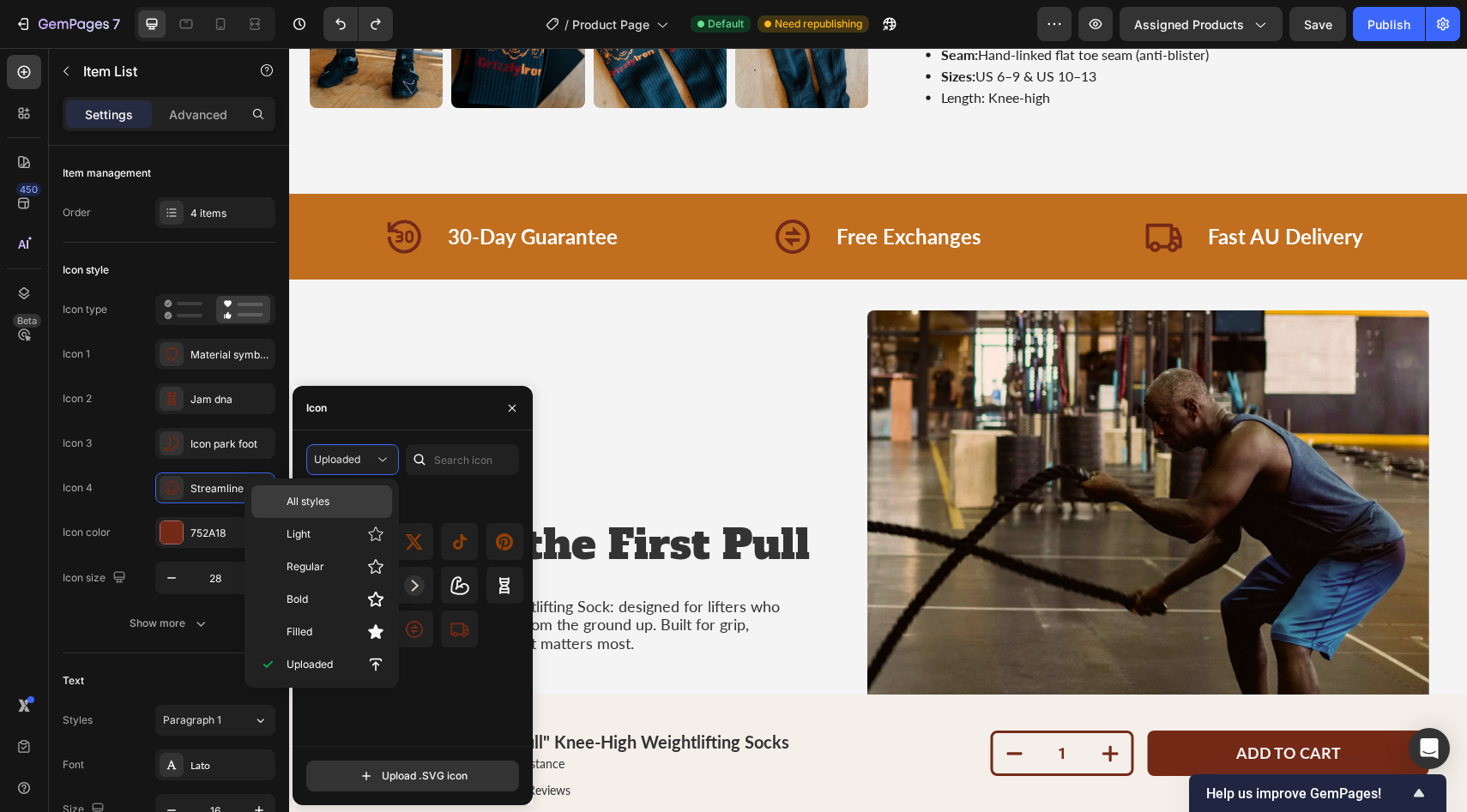
click at [316, 495] on span "All styles" at bounding box center [307, 502] width 43 height 16
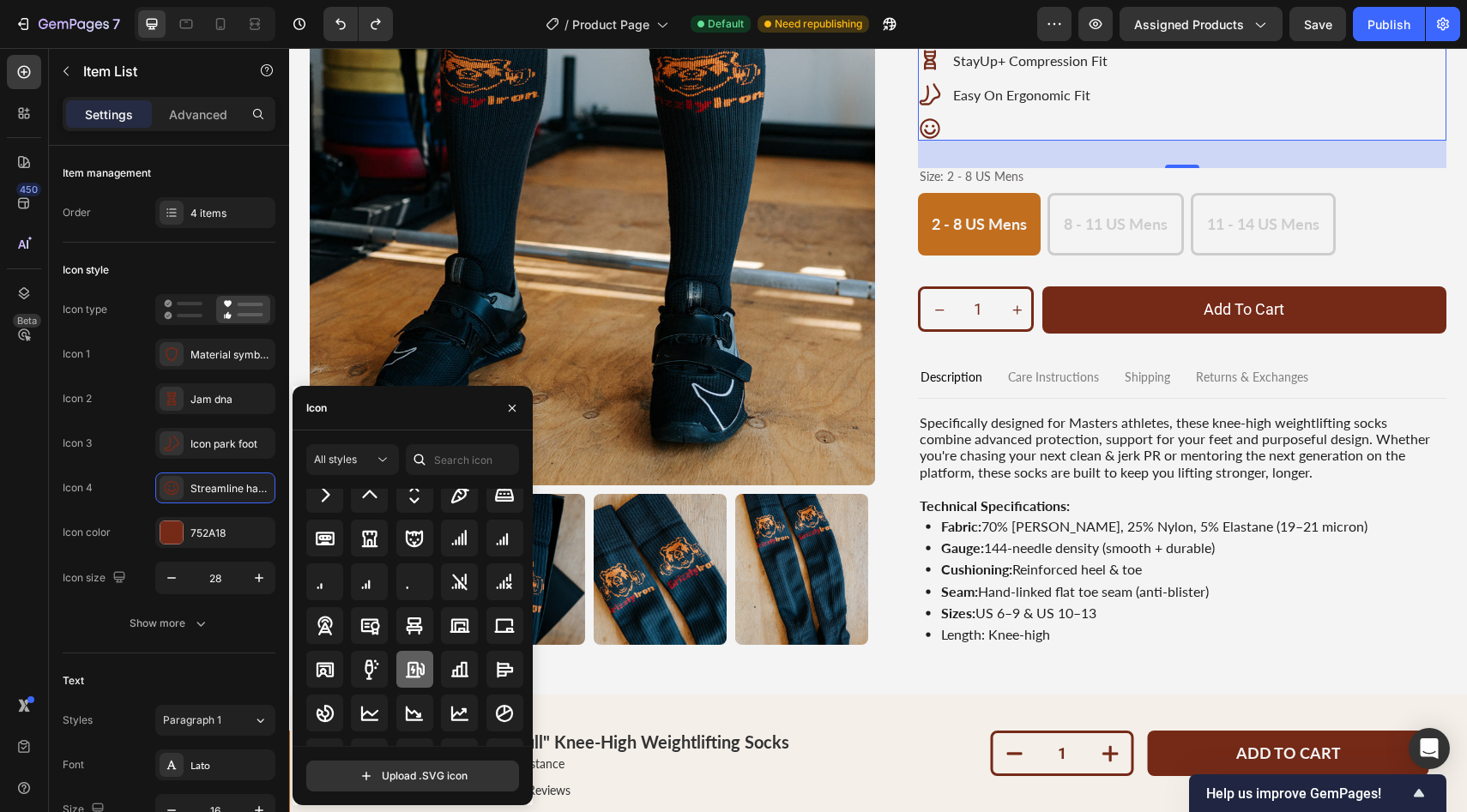
scroll to position [2310, 0]
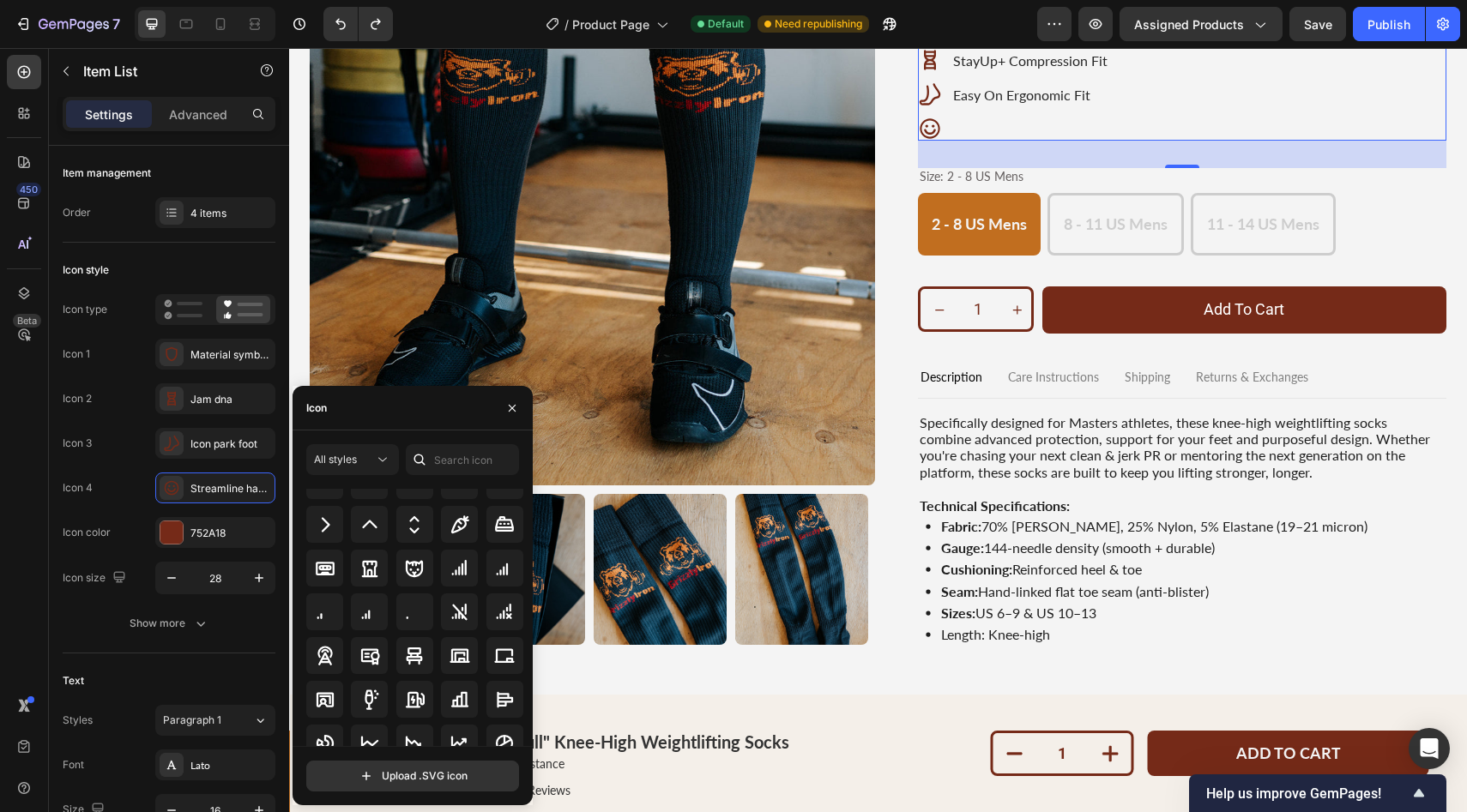
click at [430, 459] on div at bounding box center [419, 459] width 27 height 31
click at [452, 459] on input "text" at bounding box center [462, 459] width 113 height 31
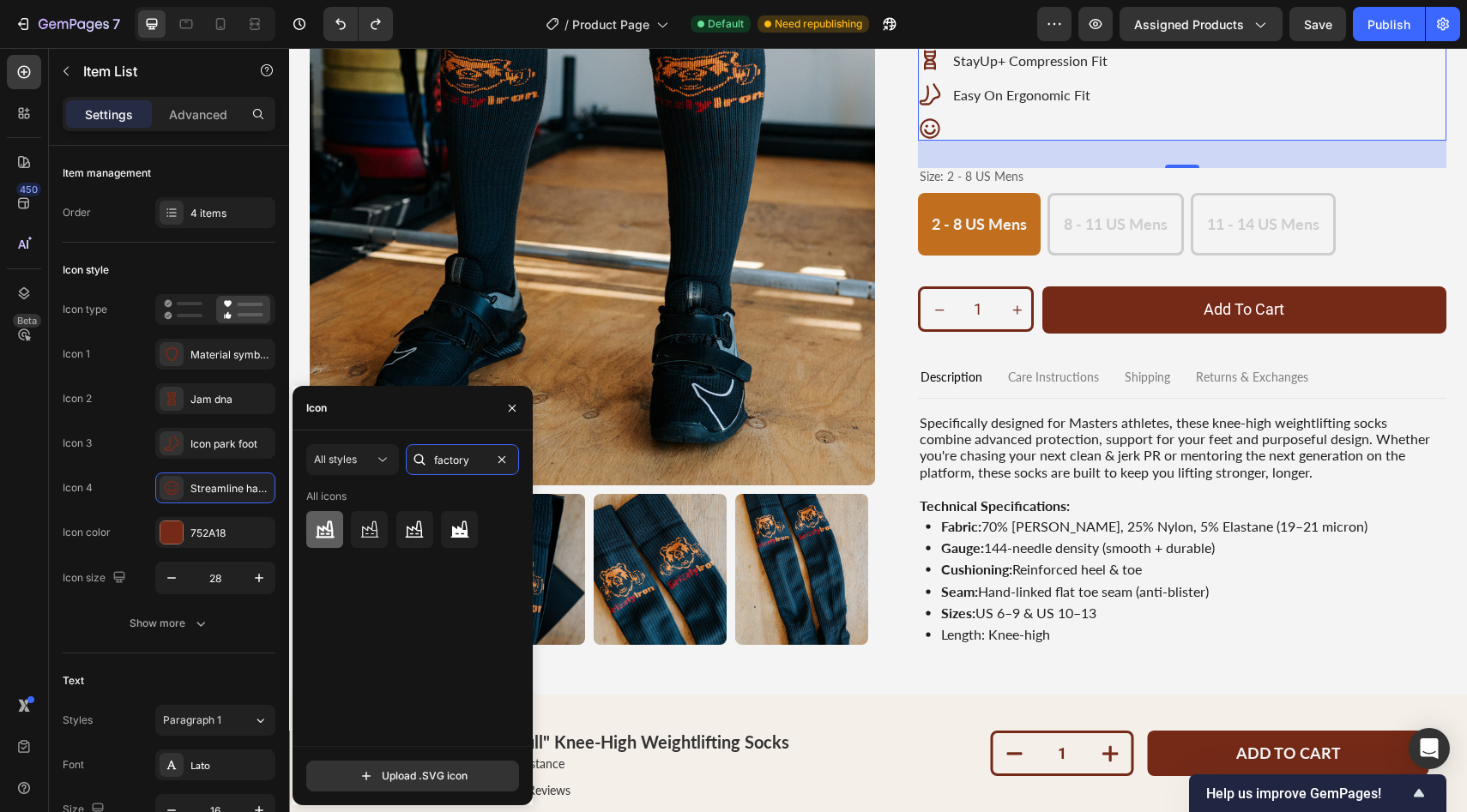
type input "factory"
click at [331, 532] on icon at bounding box center [325, 529] width 18 height 18
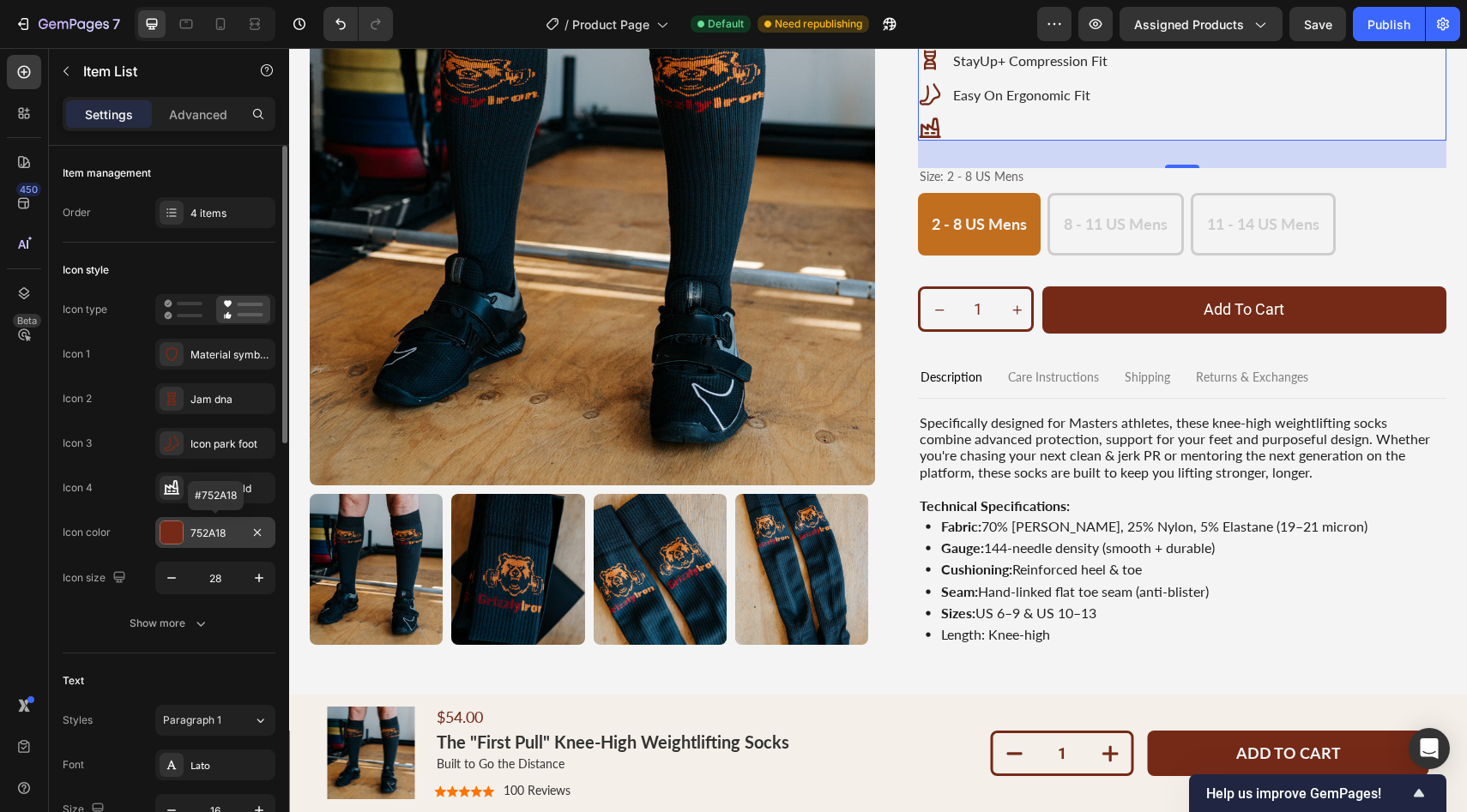
click at [175, 538] on div at bounding box center [171, 532] width 22 height 22
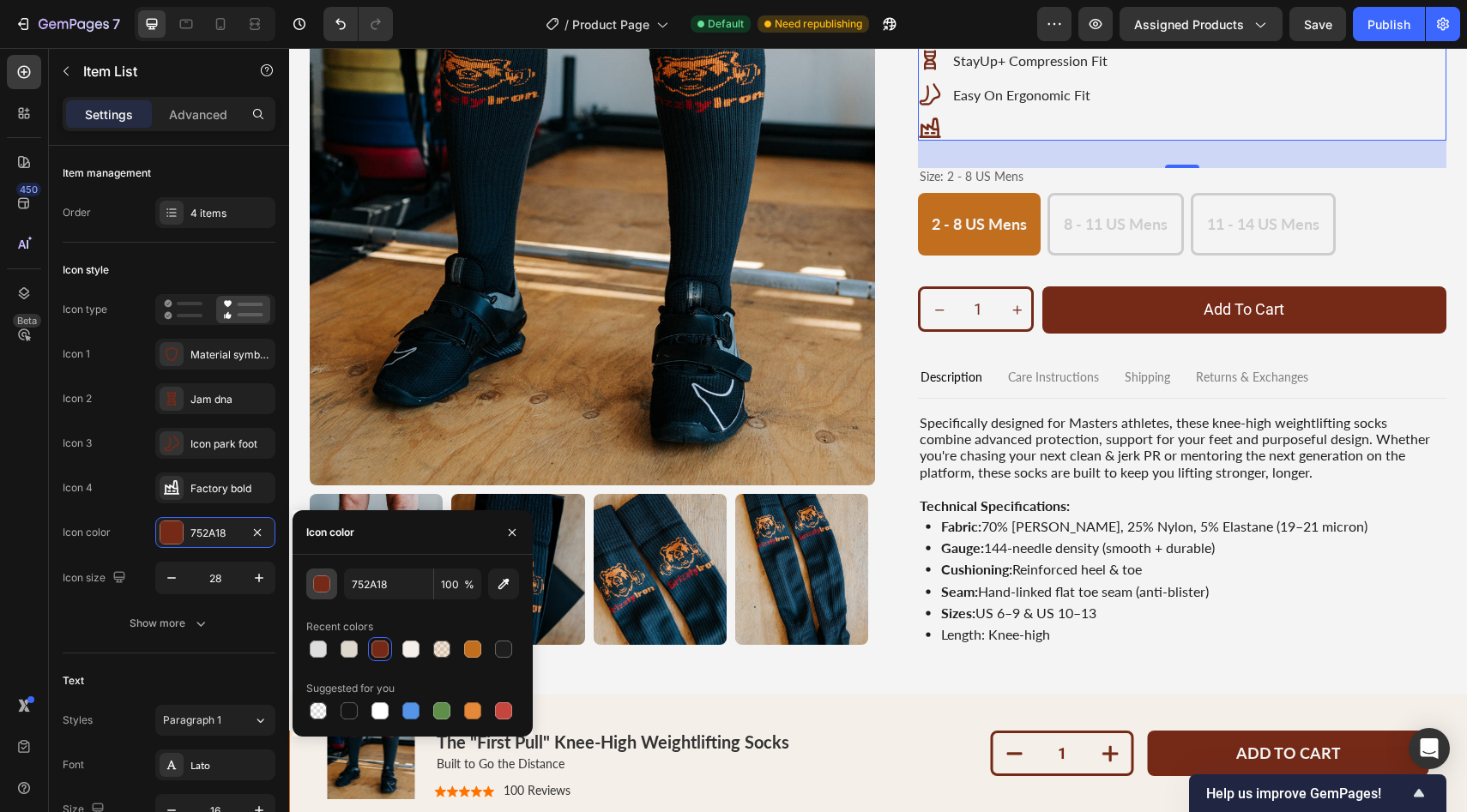
click at [324, 585] on div "button" at bounding box center [323, 586] width 18 height 18
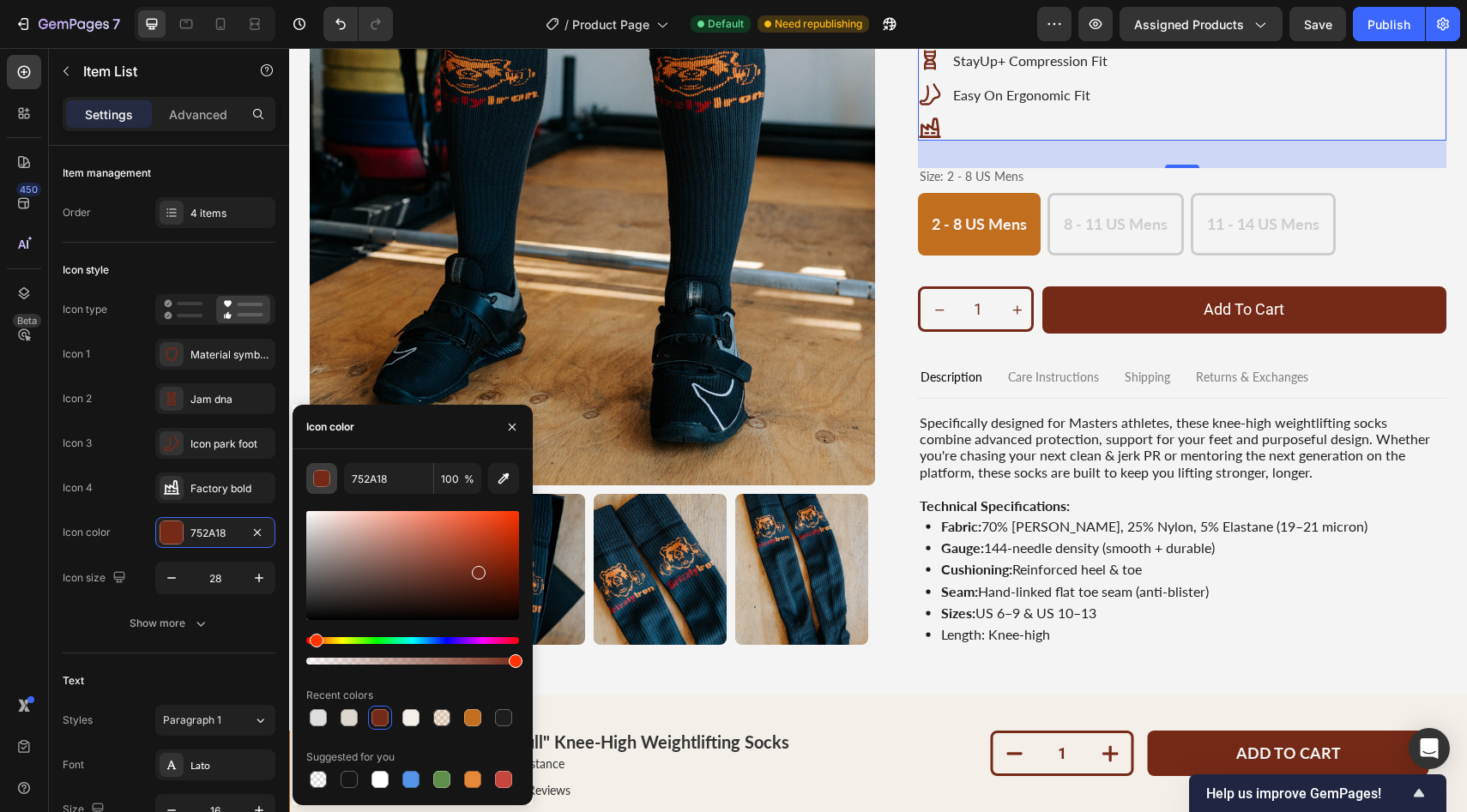
click at [325, 482] on div "button" at bounding box center [323, 479] width 18 height 18
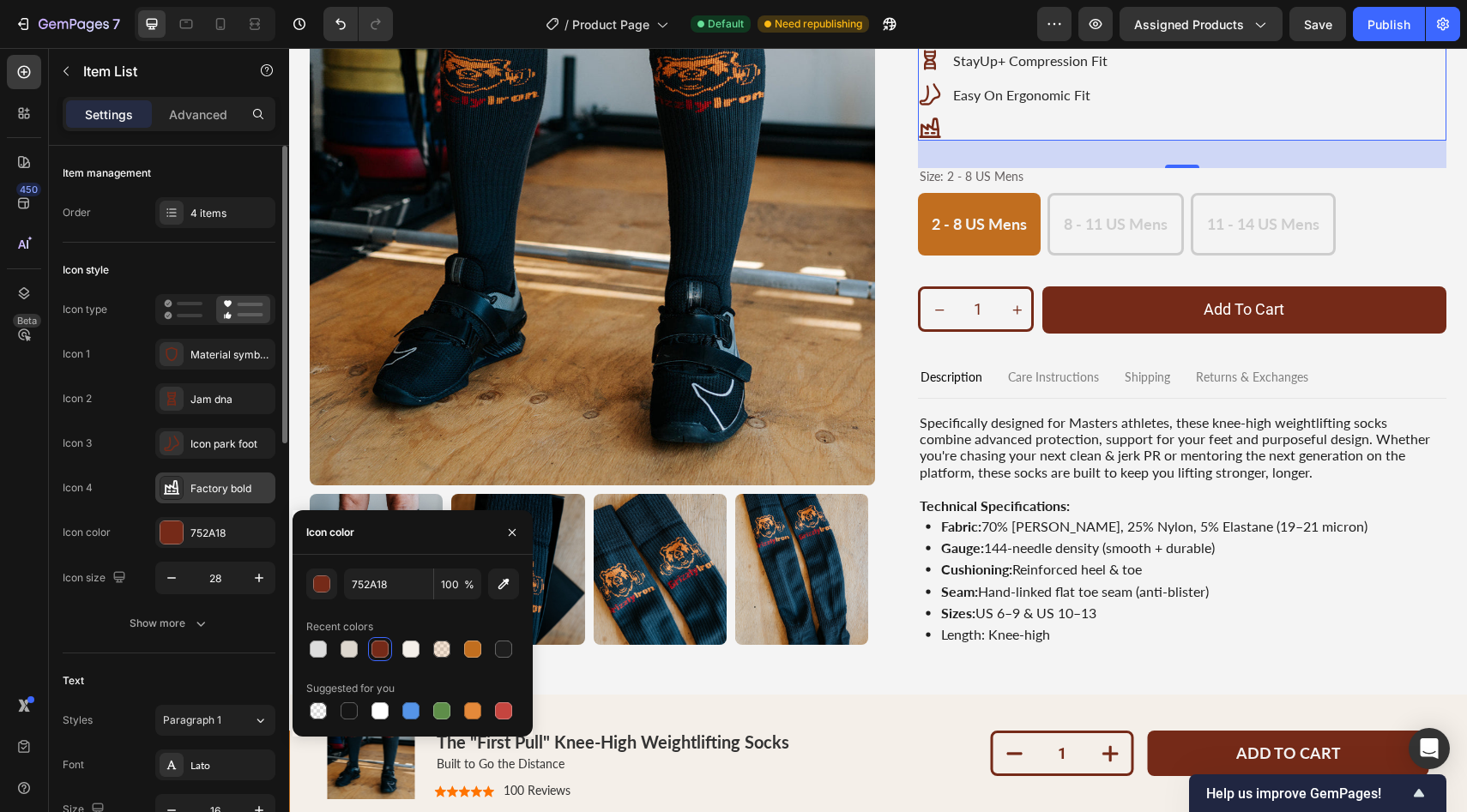
click at [173, 487] on icon at bounding box center [172, 487] width 16 height 15
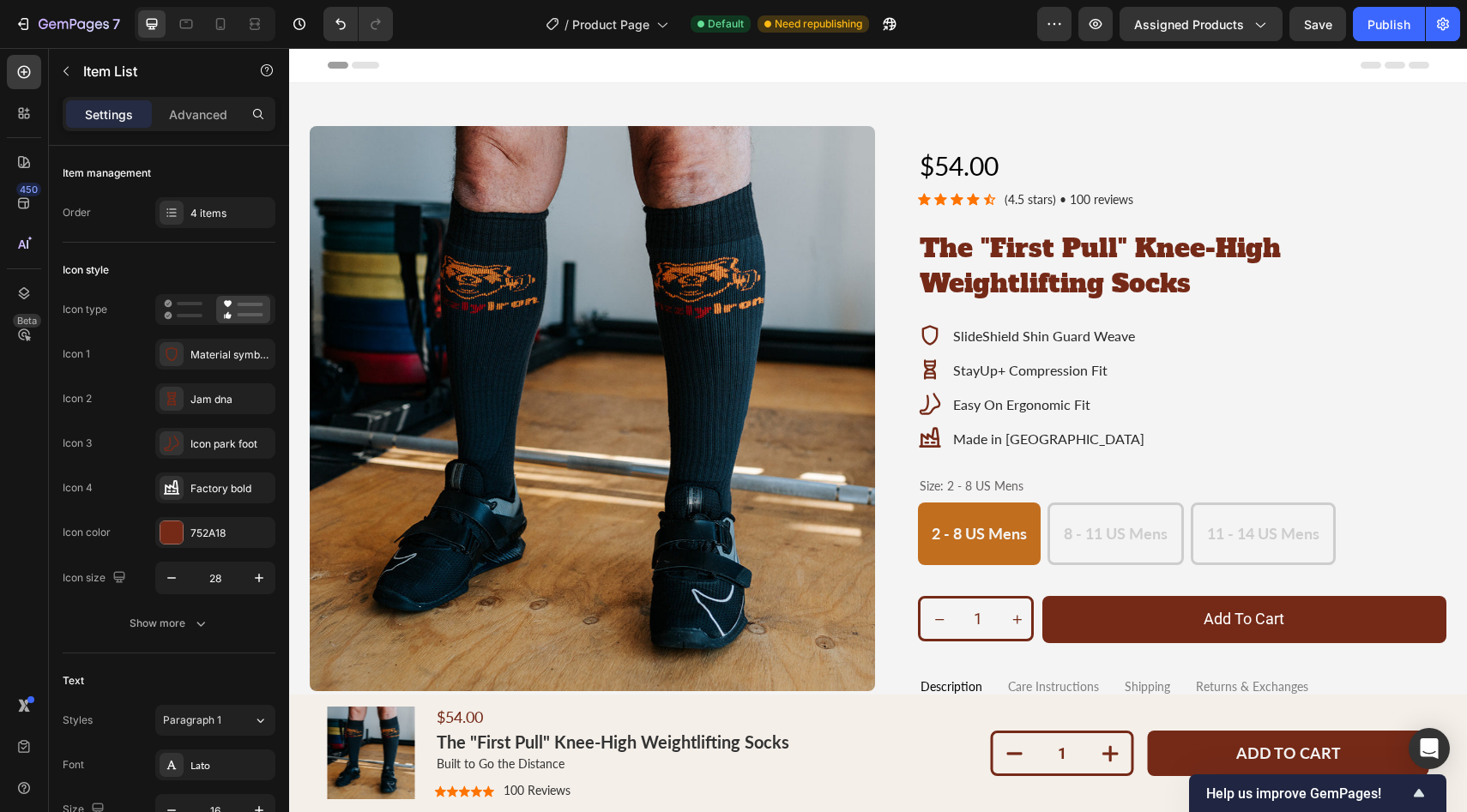
click at [1240, 75] on div "Header" at bounding box center [878, 65] width 1102 height 34
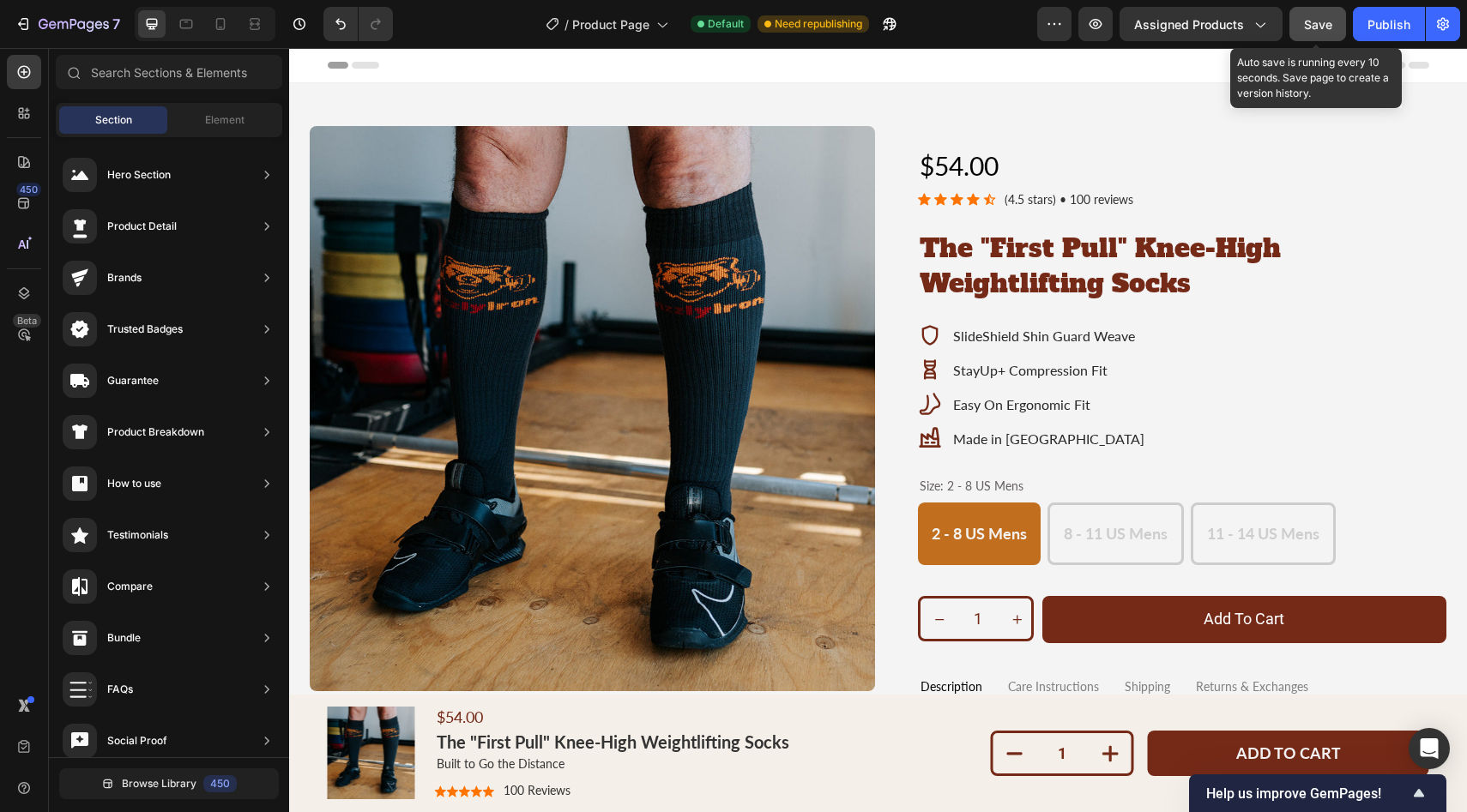
drag, startPoint x: 1315, startPoint y: 35, endPoint x: 996, endPoint y: 2, distance: 320.7
click at [1315, 35] on button "Save" at bounding box center [1318, 24] width 56 height 34
click at [1320, 18] on span "Save" at bounding box center [1318, 25] width 28 height 15
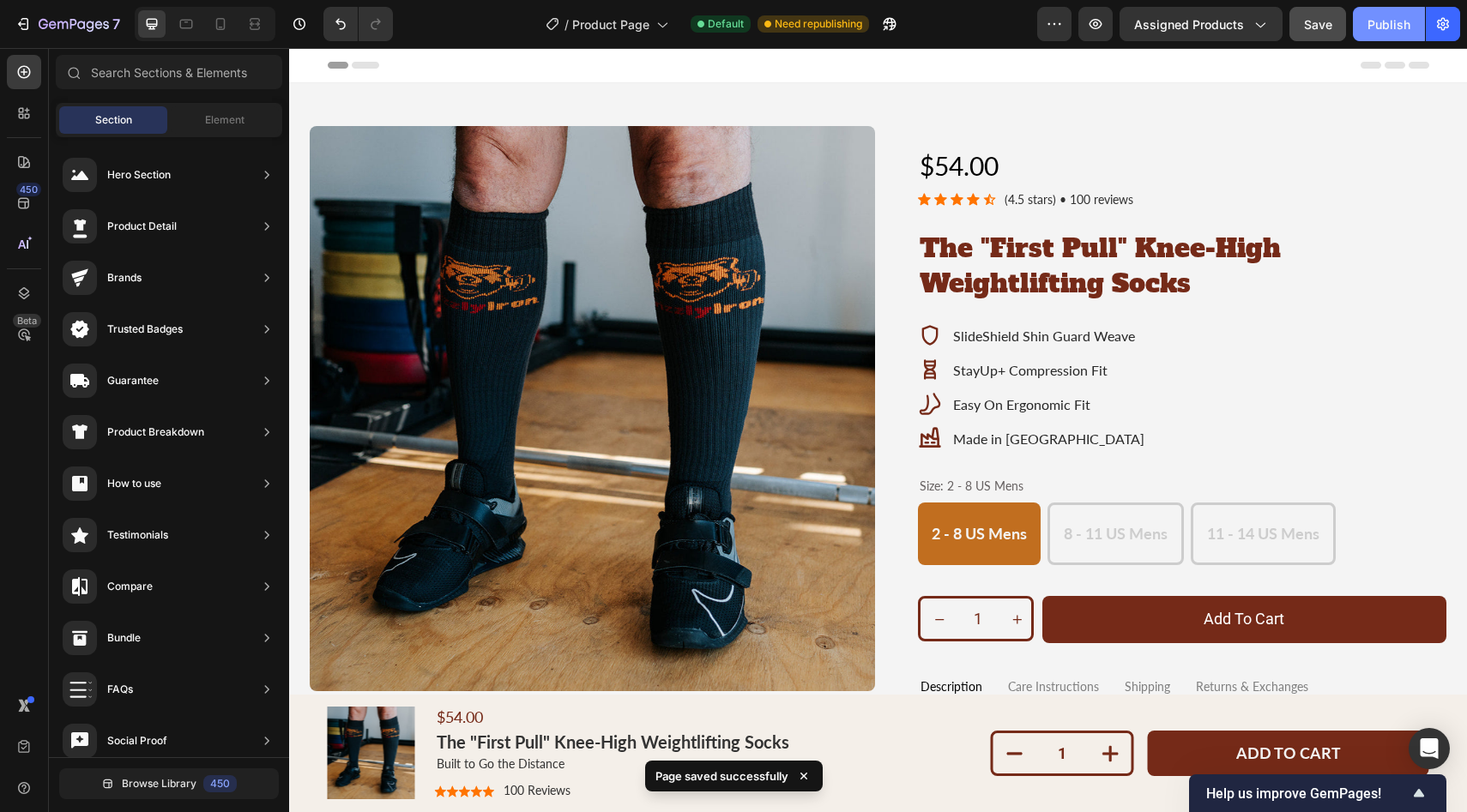
click at [1377, 25] on div "Publish" at bounding box center [1389, 25] width 43 height 18
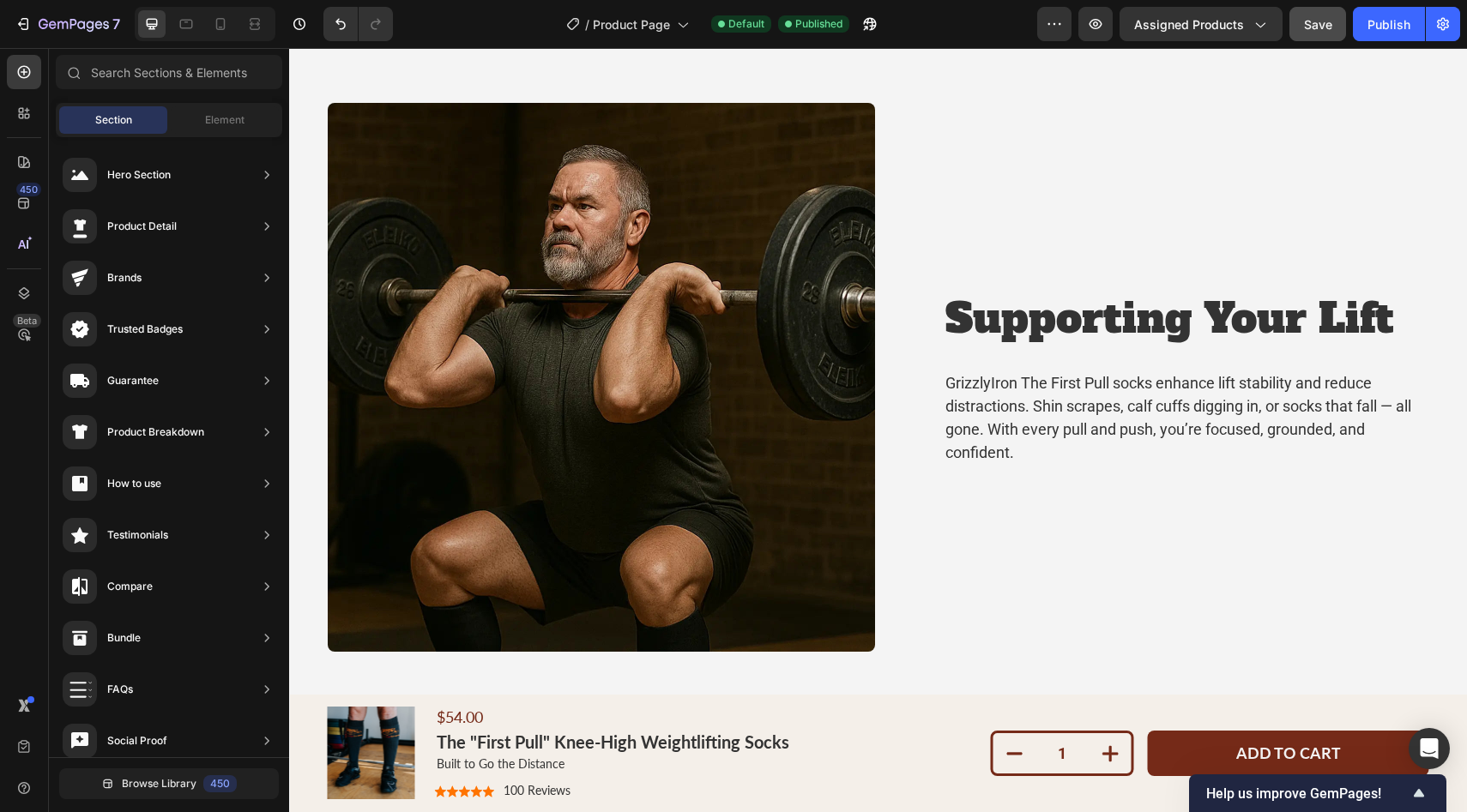
scroll to position [3462, 0]
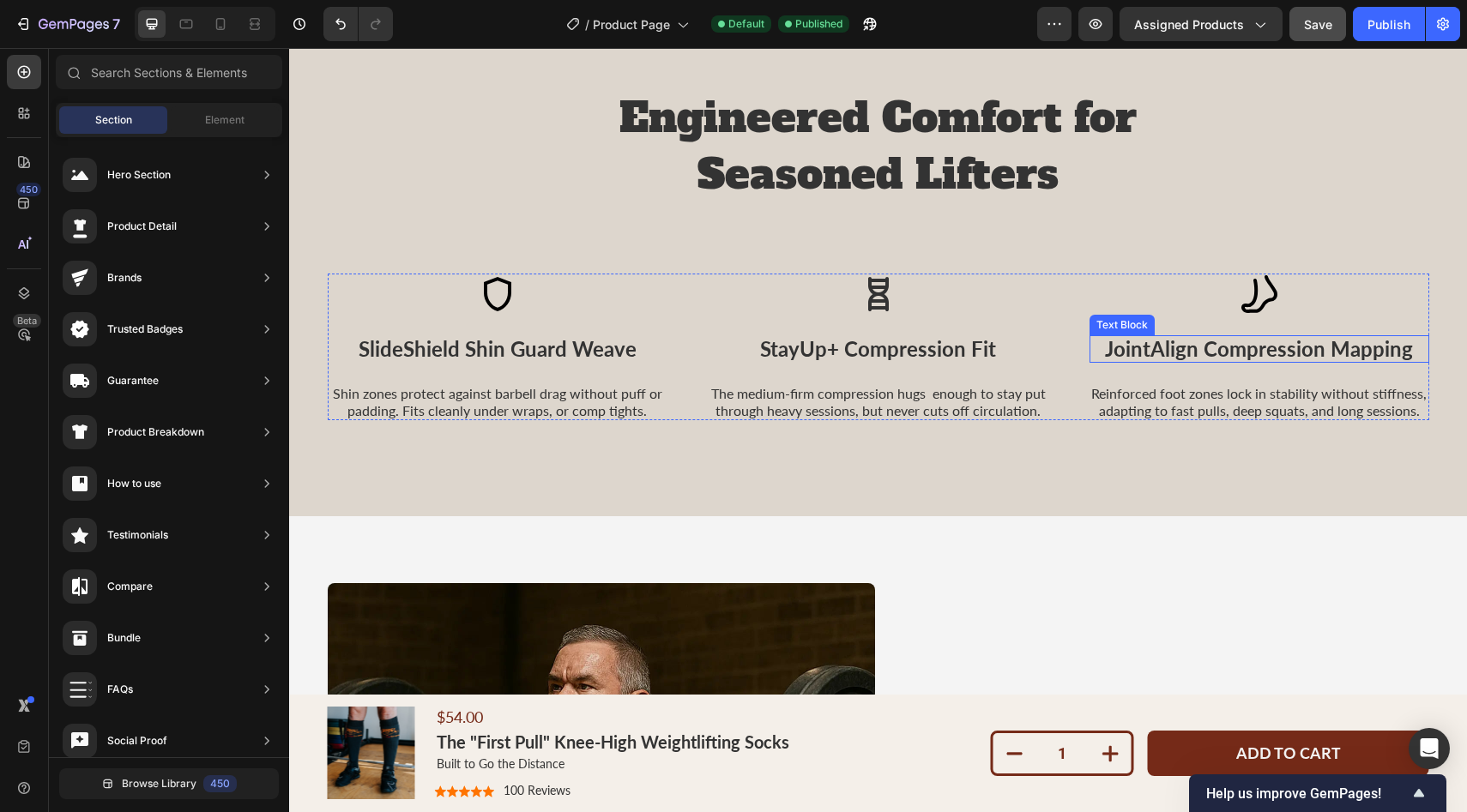
click at [1154, 348] on p "JointAlign Compression Mapping" at bounding box center [1259, 349] width 336 height 25
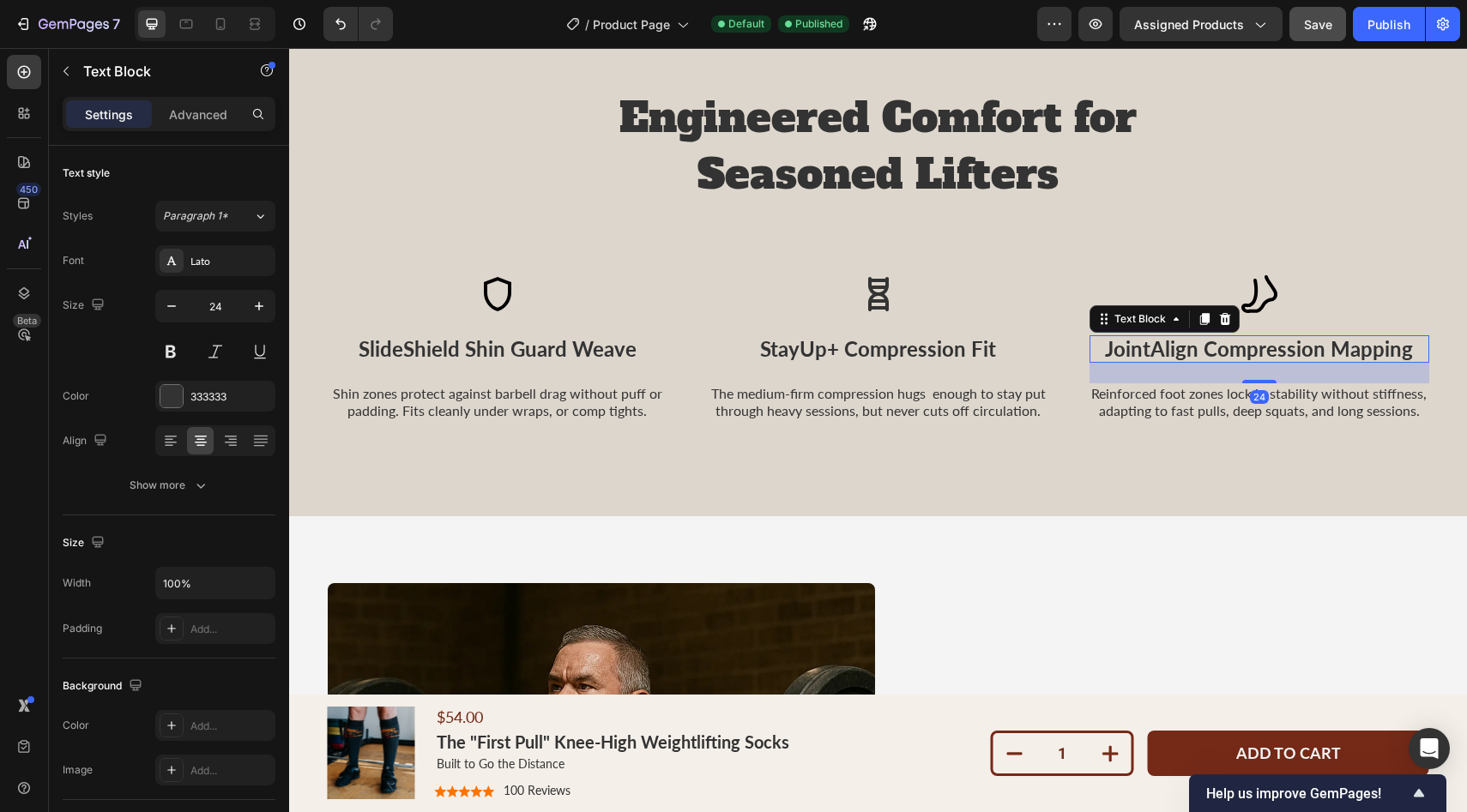
click at [1101, 349] on p "JointAlign Compression Mapping" at bounding box center [1259, 349] width 336 height 25
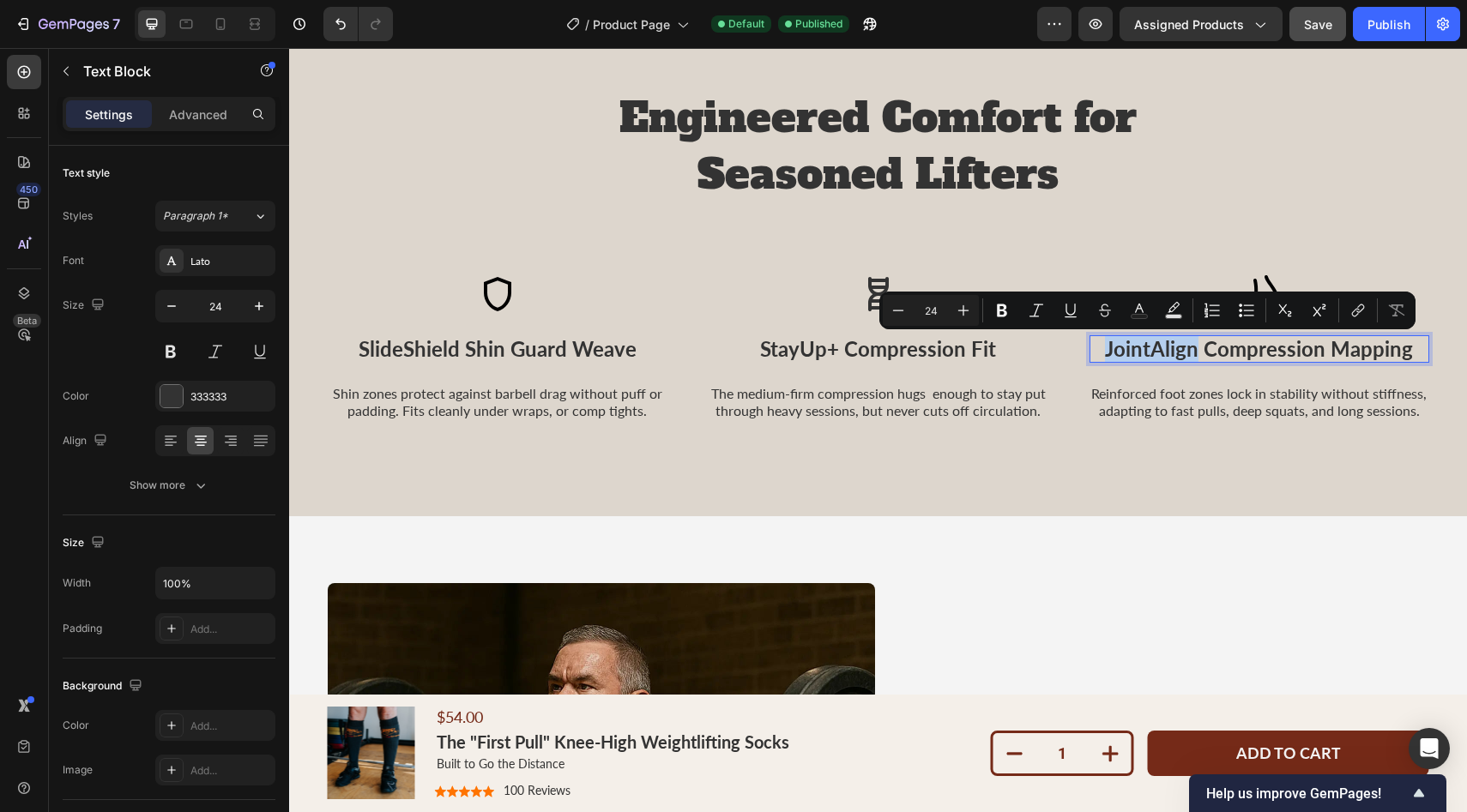
click at [1104, 349] on p "JointAlign Compression Mapping" at bounding box center [1259, 349] width 336 height 25
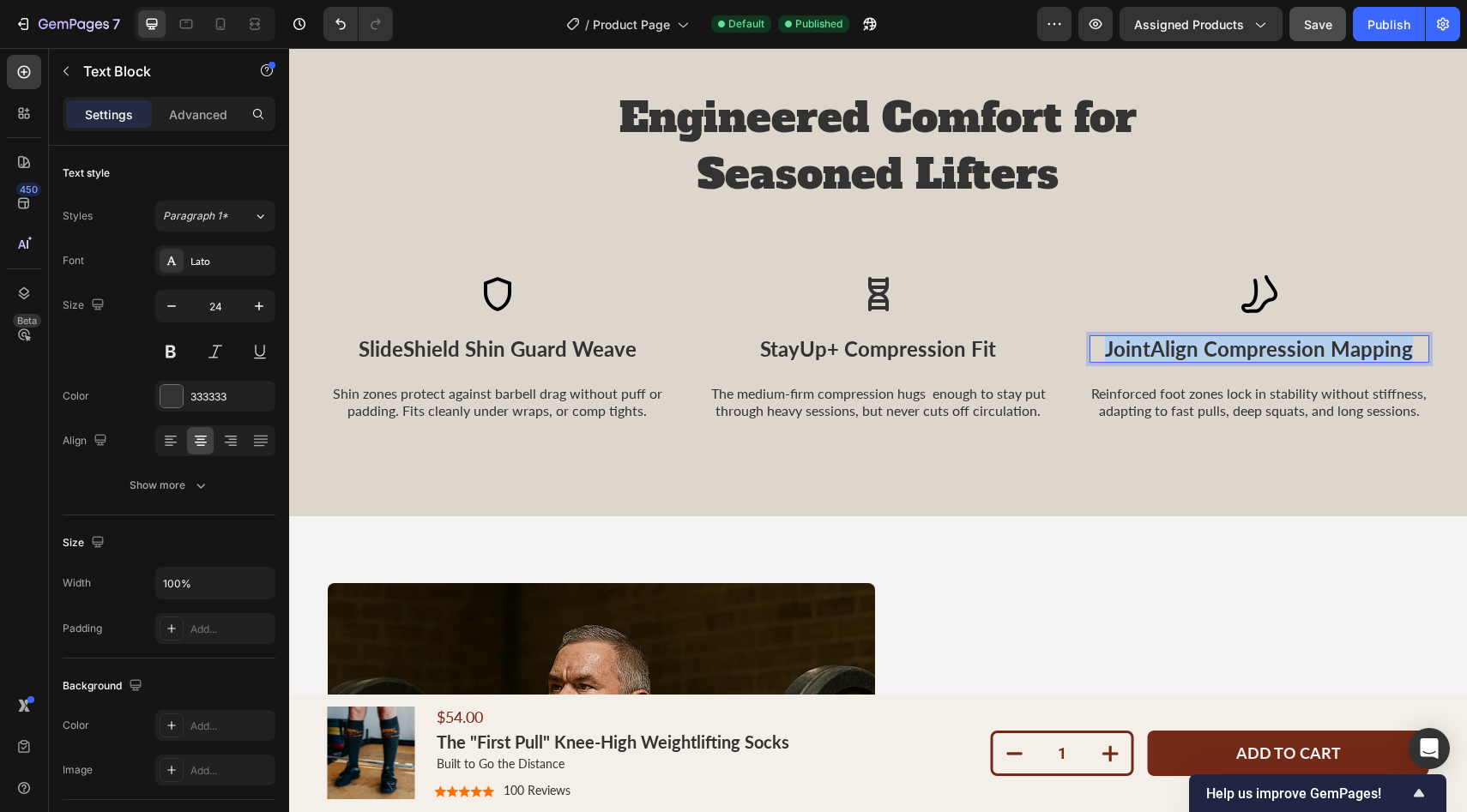
drag, startPoint x: 1104, startPoint y: 349, endPoint x: 1412, endPoint y: 345, distance: 308.0
click at [1412, 345] on p "JointAlign Compression Mapping" at bounding box center [1259, 349] width 336 height 25
click at [1232, 349] on p "Easy On ergomomic Fit" at bounding box center [1259, 349] width 336 height 25
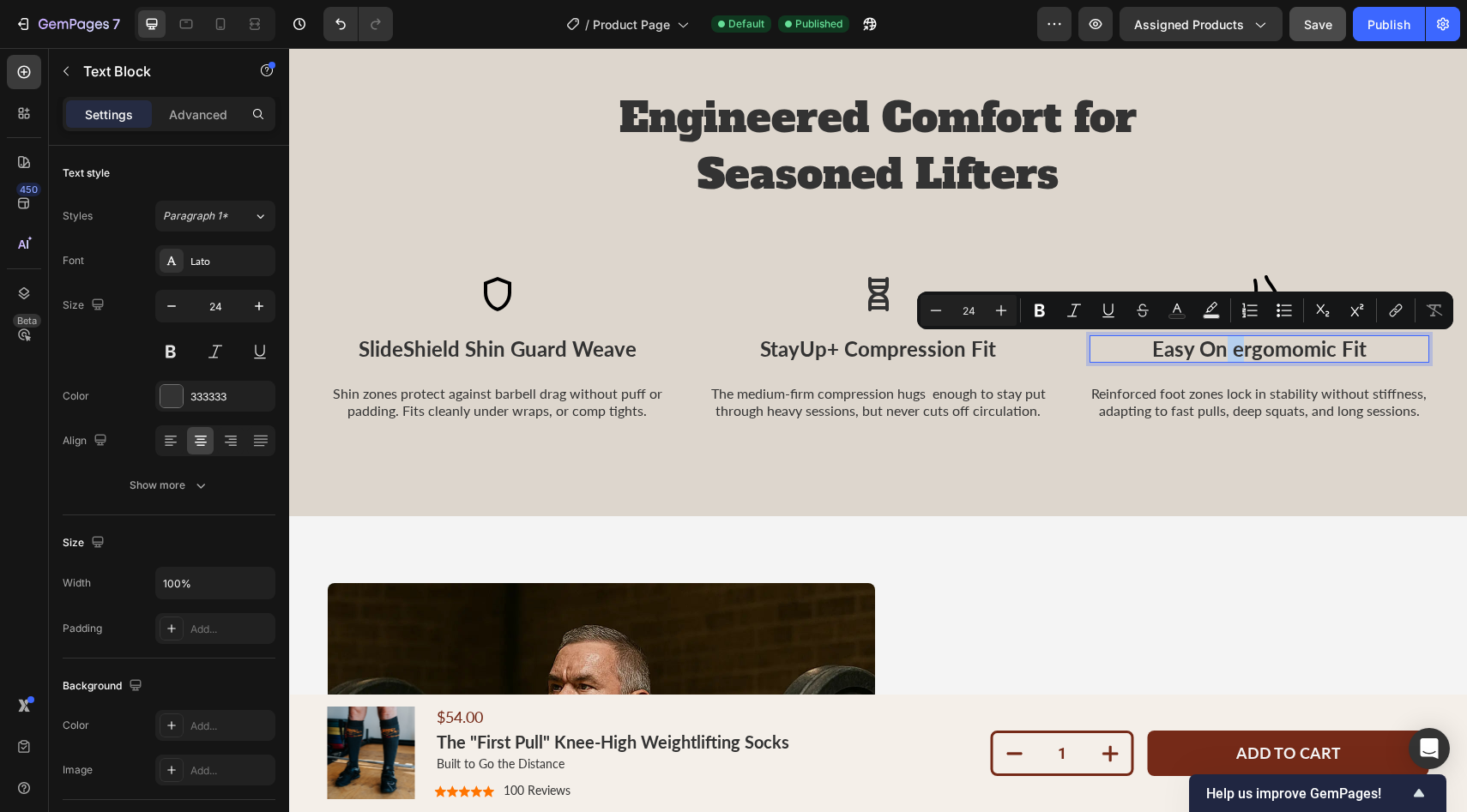
click at [1236, 350] on p "Easy On ergomomic Fit" at bounding box center [1259, 349] width 336 height 25
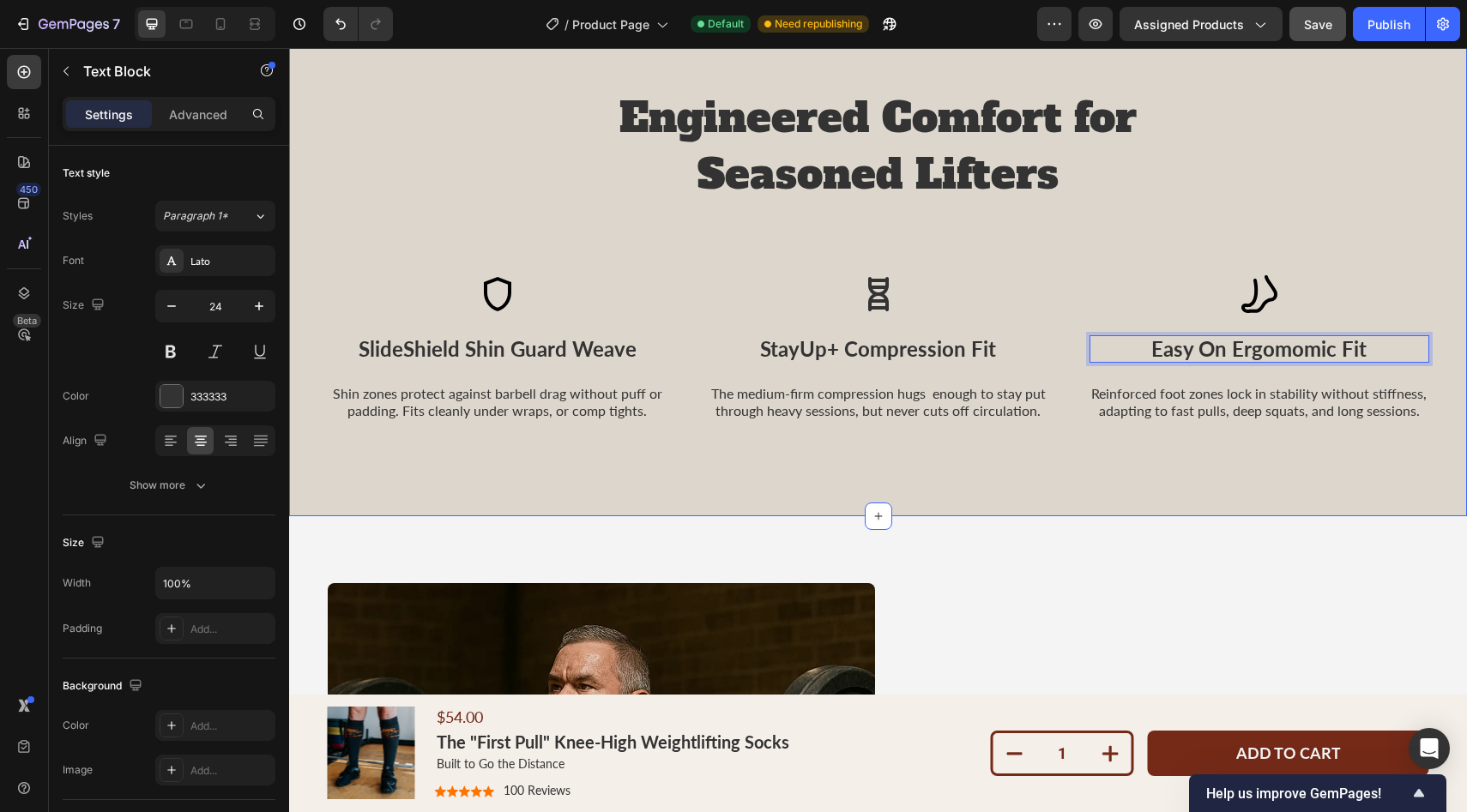
click at [1219, 397] on p "Reinforced foot zones lock in stability without stiffness, adapting to fast pul…" at bounding box center [1259, 401] width 336 height 32
click at [1183, 392] on p "Reinforced foot zones lock in stability without stiffness, adapting to fast pul…" at bounding box center [1259, 401] width 336 height 32
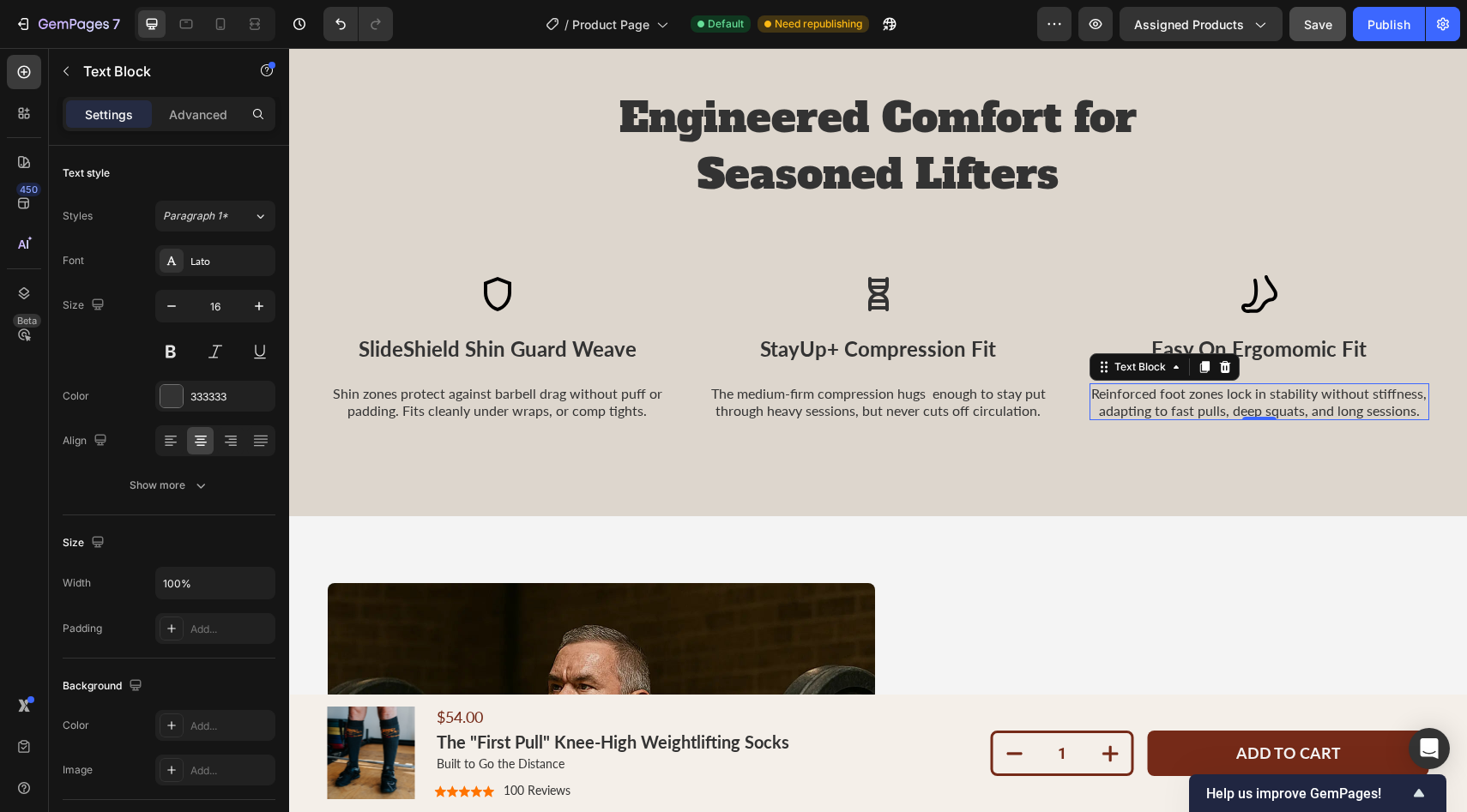
click at [1183, 392] on p "Reinforced foot zones lock in stability without stiffness, adapting to fast pul…" at bounding box center [1259, 401] width 336 height 32
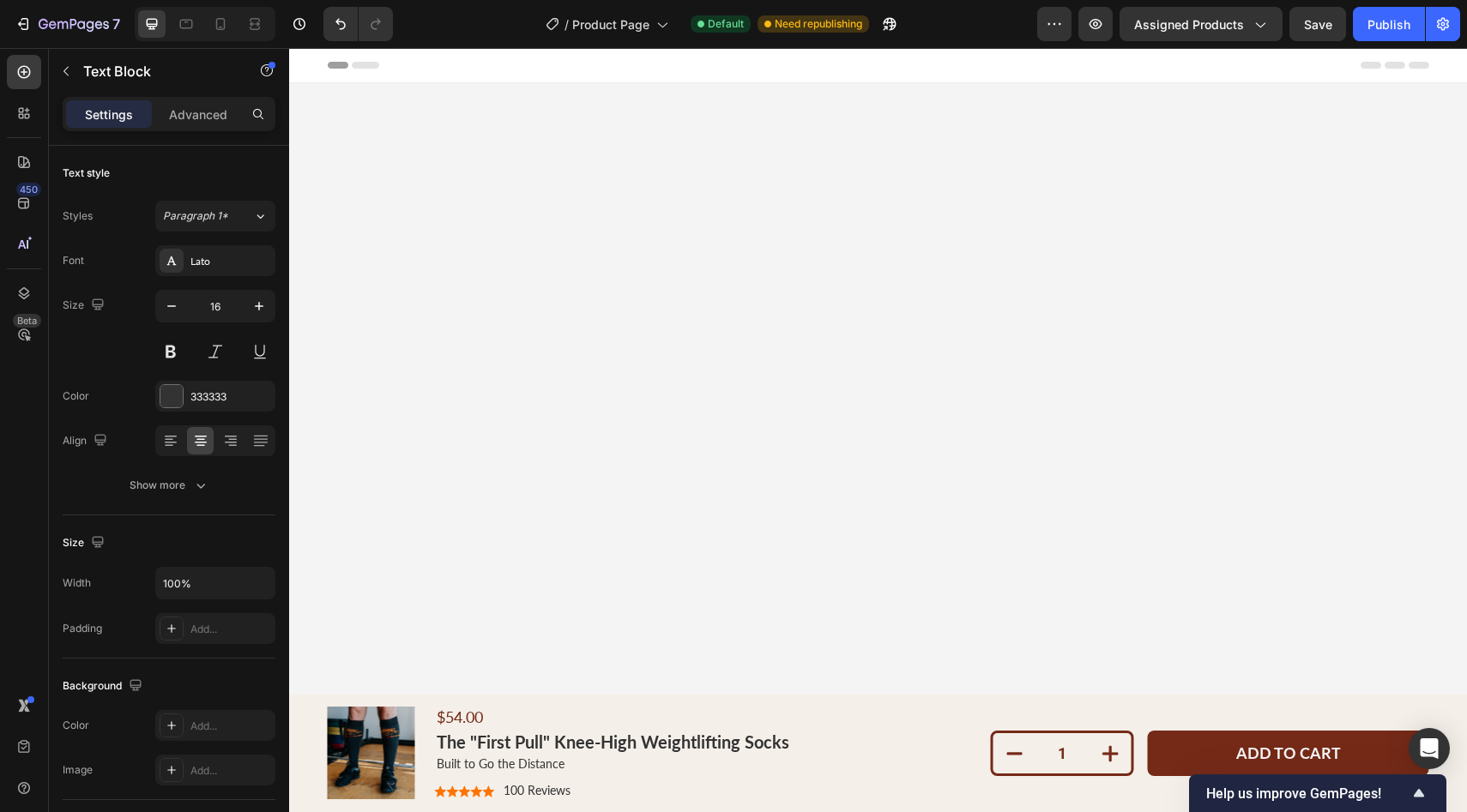
scroll to position [3462, 0]
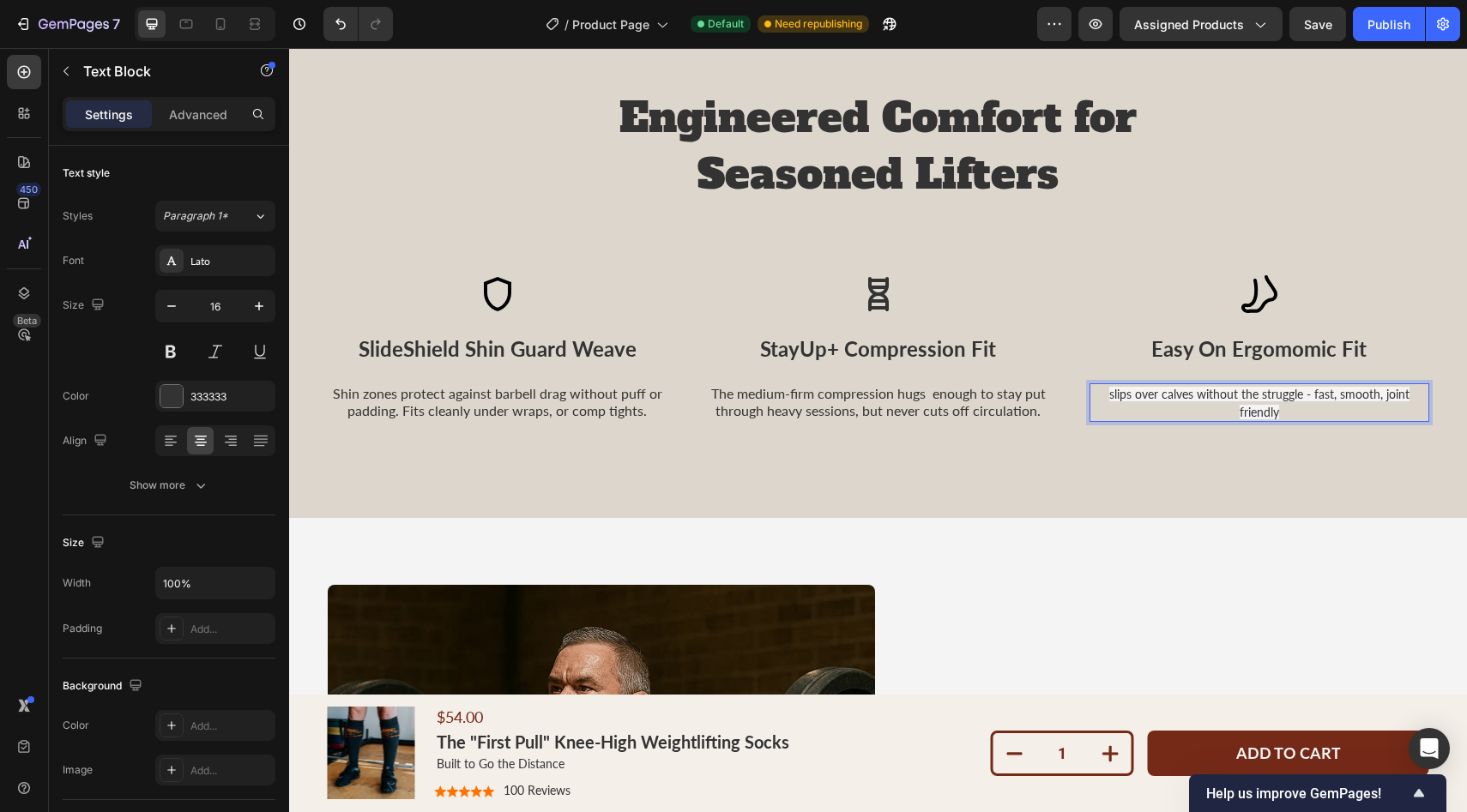
click at [1135, 393] on span "slips over calves without the struggle - fast, smooth, joint friendly" at bounding box center [1259, 403] width 300 height 32
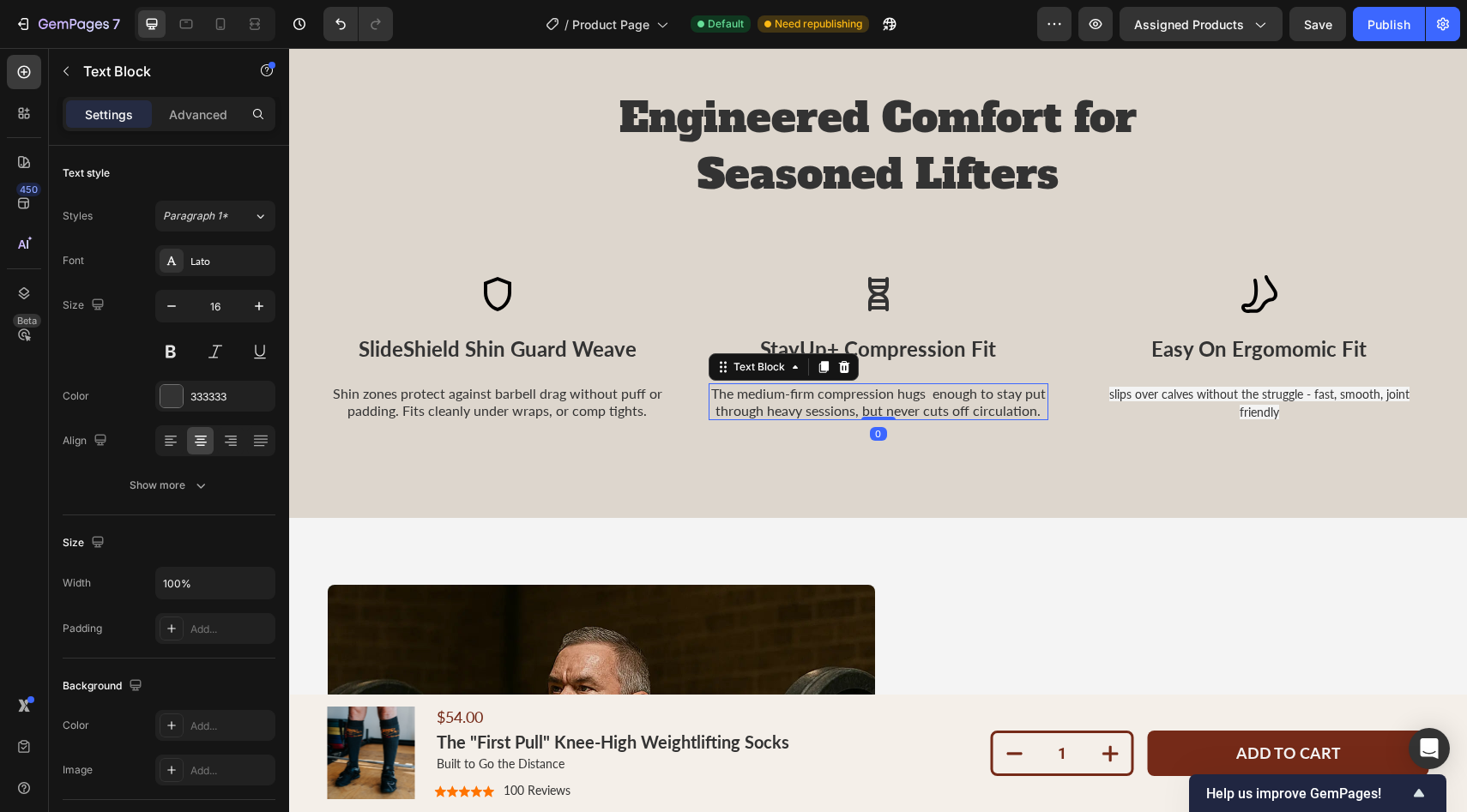
click at [961, 408] on p "The medium-firm compression hugs enough to stay put through heavy sessions, but…" at bounding box center [878, 401] width 336 height 32
click at [1155, 392] on span "slips over calves without the struggle - fast, smooth, joint friendly" at bounding box center [1259, 403] width 300 height 32
click at [1126, 462] on div "Engineered Comfort for Seasoned Lifters Heading Icon SlideShield Shin Guard Wea…" at bounding box center [878, 255] width 1178 height 526
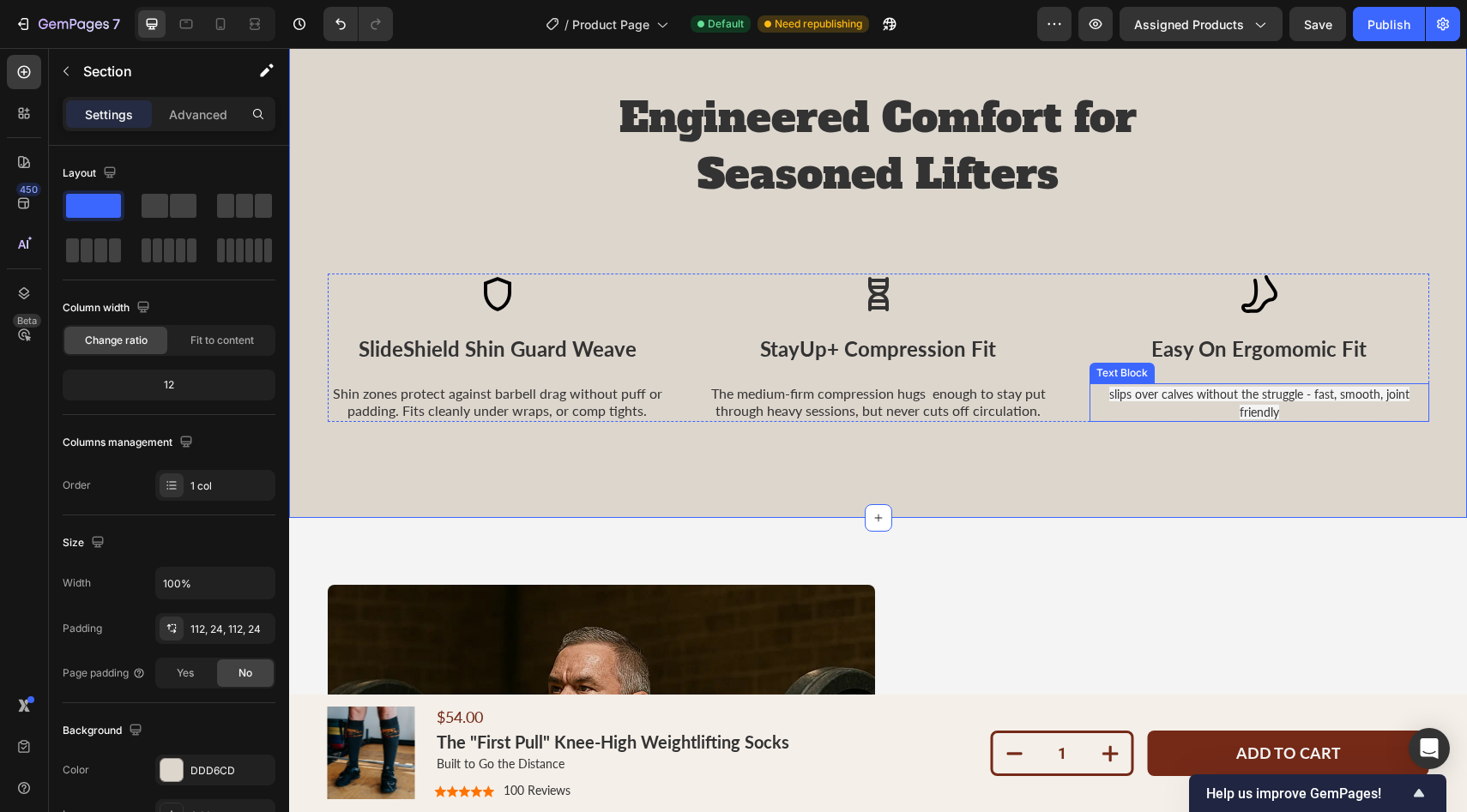
click at [1141, 397] on span "slips over calves without the struggle - fast, smooth, joint friendly" at bounding box center [1259, 403] width 300 height 32
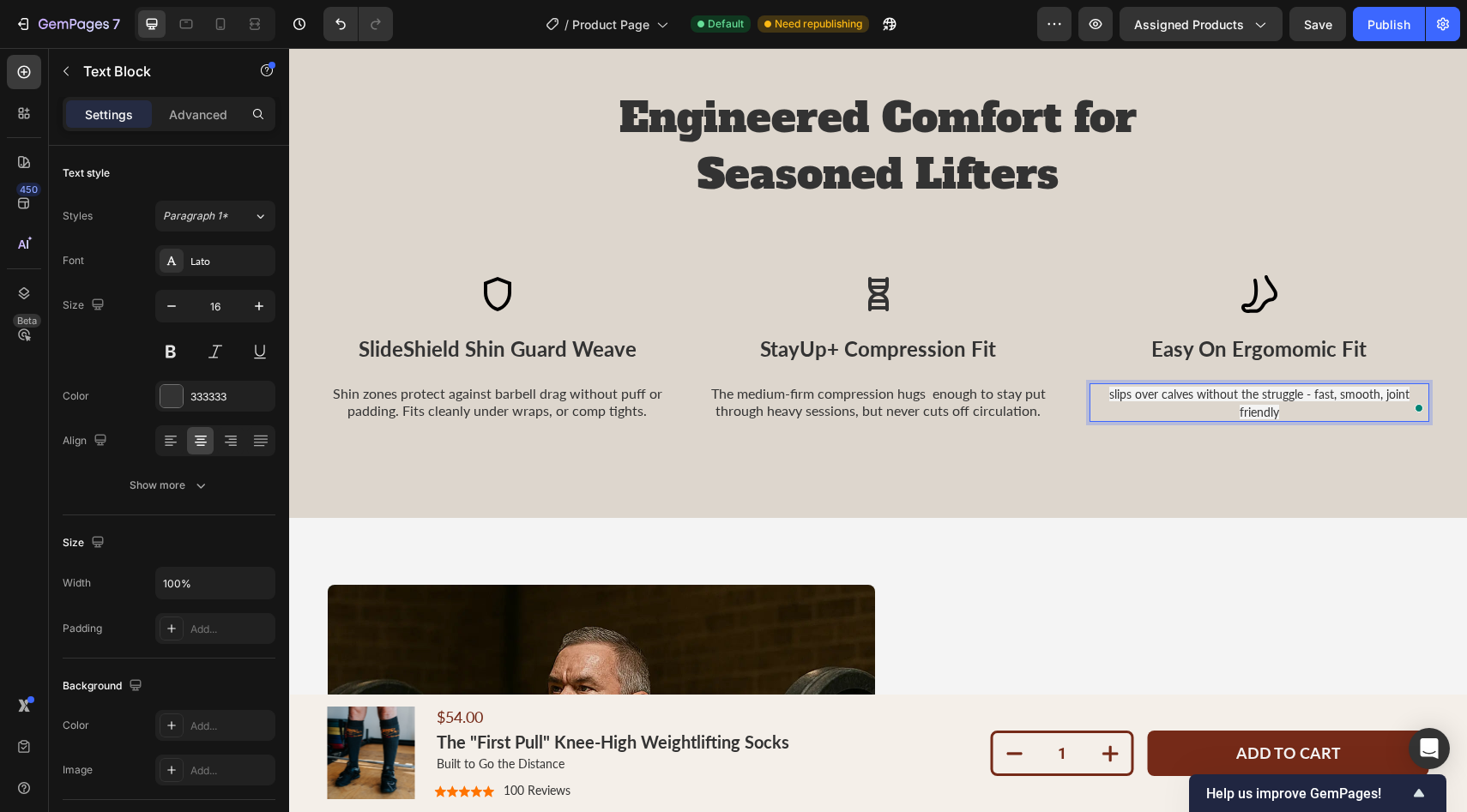
click at [1137, 394] on span "slips over calves without the struggle - fast, smooth, joint friendly" at bounding box center [1259, 403] width 300 height 32
click at [1163, 400] on p "slips over calves without the struggle - fast, smooth, joint friendly" at bounding box center [1259, 402] width 336 height 34
click at [1163, 400] on span "slips over calves without the struggle - fast, smooth, joint friendly" at bounding box center [1259, 403] width 300 height 32
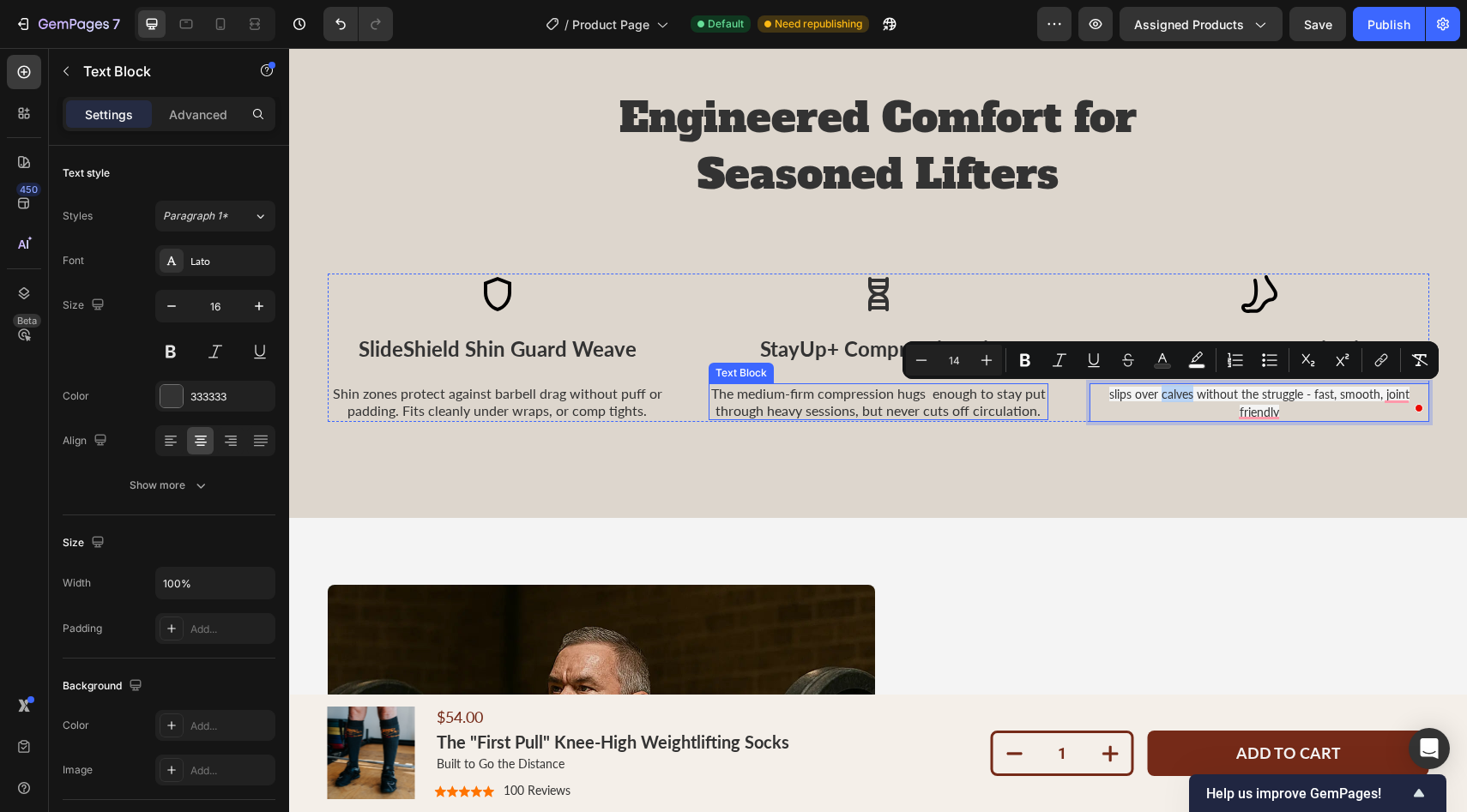
click at [980, 417] on p "The medium-firm compression hugs enough to stay put through heavy sessions, but…" at bounding box center [878, 401] width 336 height 32
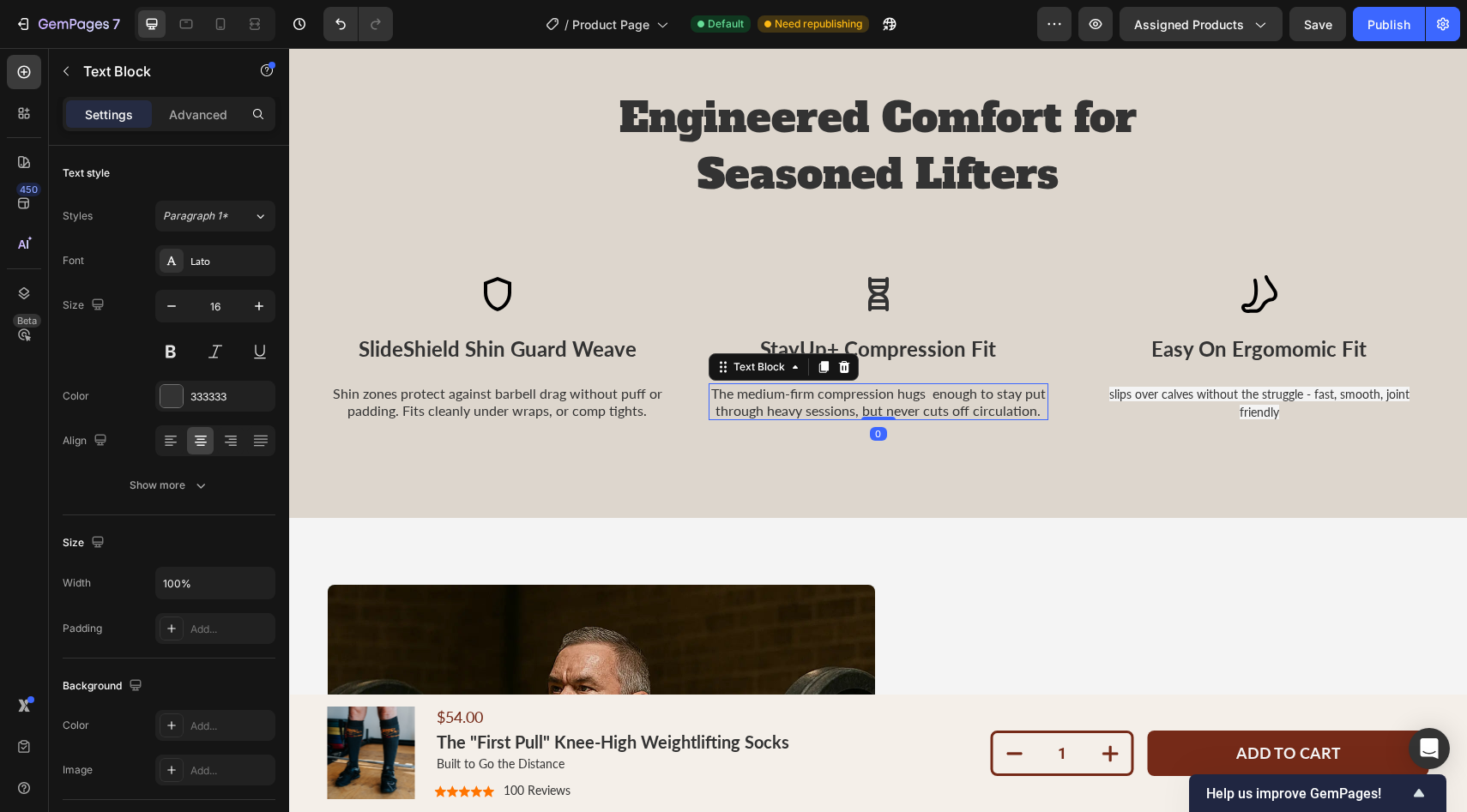
click at [967, 405] on p "The medium-firm compression hugs enough to stay put through heavy sessions, but…" at bounding box center [878, 401] width 336 height 32
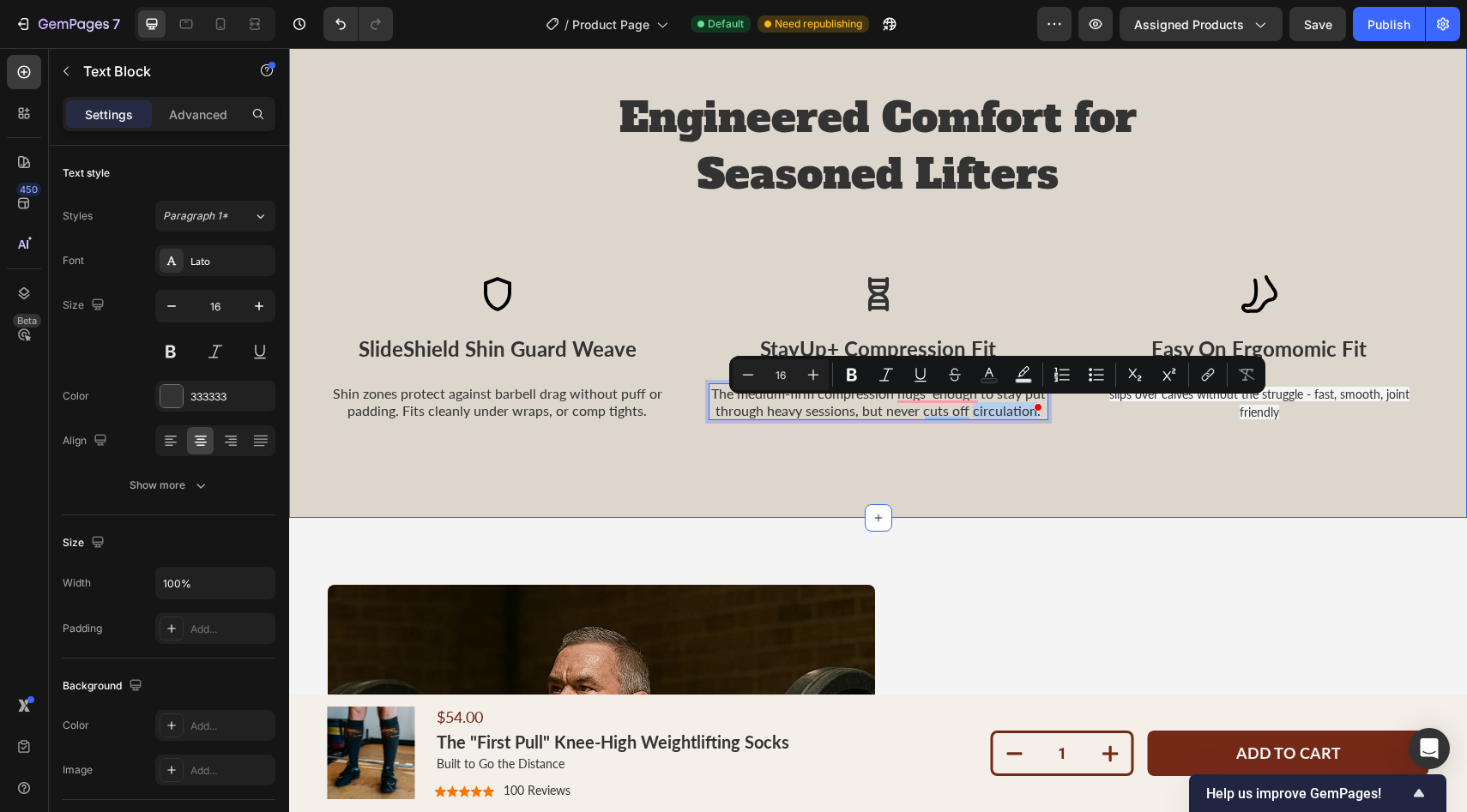
click at [1002, 460] on div "Engineered Comfort for Seasoned Lifters Heading Icon SlideShield Shin Guard Wea…" at bounding box center [878, 255] width 1178 height 526
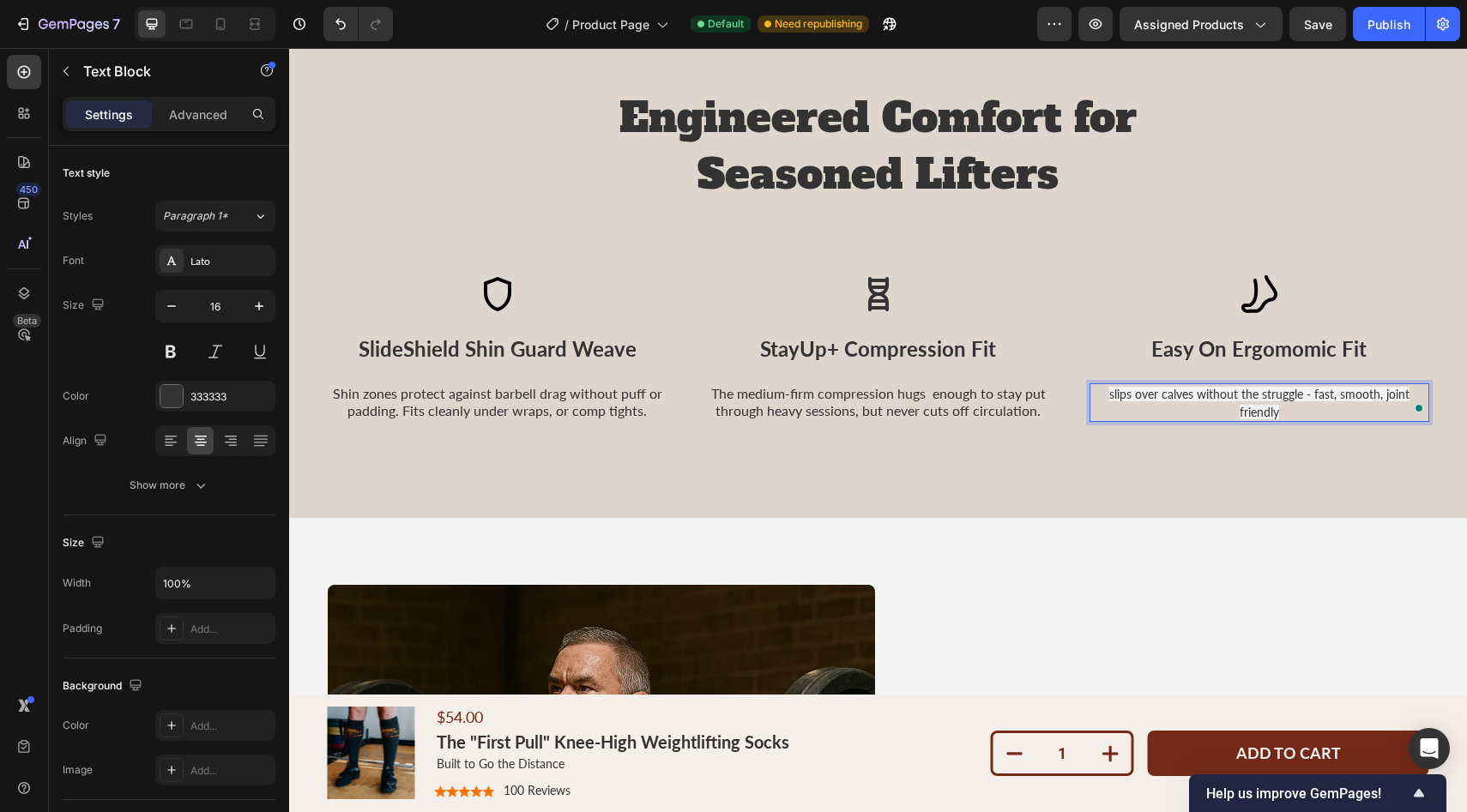
click at [1169, 398] on span "slips over calves without the struggle - fast, smooth, joint friendly" at bounding box center [1259, 403] width 300 height 32
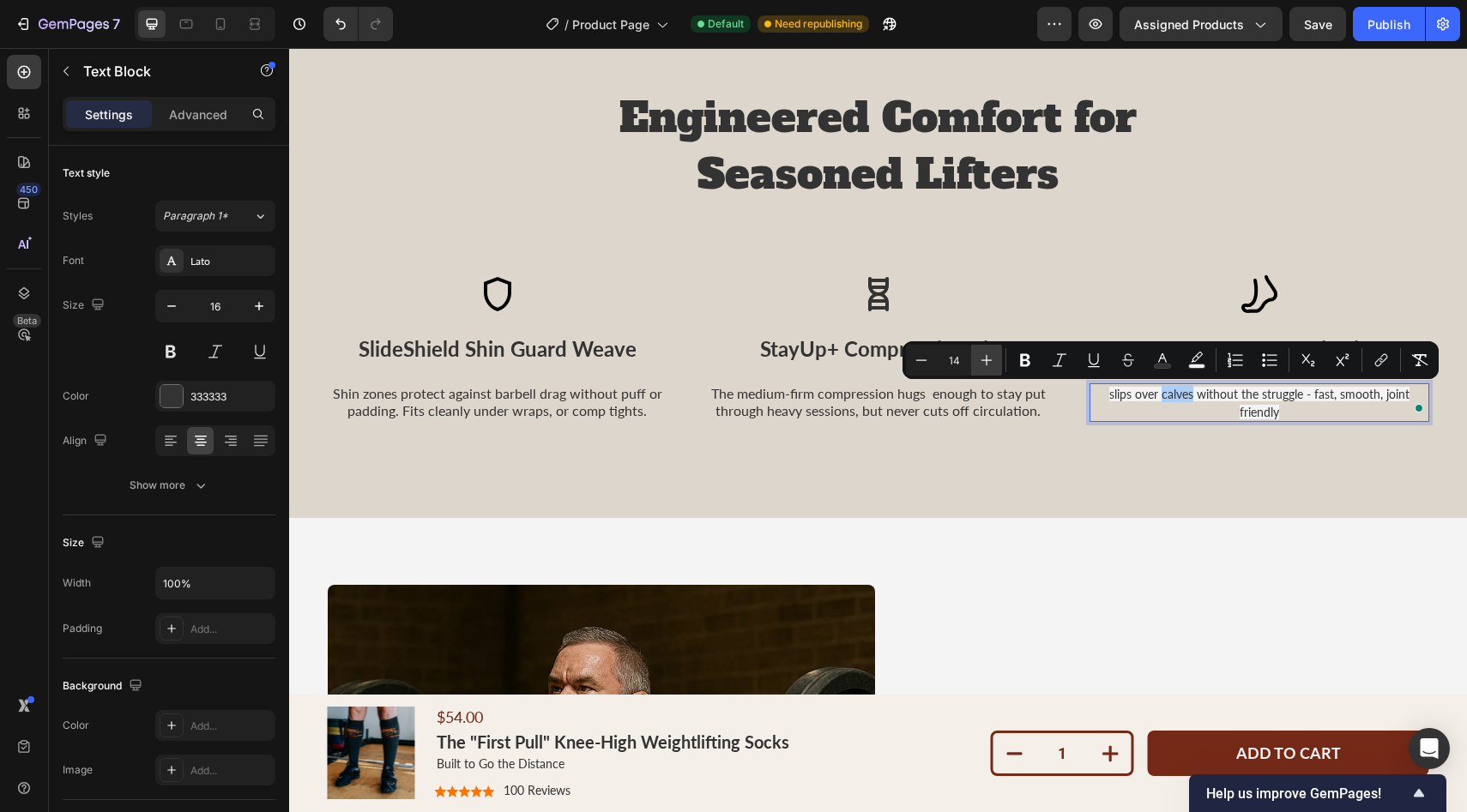
click at [982, 358] on icon "Editor contextual toolbar" at bounding box center [987, 361] width 18 height 18
type input "16"
click at [1106, 455] on div "Engineered Comfort for Seasoned Lifters Heading Icon SlideShield Shin Guard Wea…" at bounding box center [878, 255] width 1178 height 526
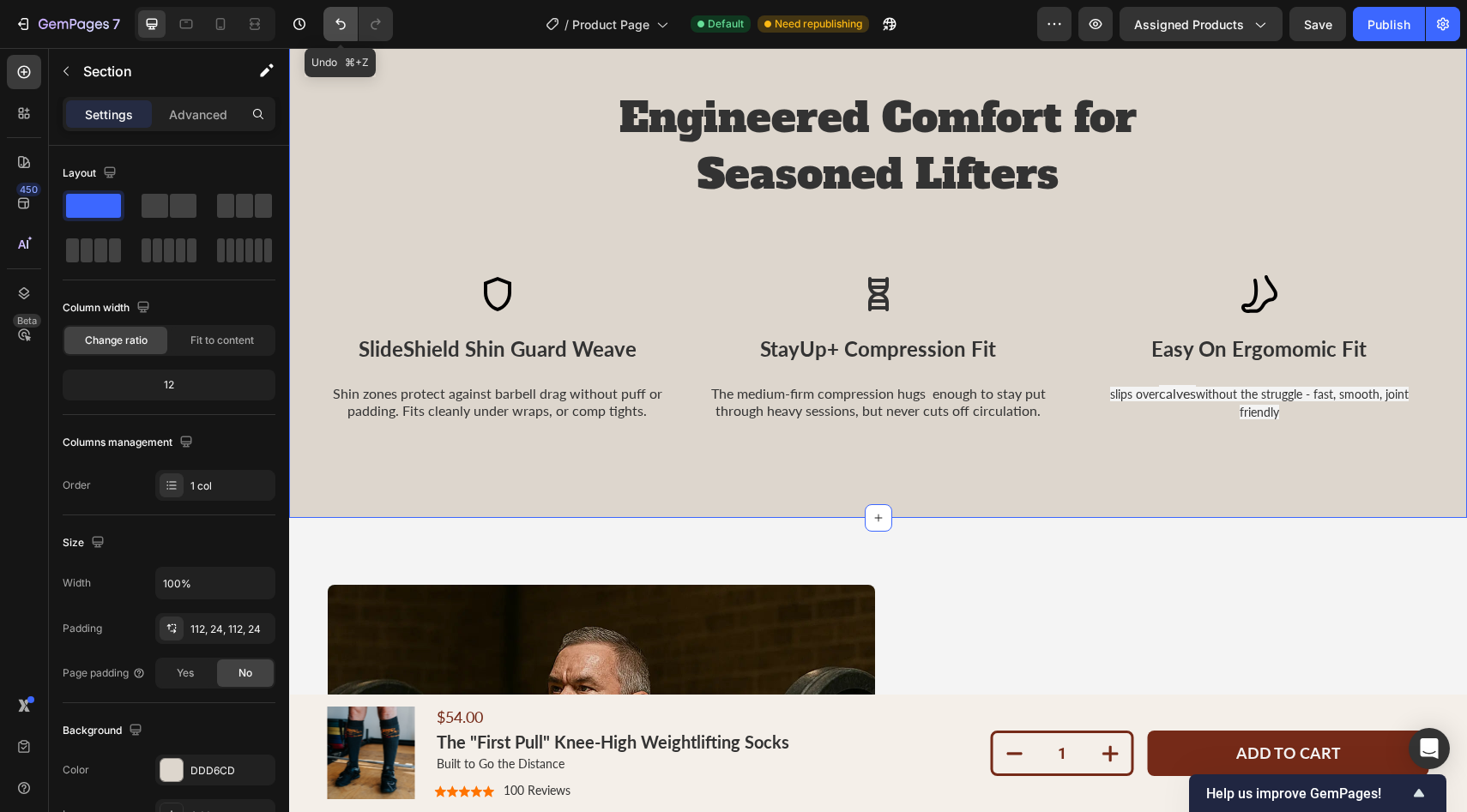
click at [339, 30] on icon "Undo/Redo" at bounding box center [341, 25] width 18 height 18
click at [339, 31] on icon "Undo/Redo" at bounding box center [341, 25] width 18 height 18
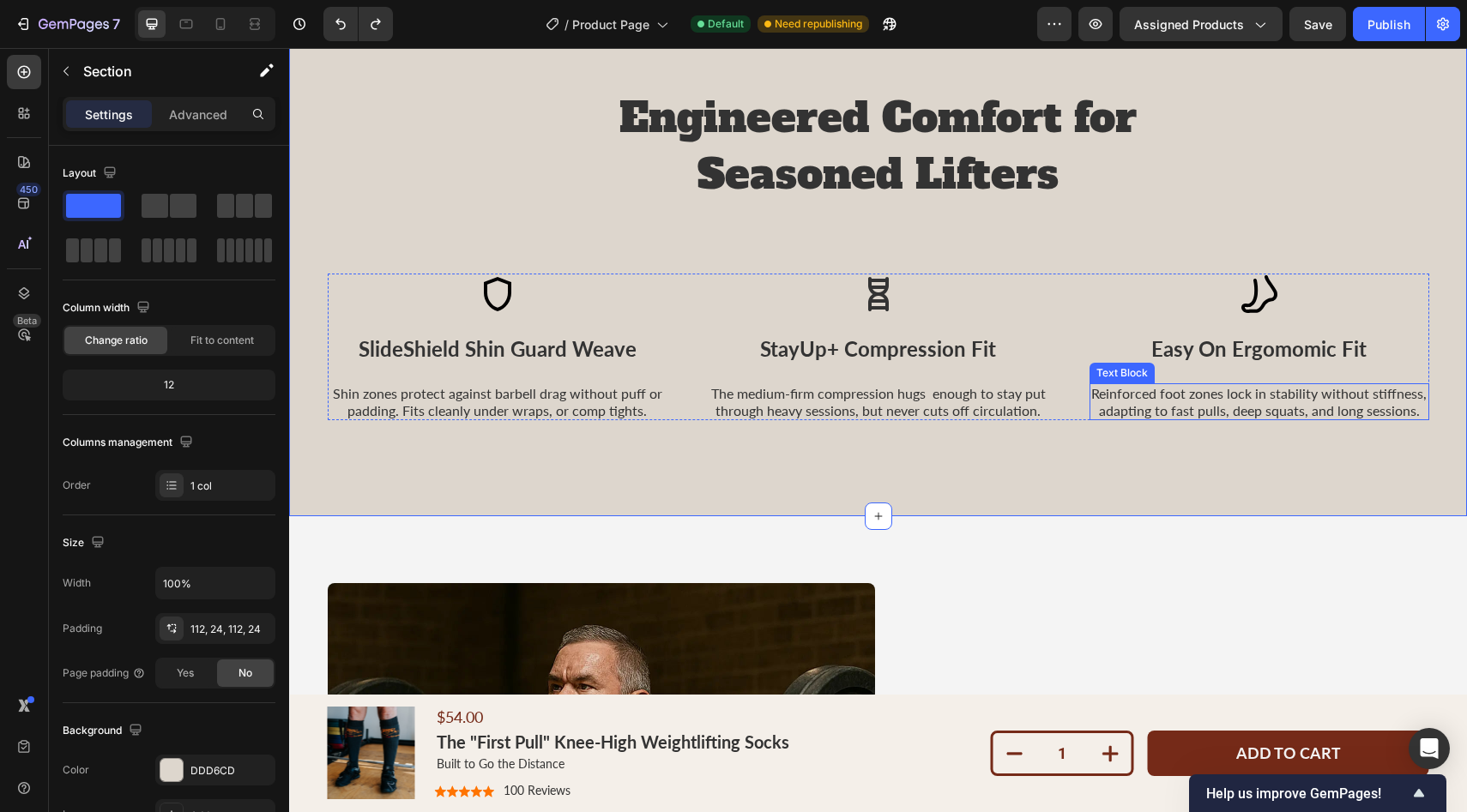
click at [1107, 408] on p "Reinforced foot zones lock in stability without stiffness, adapting to fast pul…" at bounding box center [1259, 401] width 336 height 32
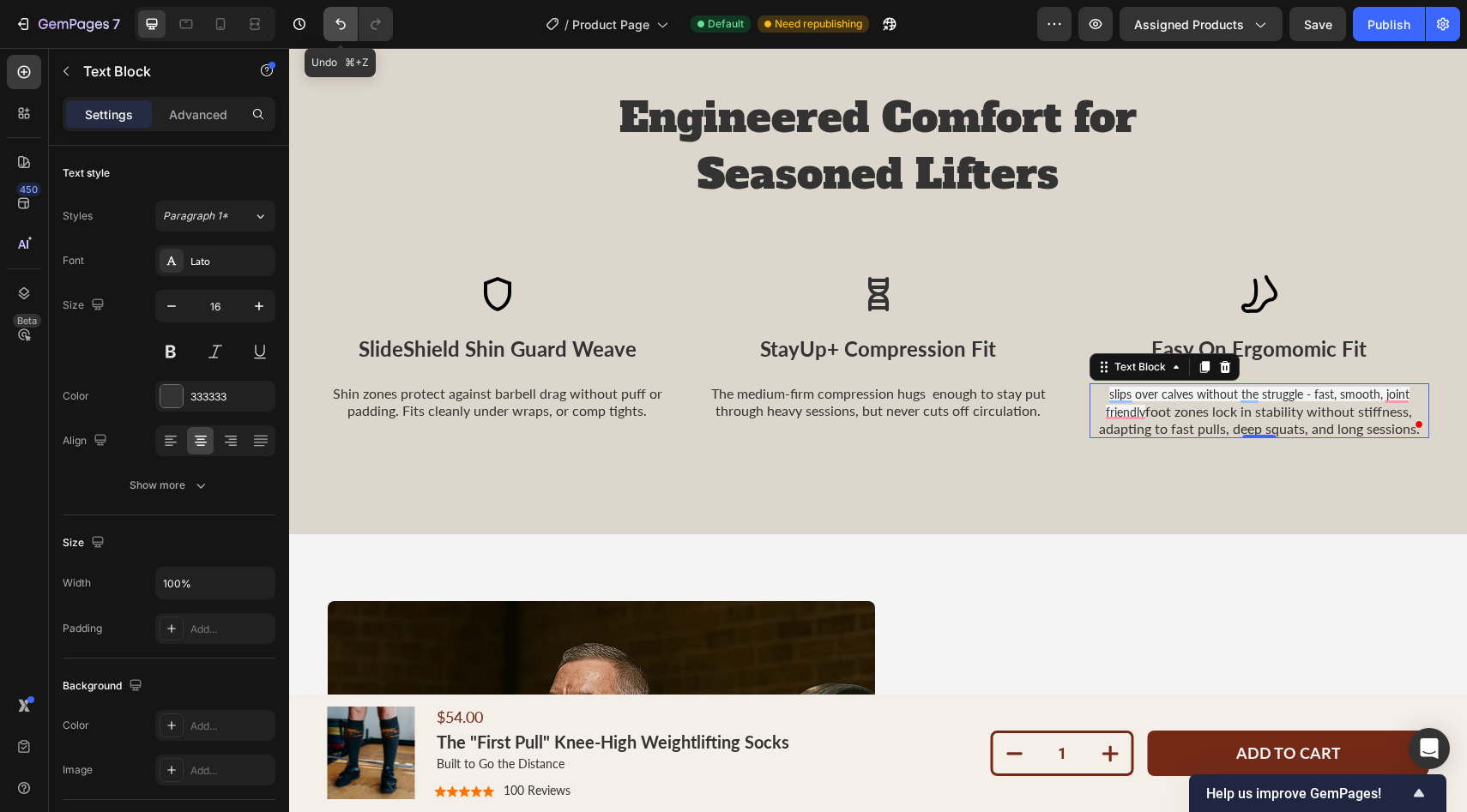
click at [339, 19] on icon "Undo/Redo" at bounding box center [341, 25] width 18 height 18
click at [342, 23] on icon "Undo/Redo" at bounding box center [341, 25] width 18 height 18
click at [376, 25] on icon "Undo/Redo" at bounding box center [376, 25] width 18 height 18
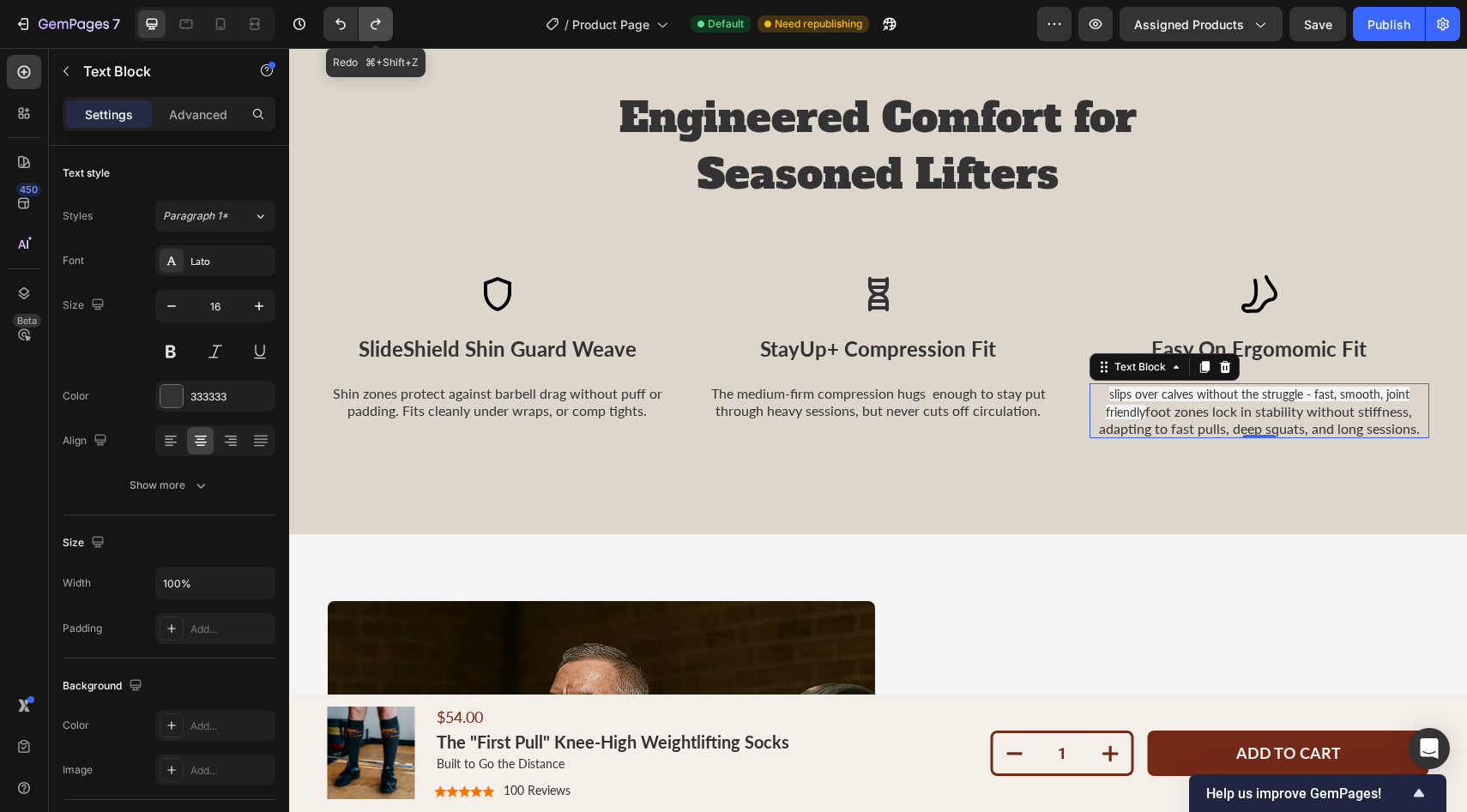
click at [376, 25] on icon "Undo/Redo" at bounding box center [376, 25] width 18 height 18
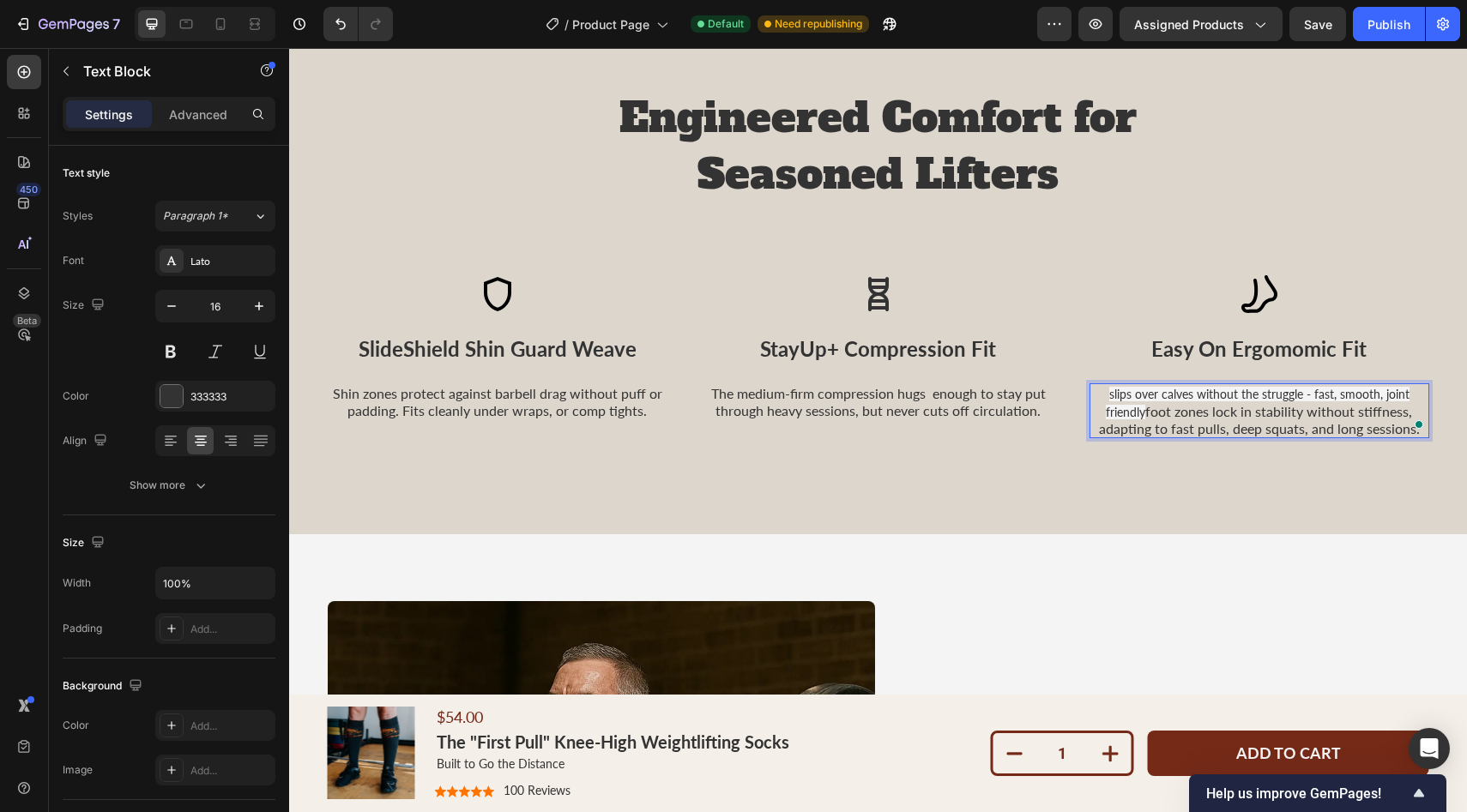
click at [1144, 409] on p "slips over calves without the struggle - fast, smooth, joint friendly foot zone…" at bounding box center [1259, 411] width 336 height 52
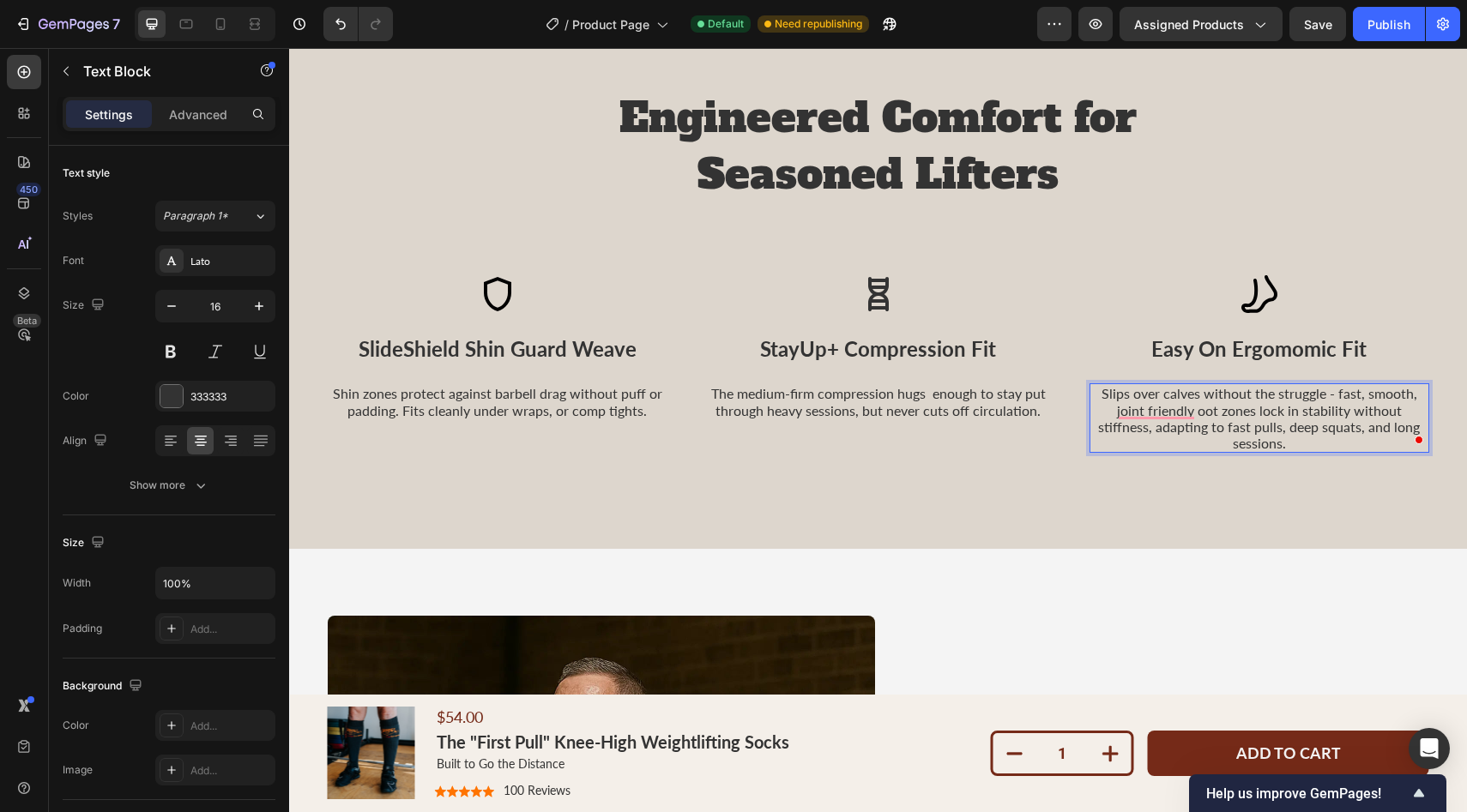
click at [1195, 410] on p "Slips over calves without the struggle - fast, smooth, joint friendly oot zones…" at bounding box center [1259, 418] width 336 height 66
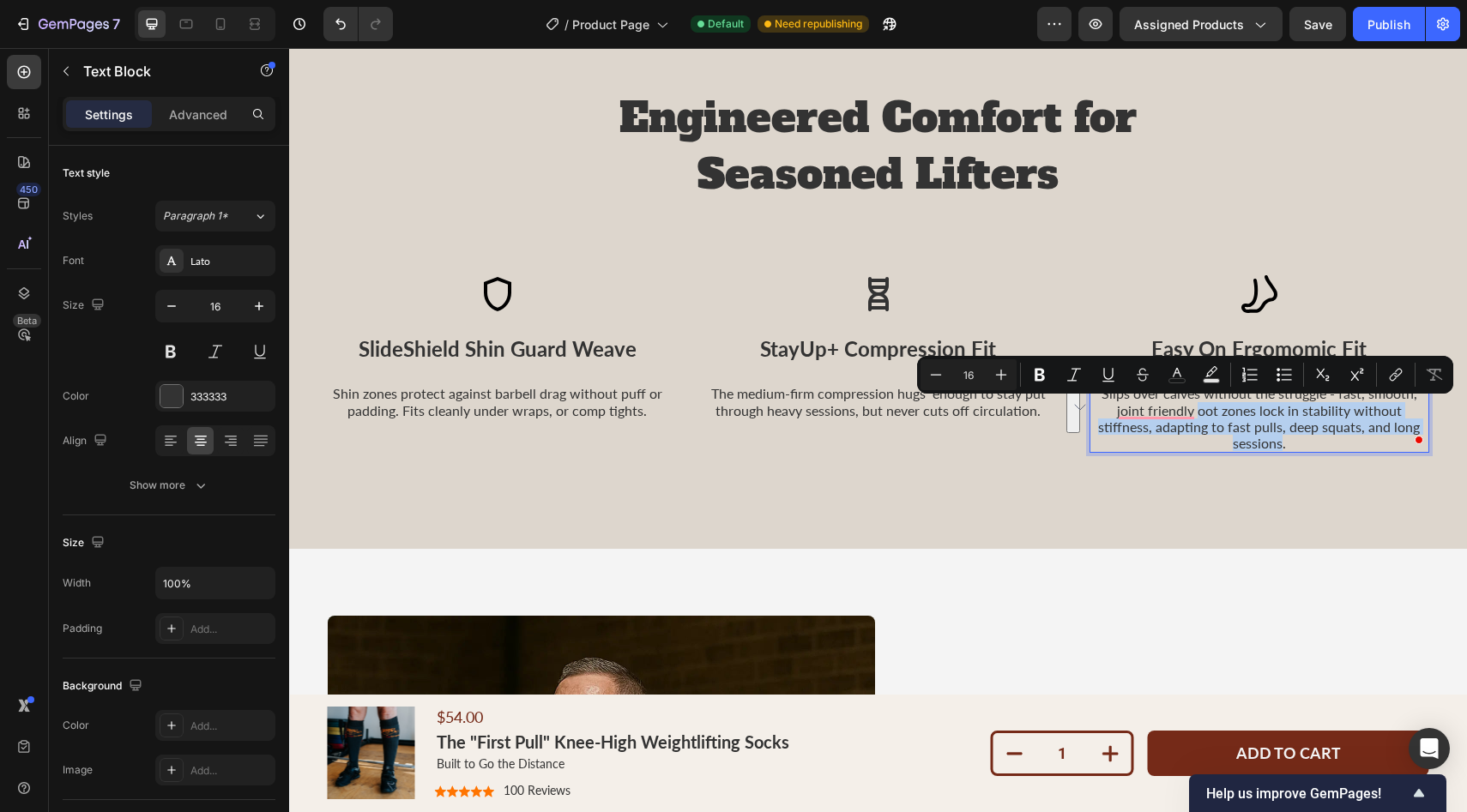
drag, startPoint x: 1194, startPoint y: 412, endPoint x: 1274, endPoint y: 449, distance: 88.1
click at [1274, 449] on p "Slips over calves without the struggle - fast, smooth, joint friendly oot zones…" at bounding box center [1259, 418] width 336 height 66
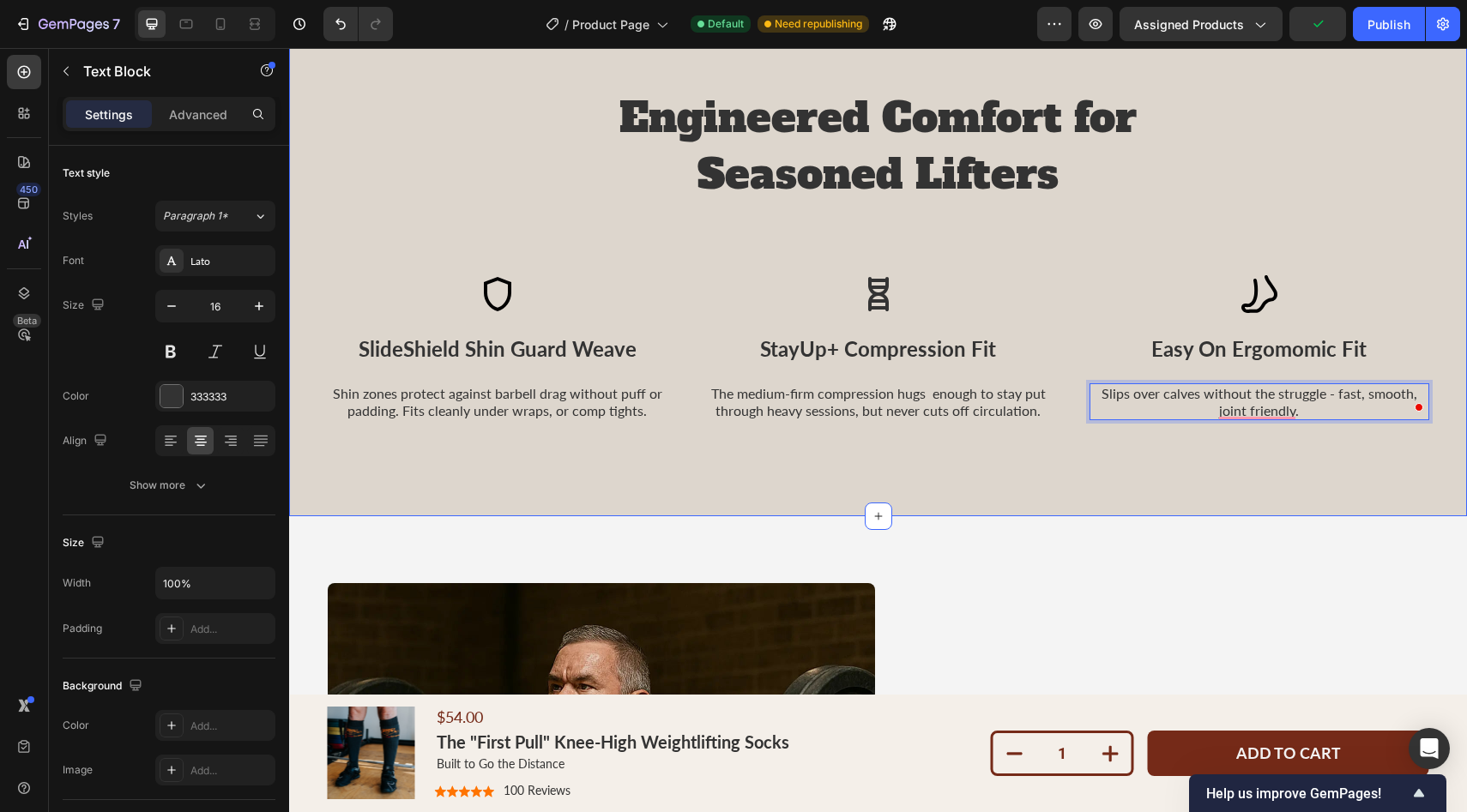
click at [1315, 469] on div "Engineered Comfort for Seasoned Lifters Heading Icon SlideShield Shin Guard Wea…" at bounding box center [878, 254] width 1178 height 524
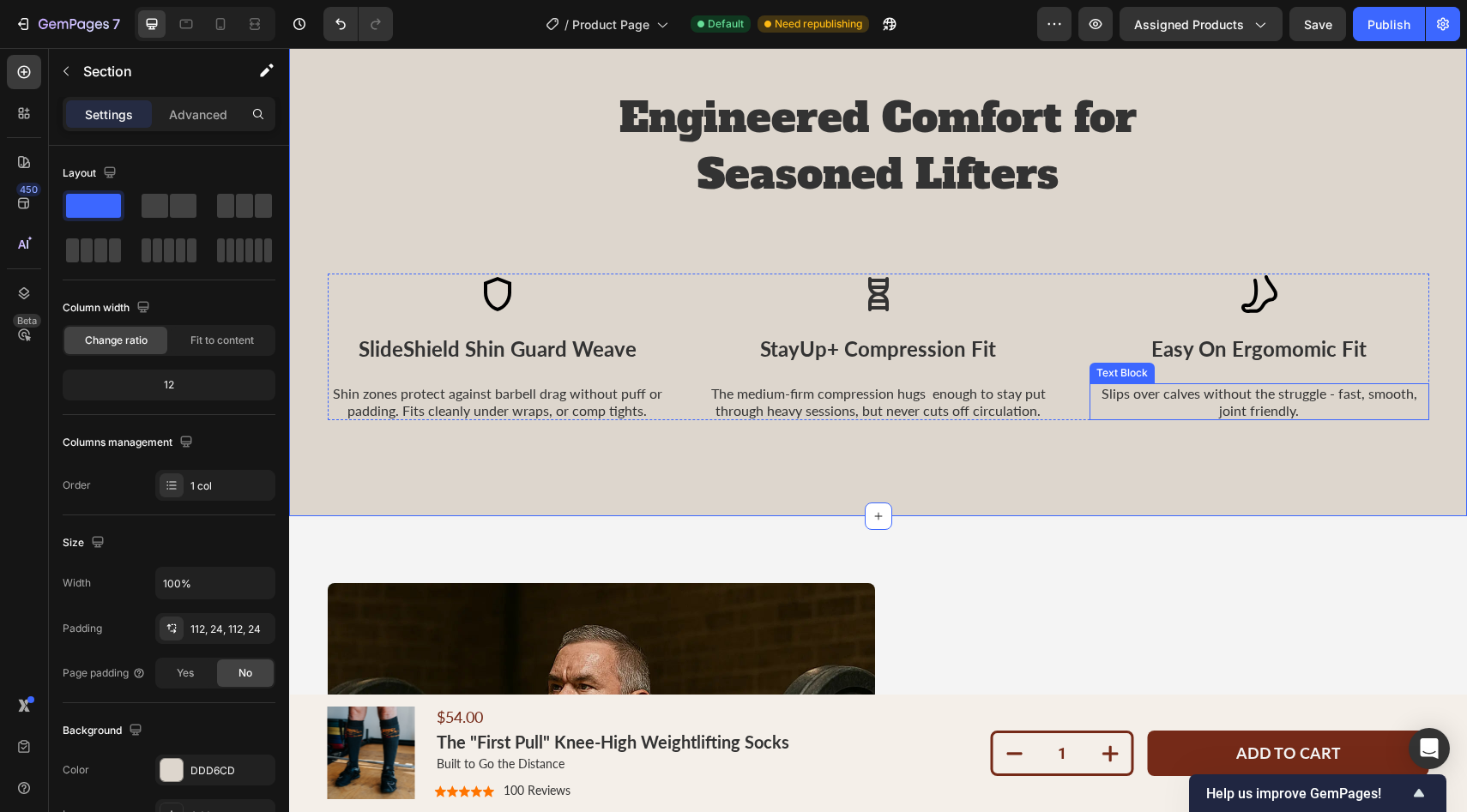
click at [1263, 402] on p "Slips over calves without the struggle - fast, smooth, joint friendly." at bounding box center [1259, 401] width 336 height 32
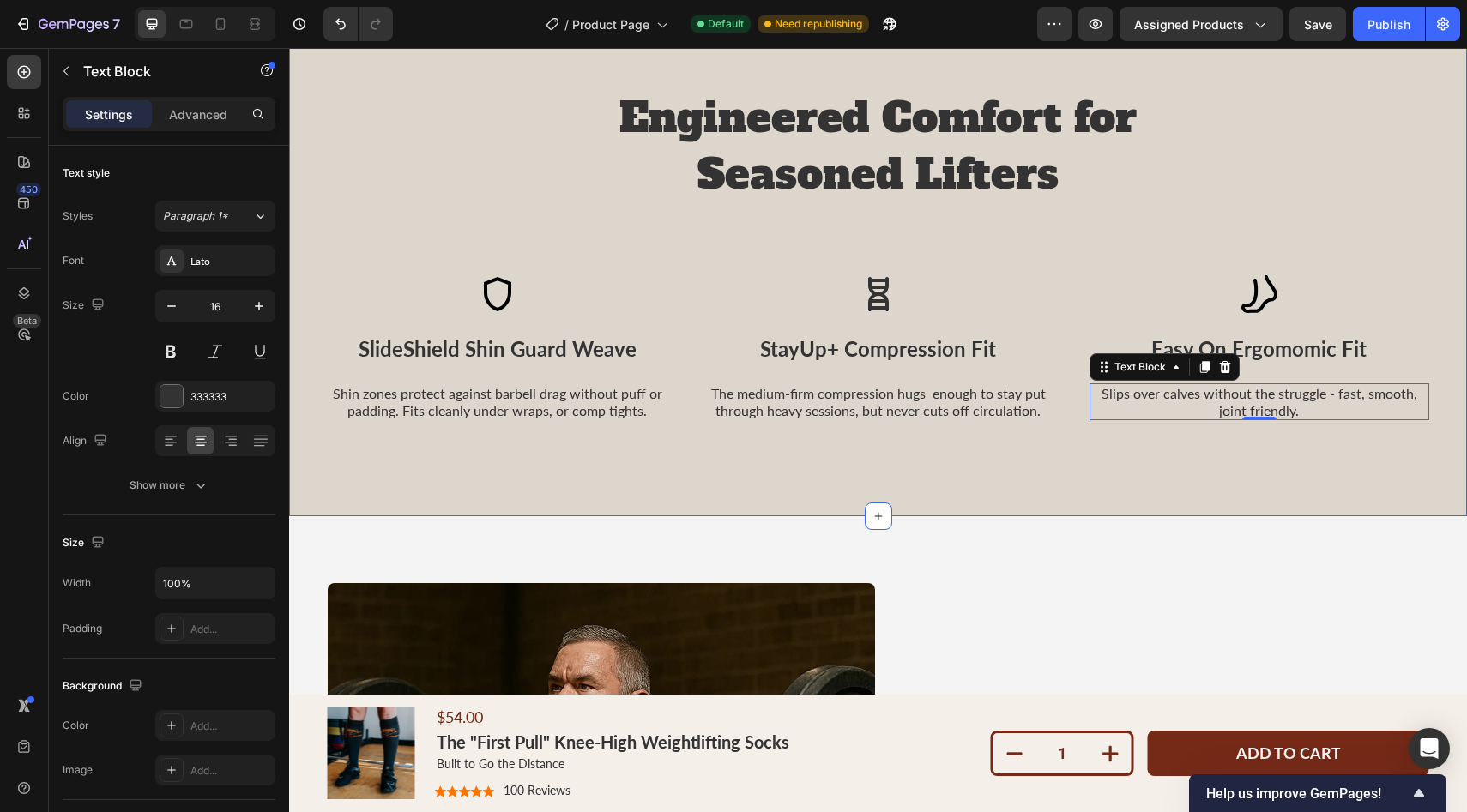
click at [1204, 450] on div "Engineered Comfort for Seasoned Lifters Heading Icon SlideShield Shin Guard Wea…" at bounding box center [878, 254] width 1178 height 524
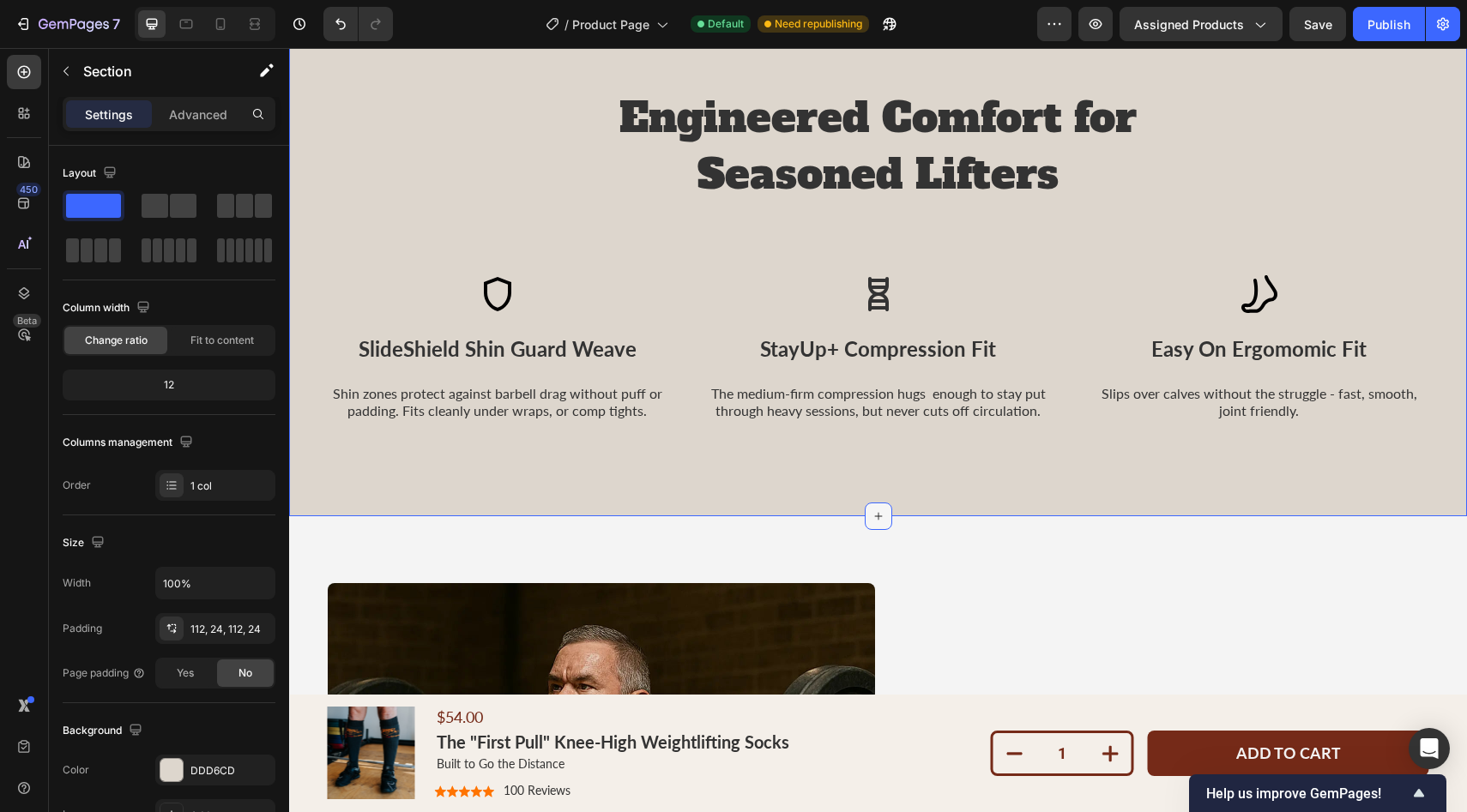
click at [879, 514] on div at bounding box center [878, 516] width 27 height 27
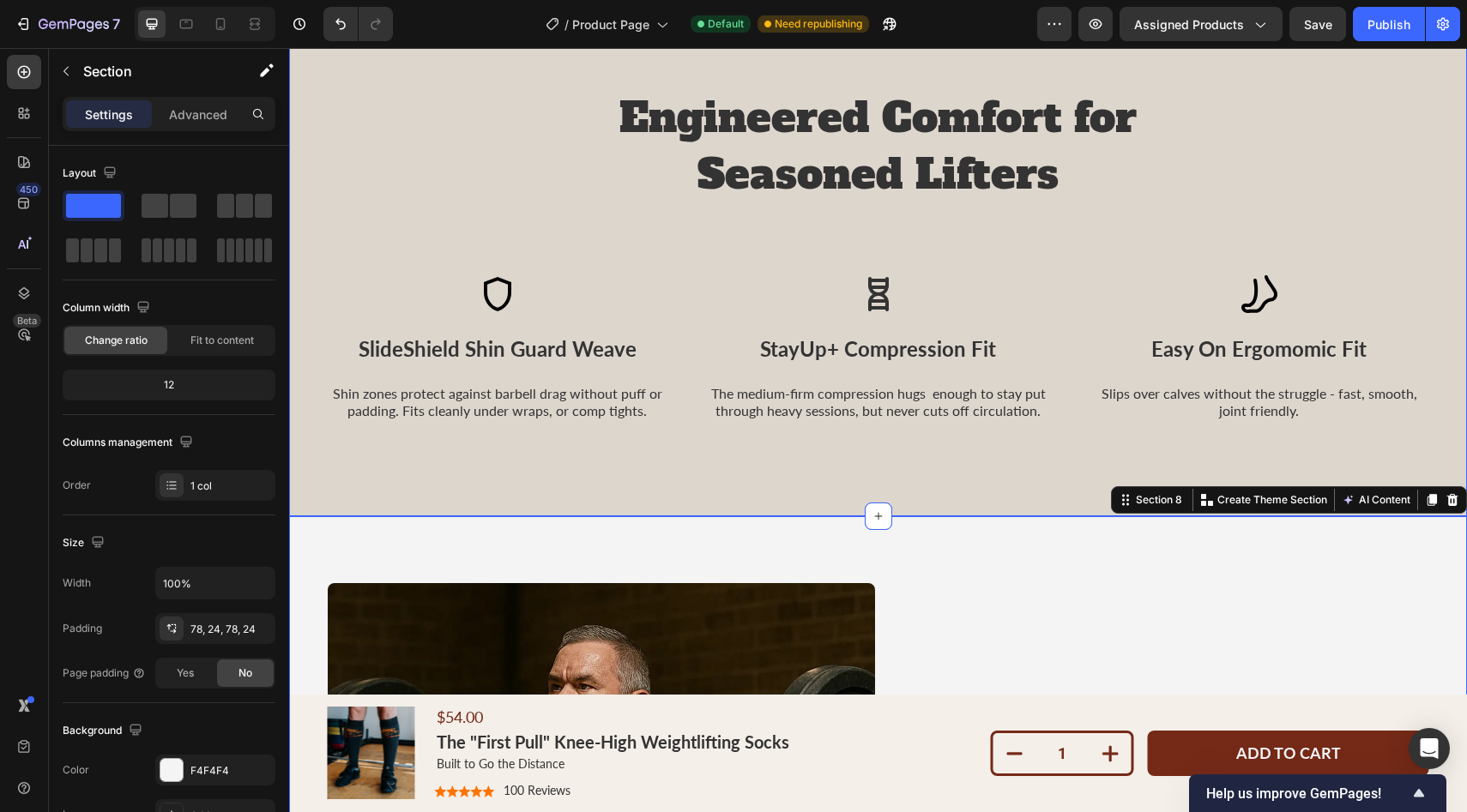
click at [1080, 452] on div "Engineered Comfort for Seasoned Lifters Heading Icon SlideShield Shin Guard Wea…" at bounding box center [878, 254] width 1178 height 524
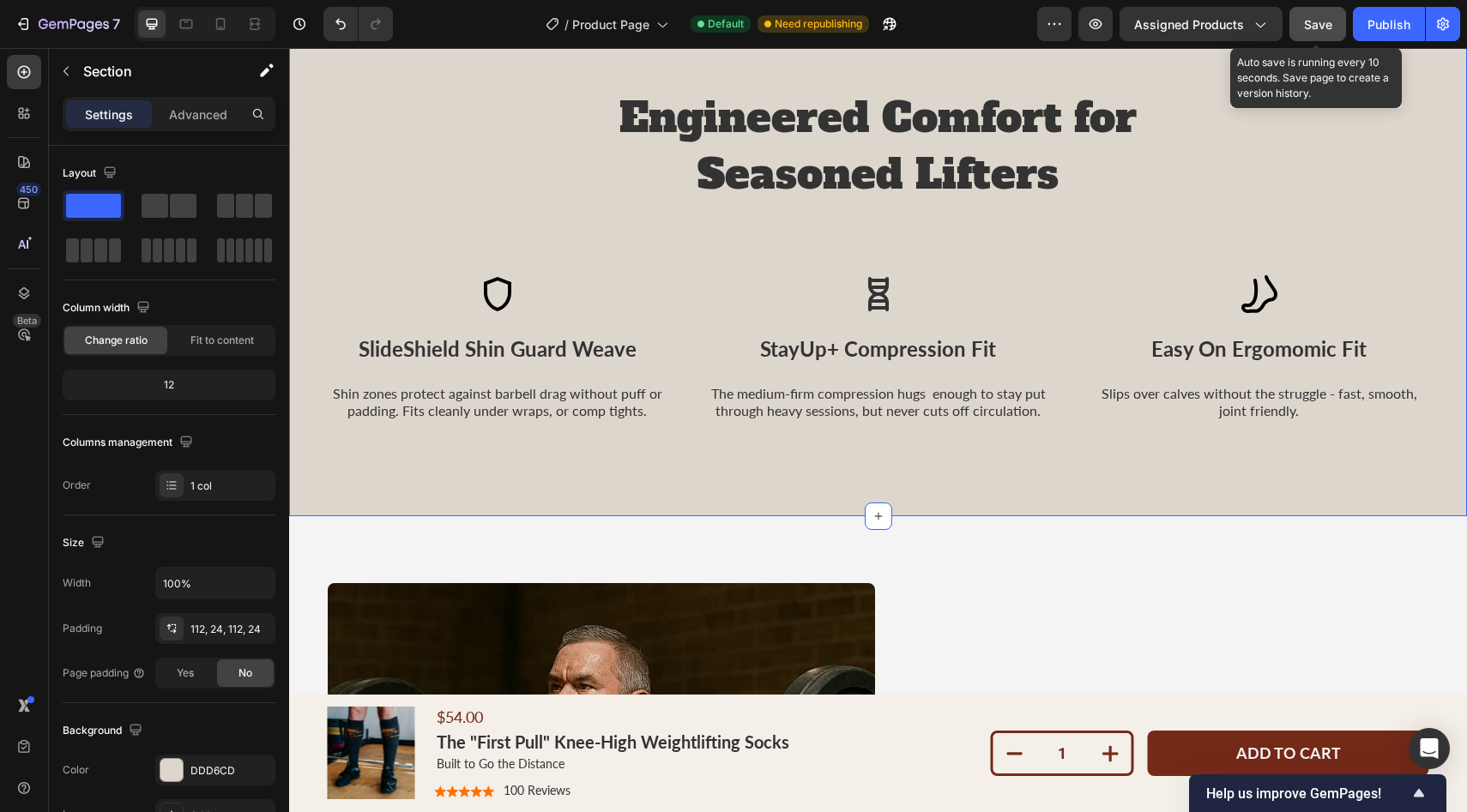
click at [1329, 25] on span "Save" at bounding box center [1318, 25] width 28 height 15
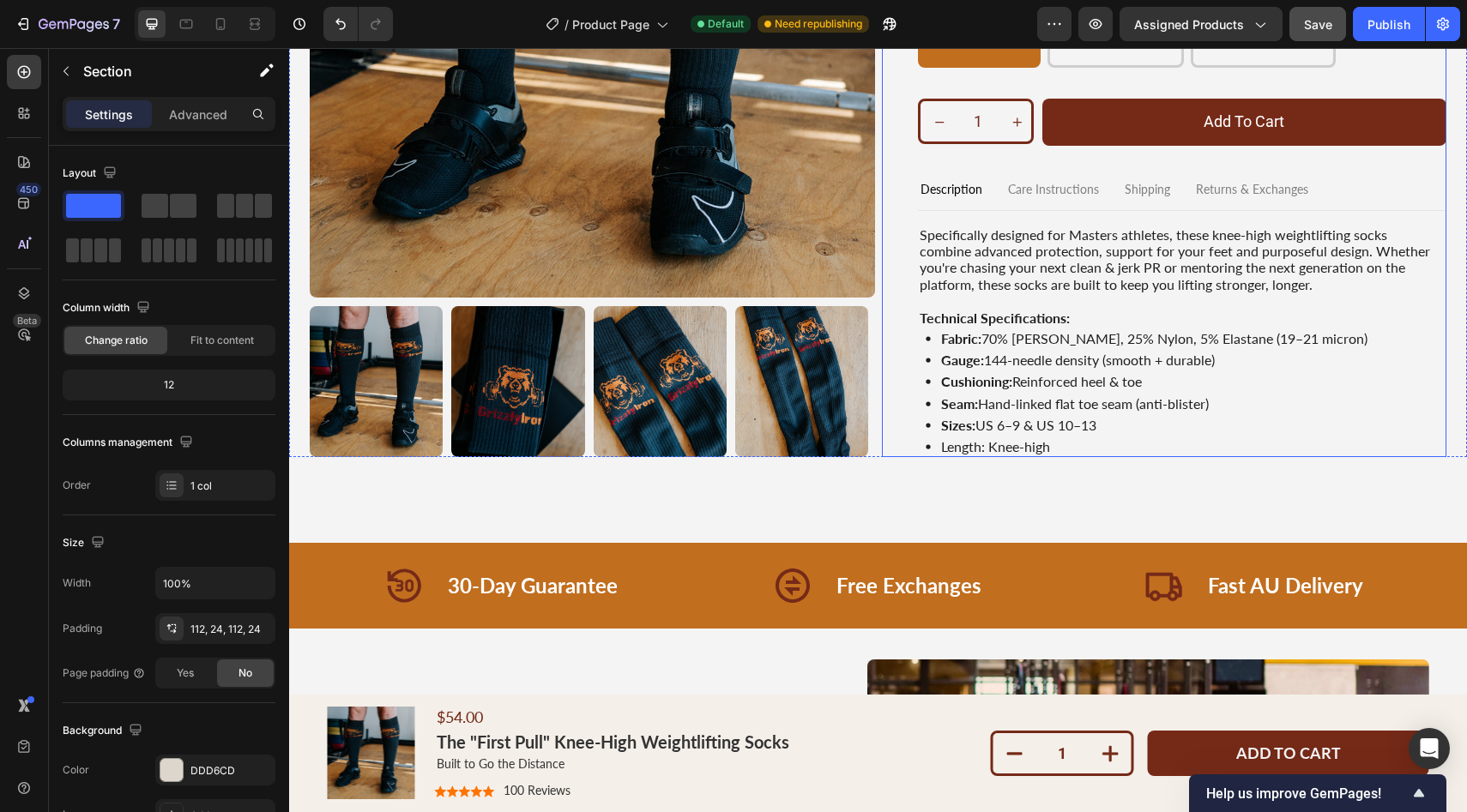
scroll to position [352, 0]
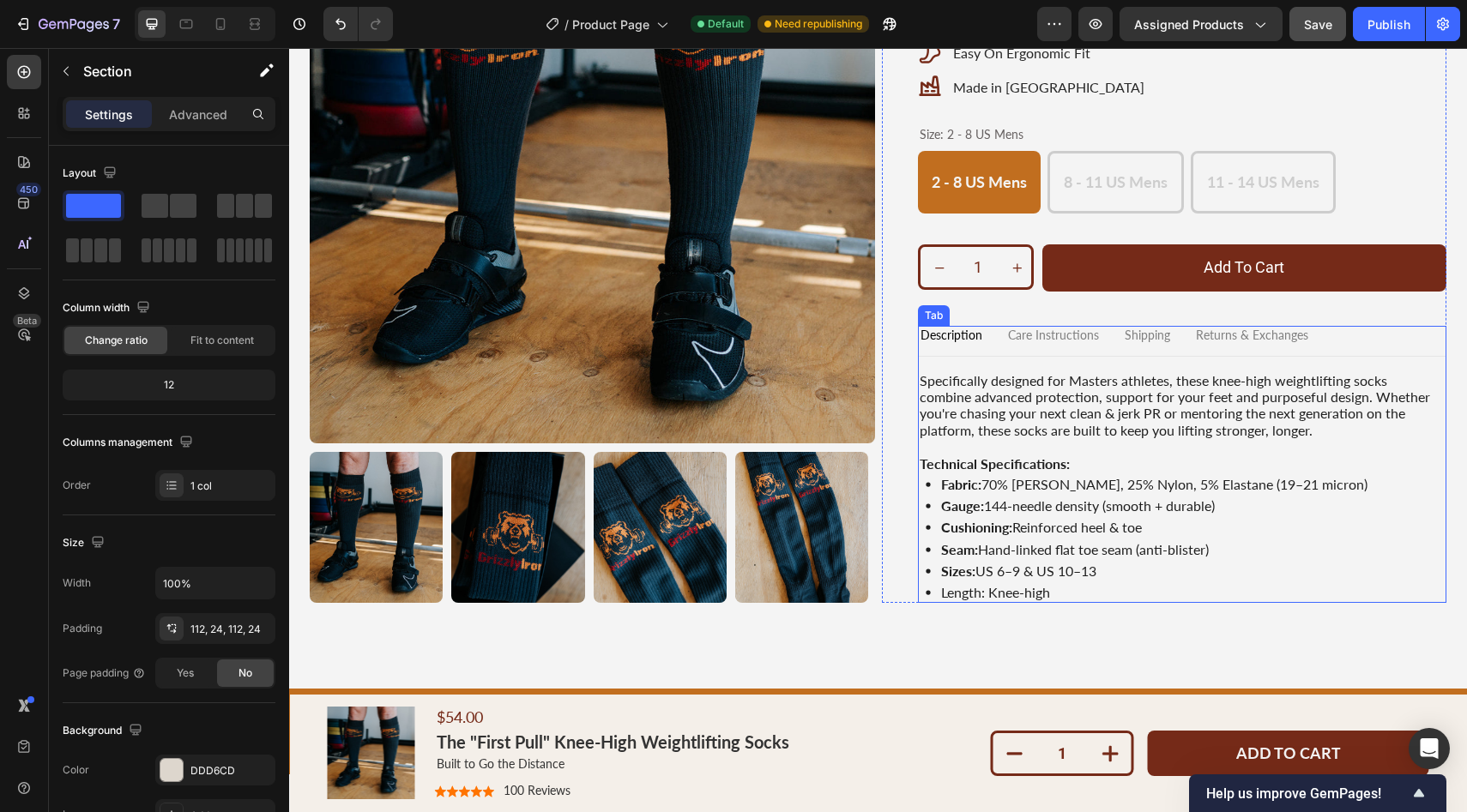
click at [1053, 342] on p "Care Instructions" at bounding box center [1054, 335] width 91 height 15
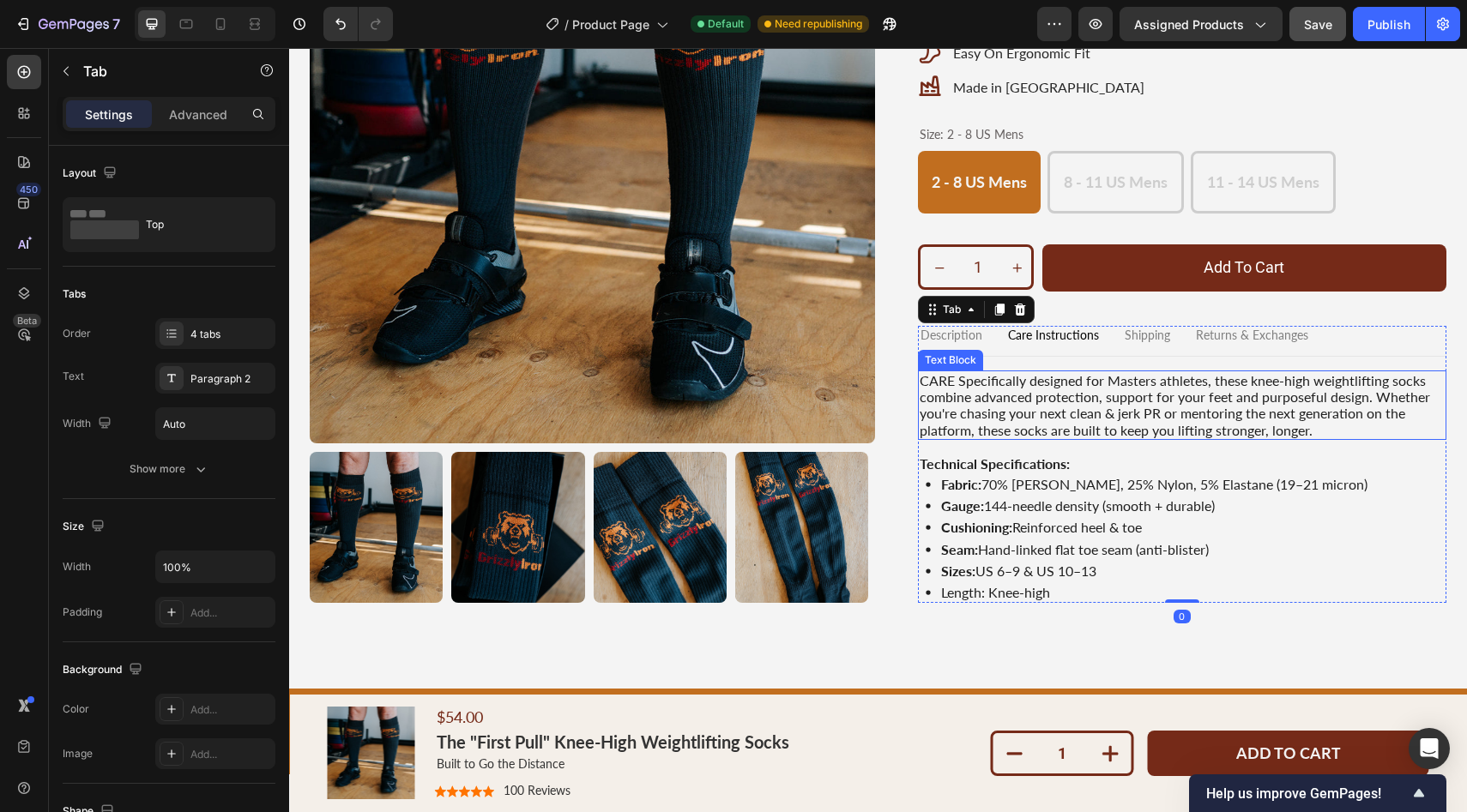
click at [1034, 383] on p "CARE Specifically designed for Masters athletes, these knee-high weightlifting …" at bounding box center [1183, 405] width 526 height 66
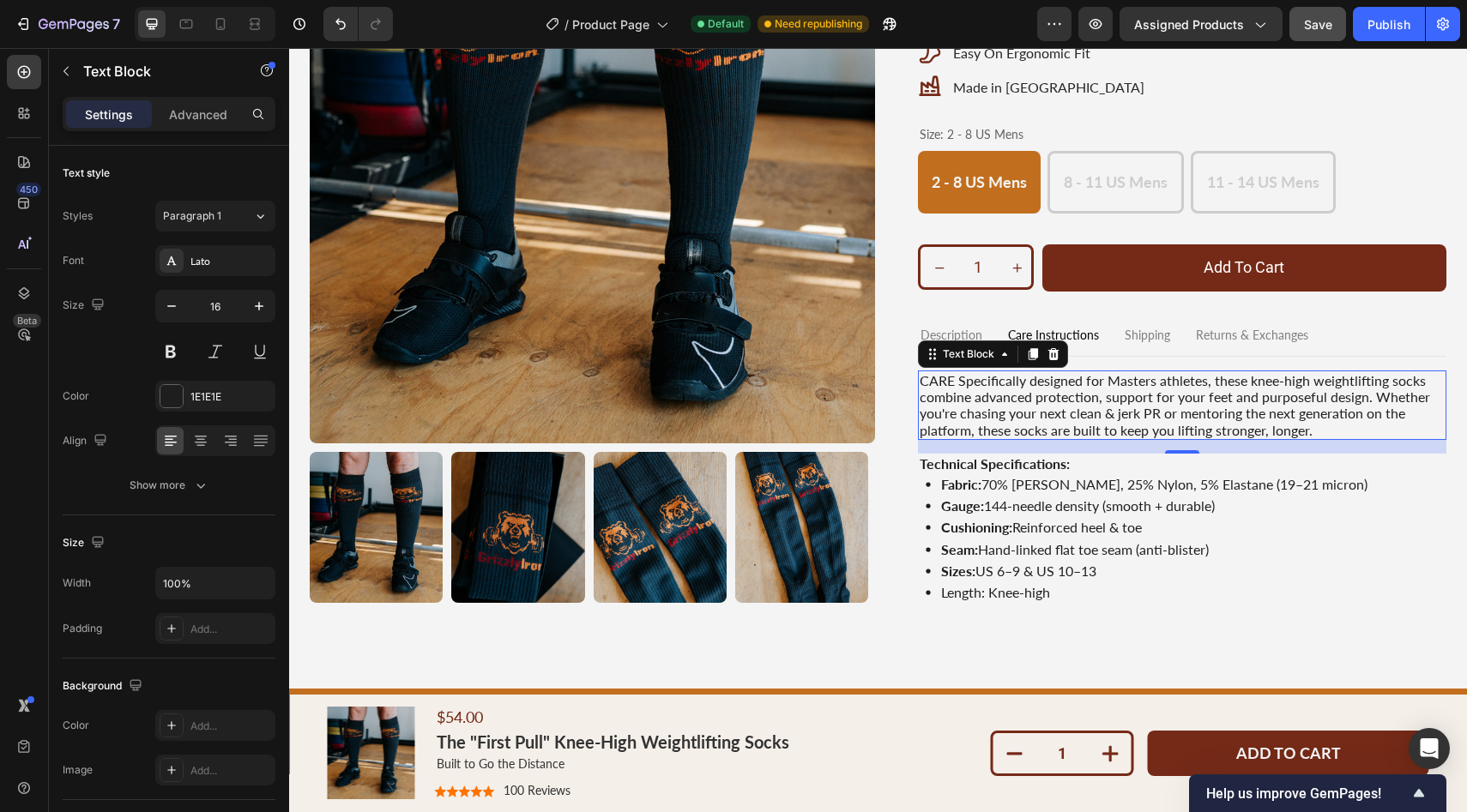
click at [1035, 391] on p "CARE Specifically designed for Masters athletes, these knee-high weightlifting …" at bounding box center [1183, 405] width 526 height 66
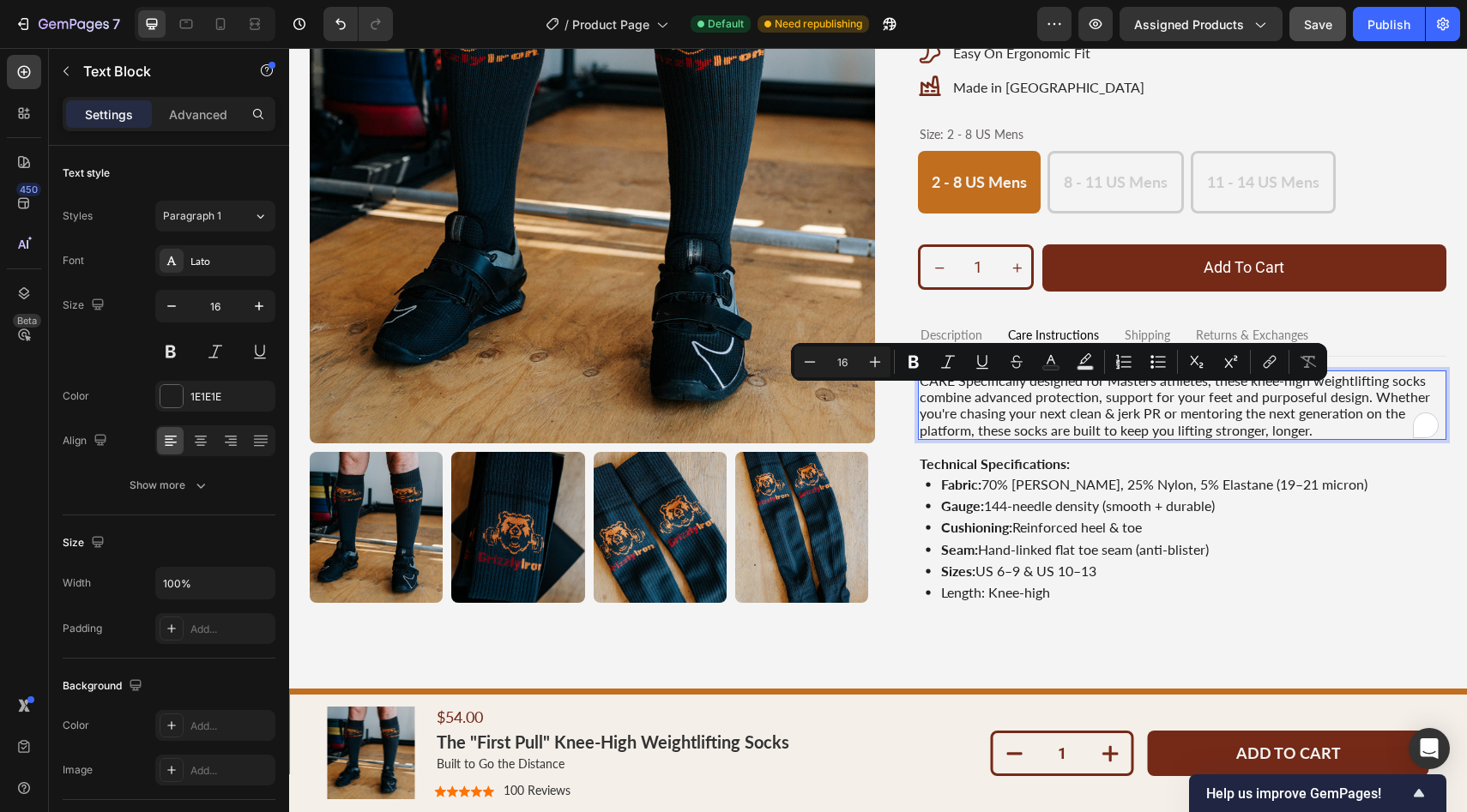
click at [985, 384] on p "CARE Specifically designed for Masters athletes, these knee-high weightlifting …" at bounding box center [1183, 405] width 526 height 66
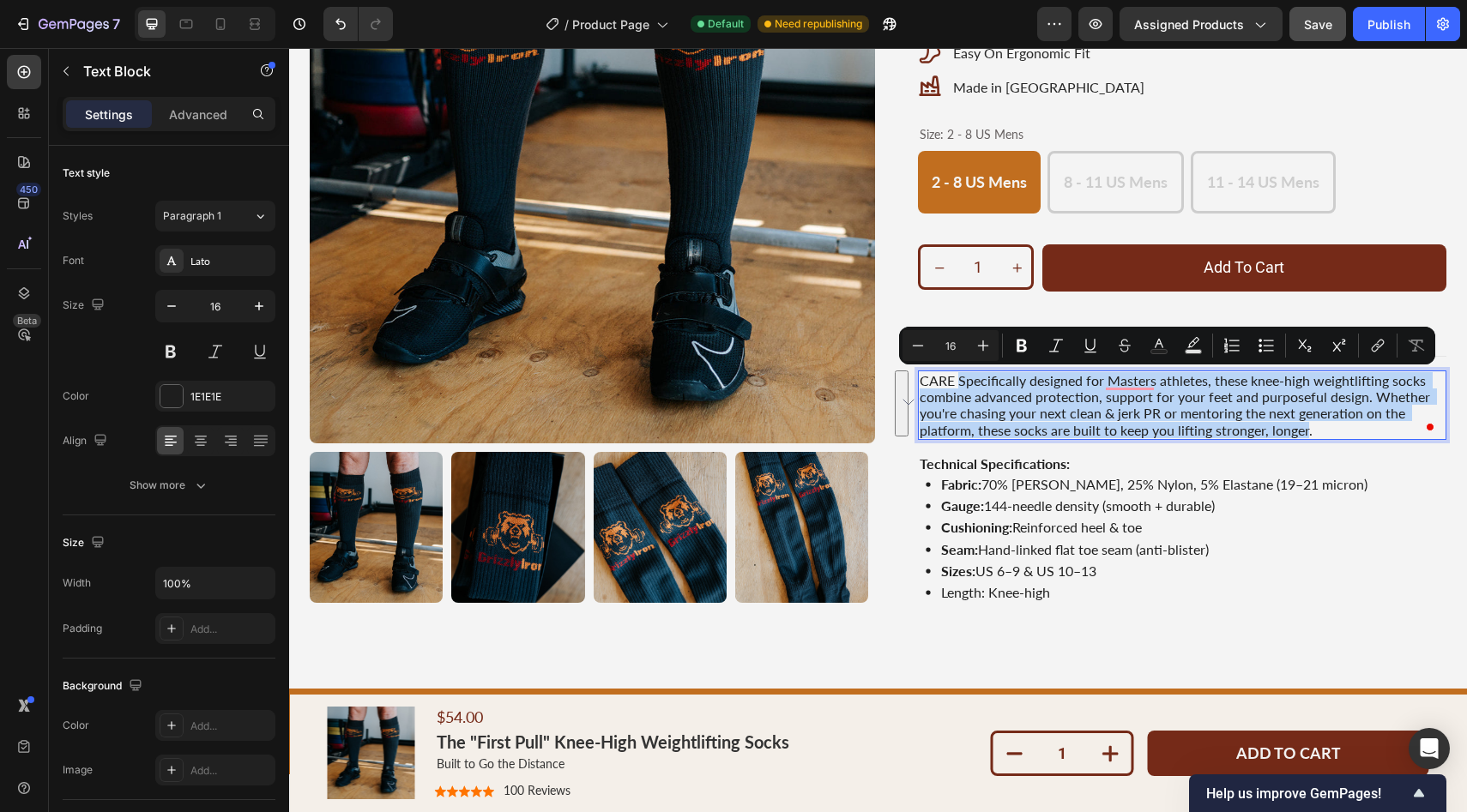
drag, startPoint x: 954, startPoint y: 381, endPoint x: 1301, endPoint y: 433, distance: 350.9
click at [1301, 433] on p "CARE Specifically designed for Masters athletes, these knee-high weightlifting …" at bounding box center [1183, 405] width 526 height 66
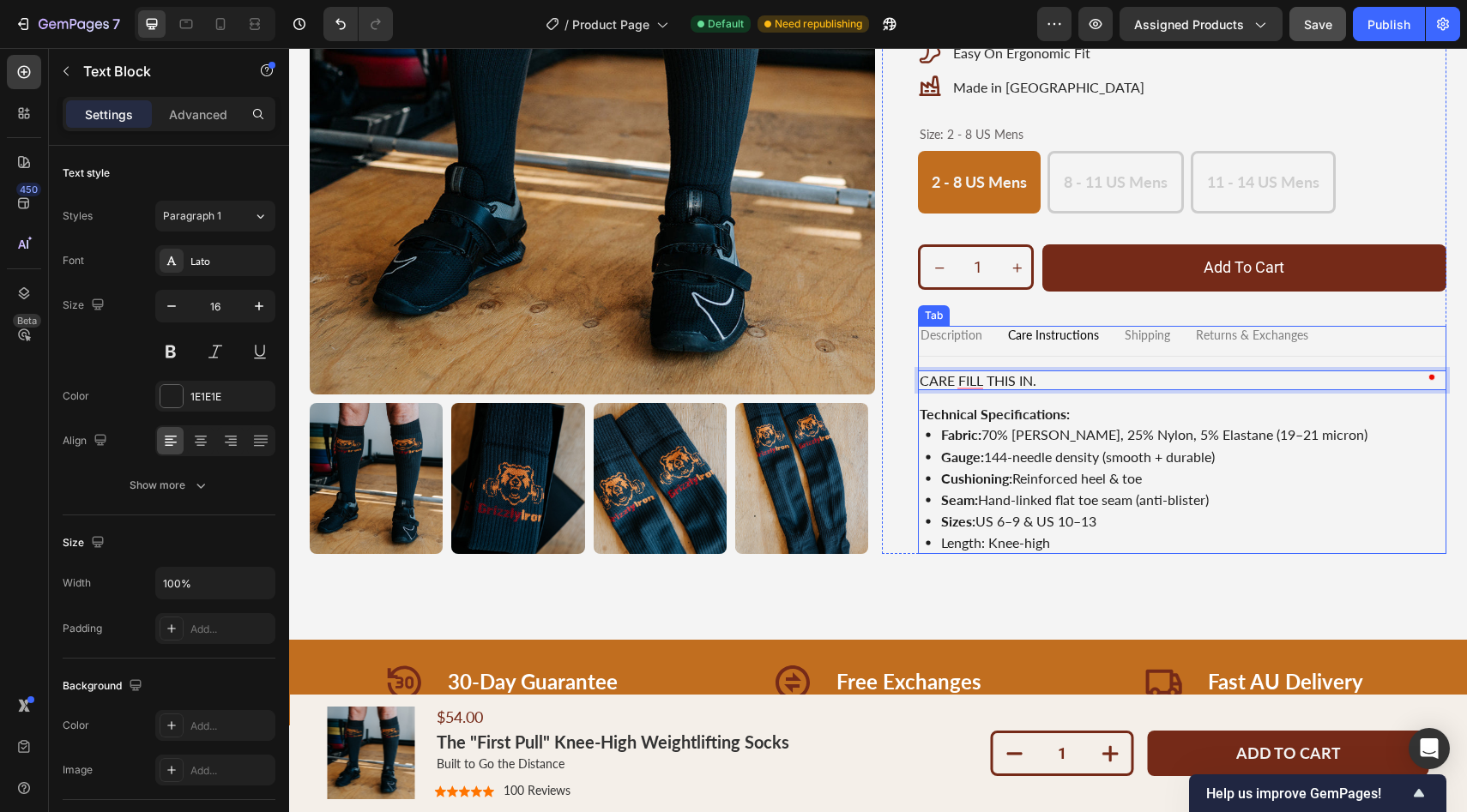
click at [1128, 341] on p "Shipping" at bounding box center [1147, 335] width 46 height 15
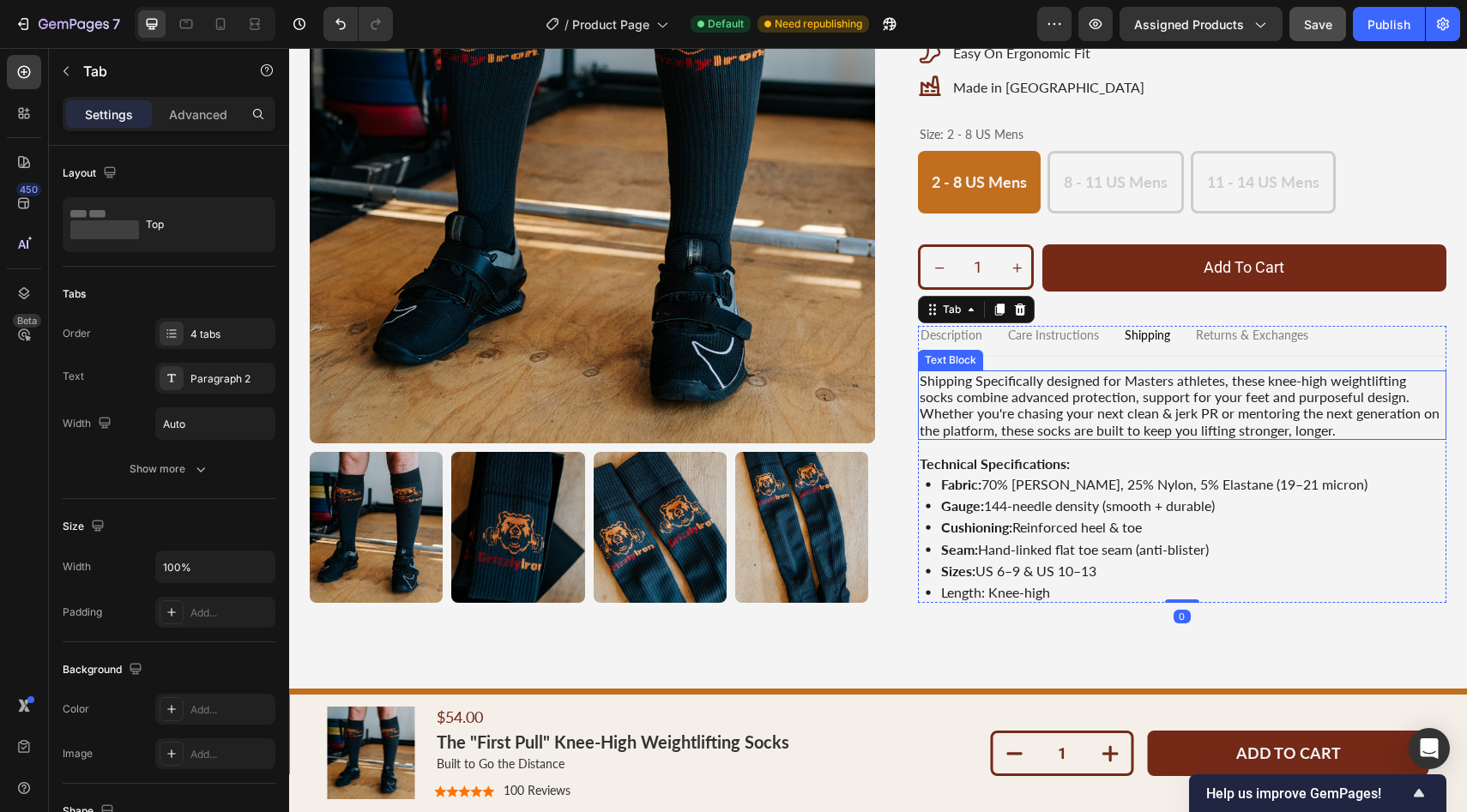
click at [1027, 389] on p "Shipping Specifically designed for Masters athletes, these knee-high weightlift…" at bounding box center [1183, 405] width 526 height 66
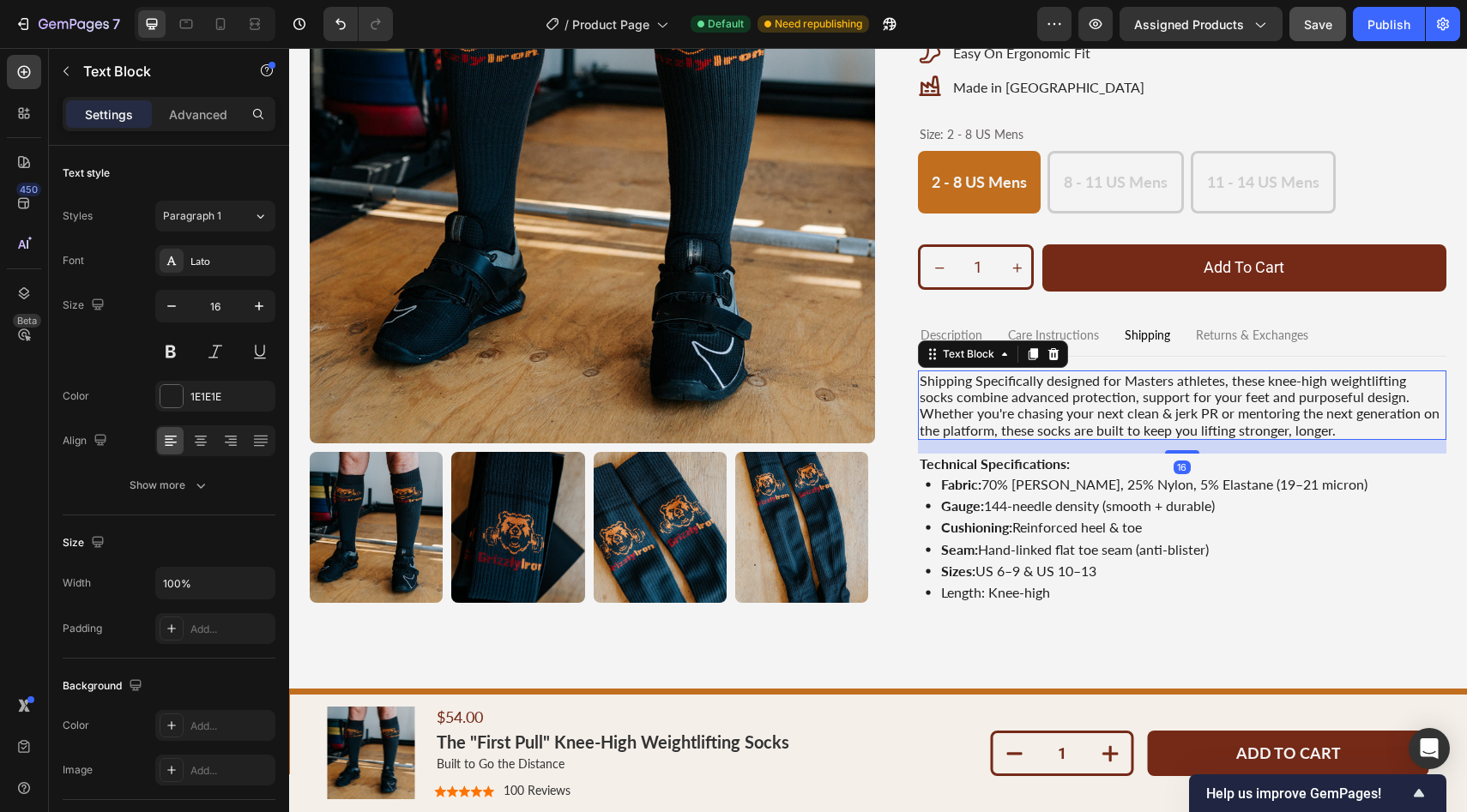
click at [996, 389] on p "Shipping Specifically designed for Masters athletes, these knee-high weightlift…" at bounding box center [1183, 405] width 526 height 66
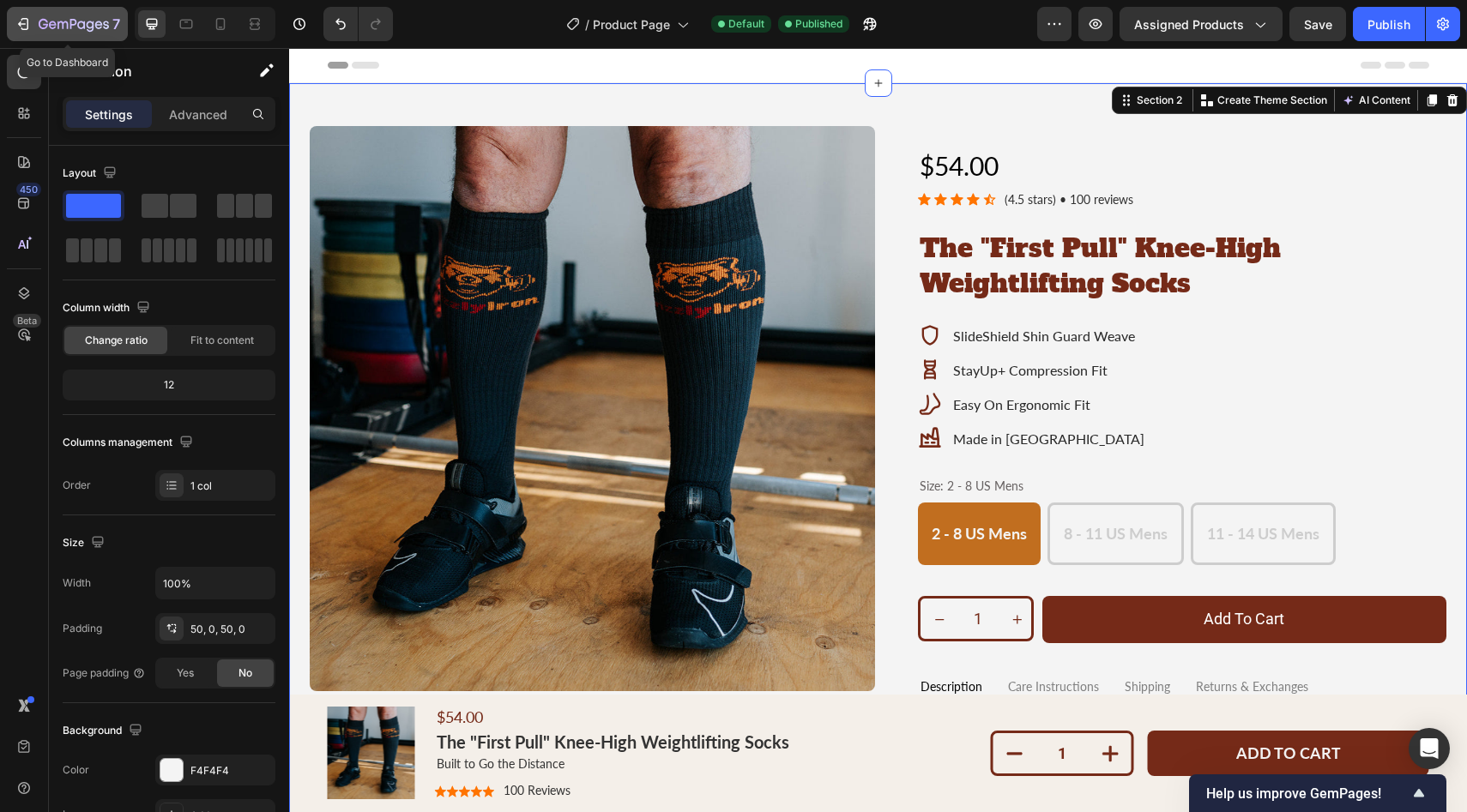
click at [32, 26] on div "7" at bounding box center [68, 24] width 105 height 20
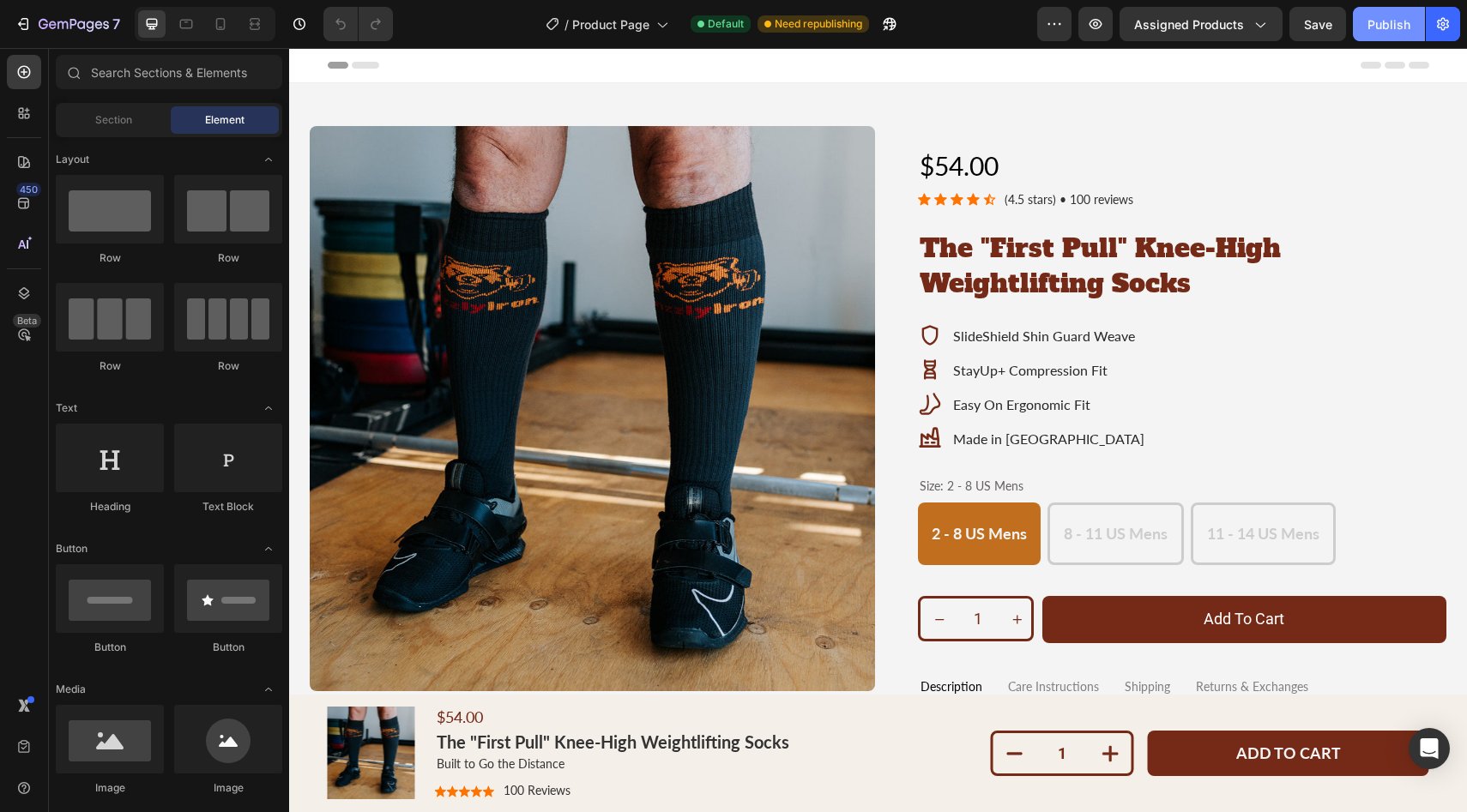
click at [1401, 23] on div "Publish" at bounding box center [1389, 25] width 43 height 18
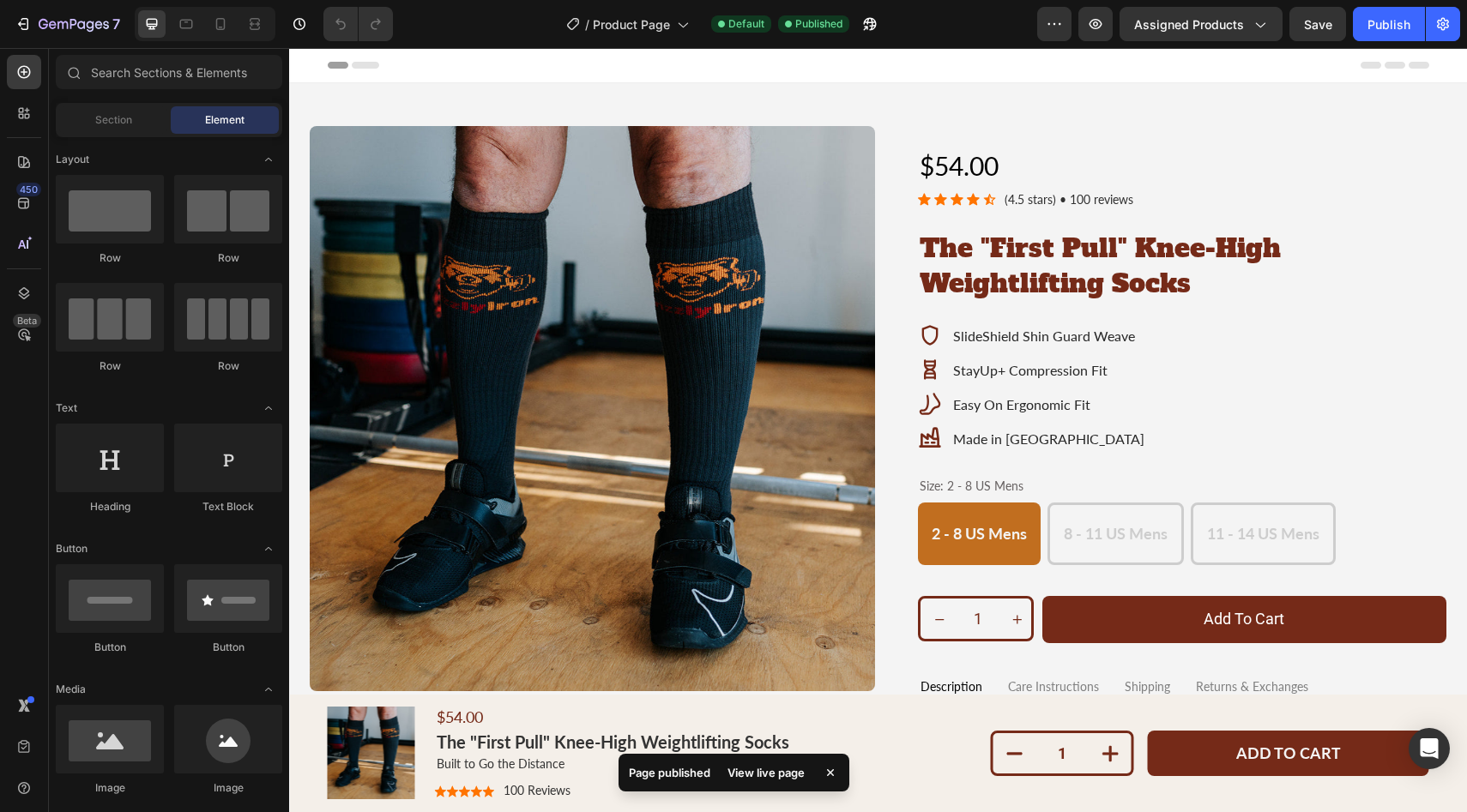
click at [770, 771] on div "View live page" at bounding box center [766, 772] width 97 height 24
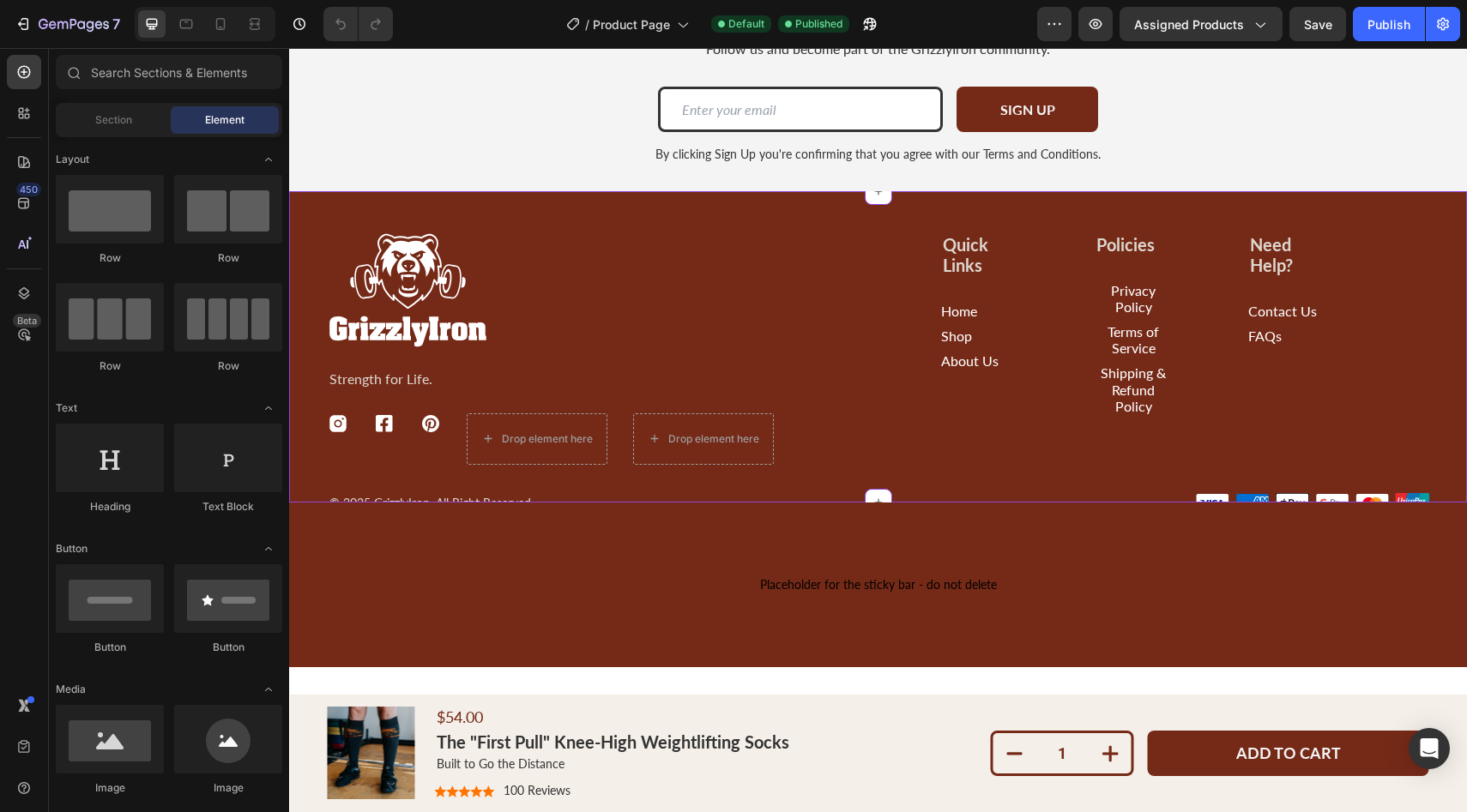
scroll to position [3901, 0]
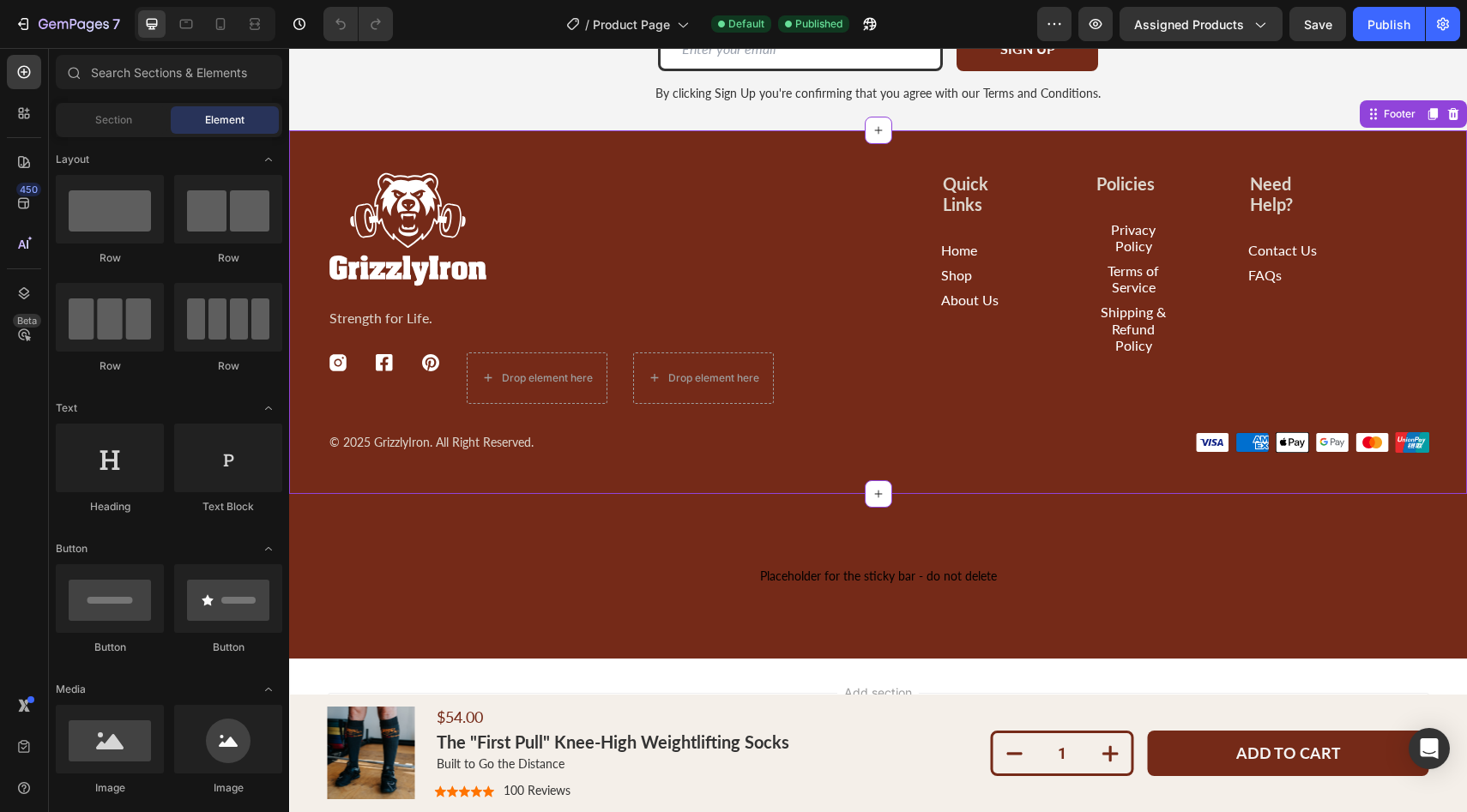
click at [364, 313] on p "Strength for Life." at bounding box center [550, 318] width 442 height 17
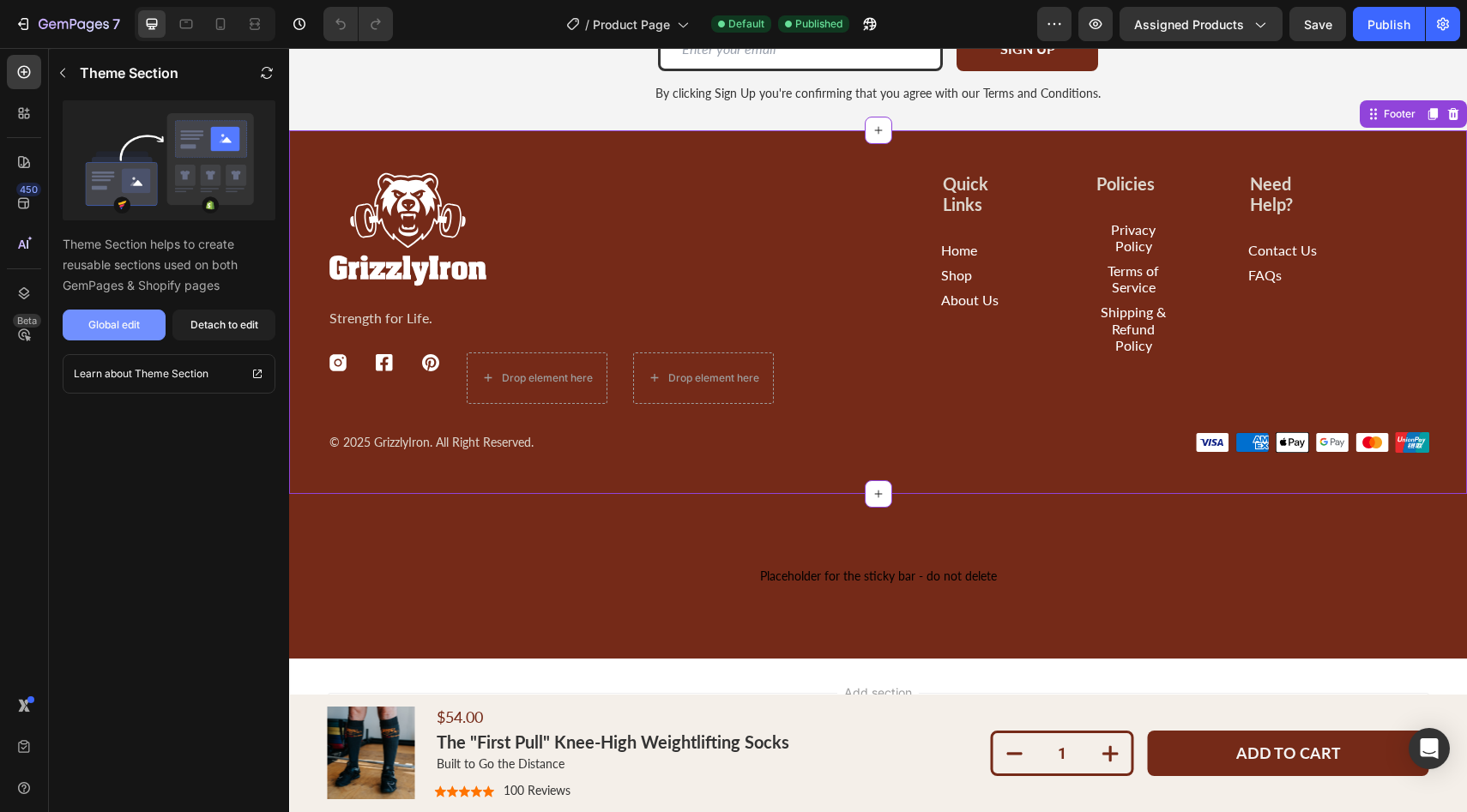
click at [143, 329] on button "Global edit" at bounding box center [113, 325] width 103 height 31
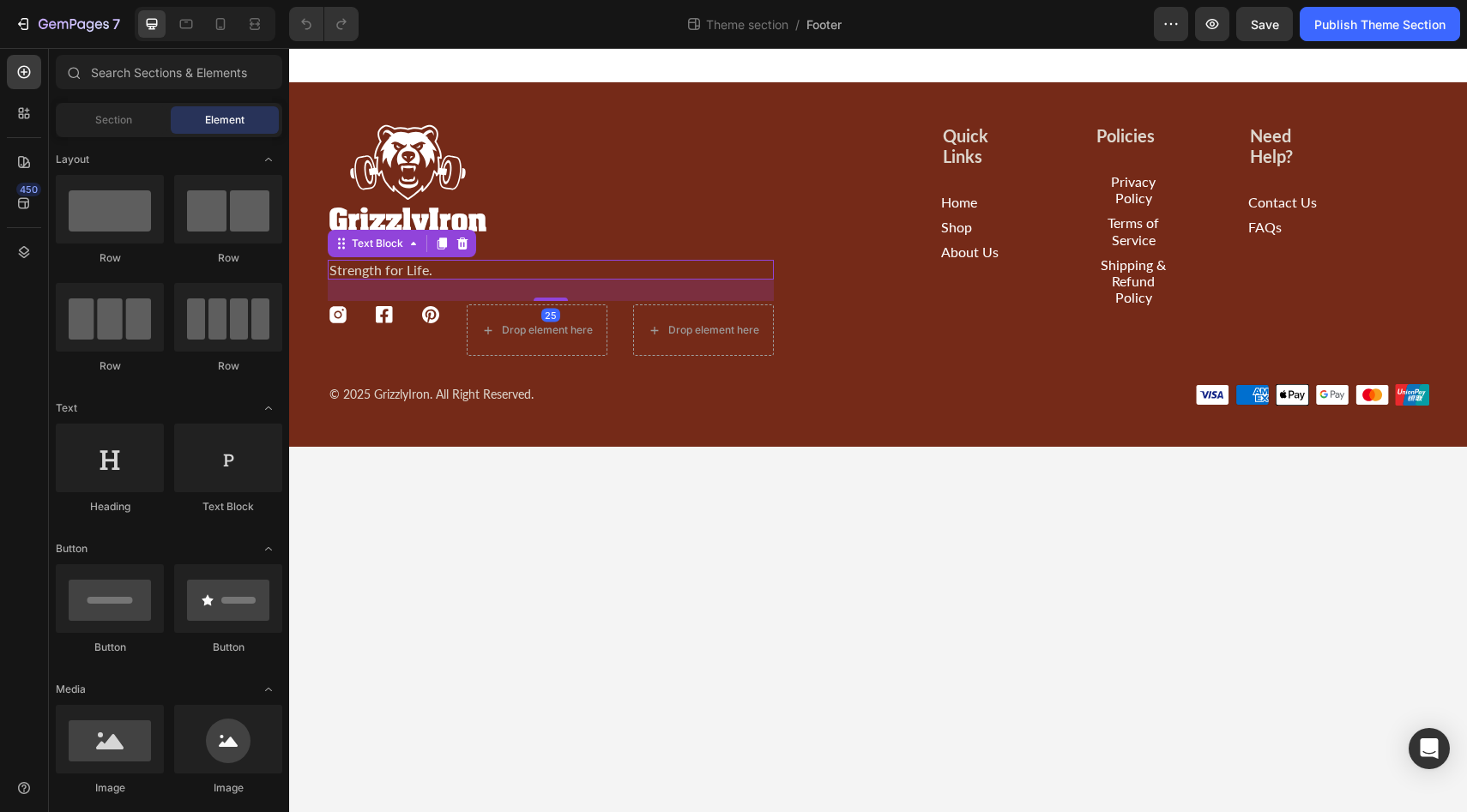
click at [400, 269] on p "Strength for Life." at bounding box center [550, 269] width 442 height 17
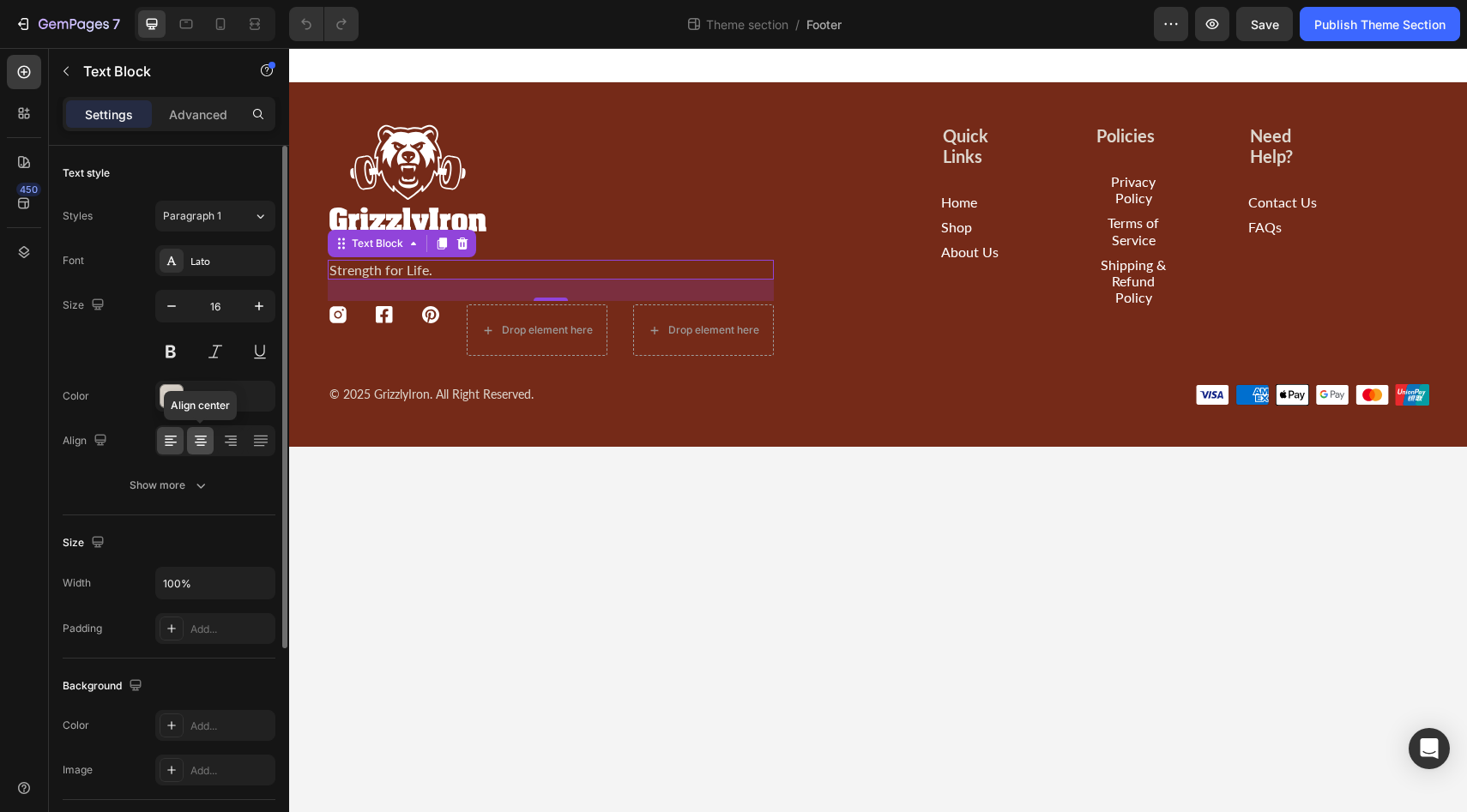
click at [201, 434] on icon at bounding box center [201, 441] width 18 height 18
click at [174, 442] on icon at bounding box center [171, 441] width 18 height 18
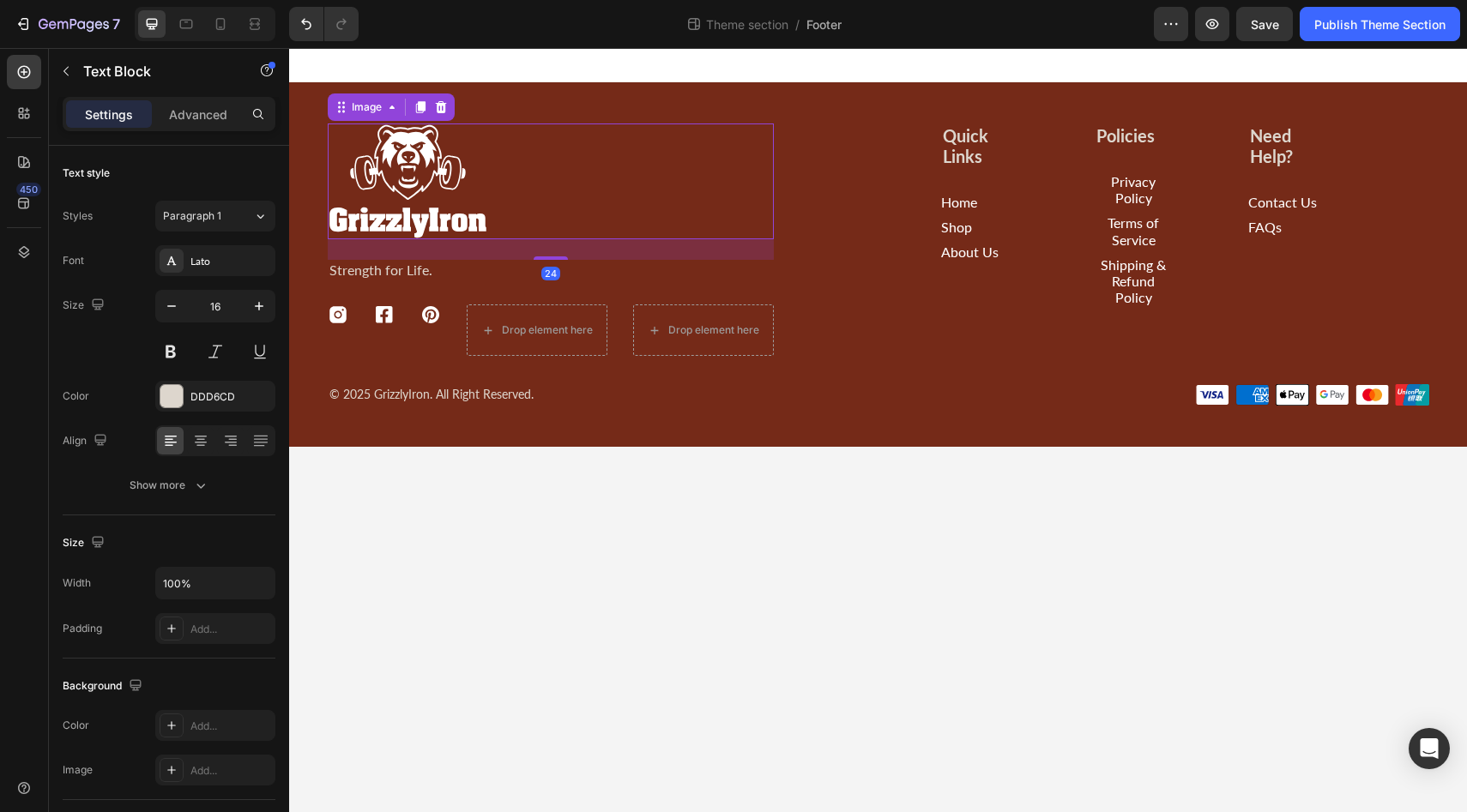
click at [400, 190] on img at bounding box center [408, 182] width 162 height 116
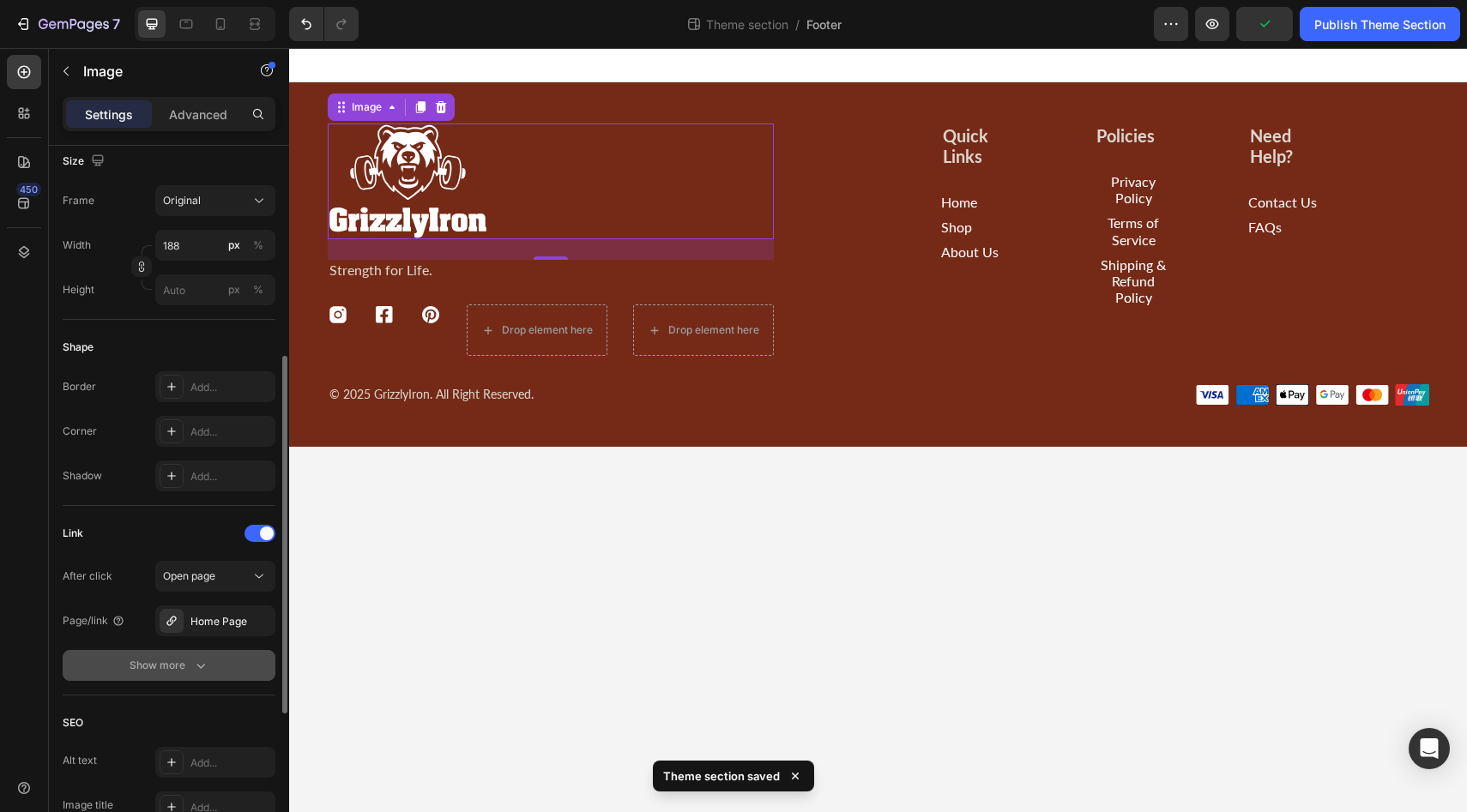
scroll to position [714, 0]
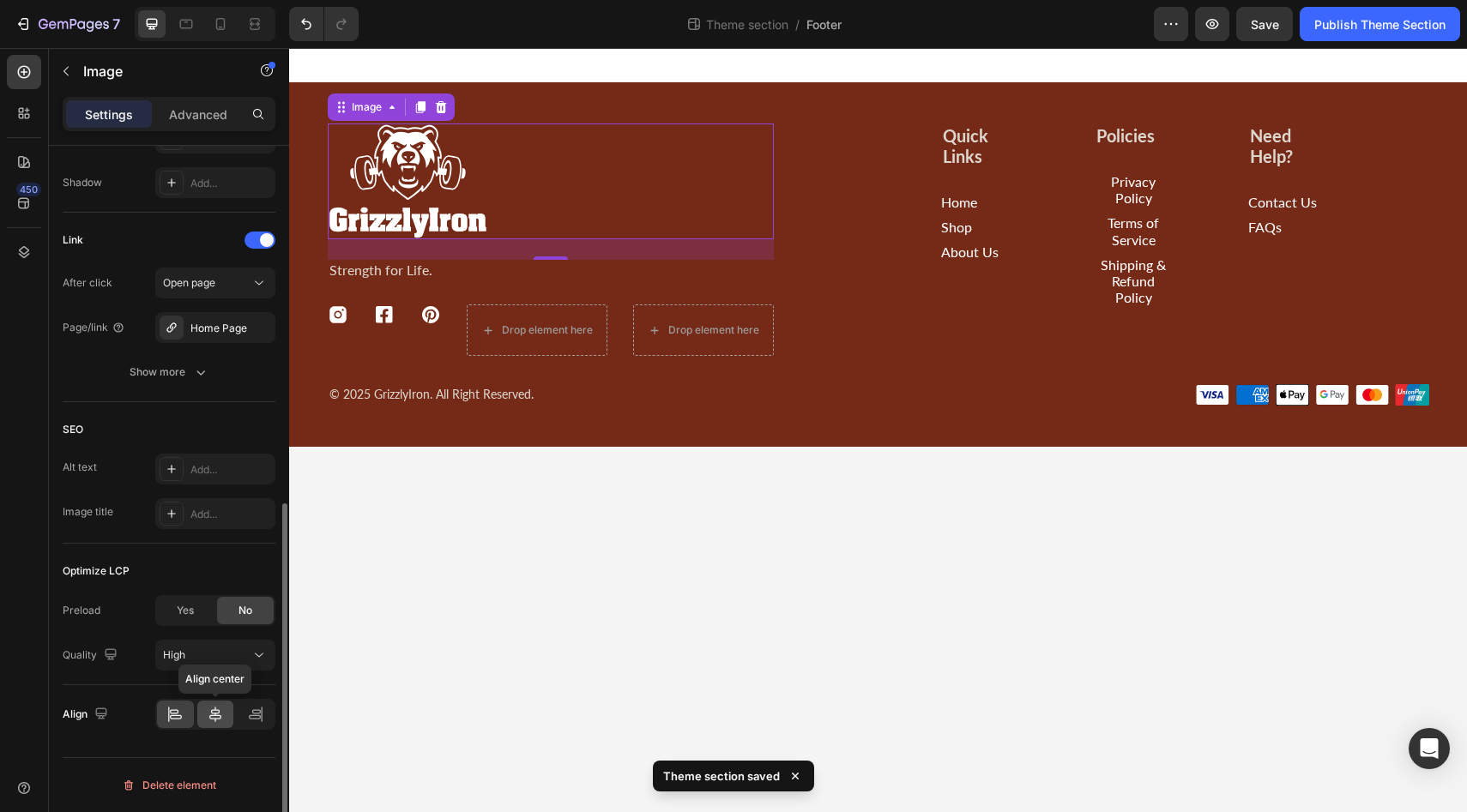
click at [218, 716] on icon at bounding box center [215, 715] width 18 height 18
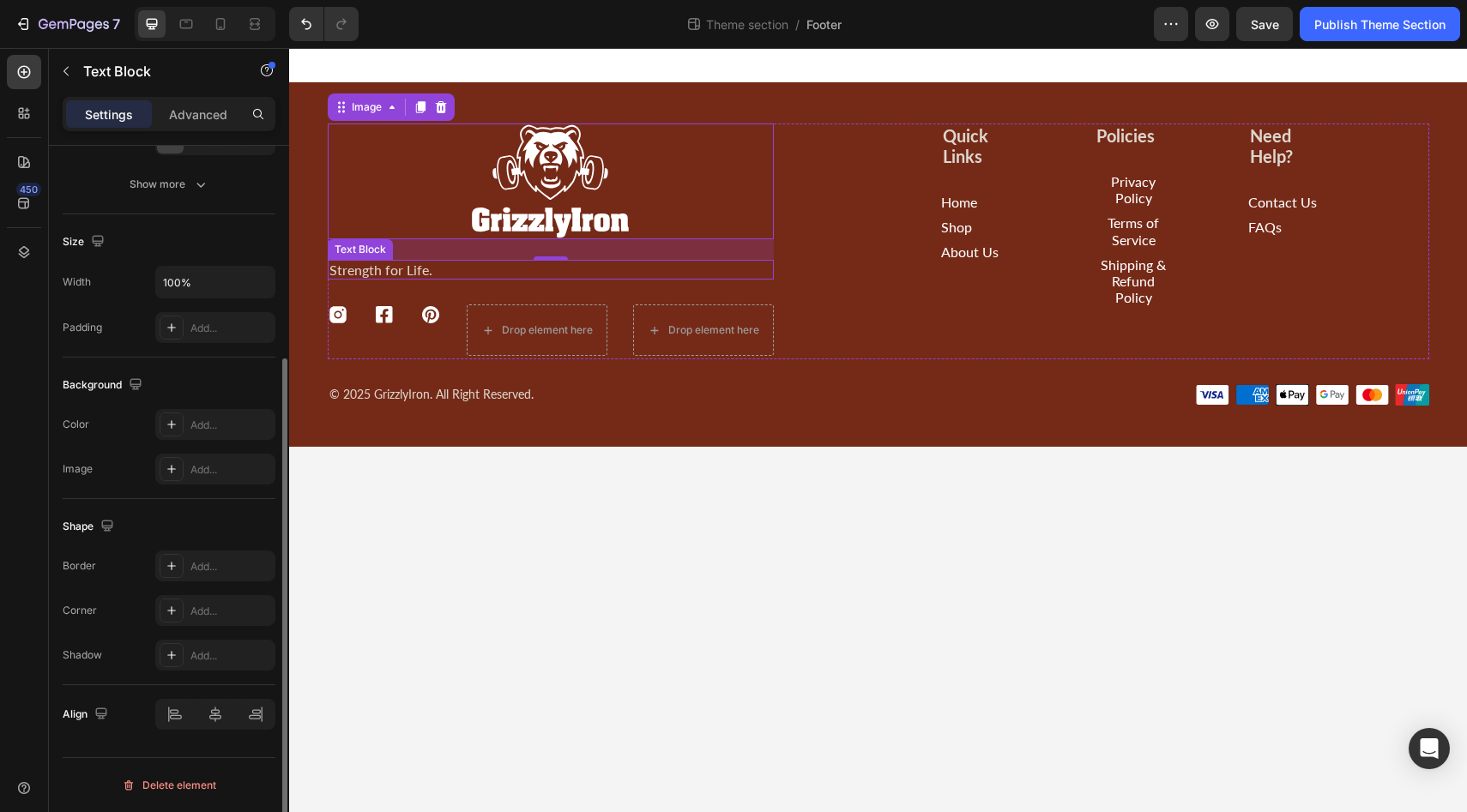
click at [369, 269] on p "Strength for Life." at bounding box center [550, 269] width 442 height 17
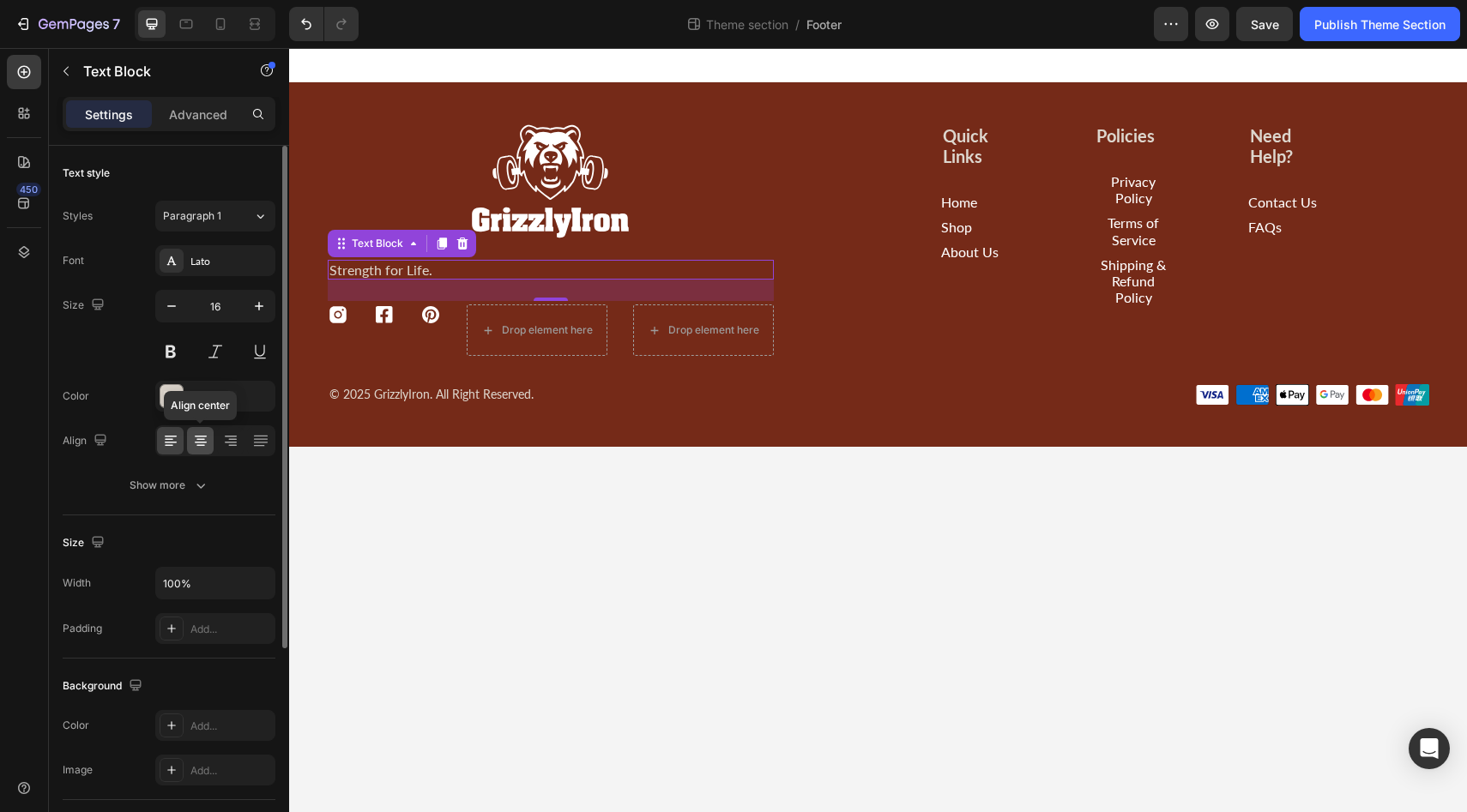
click at [200, 435] on icon at bounding box center [201, 441] width 18 height 18
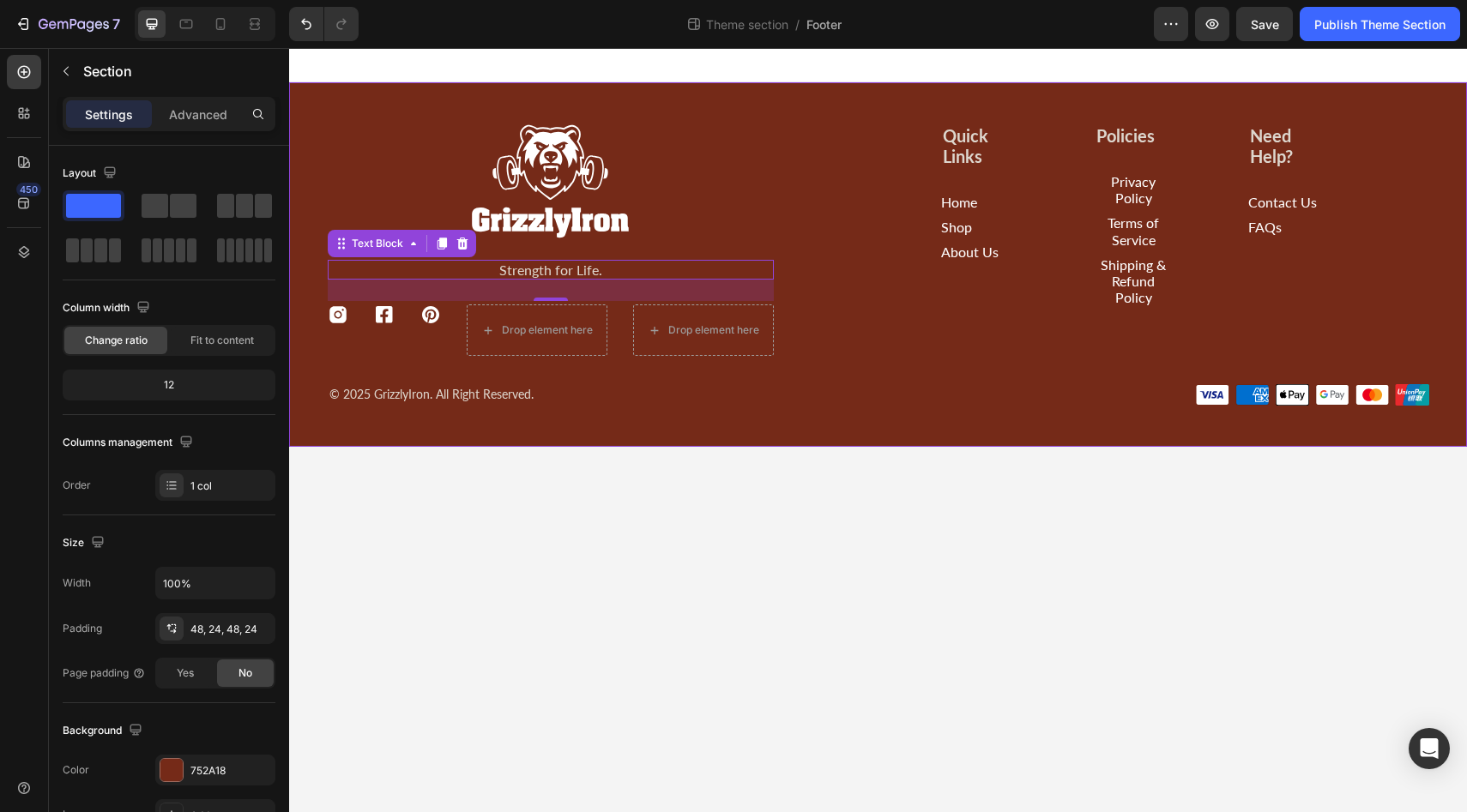
click at [326, 317] on div "Image Strength for Life. Text Block 25 Icon Icon Icon Drop element here Drop el…" at bounding box center [878, 264] width 1137 height 282
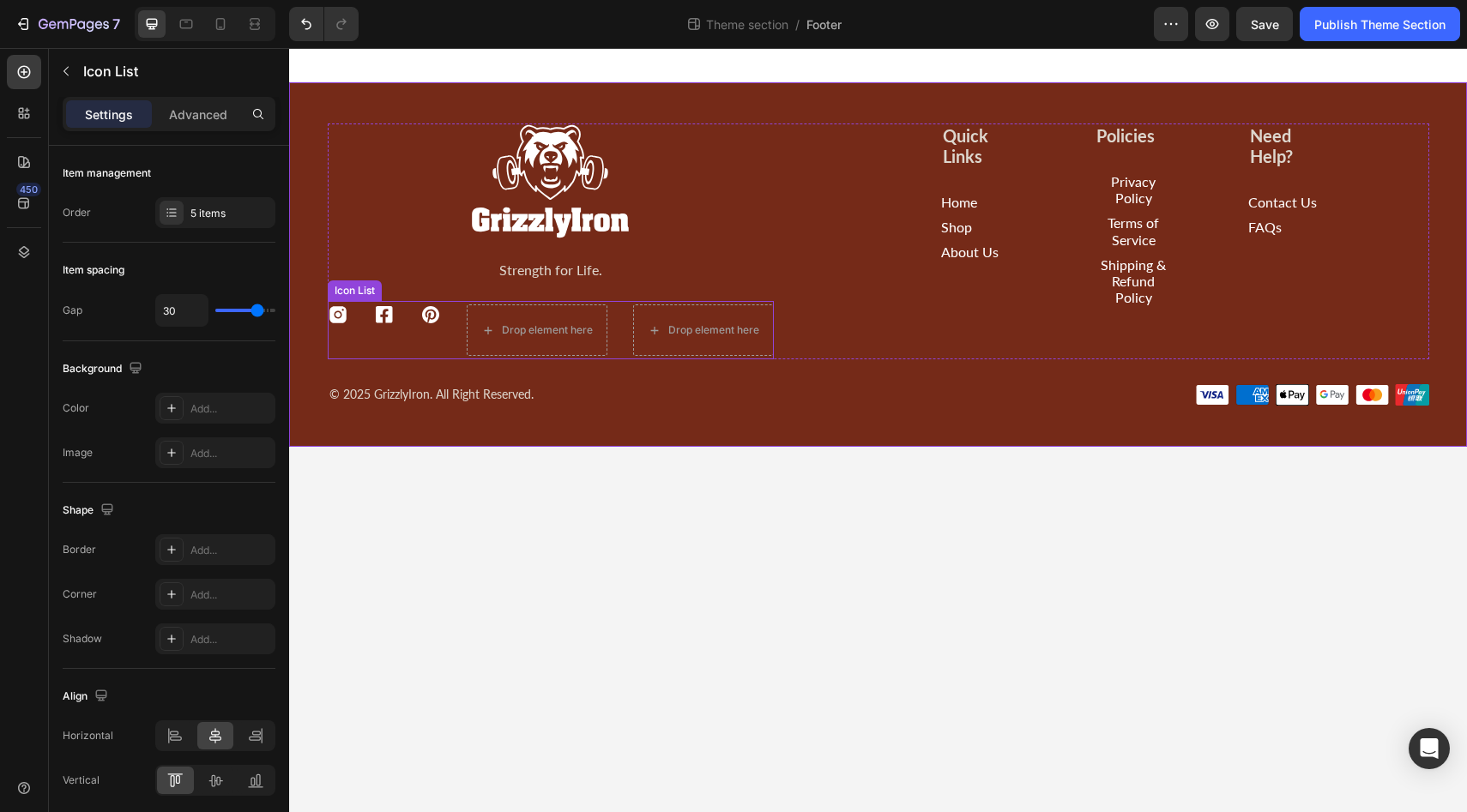
click at [359, 318] on div "Icon Icon Icon Drop element here Drop element here" at bounding box center [550, 330] width 446 height 52
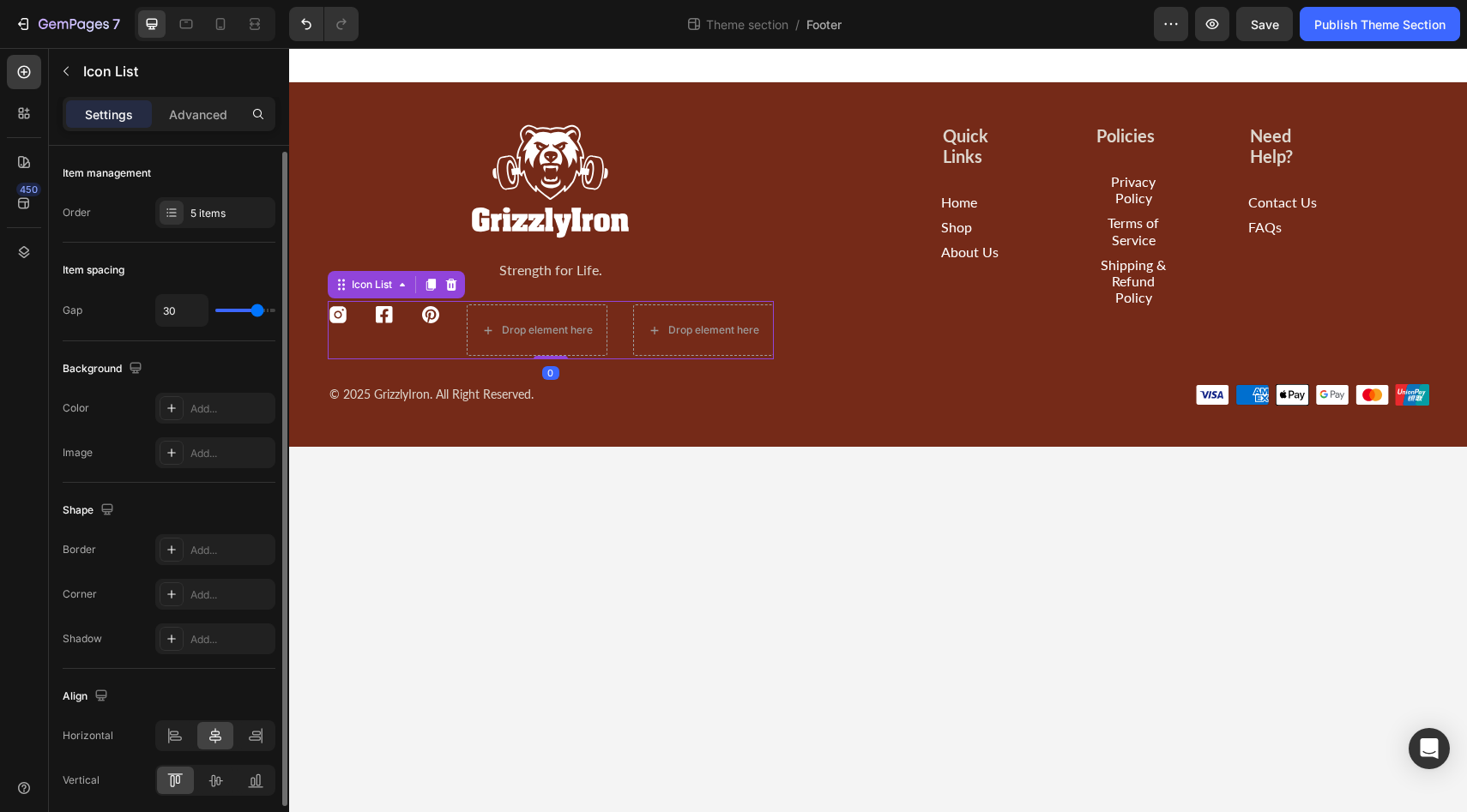
scroll to position [66, 0]
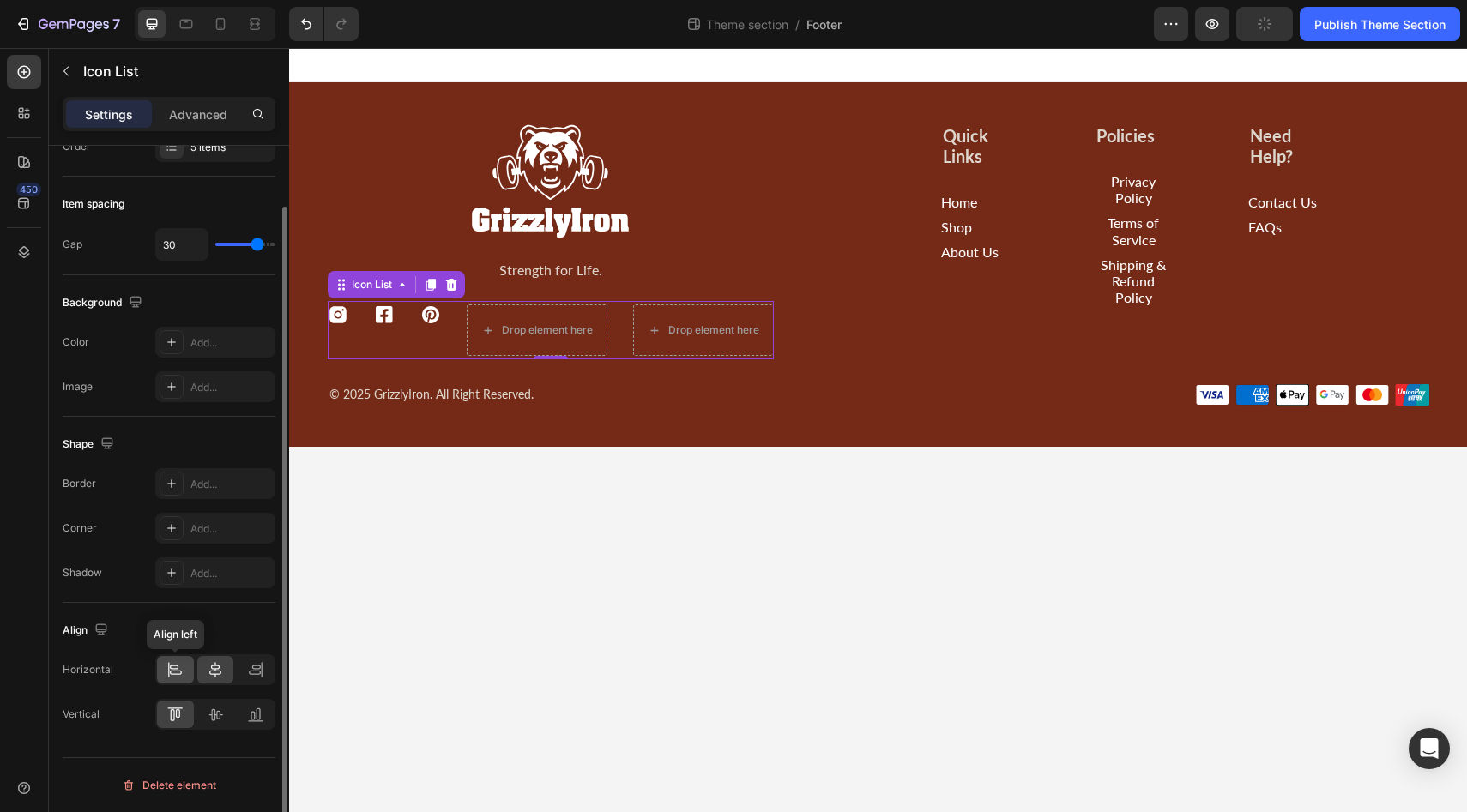
click at [183, 670] on div at bounding box center [176, 670] width 37 height 27
click at [212, 669] on icon at bounding box center [215, 670] width 18 height 18
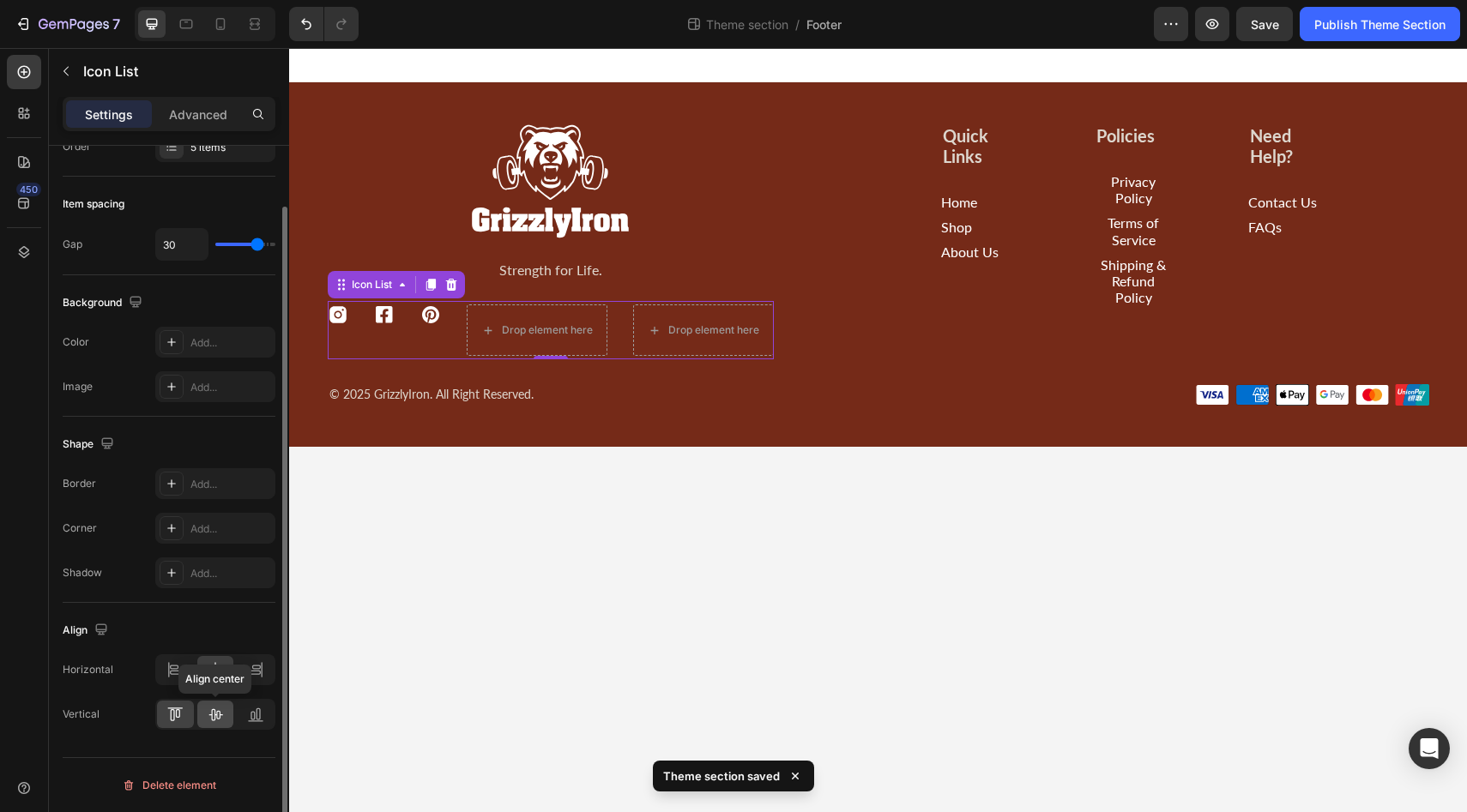
click at [216, 715] on icon at bounding box center [216, 715] width 14 height 12
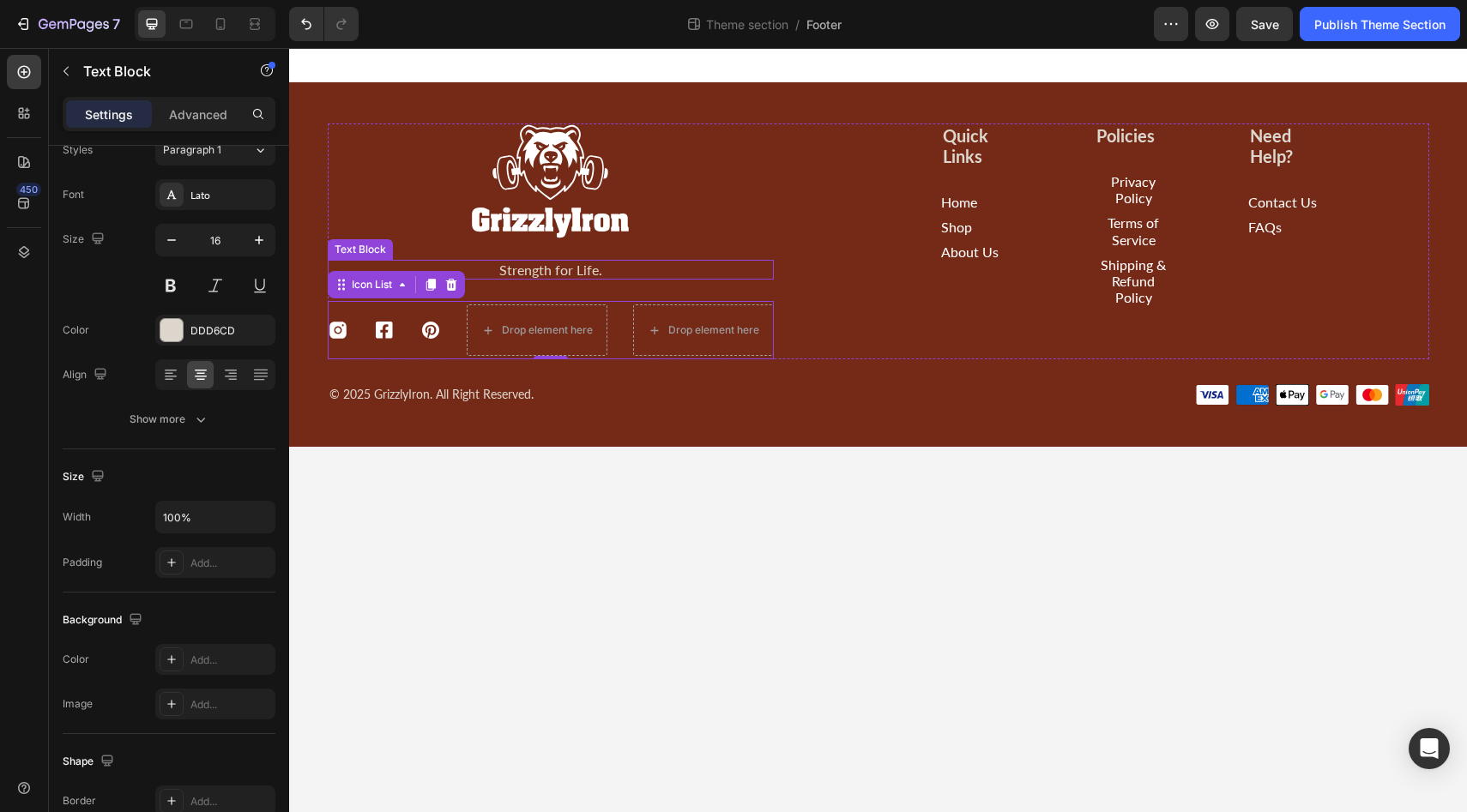
click at [529, 276] on p "Strength for Life." at bounding box center [550, 269] width 442 height 17
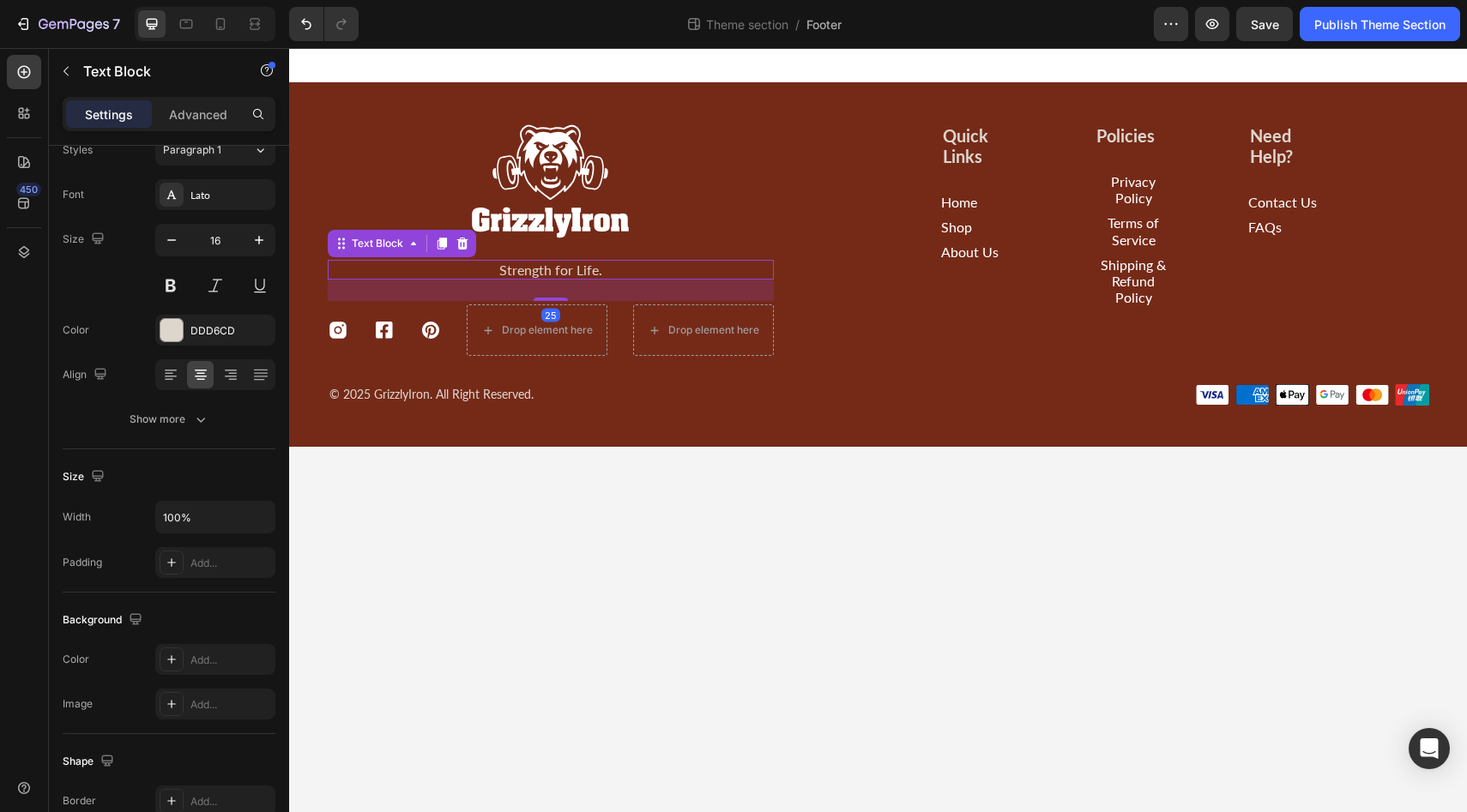
scroll to position [0, 0]
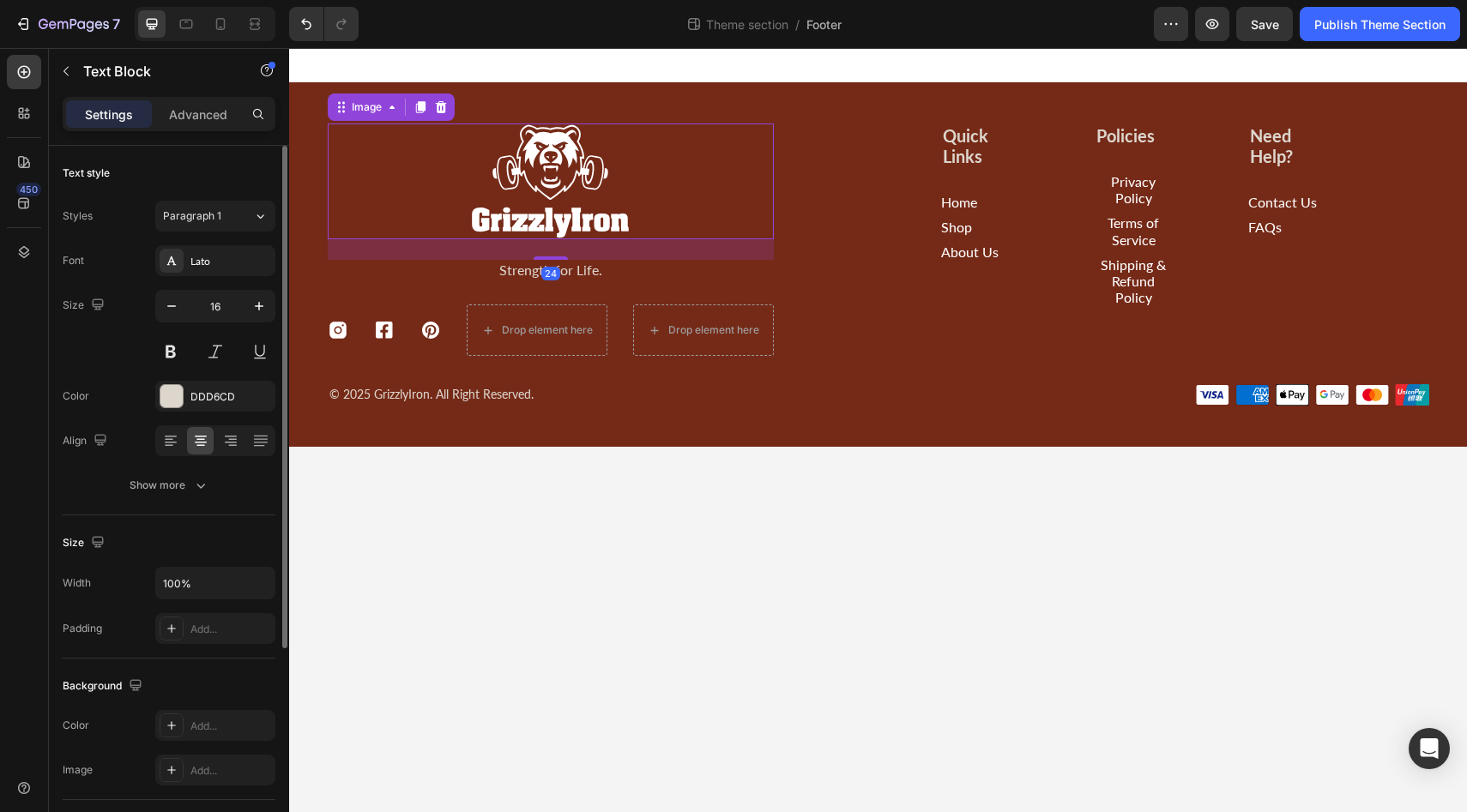
click at [557, 212] on img at bounding box center [550, 182] width 162 height 116
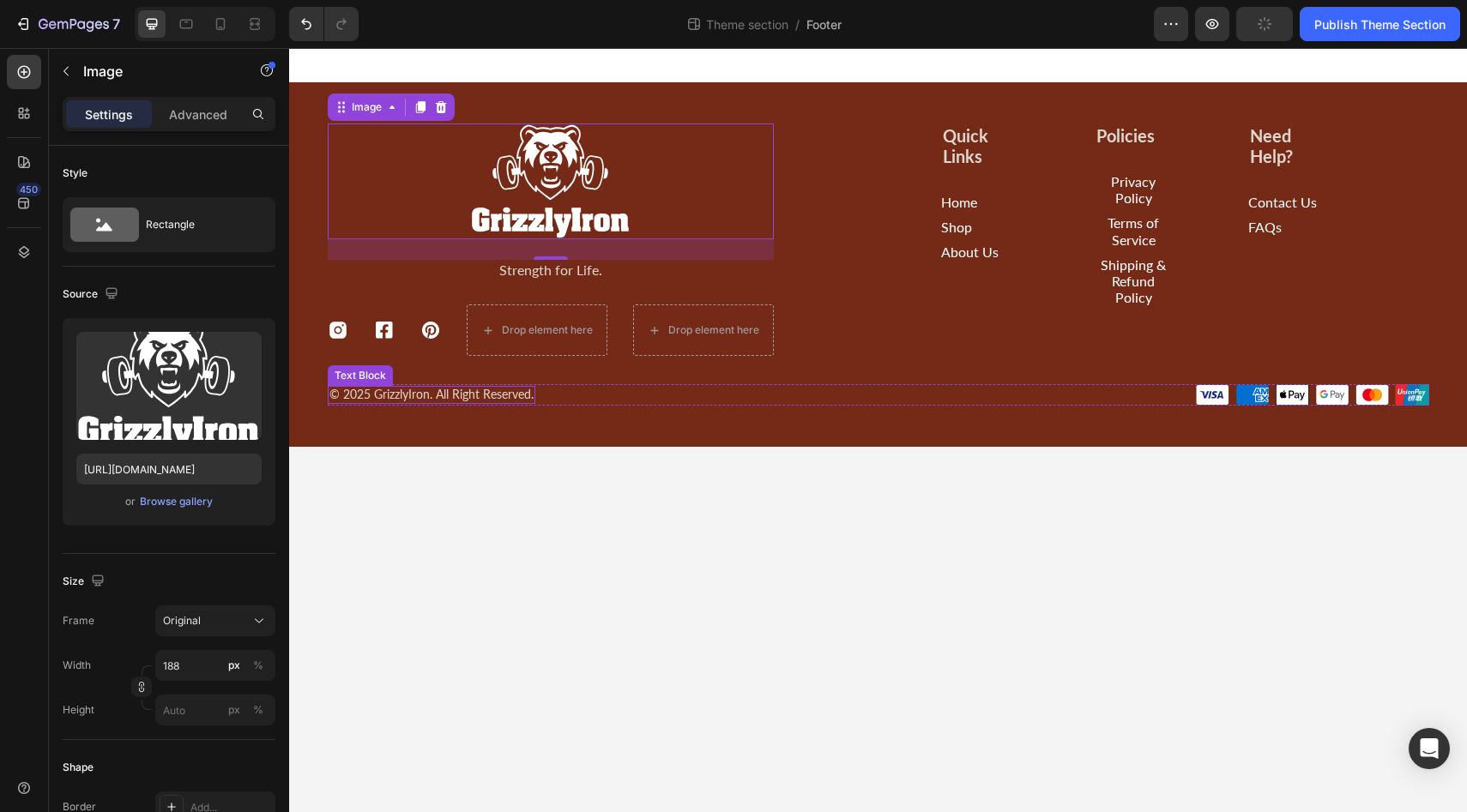
click at [410, 397] on p "© 2025 GrizzlyIron. All Right Reserved." at bounding box center [431, 395] width 205 height 15
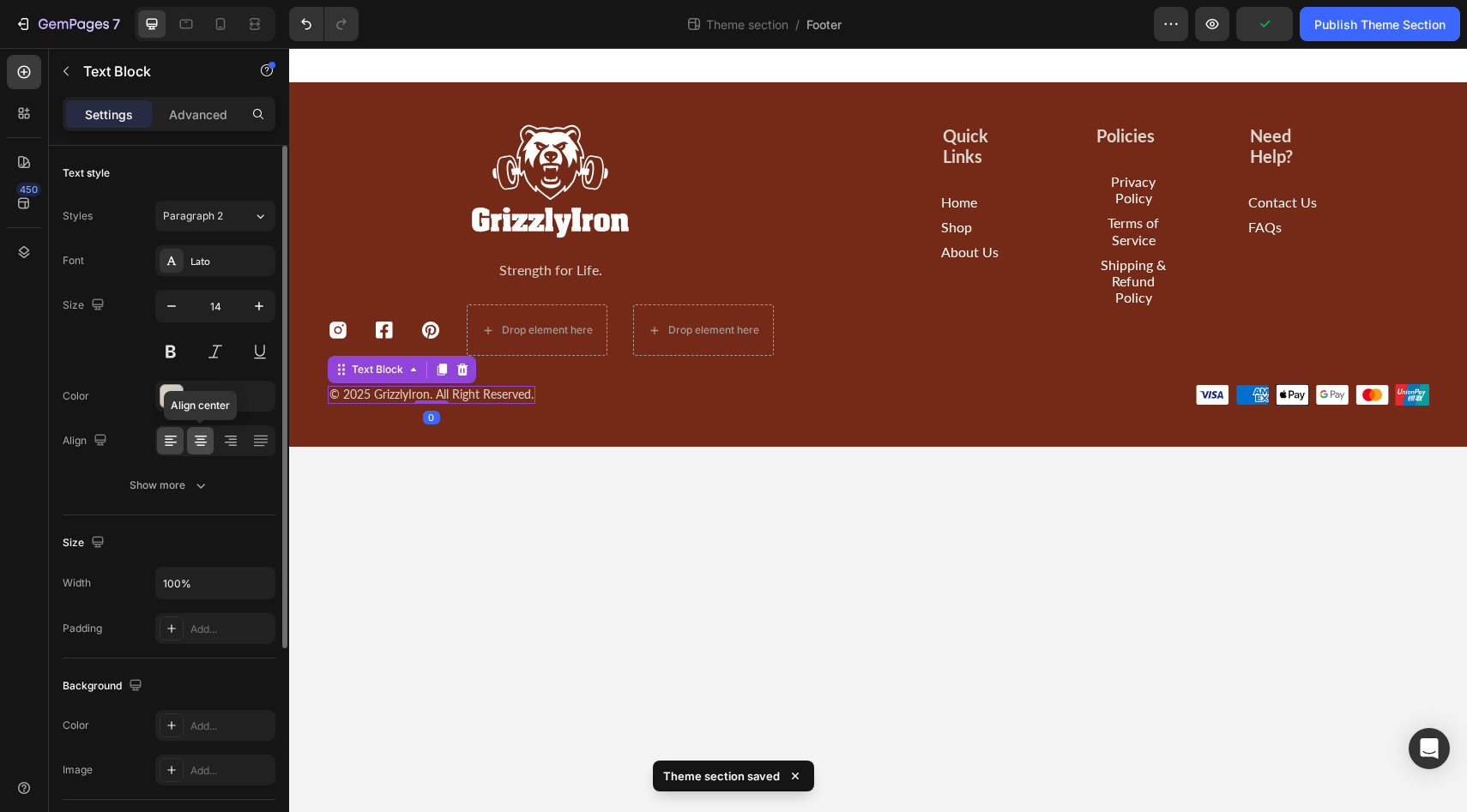
click at [201, 435] on icon at bounding box center [201, 436] width 12 height 2
click at [172, 448] on icon at bounding box center [171, 441] width 18 height 18
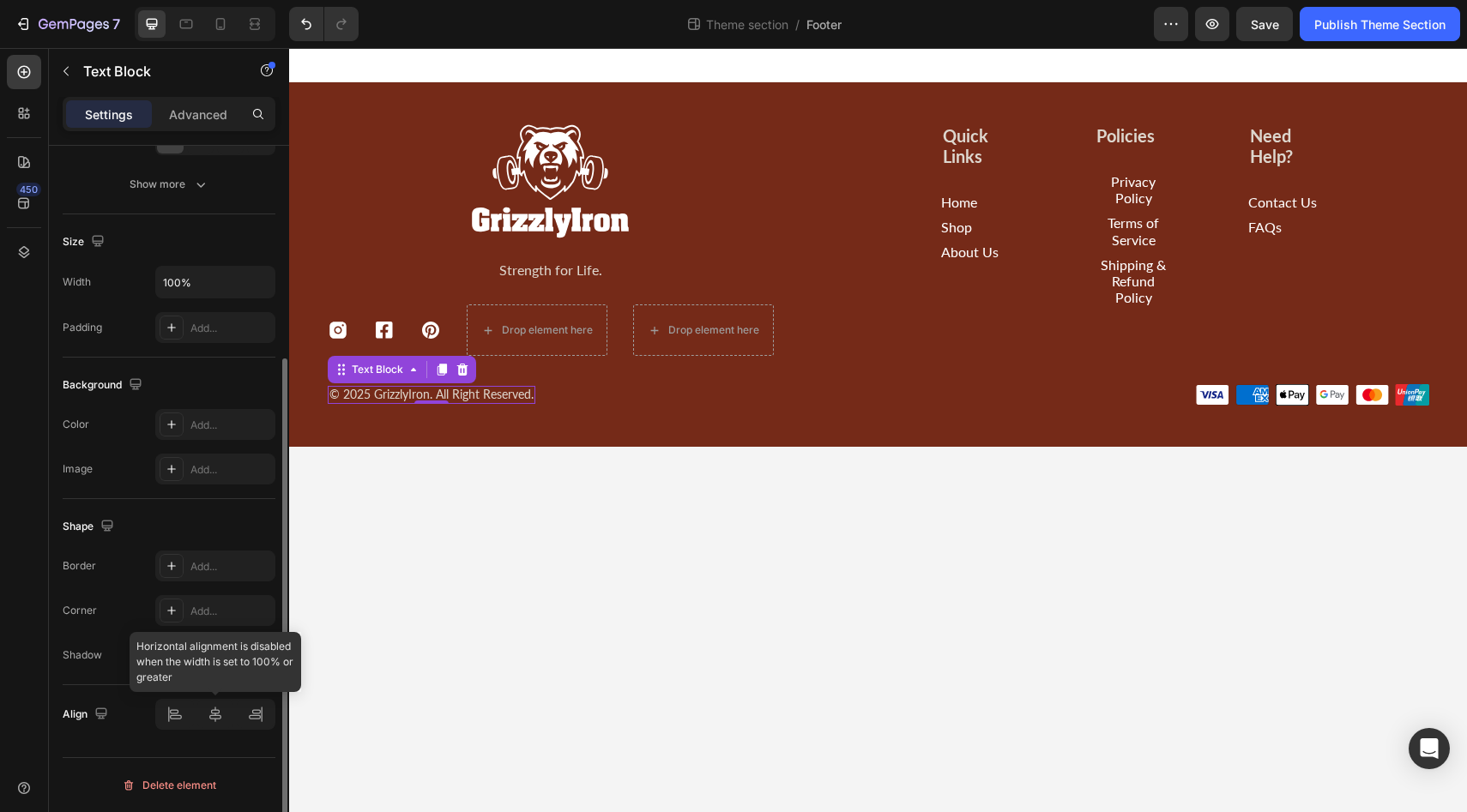
click at [209, 713] on div at bounding box center [215, 714] width 120 height 31
click at [173, 711] on div at bounding box center [215, 714] width 120 height 31
click at [430, 397] on p "© 2025 GrizzlyIron. All Right Reserved." at bounding box center [431, 395] width 205 height 15
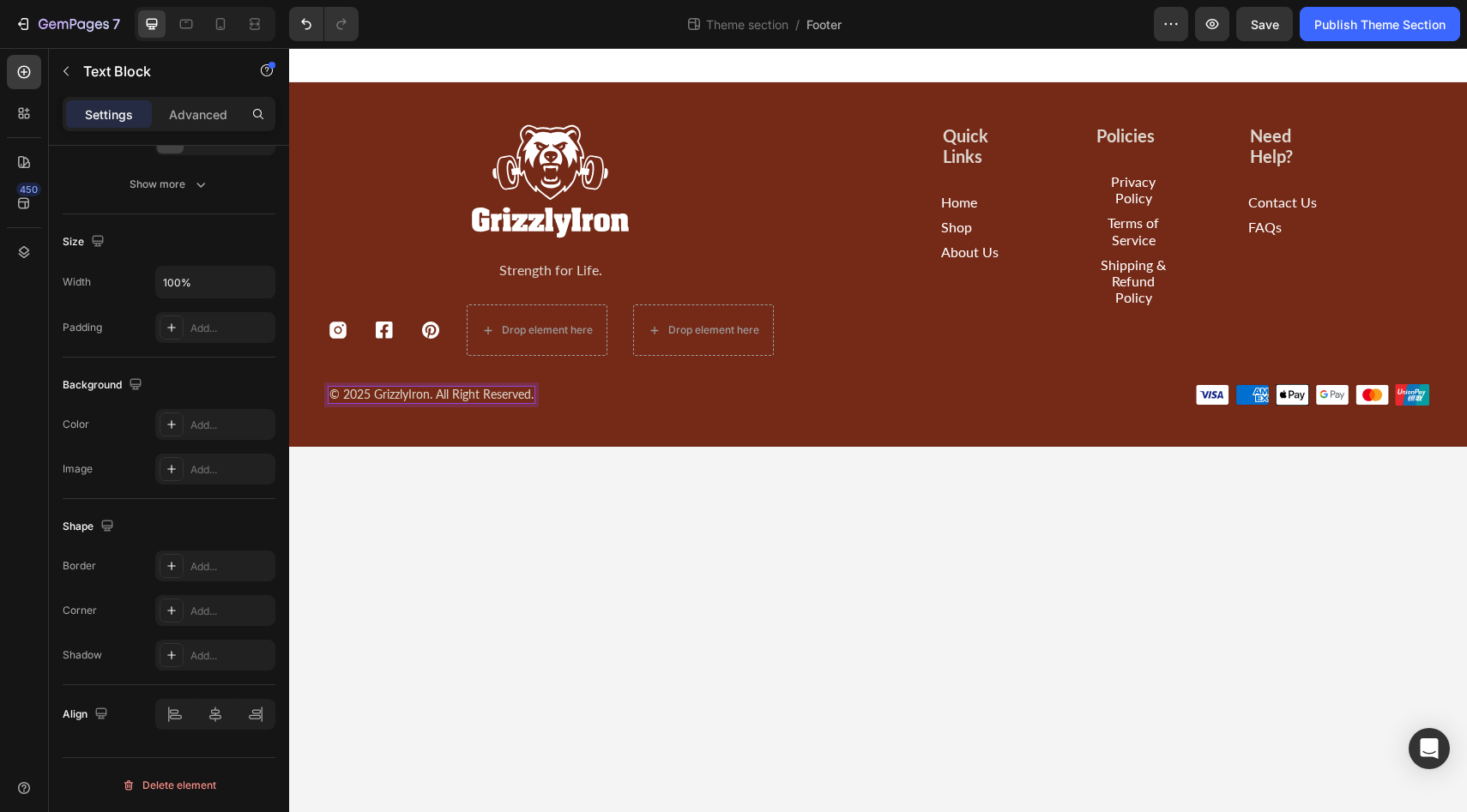
click at [340, 392] on p "© 2025 GrizzlyIron. All Right Reserved." at bounding box center [431, 395] width 205 height 15
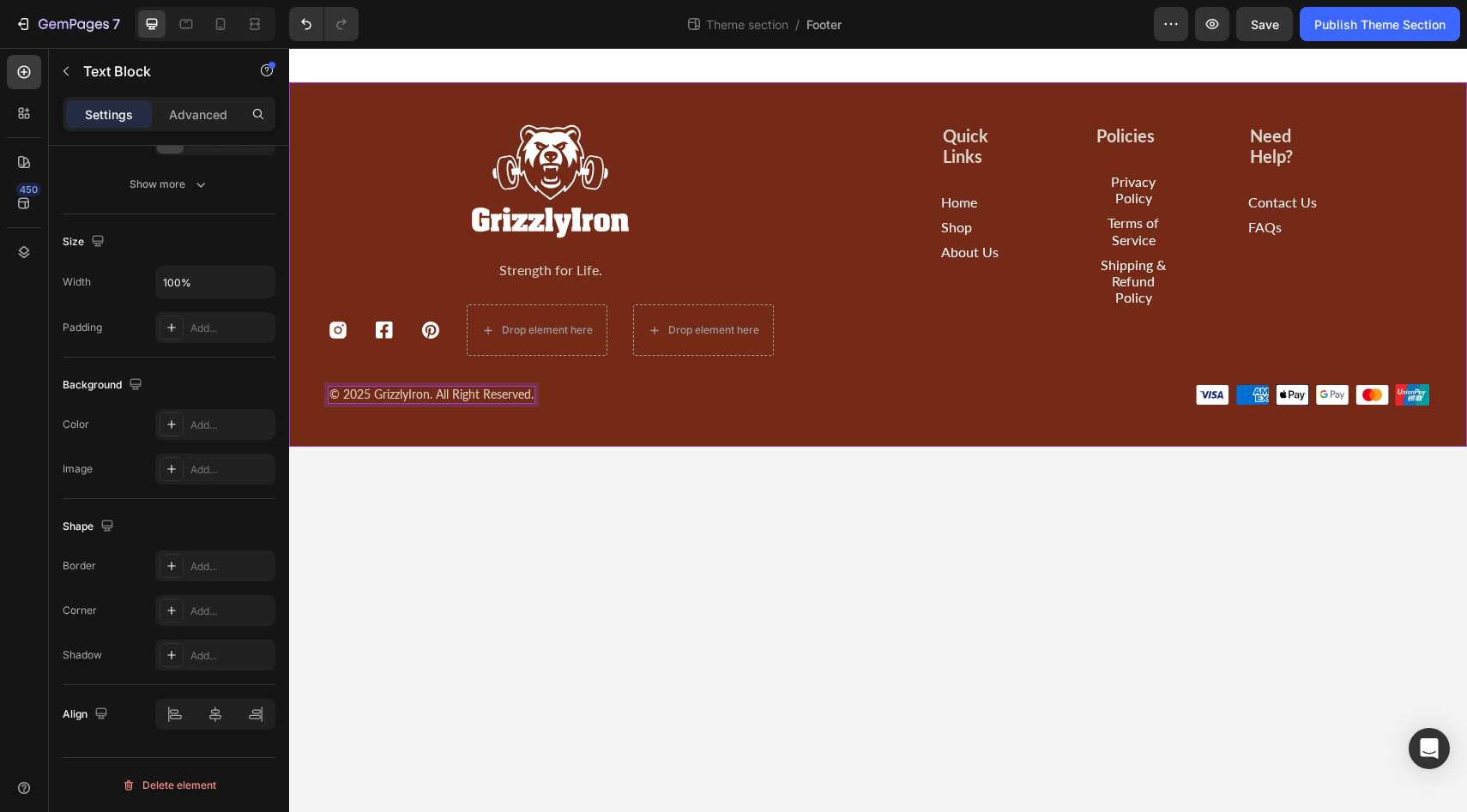
click at [648, 411] on div "Image Strength for Life. Text Block Icon Icon Icon Drop element here Drop eleme…" at bounding box center [878, 264] width 1178 height 364
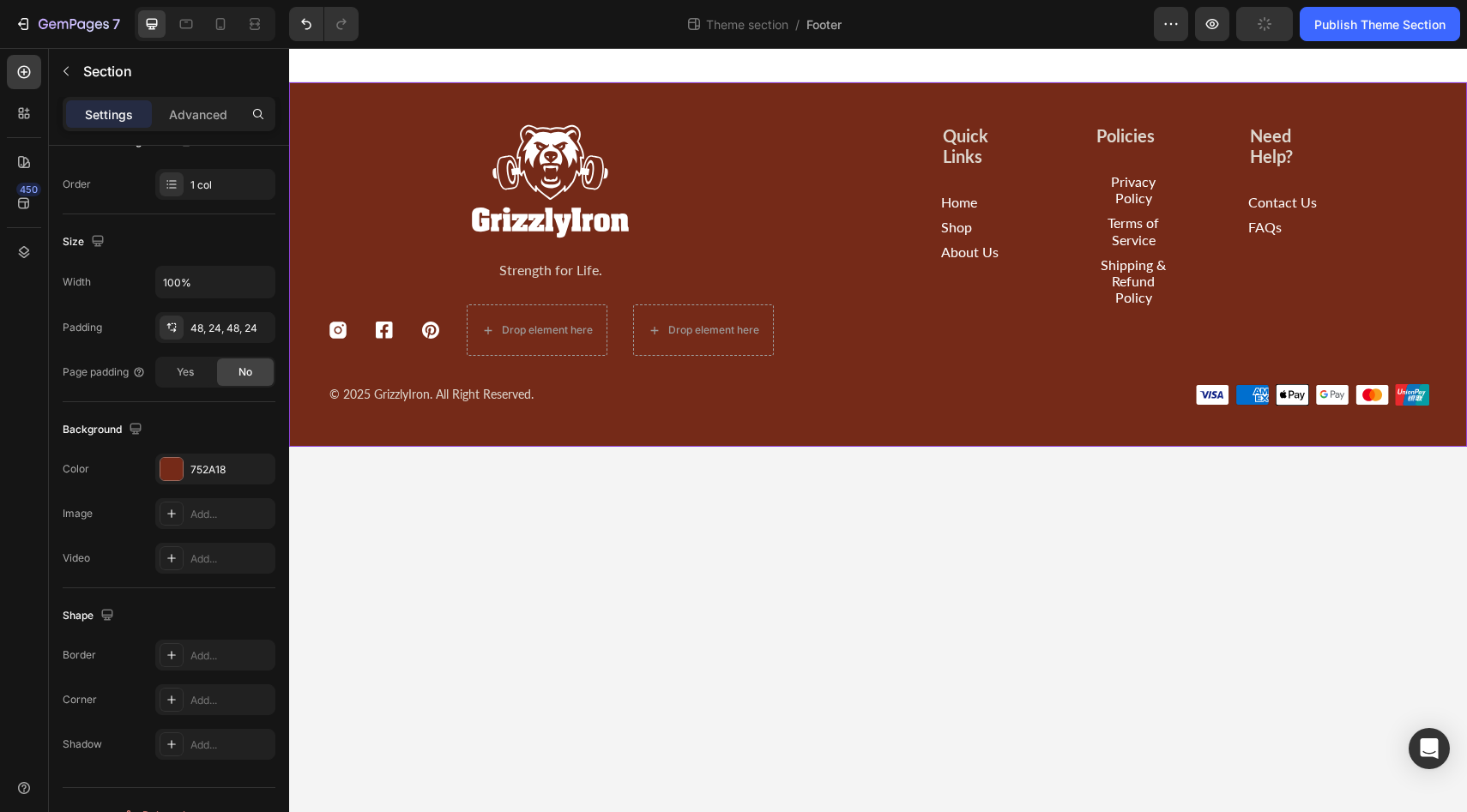
scroll to position [0, 0]
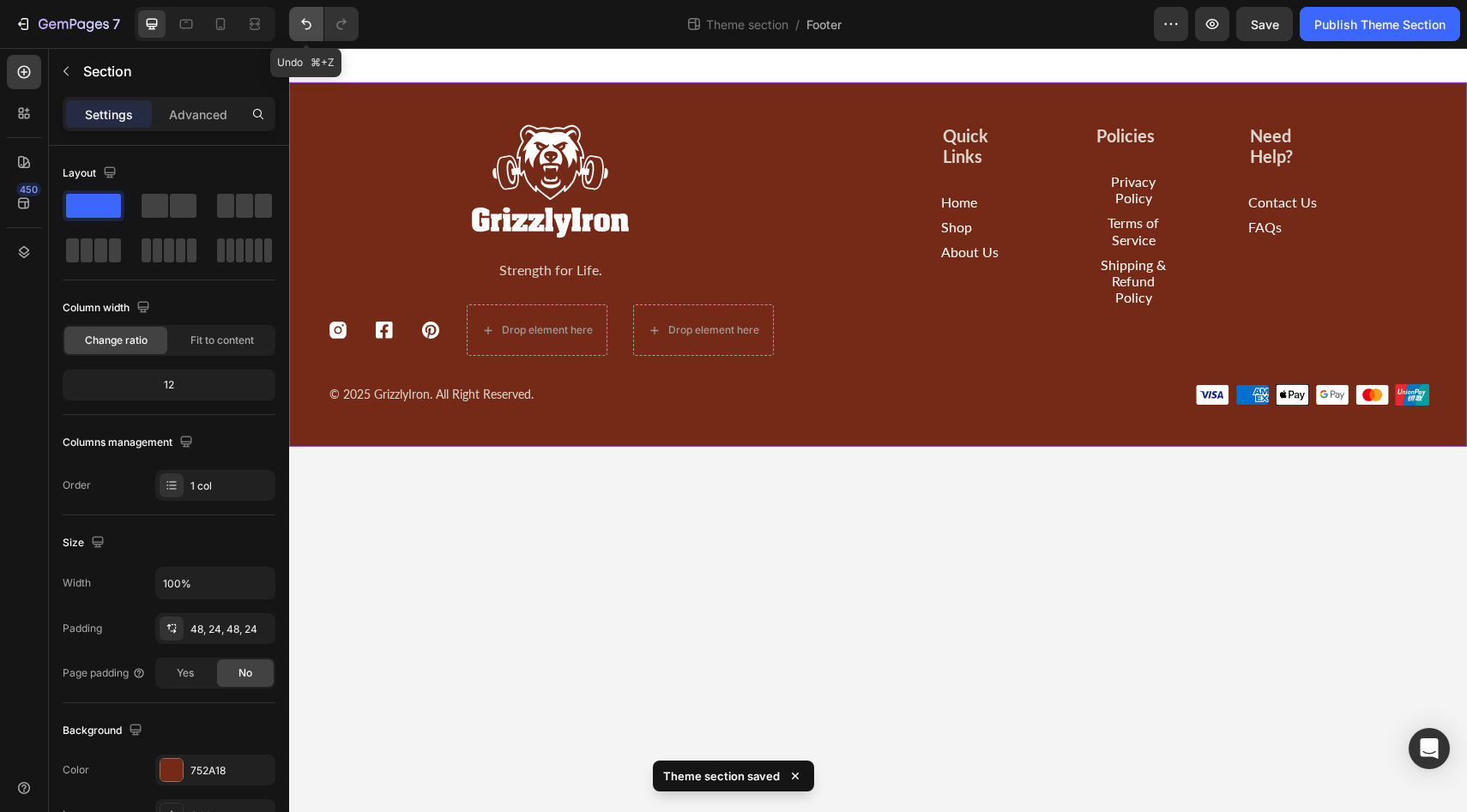
click at [305, 21] on icon "Undo/Redo" at bounding box center [306, 24] width 11 height 11
click at [313, 28] on icon "Undo/Redo" at bounding box center [306, 25] width 18 height 18
click at [310, 29] on icon "Undo/Redo" at bounding box center [306, 25] width 18 height 18
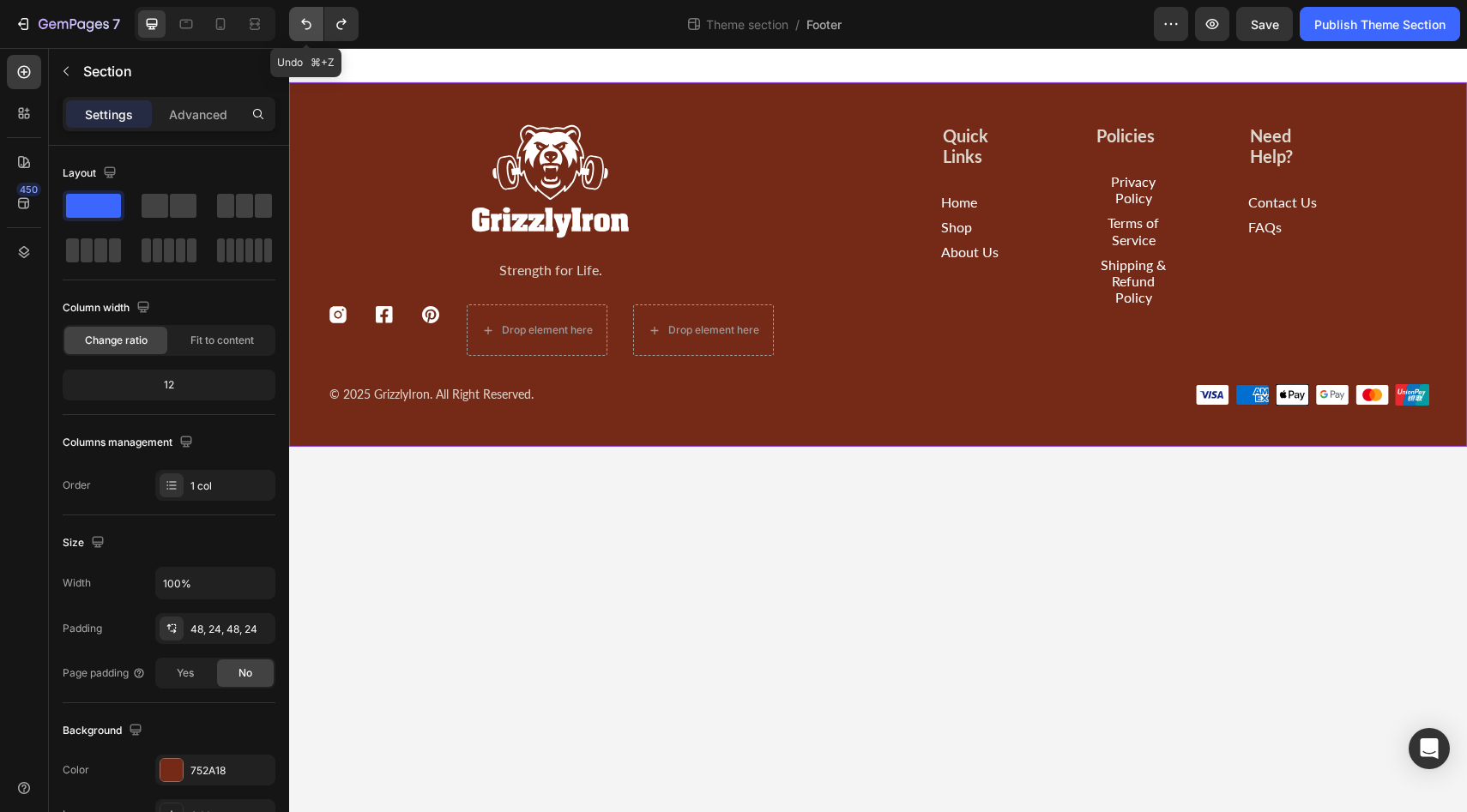
click at [310, 29] on icon "Undo/Redo" at bounding box center [306, 25] width 18 height 18
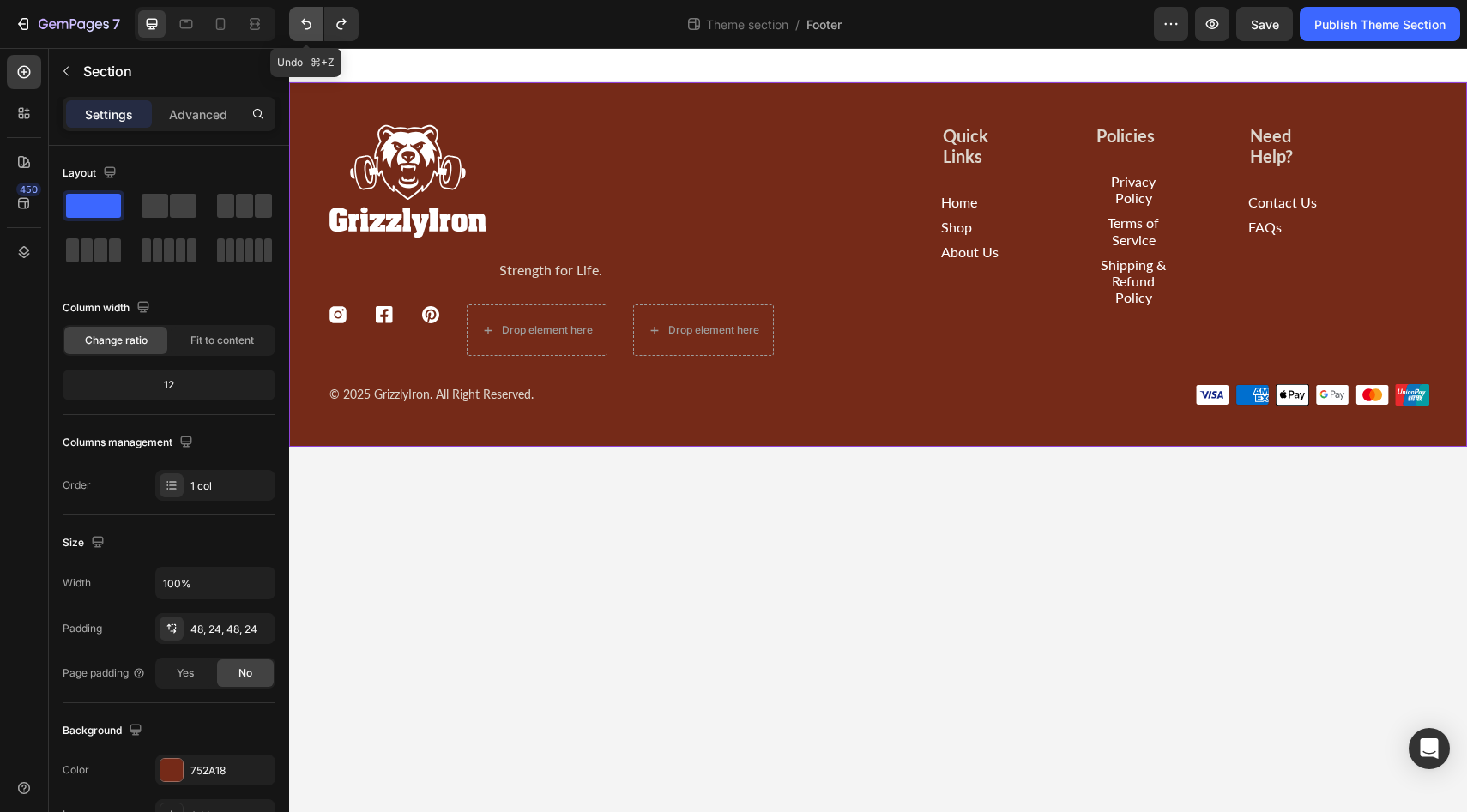
click at [313, 25] on icon "Undo/Redo" at bounding box center [306, 25] width 18 height 18
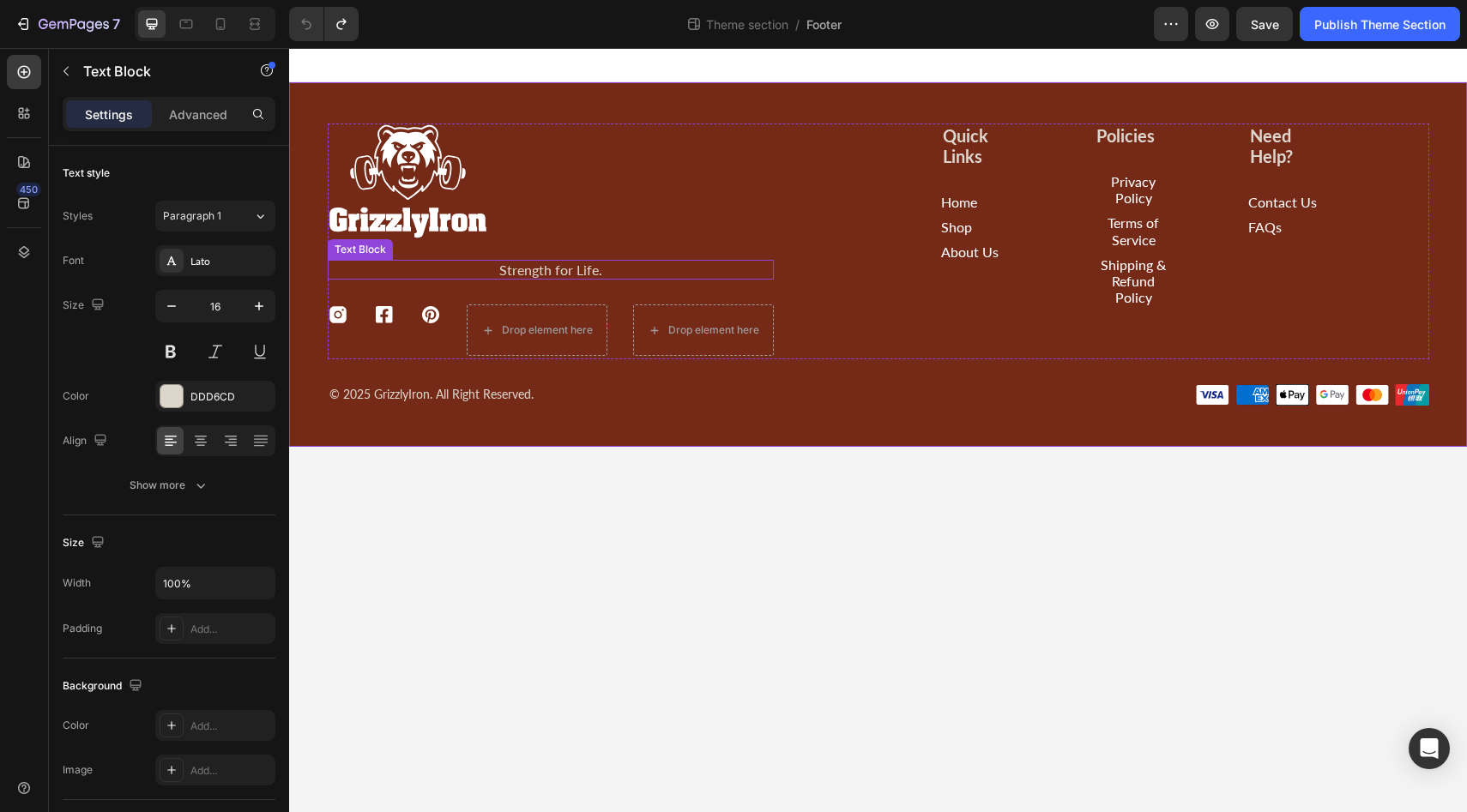
click at [511, 277] on p "Strength for Life." at bounding box center [550, 269] width 442 height 17
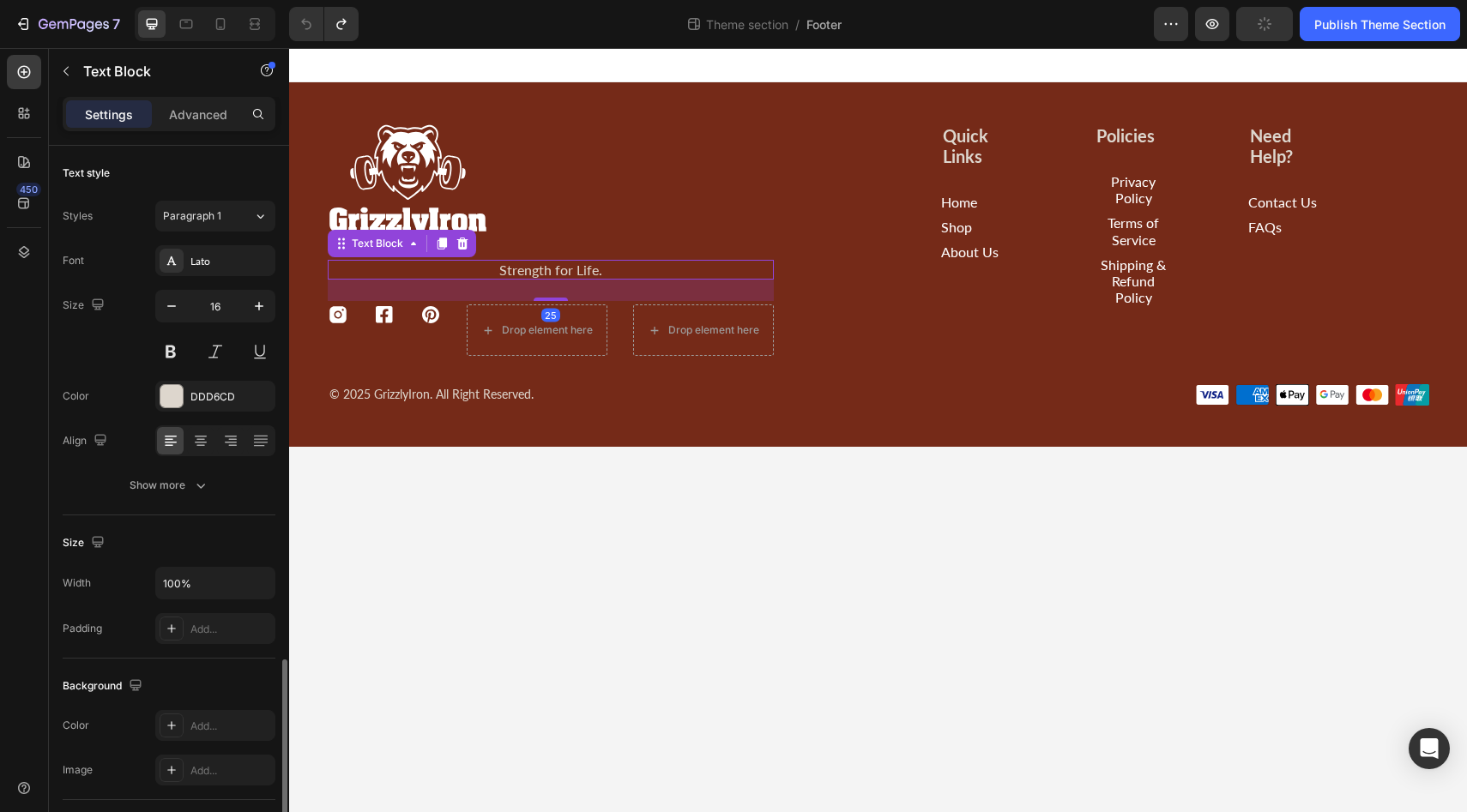
scroll to position [301, 0]
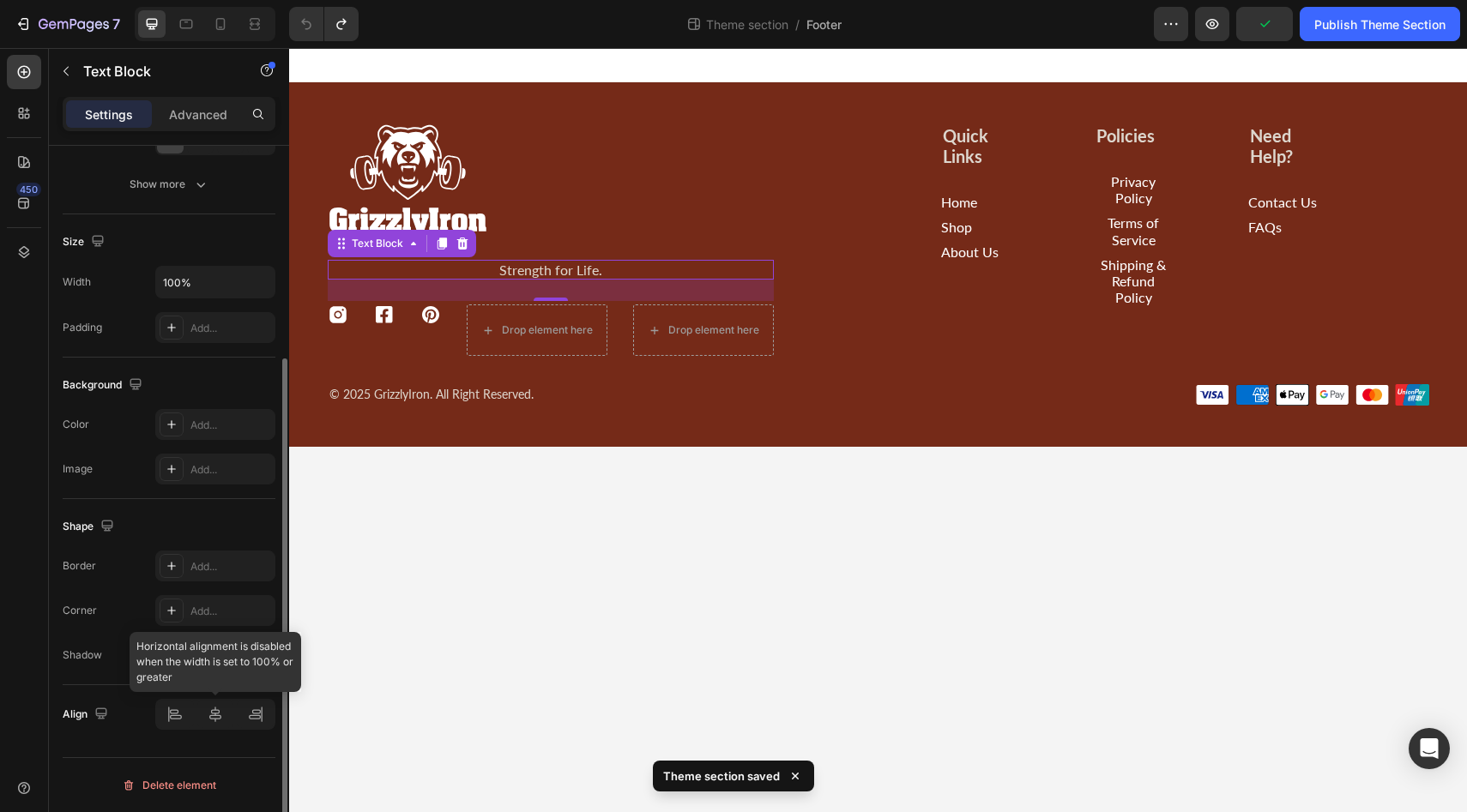
click at [171, 719] on div at bounding box center [215, 714] width 120 height 31
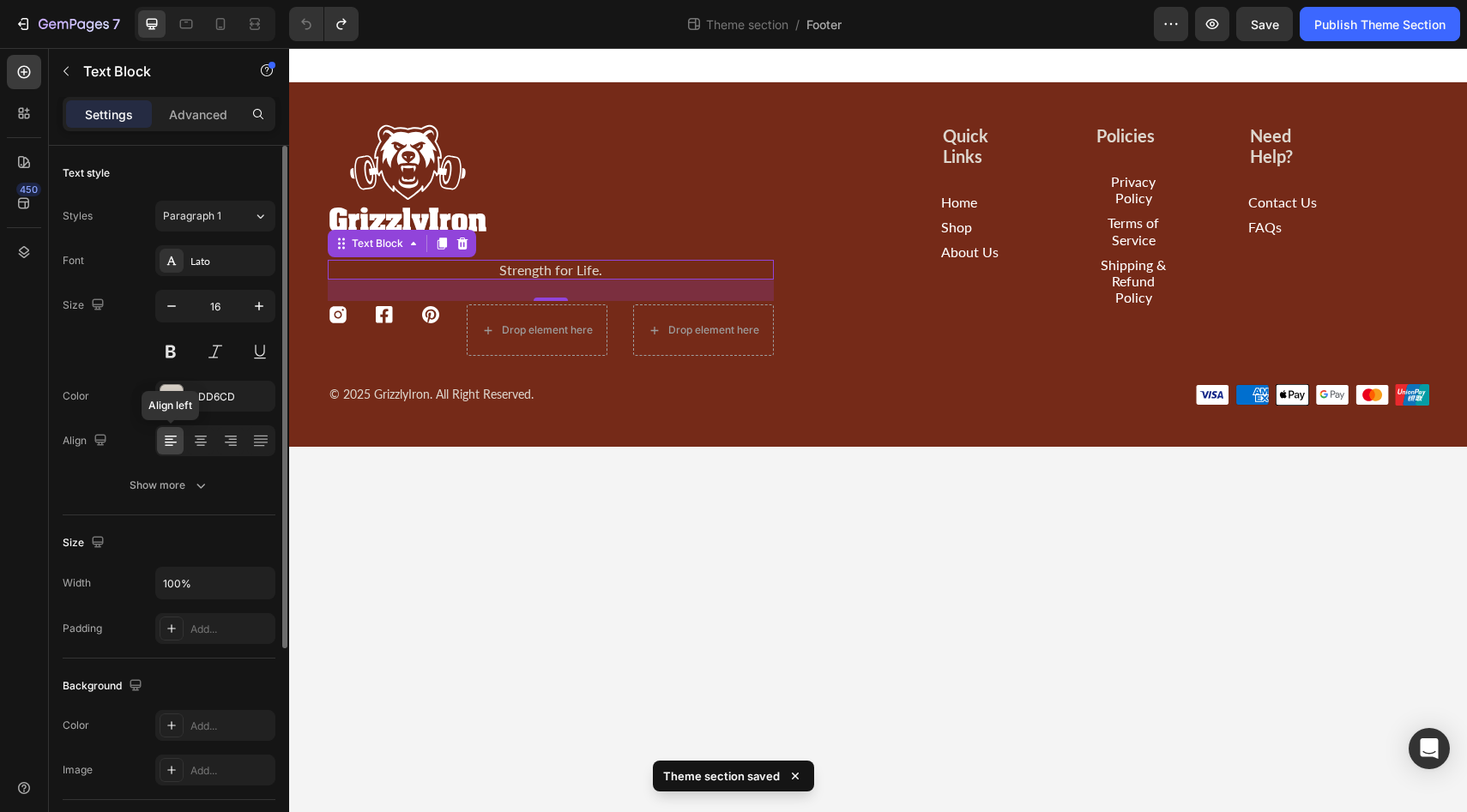
click at [174, 439] on icon at bounding box center [171, 441] width 18 height 18
click at [534, 268] on p "Strength for Life." at bounding box center [550, 269] width 442 height 17
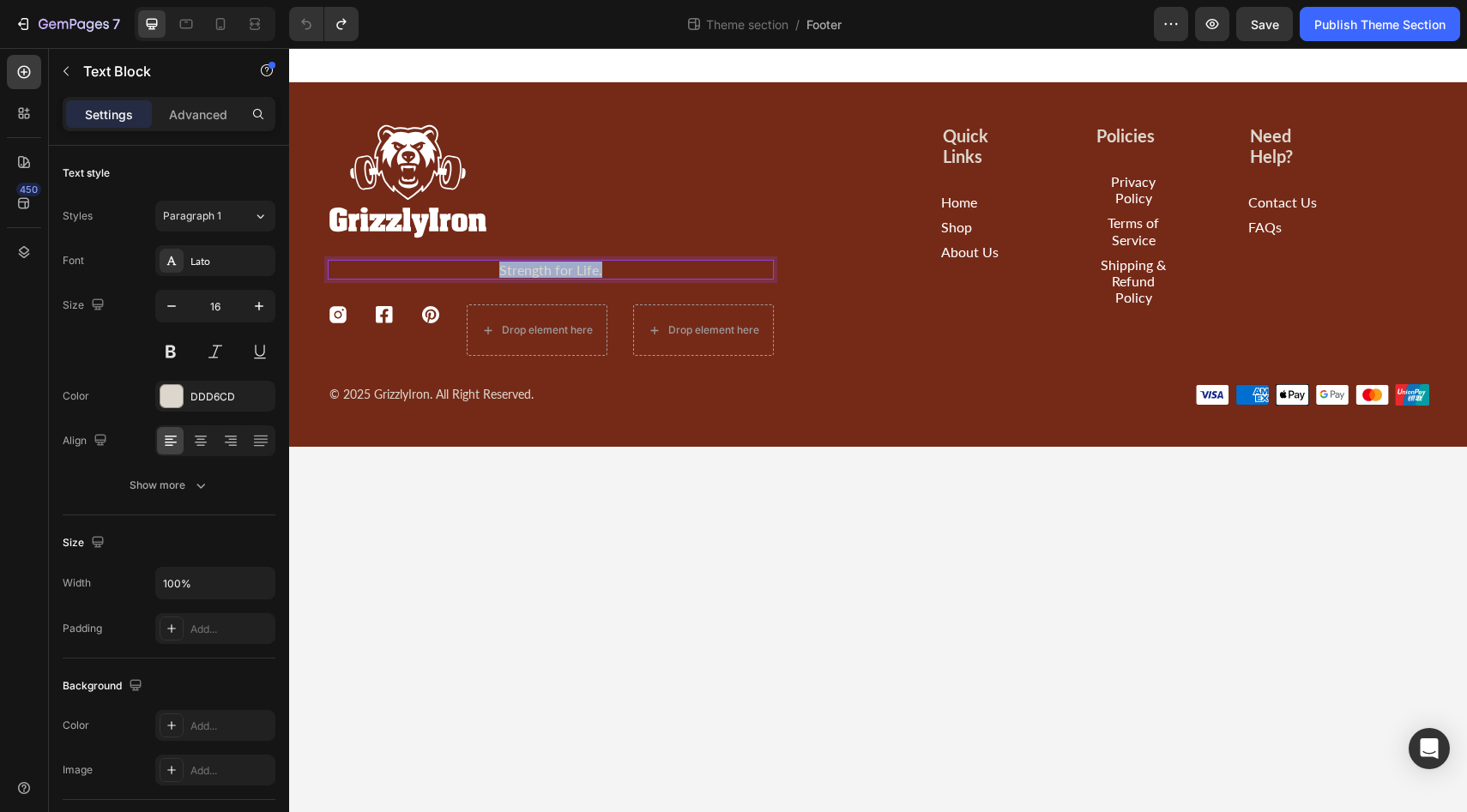
drag, startPoint x: 496, startPoint y: 268, endPoint x: 643, endPoint y: 278, distance: 147.3
click at [643, 278] on div "Strength for Life." at bounding box center [550, 269] width 446 height 19
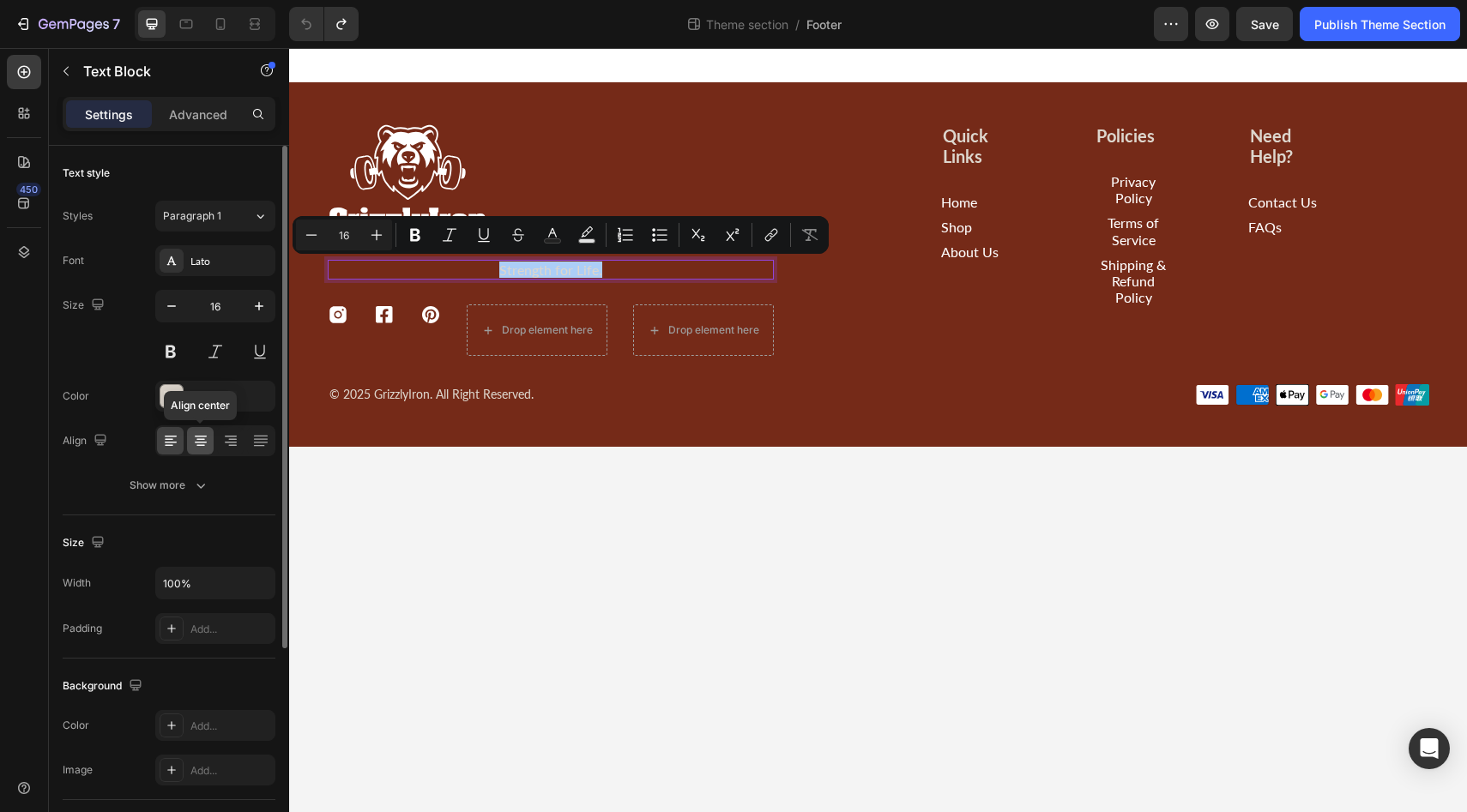
click at [200, 443] on icon at bounding box center [201, 441] width 18 height 18
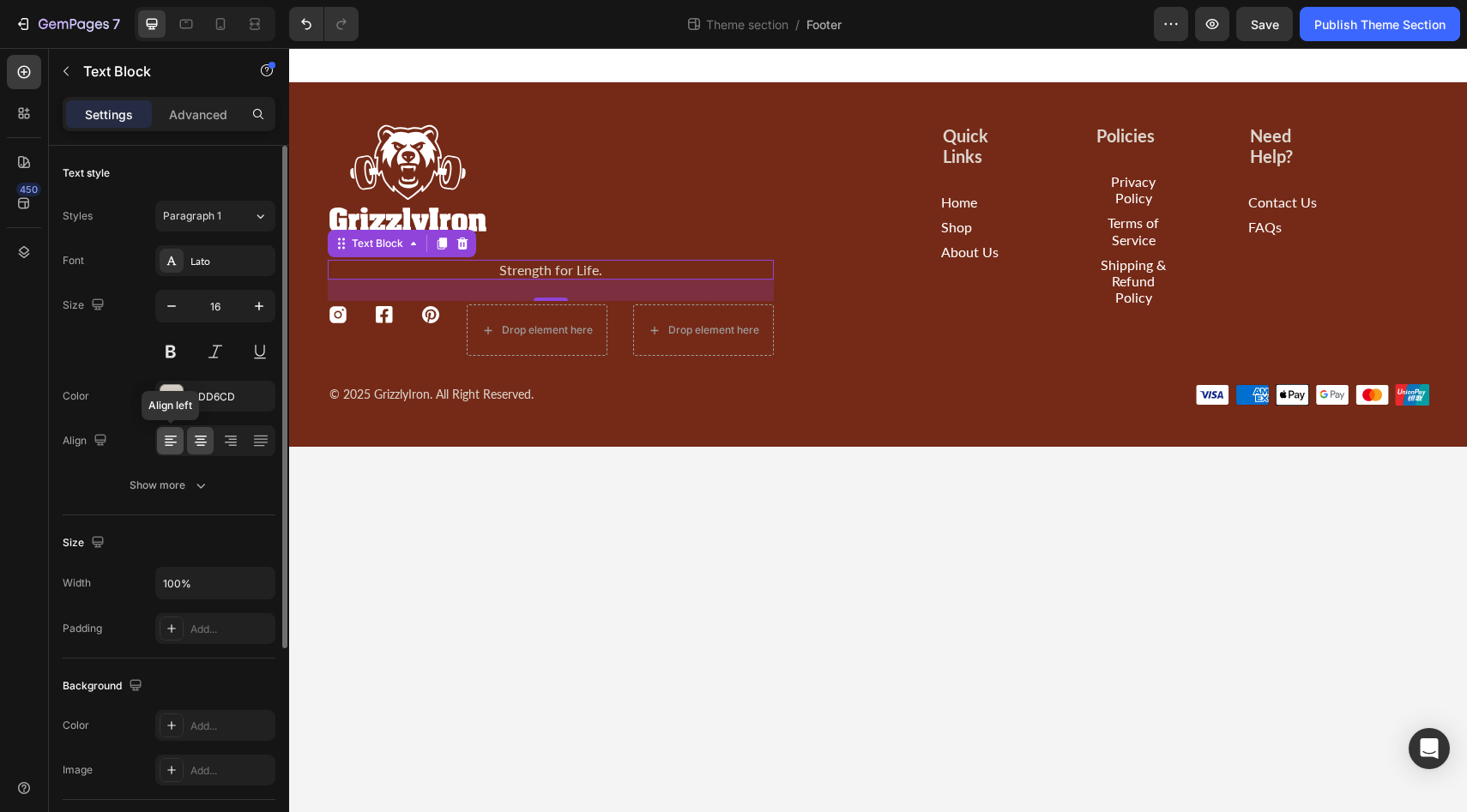
click at [178, 442] on icon at bounding box center [171, 441] width 18 height 18
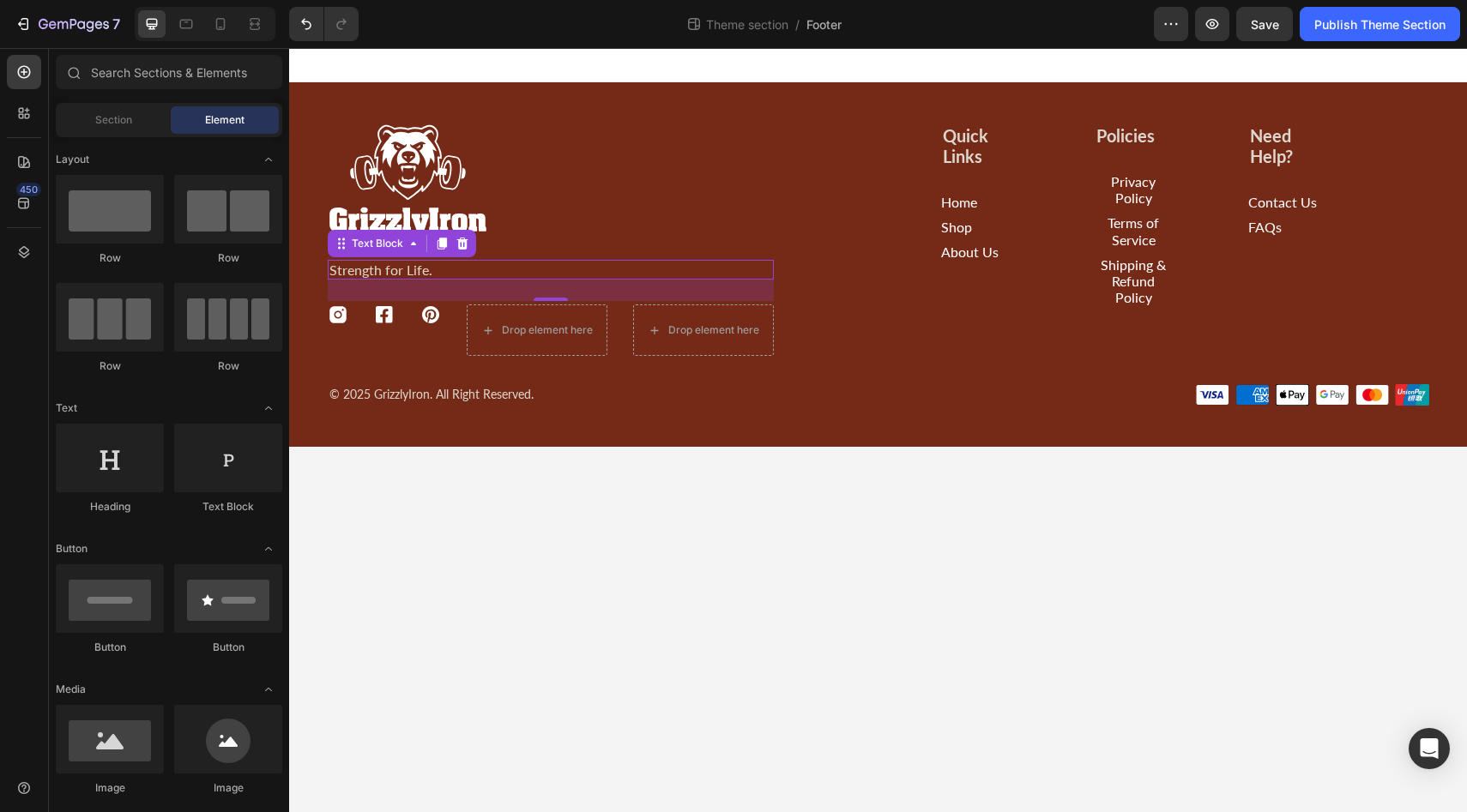
click at [436, 609] on body "Image Strength for Life. Text Block 25 Icon Icon Icon Drop element here Drop el…" at bounding box center [878, 430] width 1178 height 765
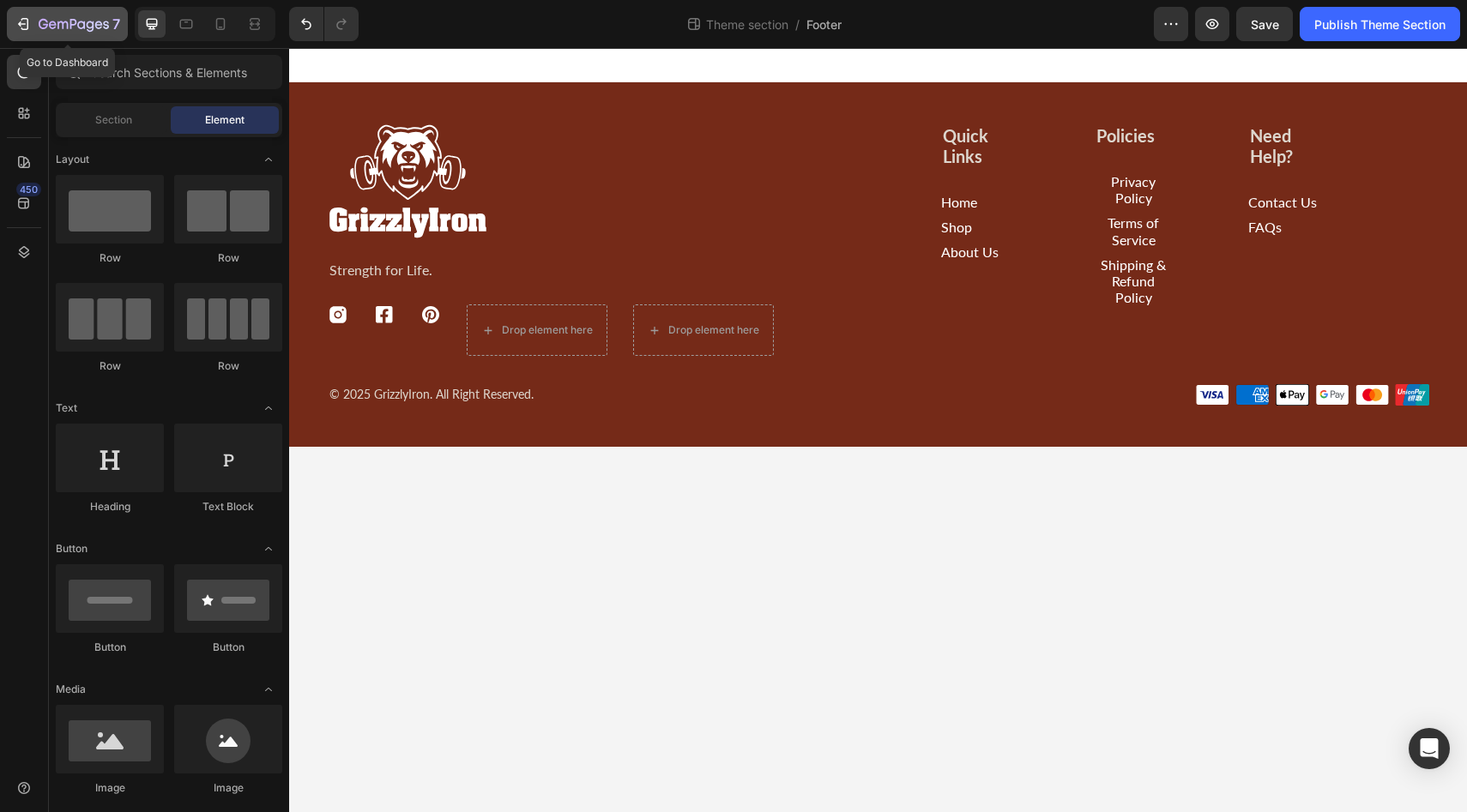
click at [29, 26] on icon "button" at bounding box center [24, 25] width 18 height 18
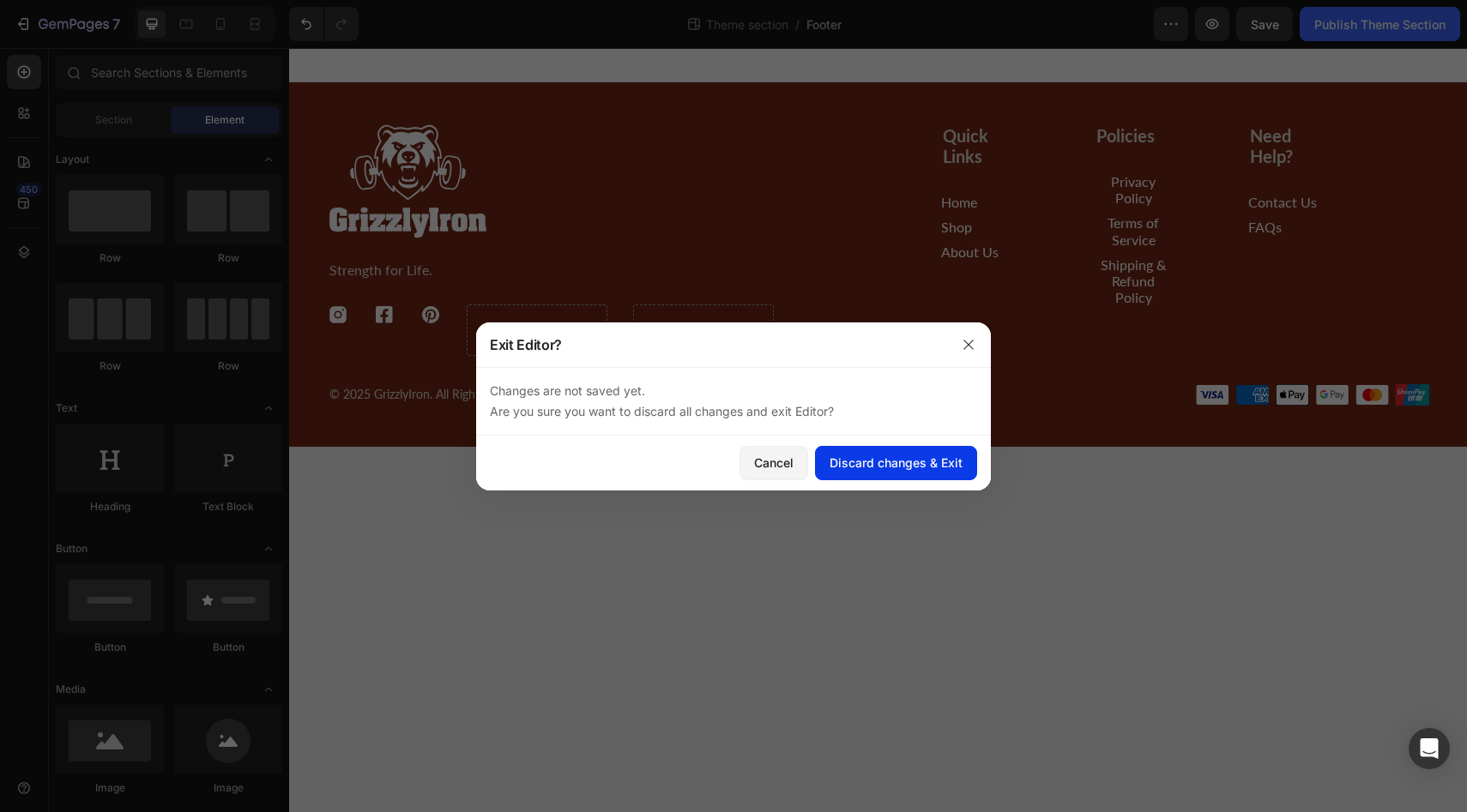
click at [850, 467] on div "Discard changes & Exit" at bounding box center [895, 463] width 133 height 18
